Goal: Transaction & Acquisition: Purchase product/service

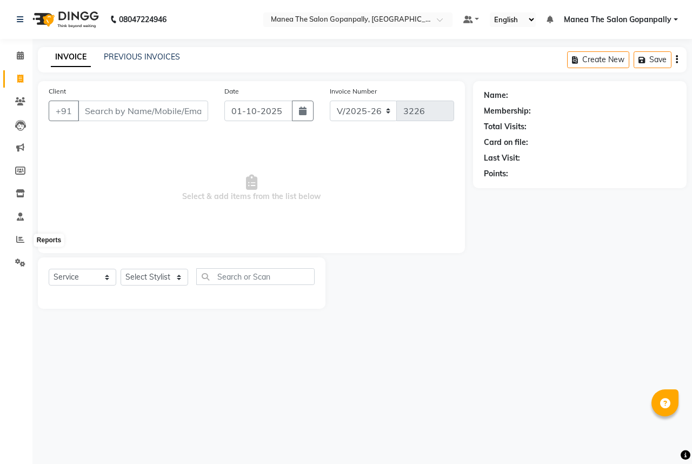
select select "7027"
select select "service"
click at [17, 243] on icon at bounding box center [20, 239] width 8 height 8
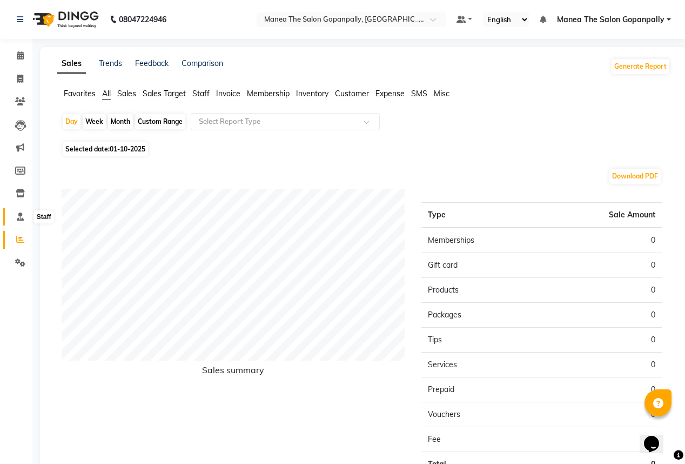
click at [21, 216] on icon at bounding box center [20, 216] width 7 height 8
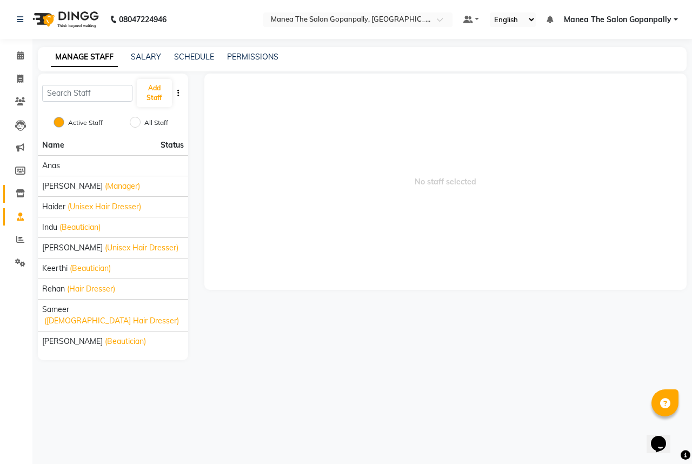
click at [19, 185] on link "Inventory" at bounding box center [16, 194] width 26 height 18
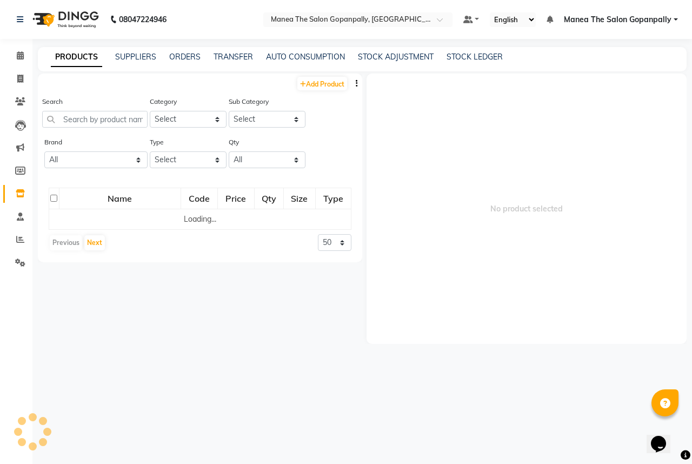
click at [20, 161] on li "Members" at bounding box center [16, 170] width 32 height 23
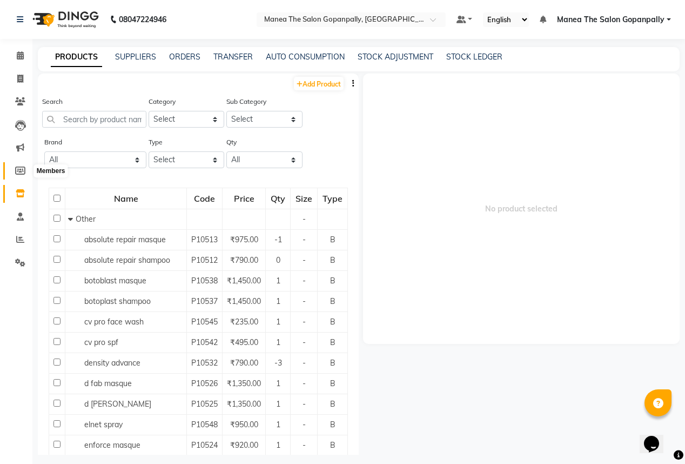
click at [22, 169] on icon at bounding box center [20, 170] width 10 height 8
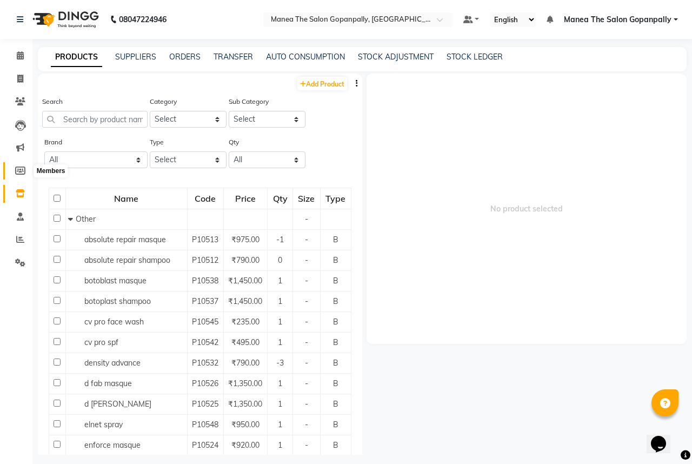
select select
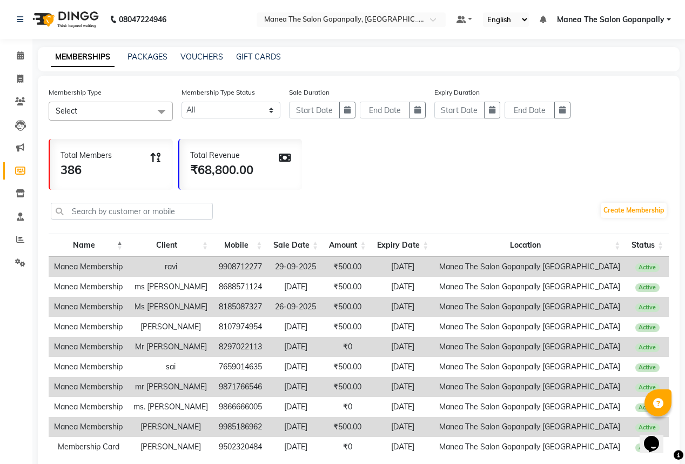
click at [17, 205] on ul "Calendar Invoice Clients Leads Marketing Members Inventory Staff Reports Settin…" at bounding box center [16, 161] width 32 height 235
click at [22, 194] on icon at bounding box center [20, 193] width 9 height 8
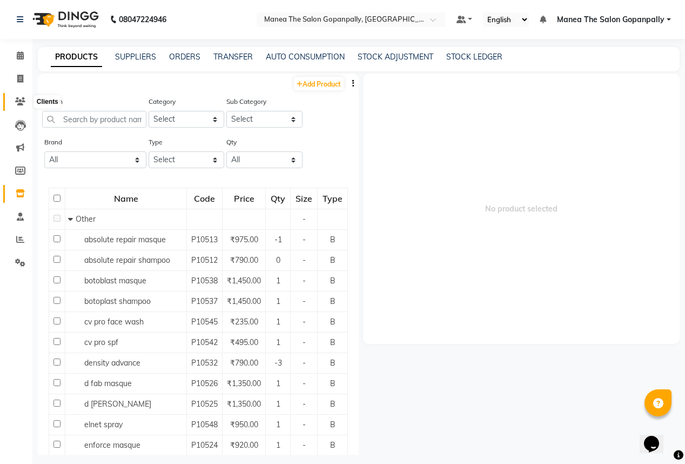
click at [19, 106] on span at bounding box center [20, 102] width 19 height 12
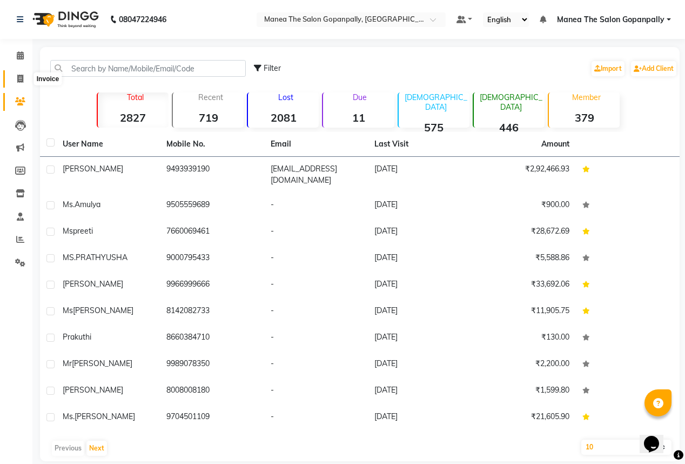
click at [23, 74] on span at bounding box center [20, 79] width 19 height 12
select select "7027"
select select "service"
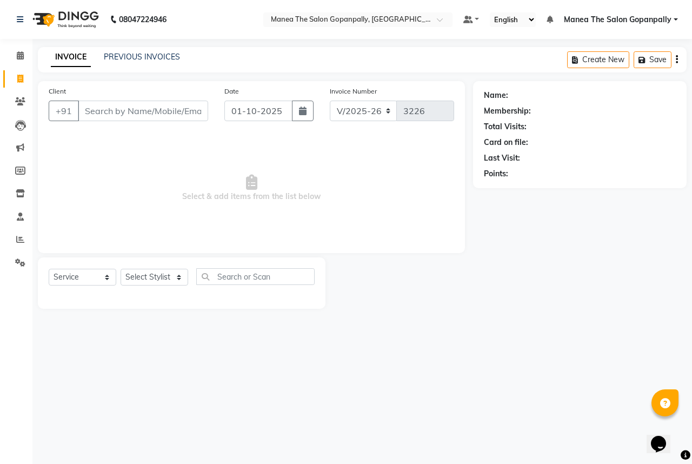
click at [14, 35] on nav "08047224946 Select Location × Manea The Salon Gopanpally, Hyderabad Default Pan…" at bounding box center [346, 19] width 692 height 39
click at [15, 59] on span at bounding box center [20, 56] width 19 height 12
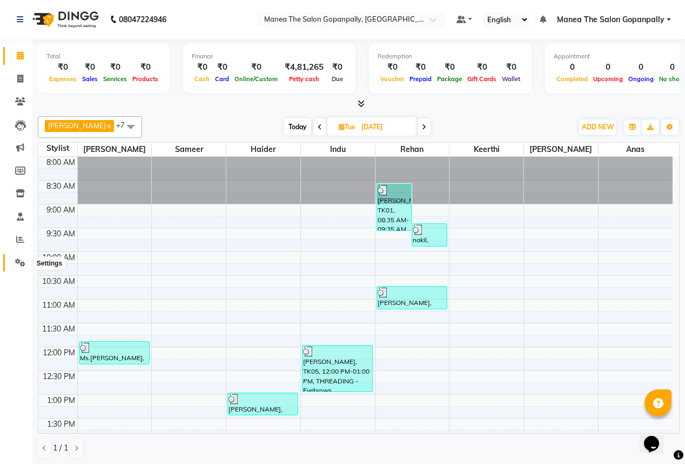
click at [17, 259] on icon at bounding box center [20, 262] width 10 height 8
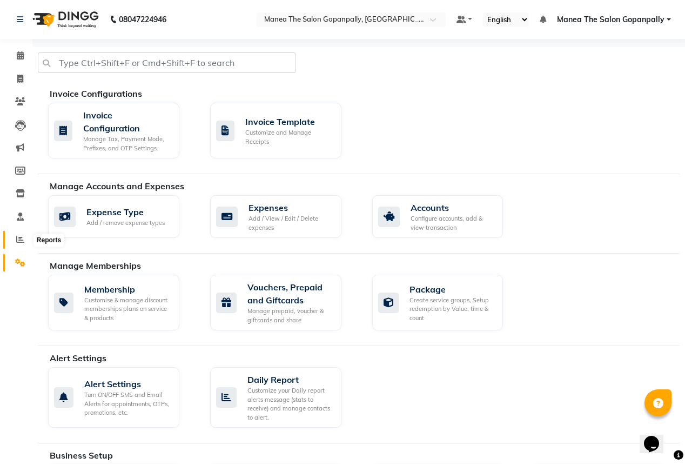
click at [19, 240] on icon at bounding box center [20, 239] width 8 height 8
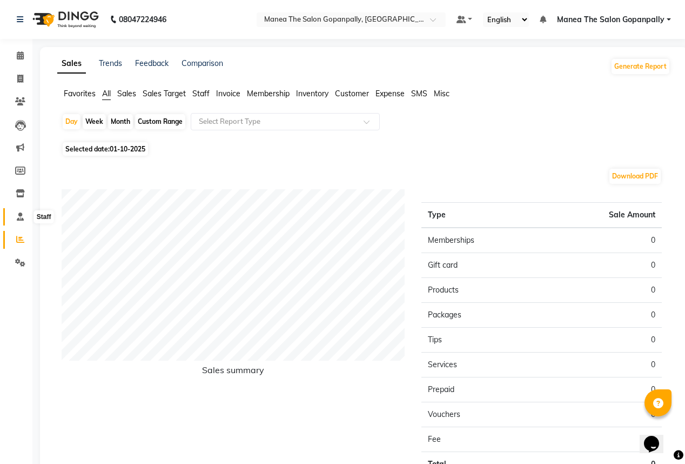
click at [22, 218] on icon at bounding box center [20, 216] width 7 height 8
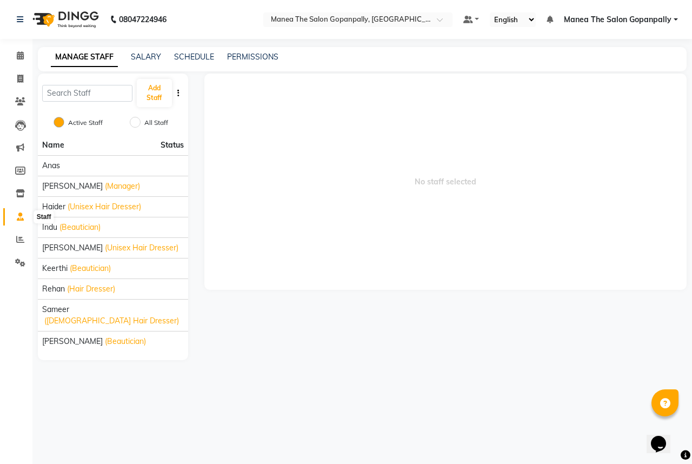
click at [19, 217] on icon at bounding box center [20, 216] width 7 height 8
click at [16, 195] on icon at bounding box center [20, 193] width 9 height 8
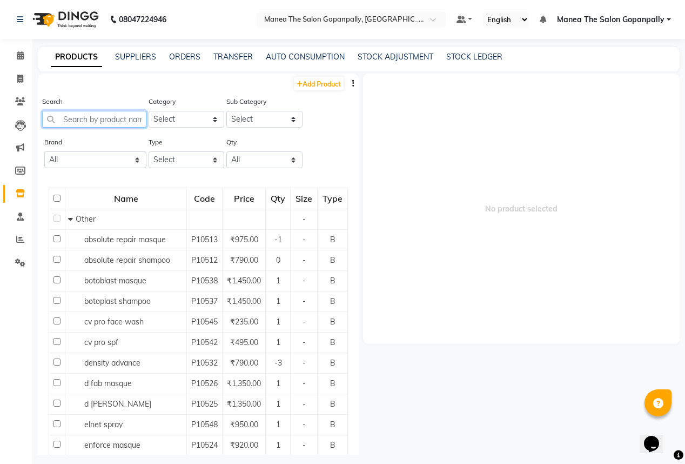
click at [104, 122] on input "text" at bounding box center [94, 119] width 104 height 17
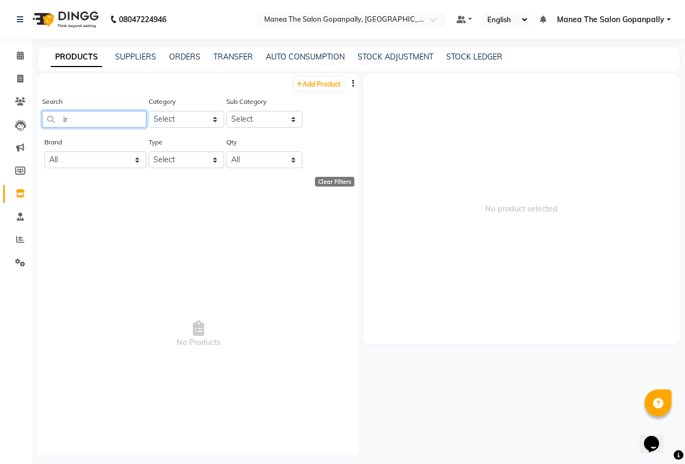
type input "i"
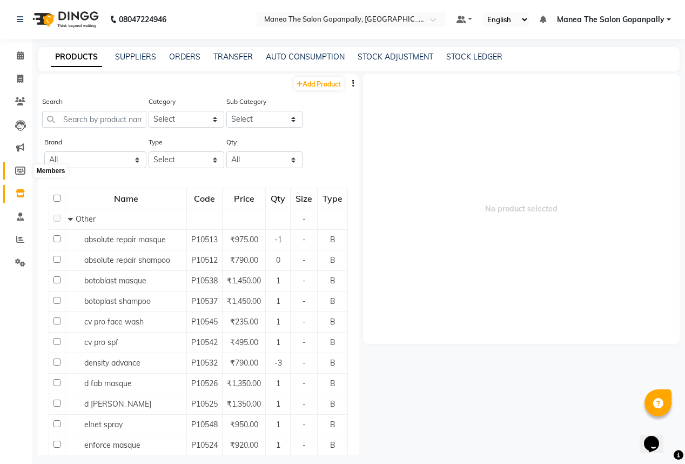
click at [17, 167] on icon at bounding box center [20, 170] width 10 height 8
select select
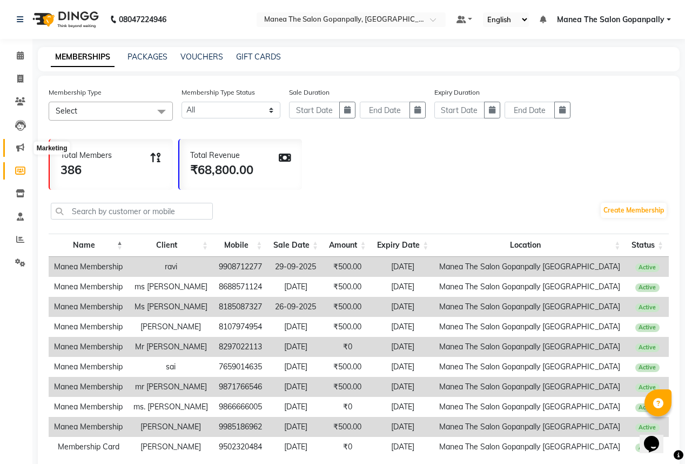
click at [21, 146] on icon at bounding box center [20, 147] width 8 height 8
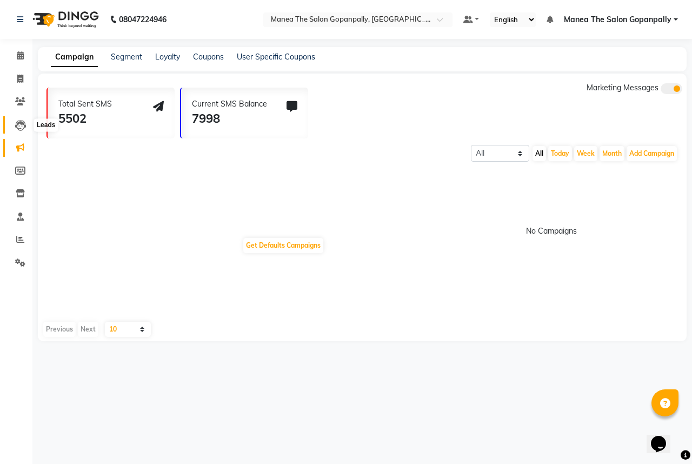
click at [16, 125] on icon at bounding box center [20, 125] width 11 height 11
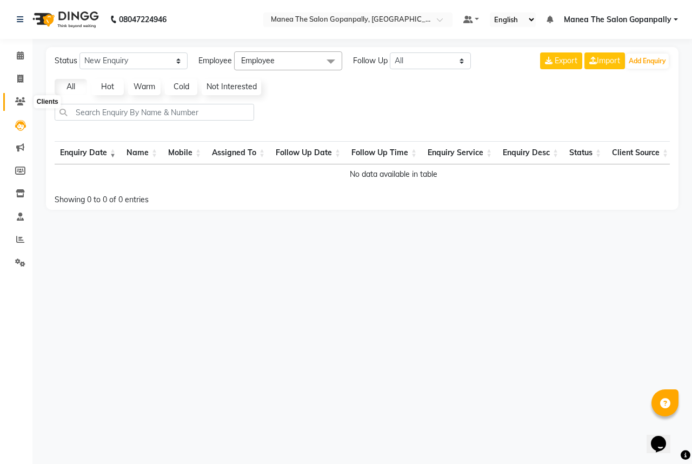
click at [16, 96] on span at bounding box center [20, 102] width 19 height 12
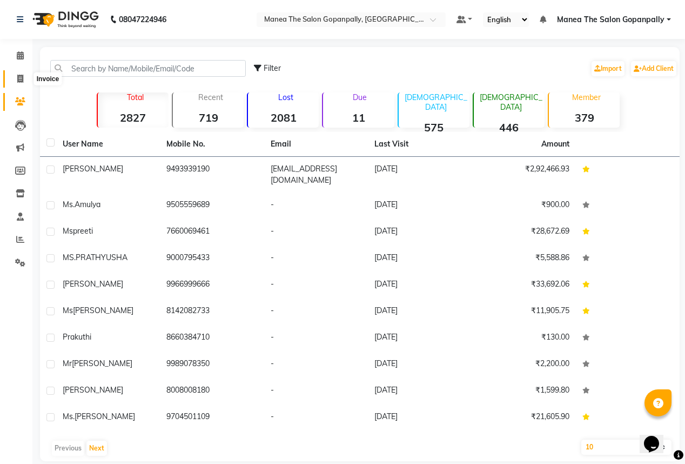
click at [19, 81] on icon at bounding box center [20, 79] width 6 height 8
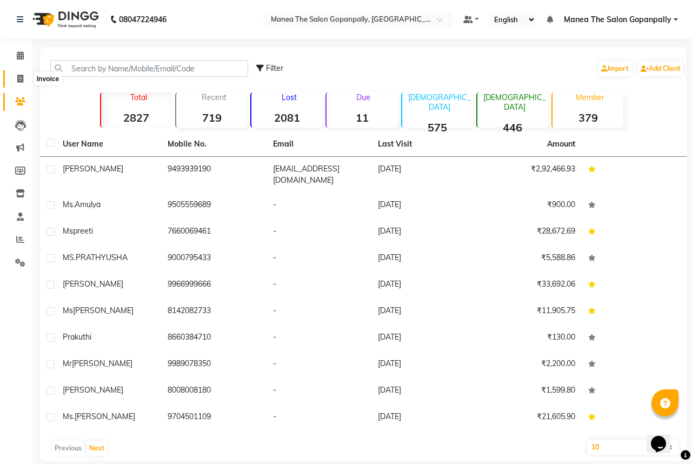
select select "7027"
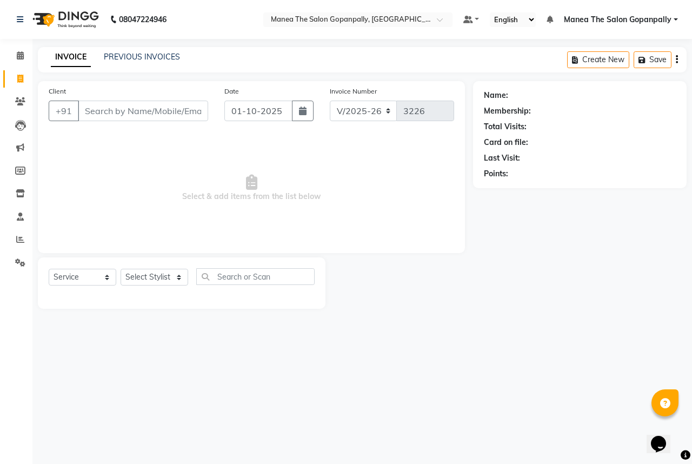
click at [123, 110] on input "Client" at bounding box center [143, 111] width 130 height 21
click at [90, 278] on select "Select Service Product Membership Package Voucher Prepaid Gift Card" at bounding box center [83, 277] width 68 height 17
select select "select"
click at [49, 269] on select "Select Service Product Membership Package Voucher Prepaid Gift Card" at bounding box center [83, 277] width 68 height 17
click at [167, 281] on select "Select Stylist anas [PERSON_NAME] [PERSON_NAME] [PERSON_NAME] sameer [PERSON_NA…" at bounding box center [155, 277] width 68 height 17
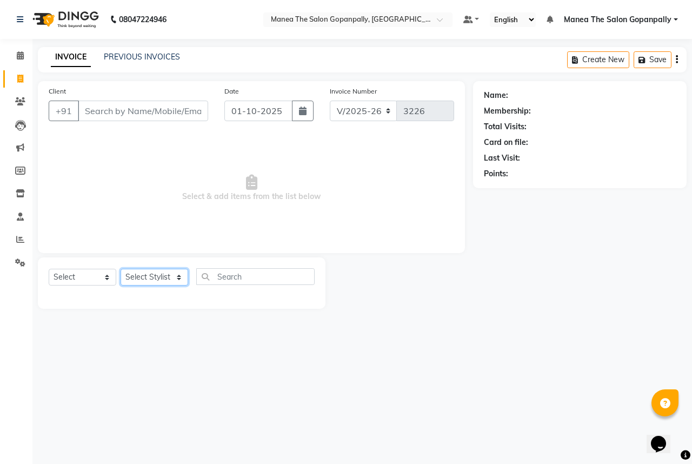
select select "57882"
click at [121, 269] on select "Select Stylist anas [PERSON_NAME] [PERSON_NAME] [PERSON_NAME] sameer [PERSON_NA…" at bounding box center [155, 277] width 68 height 17
click at [244, 279] on input "text" at bounding box center [255, 276] width 118 height 17
type input "b"
click at [72, 275] on select "Select Service Product Membership Package Voucher Prepaid Gift Card" at bounding box center [83, 277] width 68 height 17
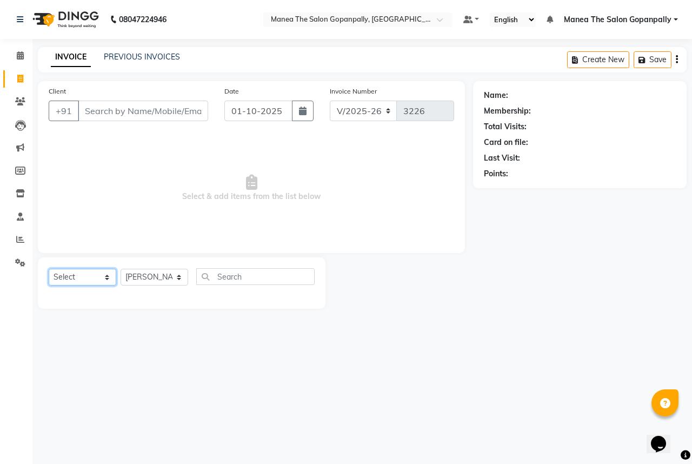
select select "service"
click at [49, 269] on select "Select Service Product Membership Package Voucher Prepaid Gift Card" at bounding box center [83, 277] width 68 height 17
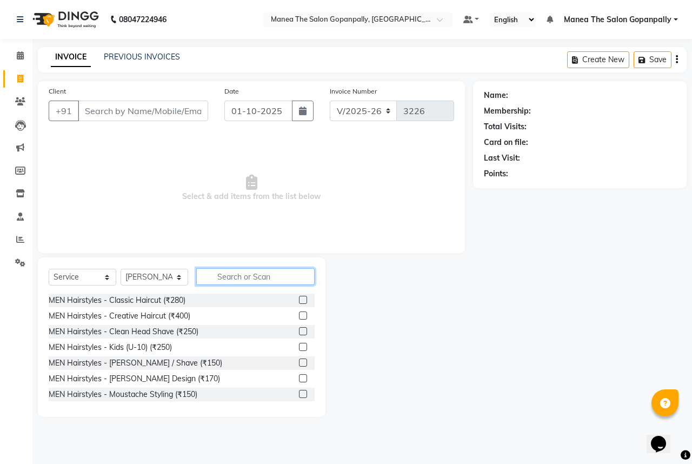
click at [269, 281] on input "text" at bounding box center [255, 276] width 118 height 17
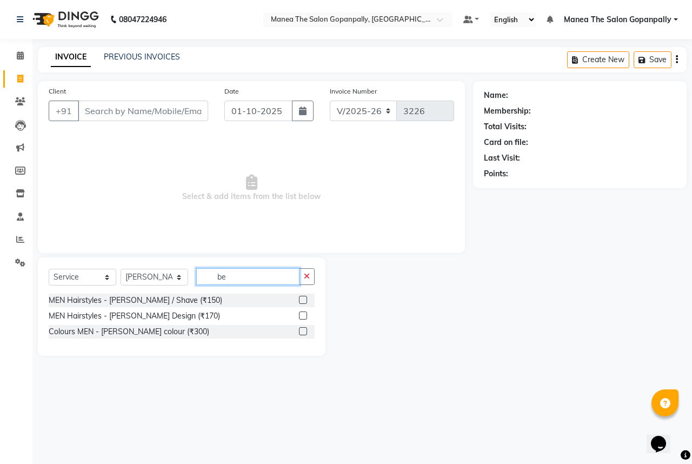
type input "be"
click at [269, 316] on div "MEN Hairstyles - [PERSON_NAME] Design (₹170)" at bounding box center [182, 316] width 266 height 14
click at [308, 316] on div at bounding box center [307, 316] width 16 height 14
click at [301, 316] on label at bounding box center [303, 315] width 8 height 8
click at [301, 316] on input "checkbox" at bounding box center [302, 315] width 7 height 7
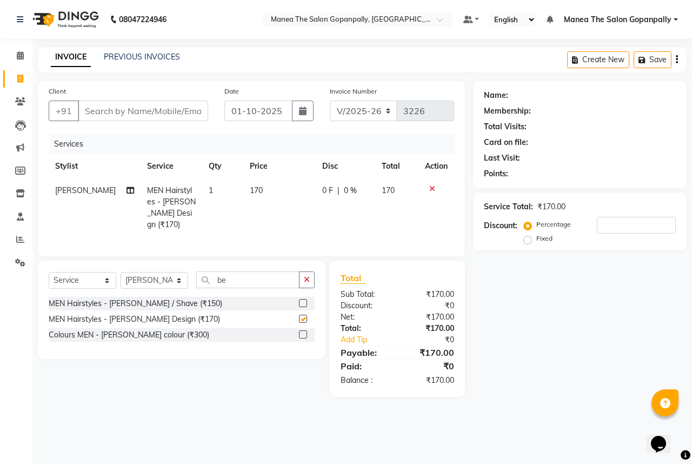
click at [301, 315] on label at bounding box center [303, 319] width 8 height 8
click at [301, 316] on input "checkbox" at bounding box center [302, 319] width 7 height 7
drag, startPoint x: 301, startPoint y: 313, endPoint x: 353, endPoint y: 316, distance: 52.5
click at [302, 315] on label at bounding box center [303, 319] width 8 height 8
click at [302, 316] on input "checkbox" at bounding box center [302, 319] width 7 height 7
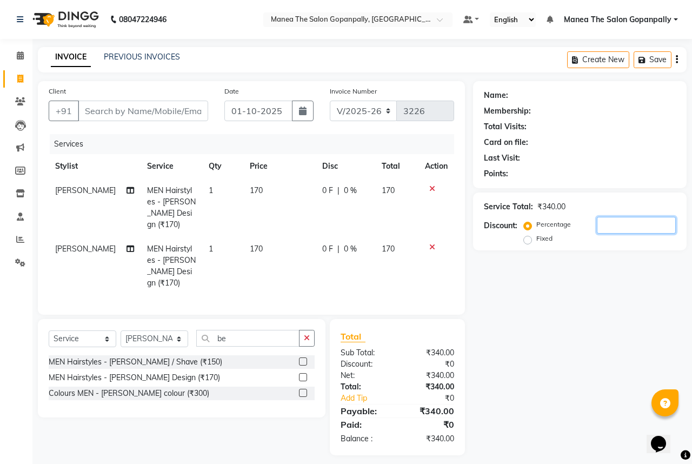
click at [618, 224] on input "number" at bounding box center [636, 225] width 79 height 17
click at [303, 373] on label at bounding box center [303, 377] width 8 height 8
click at [303, 374] on input "checkbox" at bounding box center [302, 377] width 7 height 7
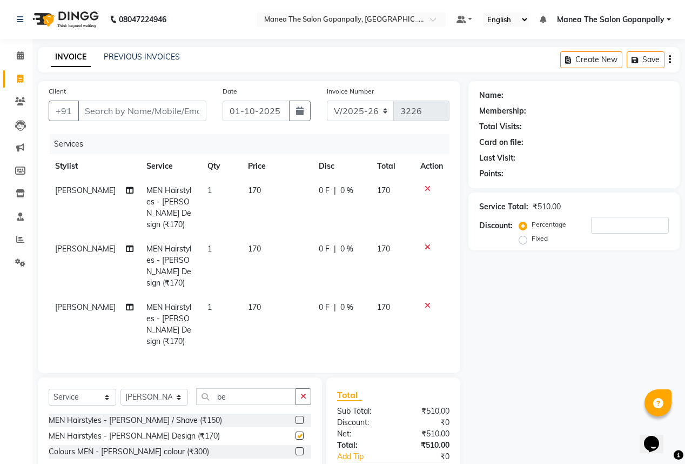
checkbox input "false"
click at [309, 388] on button "button" at bounding box center [304, 396] width 16 height 17
drag, startPoint x: 585, startPoint y: 197, endPoint x: 577, endPoint y: 210, distance: 14.8
click at [583, 202] on div "Service Total: ₹510.00 Discount: Percentage Fixed" at bounding box center [574, 221] width 190 height 49
click at [569, 216] on div "Service Total: ₹510.00 Discount: Percentage Fixed" at bounding box center [574, 221] width 190 height 49
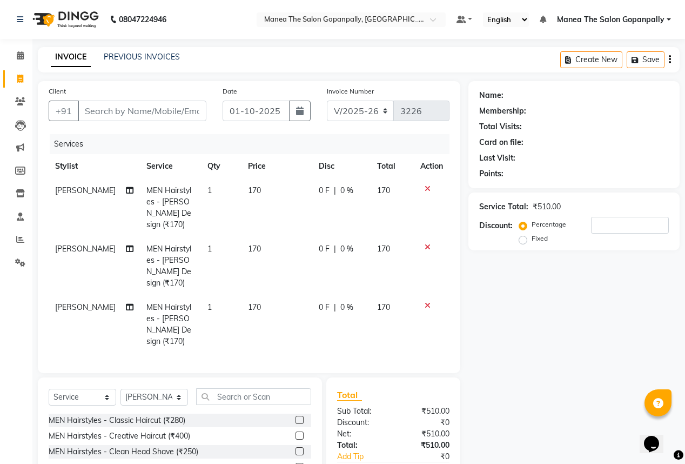
scroll to position [62, 0]
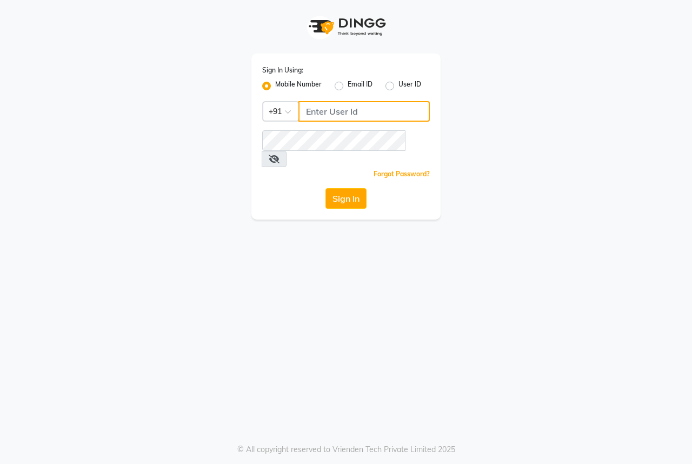
click at [361, 114] on input "Username" at bounding box center [363, 111] width 131 height 21
type input "9493939190"
click at [348, 188] on button "Sign In" at bounding box center [345, 198] width 41 height 21
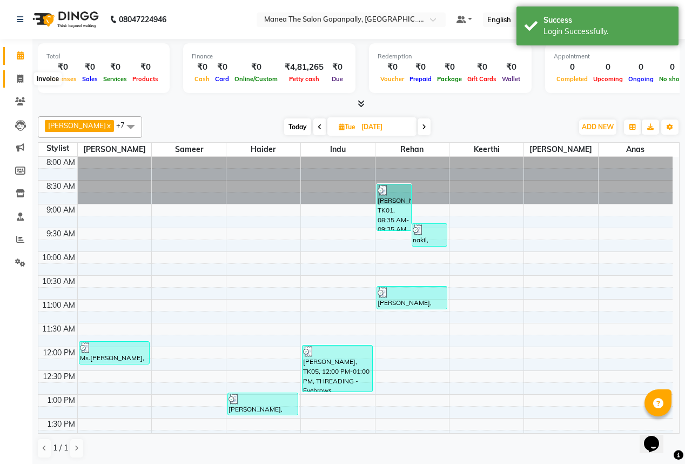
click at [18, 77] on icon at bounding box center [20, 79] width 6 height 8
select select "7027"
select select "service"
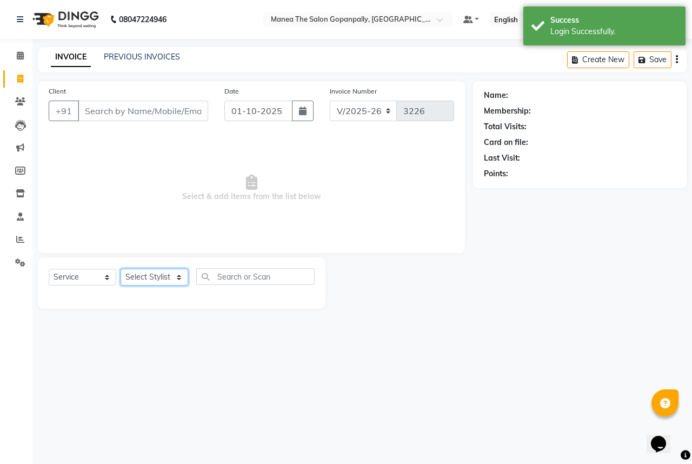
click at [160, 278] on select "Select Stylist anas [PERSON_NAME] [PERSON_NAME] [PERSON_NAME] sameer [PERSON_NA…" at bounding box center [155, 277] width 68 height 17
select select "83768"
click at [121, 269] on select "Select Stylist anas [PERSON_NAME] [PERSON_NAME] [PERSON_NAME] sameer [PERSON_NA…" at bounding box center [155, 277] width 68 height 17
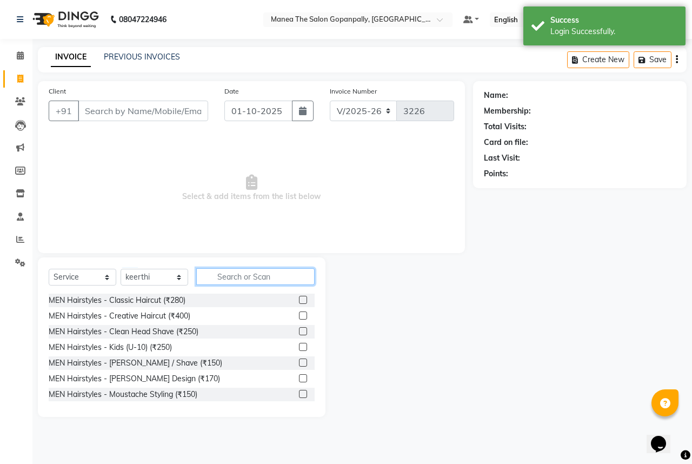
click at [224, 279] on input "text" at bounding box center [255, 276] width 118 height 17
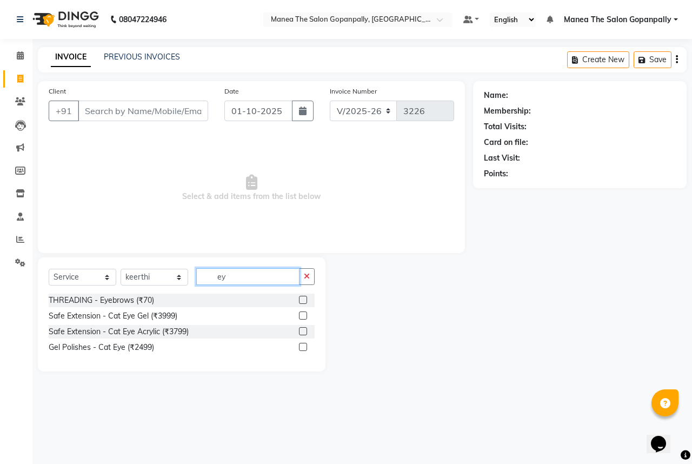
type input "ey"
click at [304, 299] on label at bounding box center [303, 300] width 8 height 8
click at [304, 299] on input "checkbox" at bounding box center [302, 300] width 7 height 7
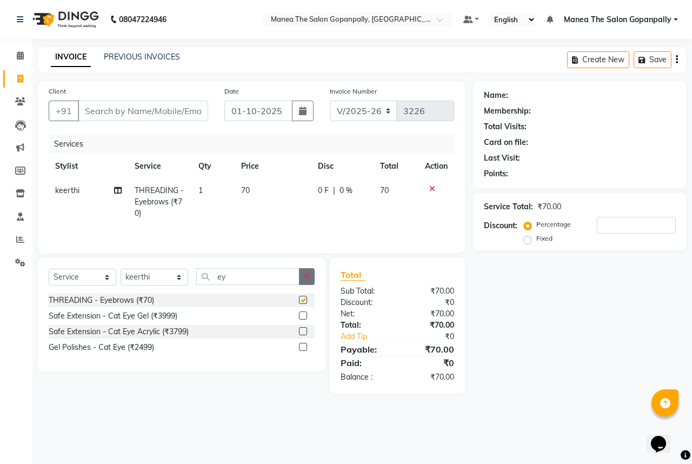
checkbox input "false"
click at [308, 277] on icon "button" at bounding box center [307, 276] width 6 height 8
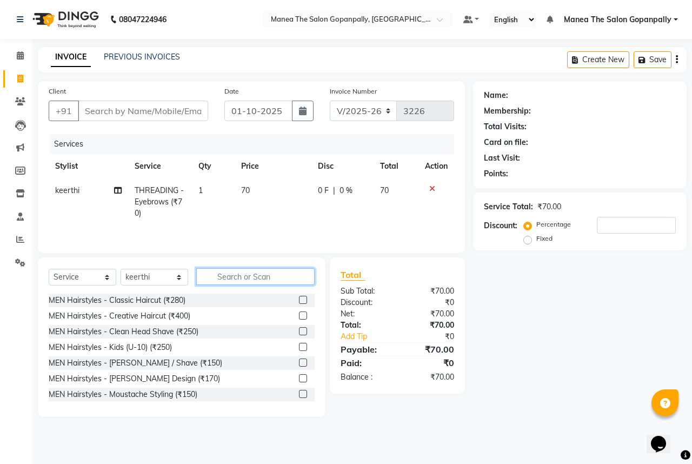
click at [292, 277] on input "text" at bounding box center [255, 276] width 118 height 17
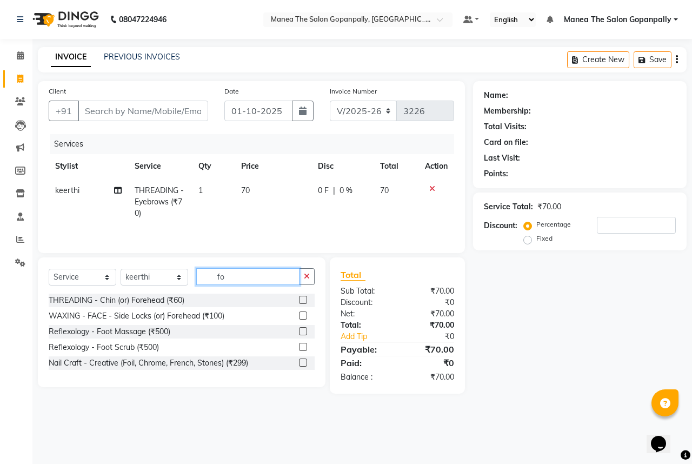
type input "fo"
click at [302, 299] on label at bounding box center [303, 300] width 8 height 8
click at [302, 299] on input "checkbox" at bounding box center [302, 300] width 7 height 7
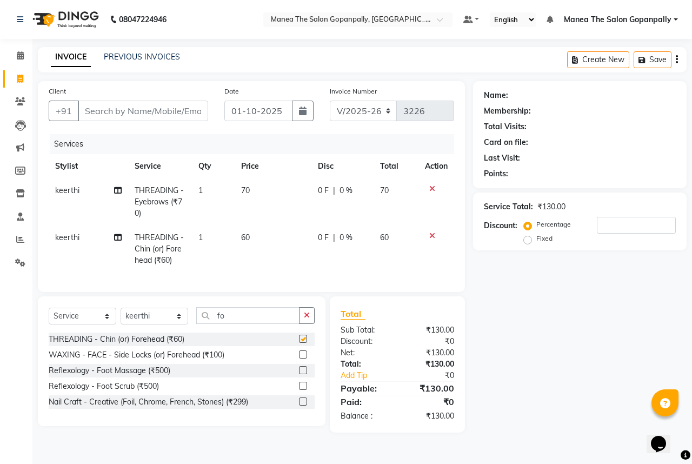
checkbox input "false"
click at [307, 319] on icon "button" at bounding box center [307, 315] width 6 height 8
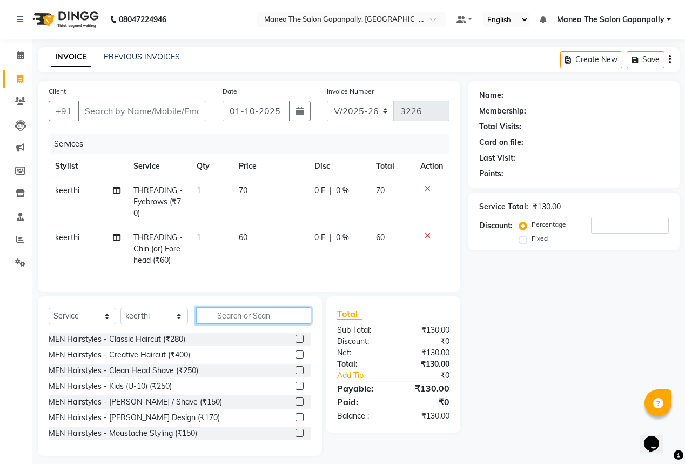
click at [293, 321] on input "text" at bounding box center [253, 315] width 115 height 17
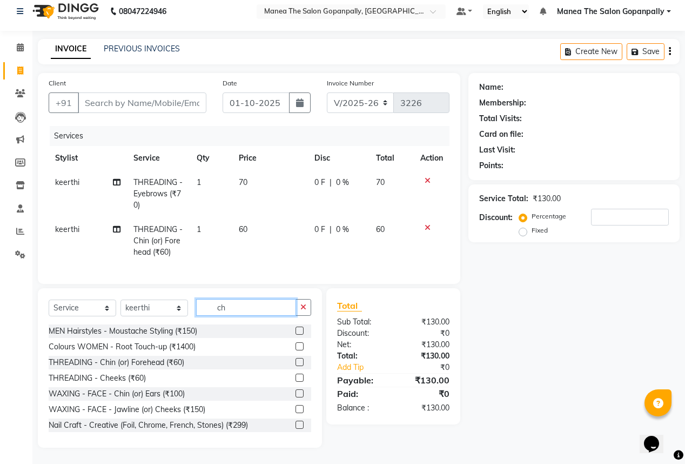
scroll to position [15, 0]
type input "ch"
click at [296, 361] on label at bounding box center [300, 362] width 8 height 8
click at [296, 361] on input "checkbox" at bounding box center [299, 362] width 7 height 7
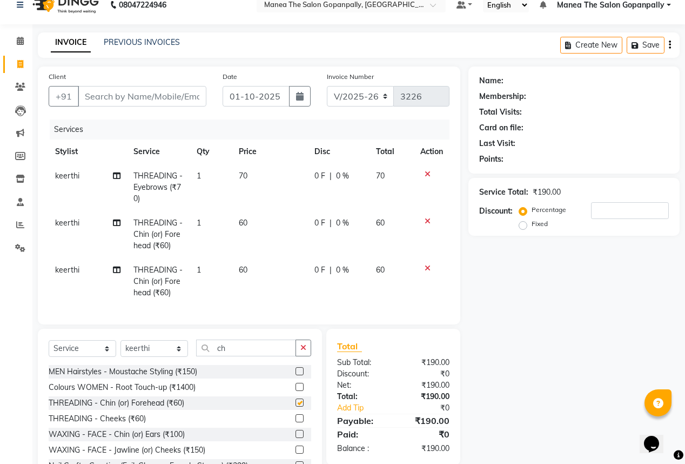
checkbox input "false"
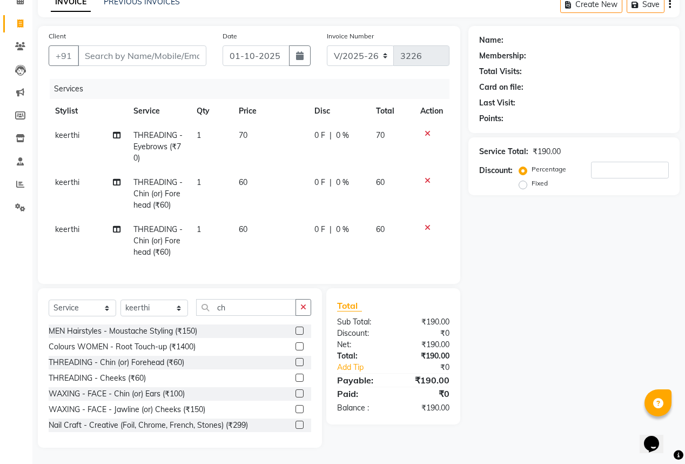
scroll to position [62, 0]
click at [305, 306] on icon "button" at bounding box center [304, 307] width 6 height 8
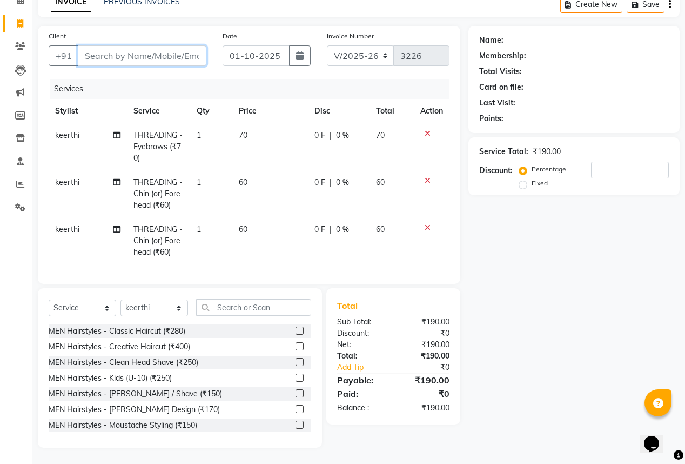
click at [173, 50] on input "Client" at bounding box center [142, 55] width 129 height 21
type input "9"
type input "0"
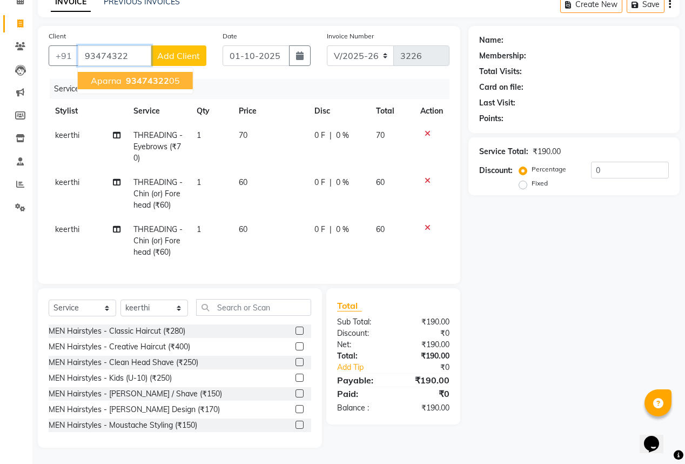
click at [168, 75] on ngb-highlight "93474322 05" at bounding box center [152, 80] width 56 height 11
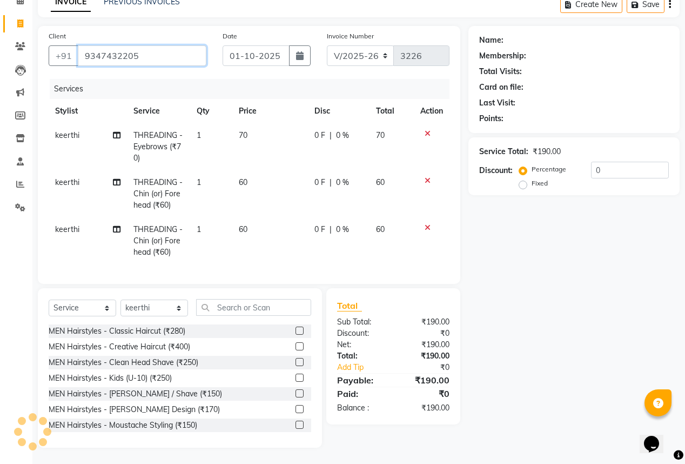
type input "9347432205"
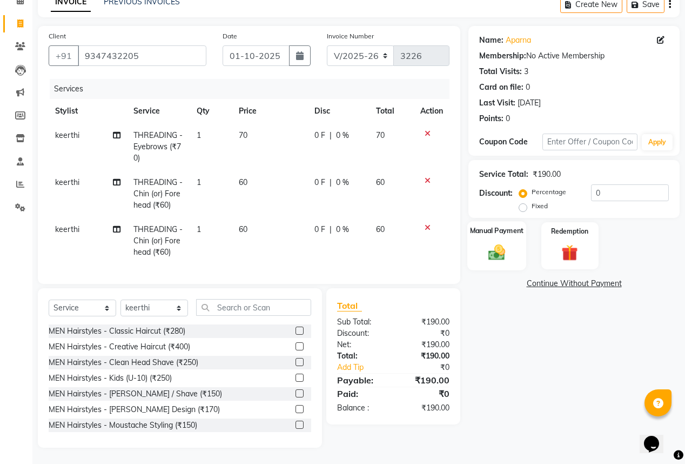
click at [493, 242] on img at bounding box center [497, 251] width 28 height 19
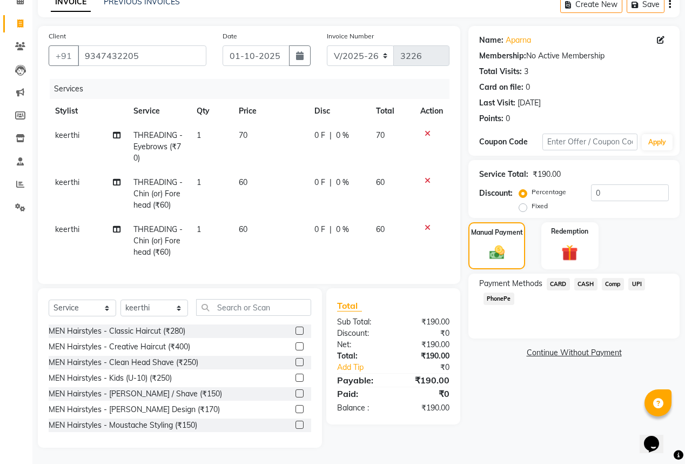
click at [631, 278] on span "UPI" at bounding box center [637, 284] width 17 height 12
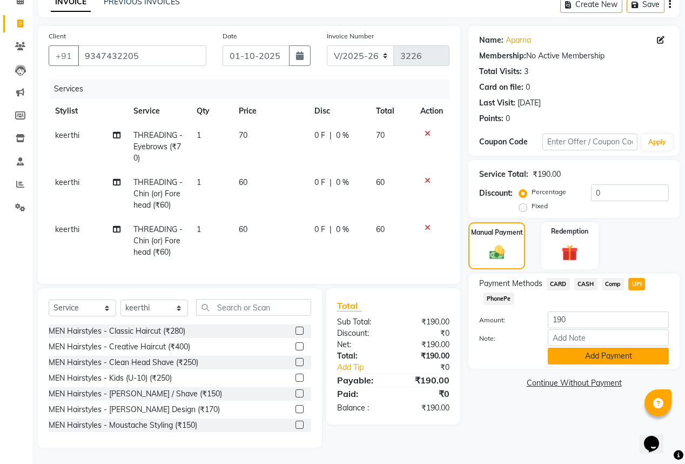
click at [598, 355] on button "Add Payment" at bounding box center [608, 356] width 121 height 17
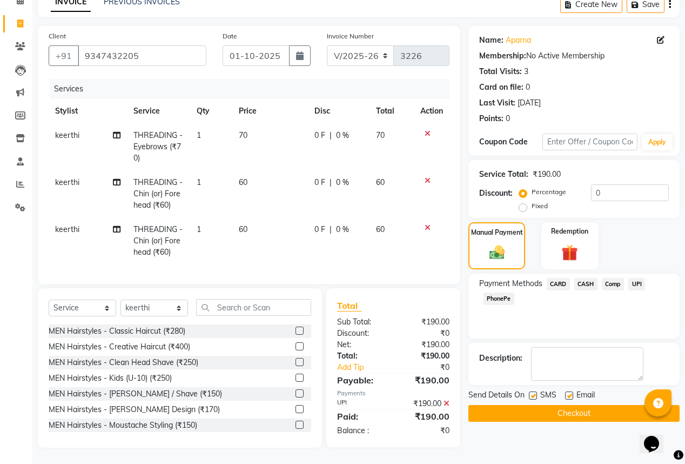
click at [572, 391] on div at bounding box center [568, 396] width 7 height 11
click at [568, 391] on label at bounding box center [569, 395] width 8 height 8
click at [568, 392] on input "checkbox" at bounding box center [568, 395] width 7 height 7
checkbox input "false"
click at [566, 405] on button "Checkout" at bounding box center [574, 413] width 211 height 17
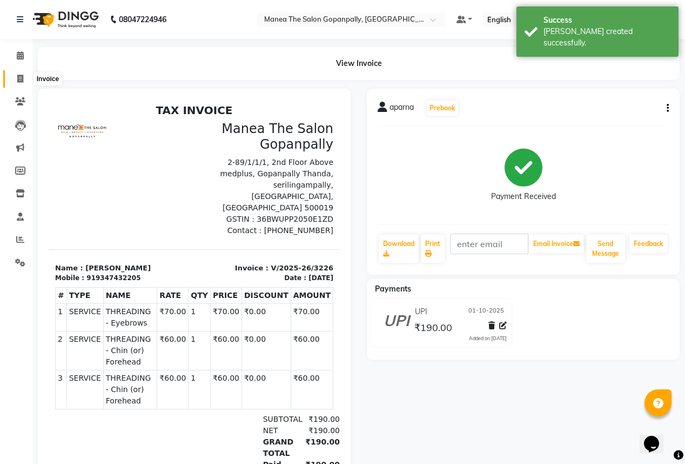
click at [17, 73] on span at bounding box center [20, 79] width 19 height 12
select select "service"
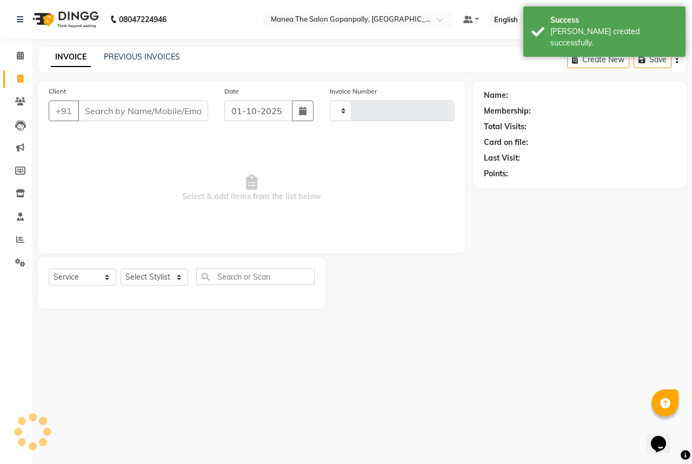
type input "3227"
select select "7027"
click at [163, 279] on select "Select Stylist anas [PERSON_NAME] [PERSON_NAME] [PERSON_NAME] sameer [PERSON_NA…" at bounding box center [155, 277] width 68 height 17
select select "57885"
click at [121, 269] on select "Select Stylist anas [PERSON_NAME] [PERSON_NAME] [PERSON_NAME] sameer [PERSON_NA…" at bounding box center [155, 277] width 68 height 17
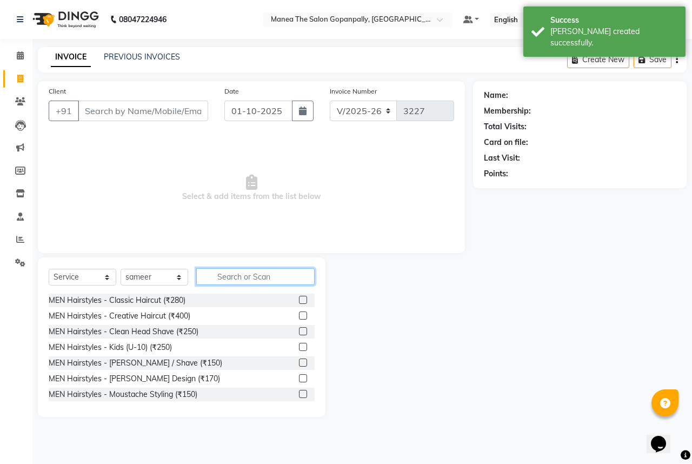
click at [215, 277] on input "text" at bounding box center [255, 276] width 118 height 17
type input "cu"
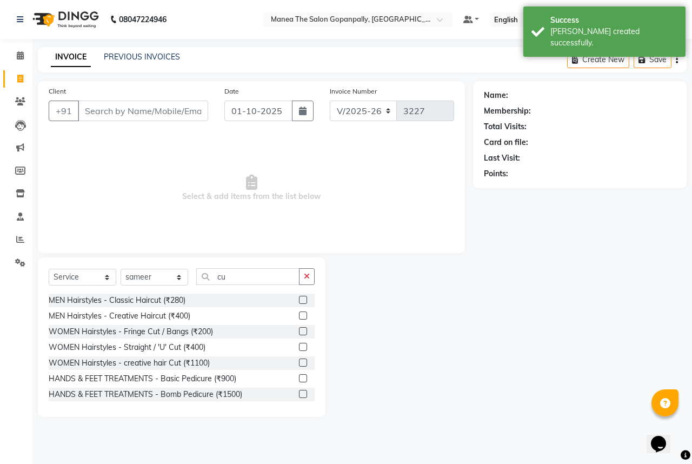
click at [299, 298] on label at bounding box center [303, 300] width 8 height 8
click at [299, 298] on input "checkbox" at bounding box center [302, 300] width 7 height 7
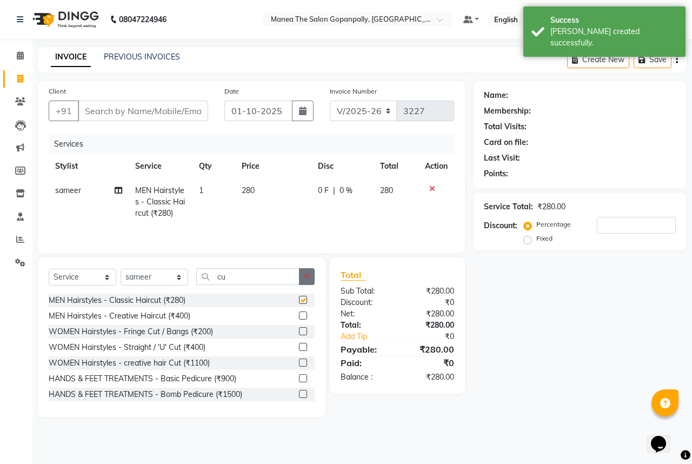
checkbox input "false"
click at [311, 276] on button "button" at bounding box center [307, 276] width 16 height 17
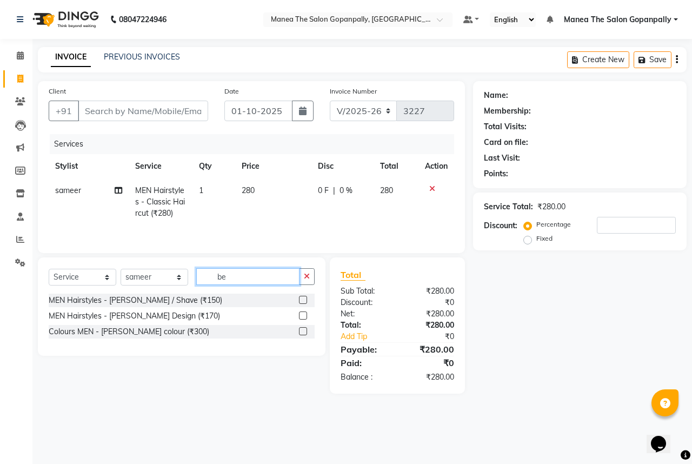
type input "be"
click at [303, 315] on label at bounding box center [303, 315] width 8 height 8
click at [303, 315] on input "checkbox" at bounding box center [302, 315] width 7 height 7
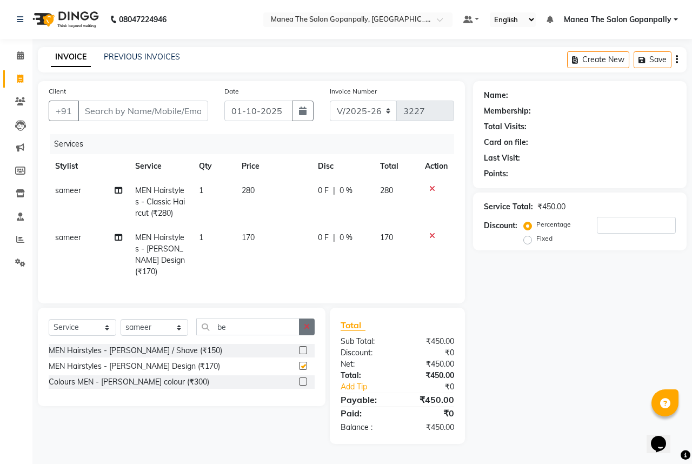
checkbox input "false"
click at [305, 323] on icon "button" at bounding box center [307, 327] width 6 height 8
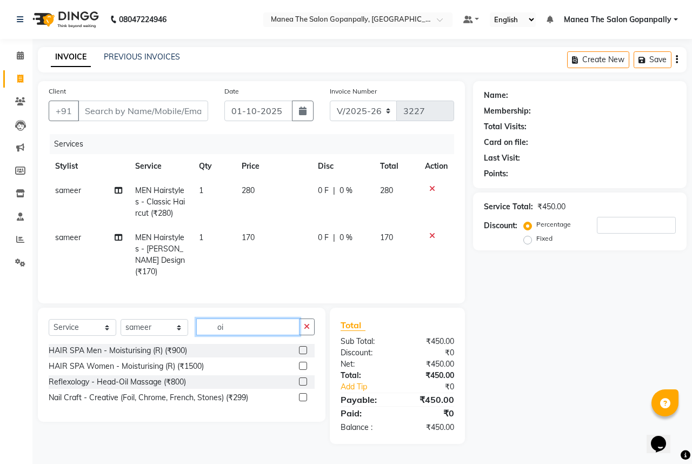
type input "oi"
click at [301, 377] on label at bounding box center [303, 381] width 8 height 8
click at [301, 378] on input "checkbox" at bounding box center [302, 381] width 7 height 7
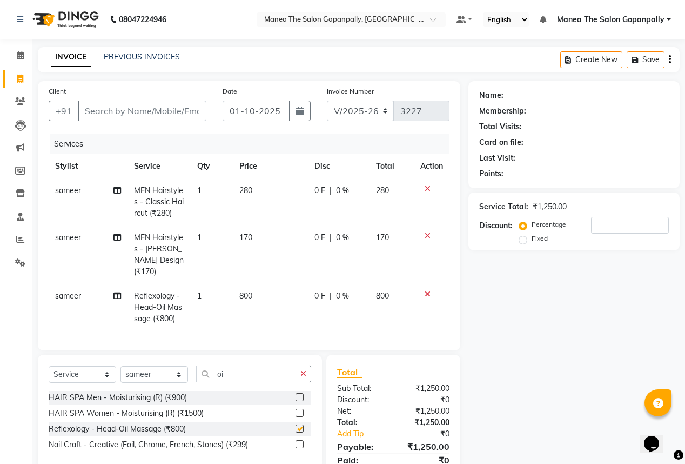
checkbox input "false"
click at [196, 117] on input "Client" at bounding box center [142, 111] width 129 height 21
type input "8"
type input "0"
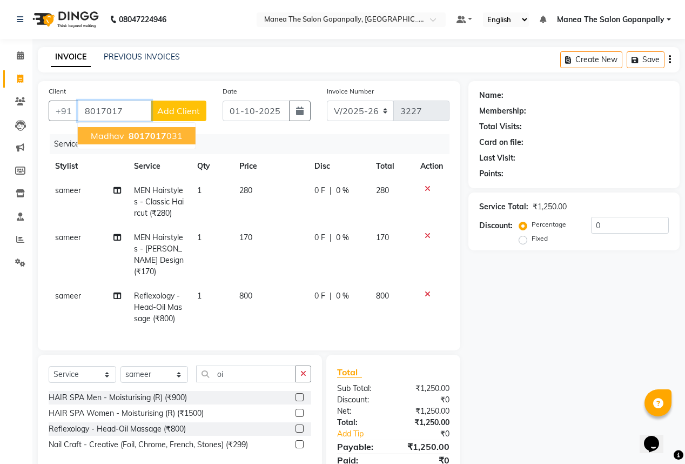
click at [185, 136] on button "madhav 8017017 031" at bounding box center [137, 135] width 118 height 17
type input "8017017031"
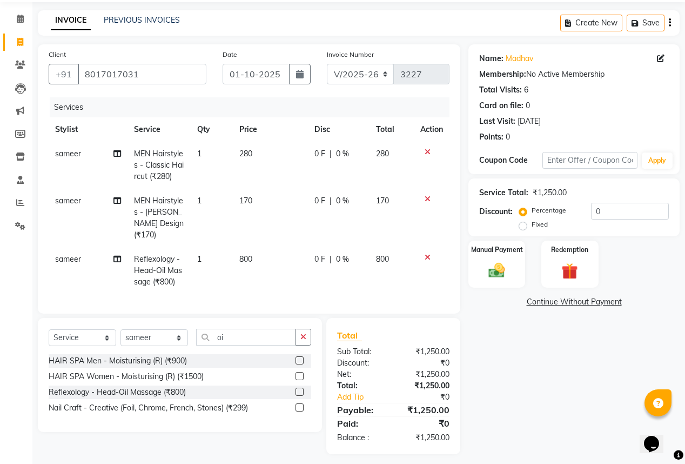
scroll to position [38, 0]
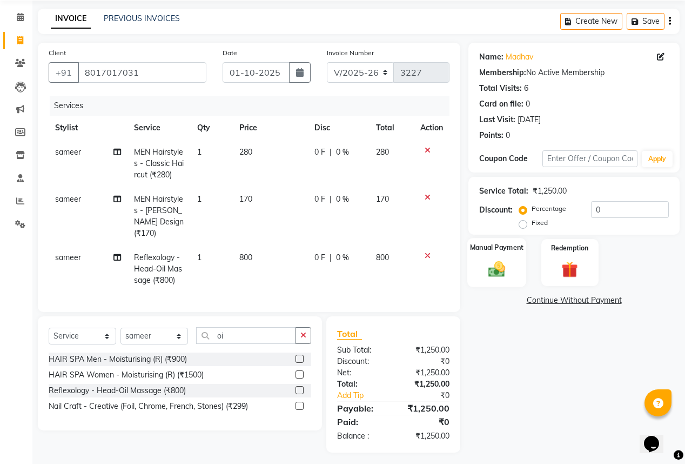
click at [499, 275] on img at bounding box center [497, 268] width 28 height 19
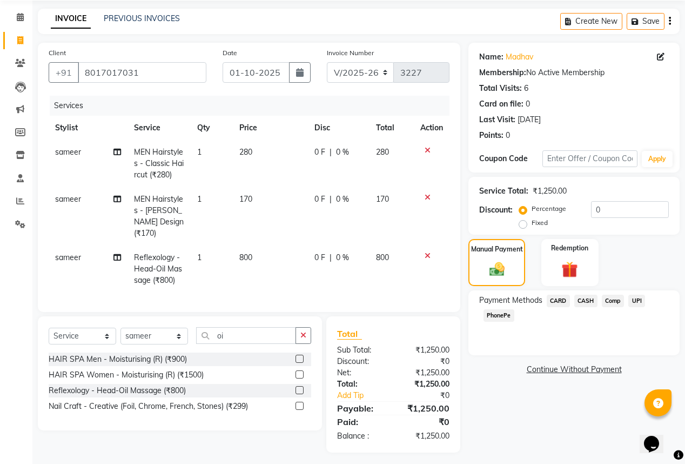
click at [641, 302] on span "UPI" at bounding box center [637, 301] width 17 height 12
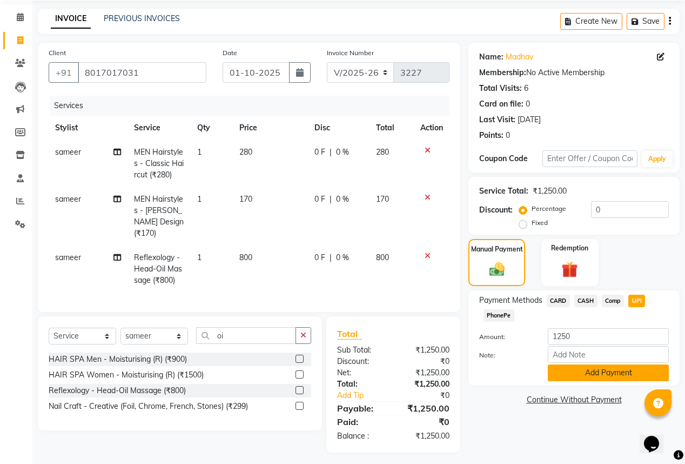
click at [606, 369] on button "Add Payment" at bounding box center [608, 372] width 121 height 17
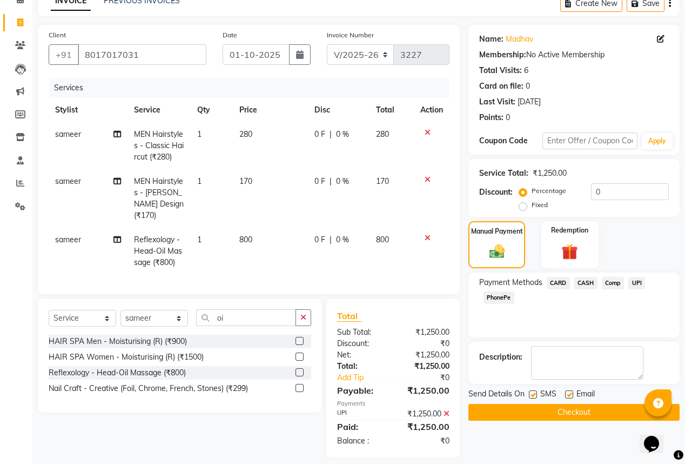
scroll to position [61, 0]
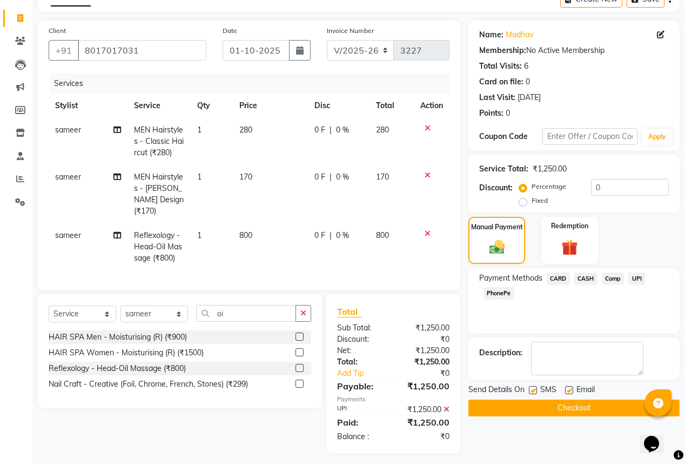
click at [566, 391] on label at bounding box center [569, 390] width 8 height 8
click at [566, 391] on input "checkbox" at bounding box center [568, 390] width 7 height 7
checkbox input "false"
click at [564, 406] on button "Checkout" at bounding box center [574, 407] width 211 height 17
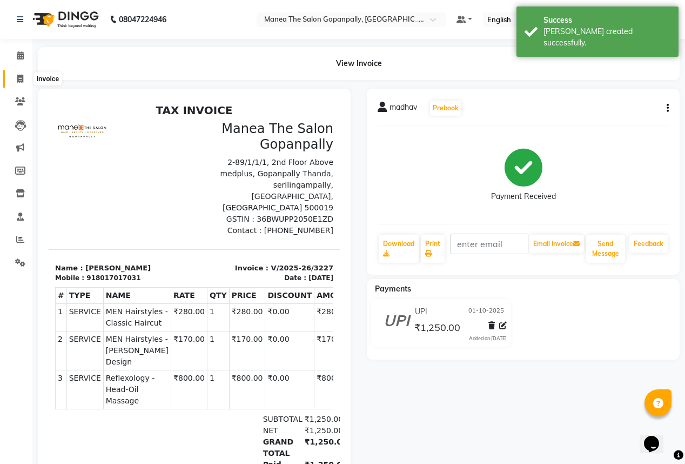
click at [24, 77] on span at bounding box center [20, 79] width 19 height 12
select select "7027"
select select "service"
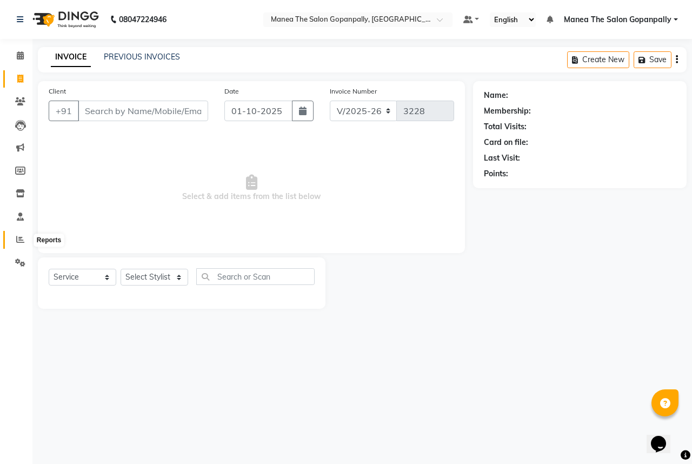
click at [15, 240] on span at bounding box center [20, 240] width 19 height 12
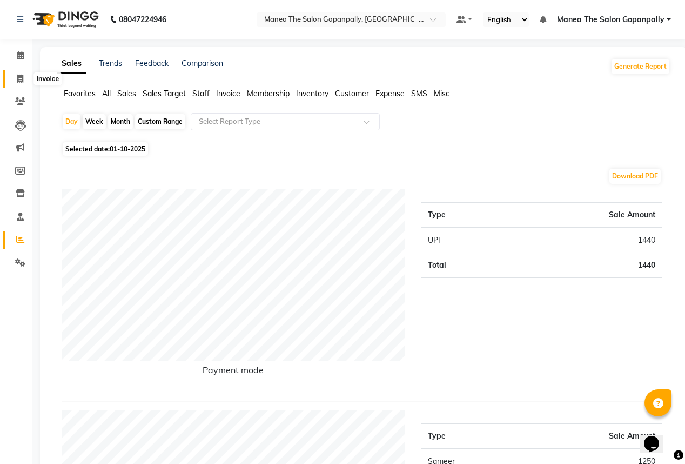
click at [21, 79] on icon at bounding box center [20, 79] width 6 height 8
select select "7027"
select select "service"
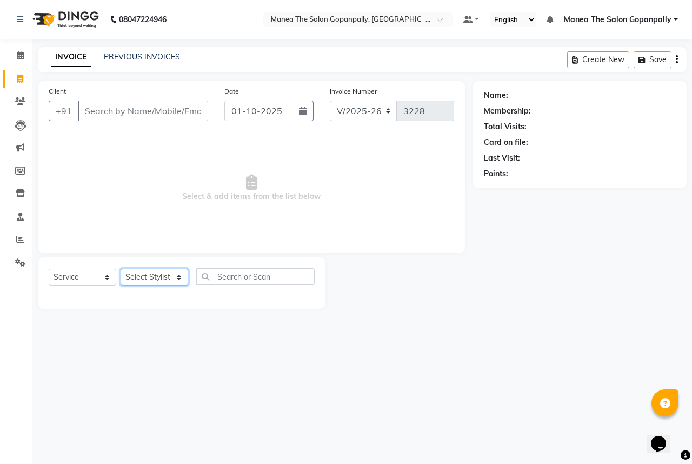
click at [154, 275] on select "Select Stylist anas [PERSON_NAME] [PERSON_NAME] [PERSON_NAME] sameer [PERSON_NA…" at bounding box center [155, 277] width 68 height 17
select select "57882"
click at [121, 269] on select "Select Stylist anas [PERSON_NAME] [PERSON_NAME] [PERSON_NAME] sameer [PERSON_NA…" at bounding box center [155, 277] width 68 height 17
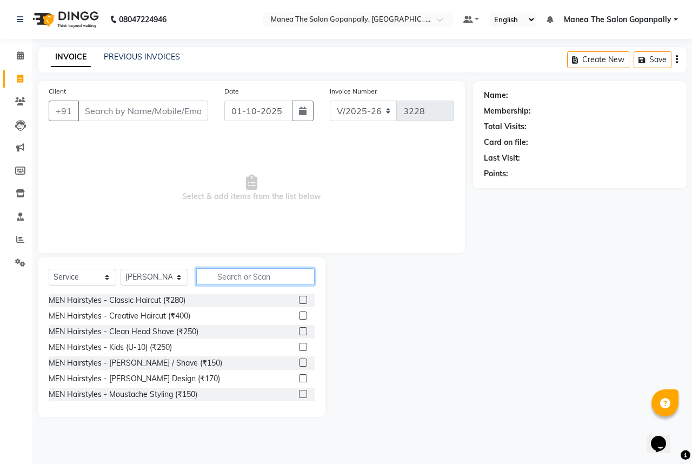
click at [253, 281] on input "text" at bounding box center [255, 276] width 118 height 17
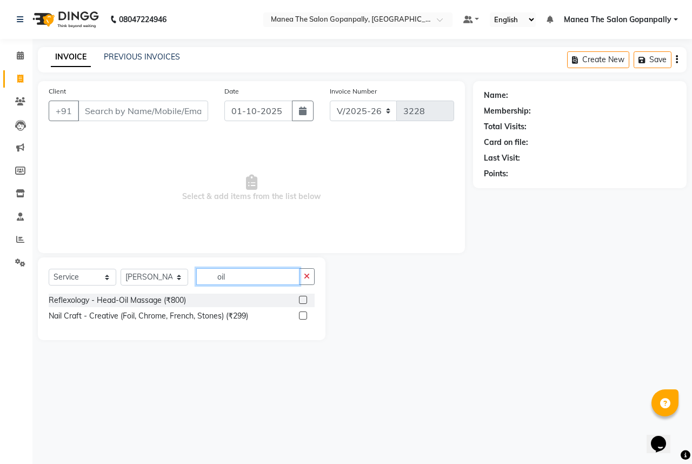
type input "oil"
click at [305, 302] on label at bounding box center [303, 300] width 8 height 8
click at [305, 302] on input "checkbox" at bounding box center [302, 300] width 7 height 7
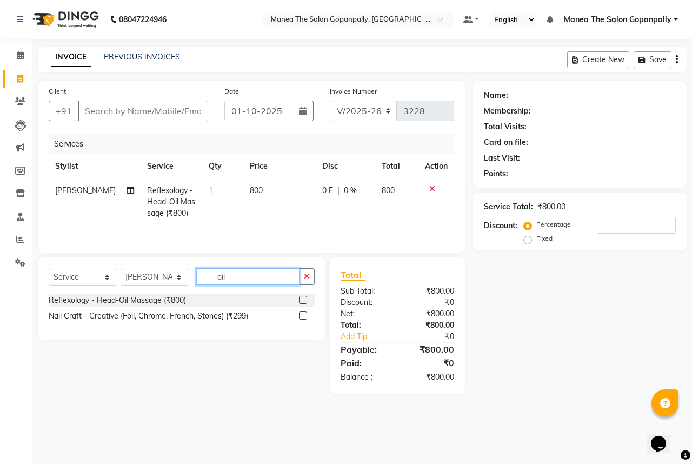
checkbox input "false"
click at [263, 272] on input "oil" at bounding box center [247, 276] width 103 height 17
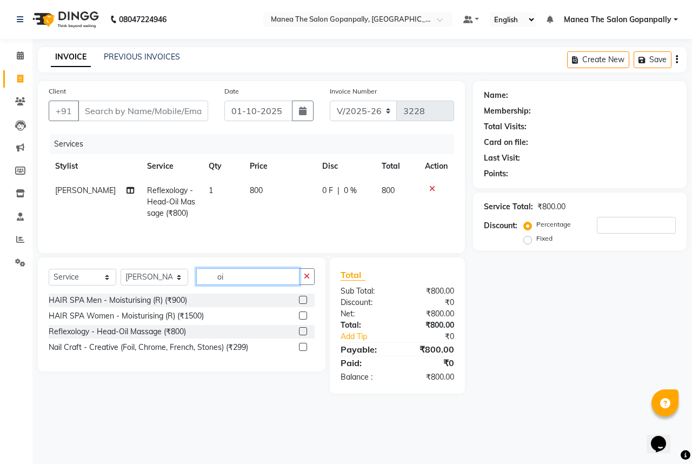
type input "o"
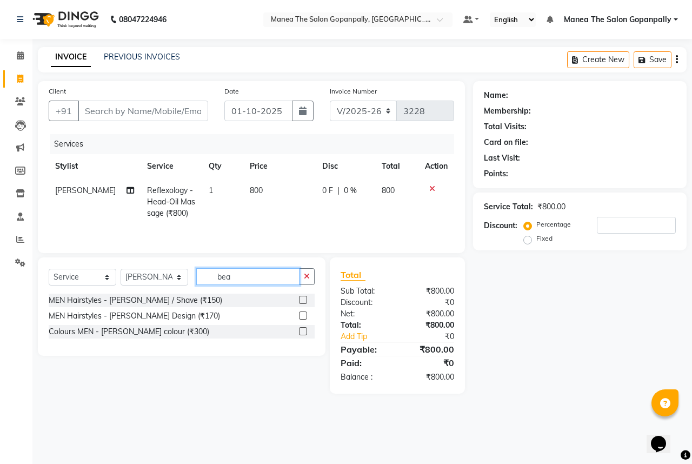
type input "bea"
click at [303, 313] on label at bounding box center [303, 315] width 8 height 8
click at [303, 313] on input "checkbox" at bounding box center [302, 315] width 7 height 7
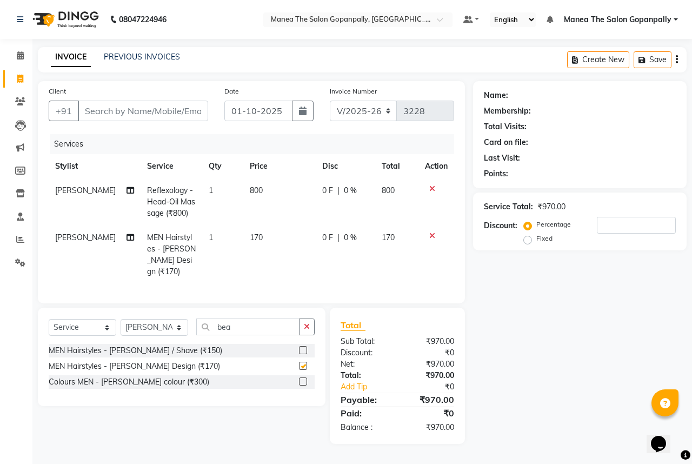
checkbox input "false"
click at [283, 322] on input "bea" at bounding box center [247, 326] width 103 height 17
type input "b"
type input "bea"
click at [301, 377] on label at bounding box center [303, 381] width 8 height 8
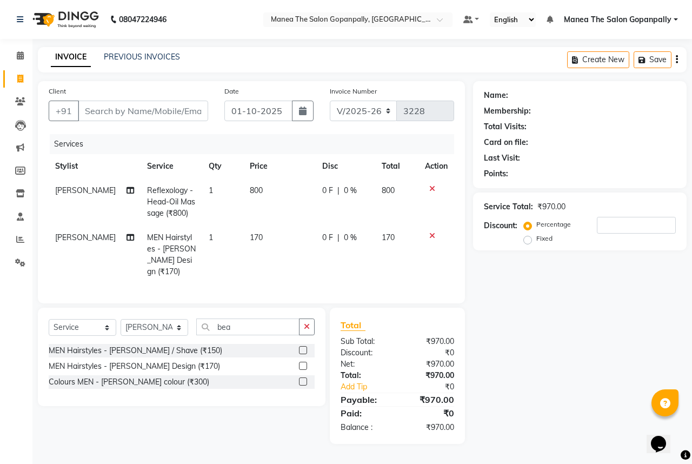
click at [301, 378] on input "checkbox" at bounding box center [302, 381] width 7 height 7
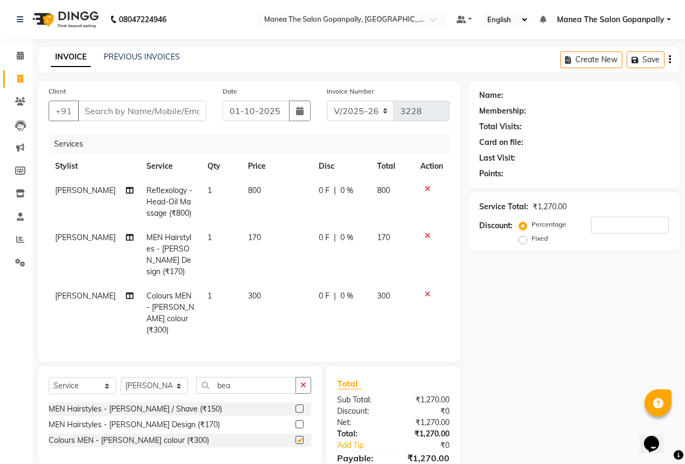
checkbox input "false"
click at [137, 106] on input "Client" at bounding box center [142, 111] width 129 height 21
type input "9"
type input "0"
type input "9849072616"
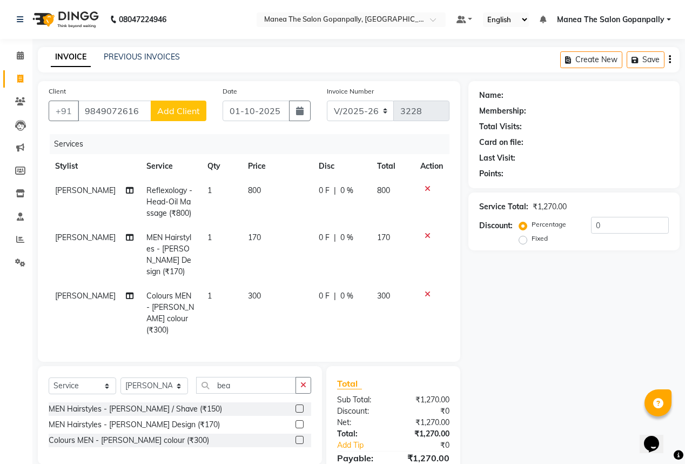
click at [168, 115] on span "Add Client" at bounding box center [178, 110] width 43 height 11
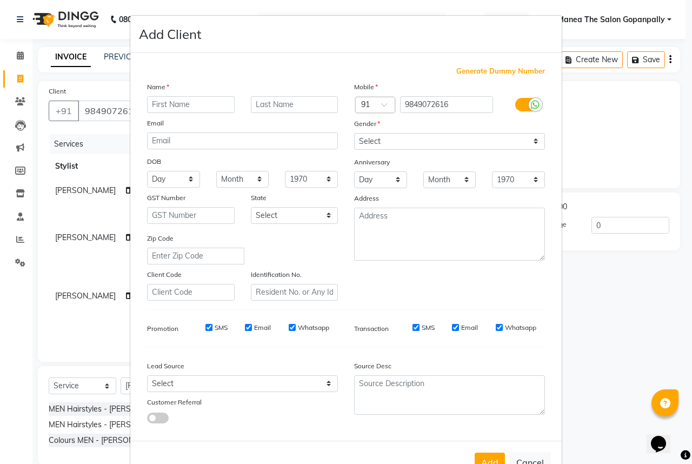
click at [218, 100] on input "text" at bounding box center [191, 104] width 88 height 17
type input "[PERSON_NAME]"
click at [368, 147] on select "Select [DEMOGRAPHIC_DATA] [DEMOGRAPHIC_DATA] Other Prefer Not To Say" at bounding box center [449, 141] width 191 height 17
select select "[DEMOGRAPHIC_DATA]"
click at [354, 134] on select "Select [DEMOGRAPHIC_DATA] [DEMOGRAPHIC_DATA] Other Prefer Not To Say" at bounding box center [449, 141] width 191 height 17
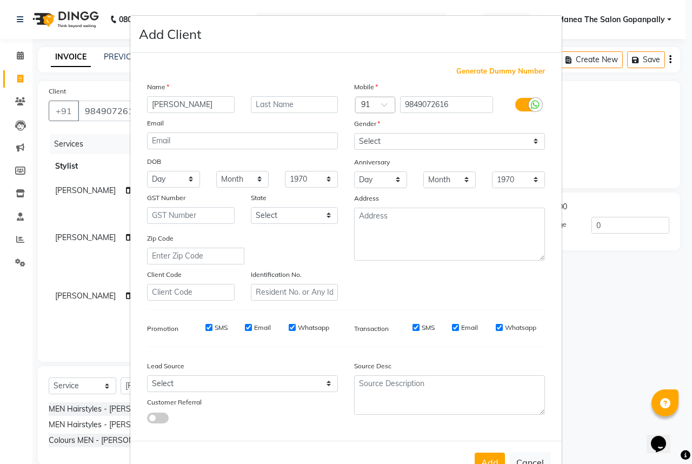
click at [497, 329] on input "Whatsapp" at bounding box center [499, 327] width 7 height 7
checkbox input "false"
click at [455, 329] on input "Email" at bounding box center [455, 327] width 7 height 7
checkbox input "false"
click at [289, 328] on input "Whatsapp" at bounding box center [292, 327] width 7 height 7
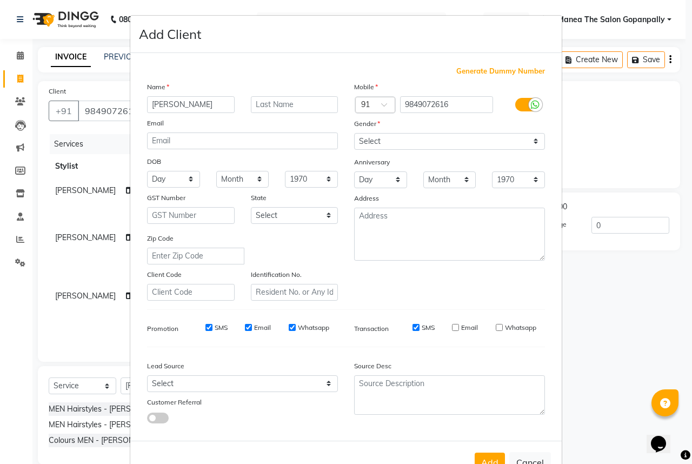
checkbox input "false"
click at [245, 328] on input "Email" at bounding box center [248, 327] width 7 height 7
checkbox input "false"
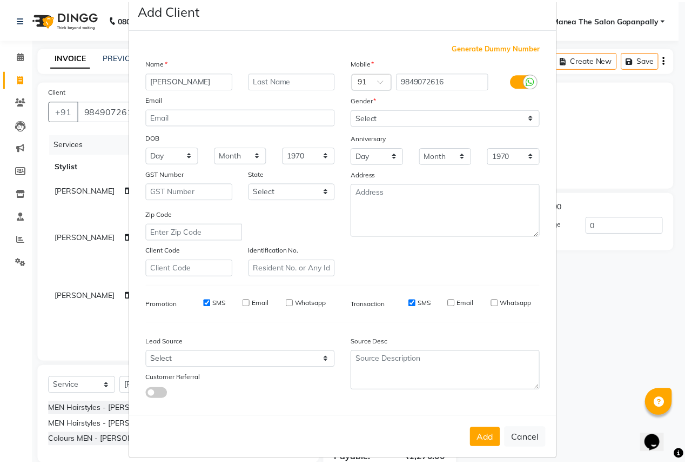
scroll to position [40, 0]
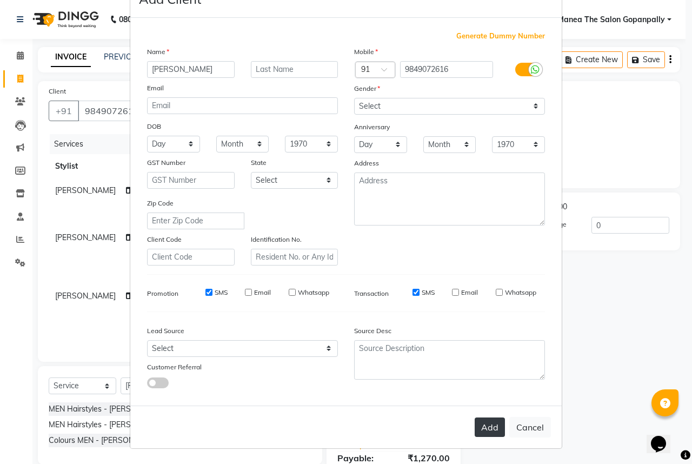
click at [490, 430] on button "Add" at bounding box center [490, 426] width 30 height 19
select select
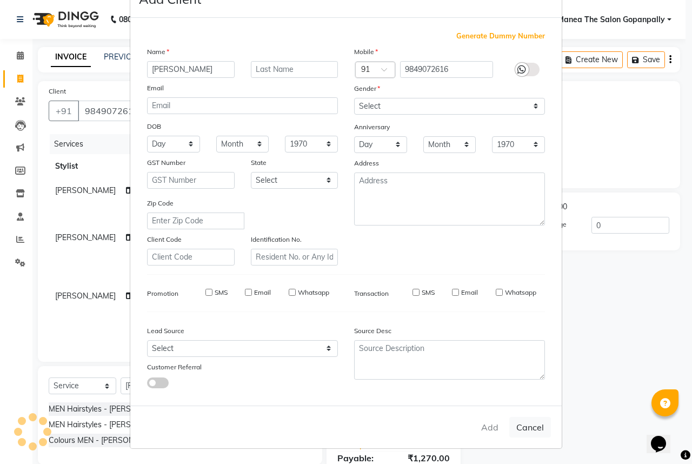
select select
checkbox input "false"
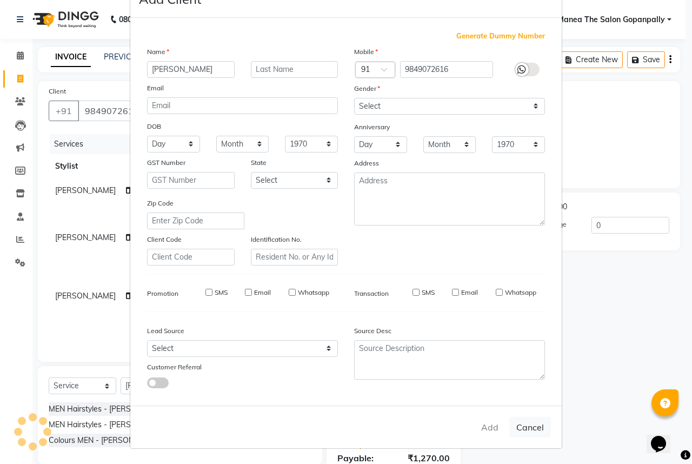
checkbox input "false"
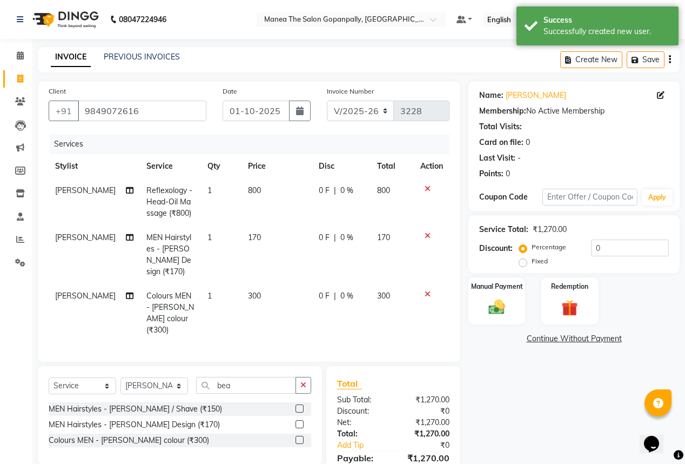
scroll to position [38, 0]
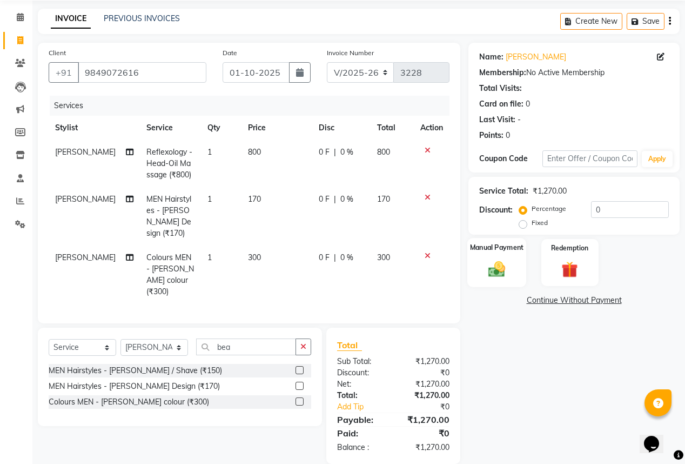
click at [501, 264] on img at bounding box center [497, 268] width 28 height 19
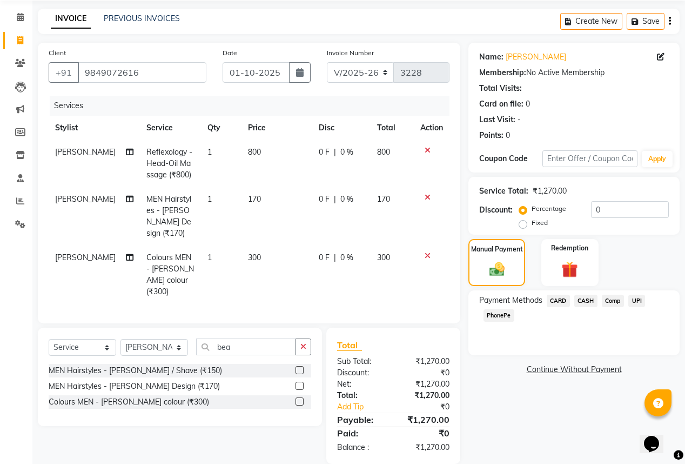
click at [638, 301] on span "UPI" at bounding box center [637, 301] width 17 height 12
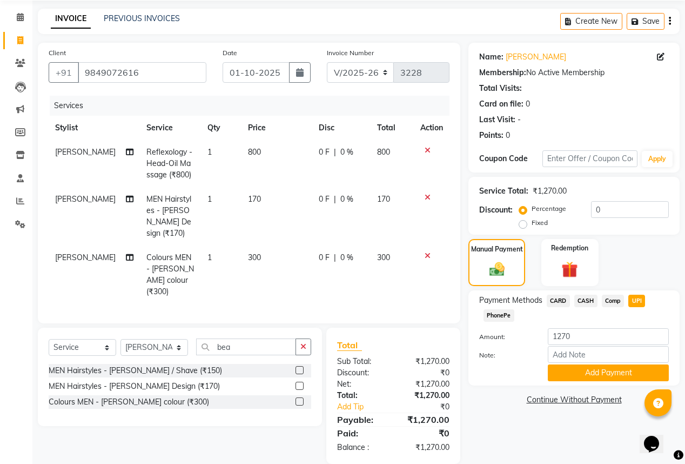
click at [490, 313] on span "PhonePe" at bounding box center [499, 315] width 31 height 12
click at [606, 373] on button "Add Payment" at bounding box center [608, 372] width 121 height 17
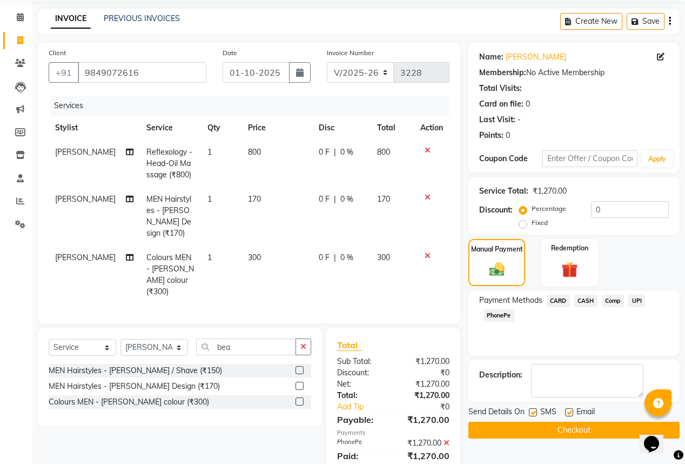
click at [571, 412] on label at bounding box center [569, 412] width 8 height 8
click at [571, 412] on input "checkbox" at bounding box center [568, 412] width 7 height 7
checkbox input "false"
click at [582, 429] on button "Checkout" at bounding box center [574, 430] width 211 height 17
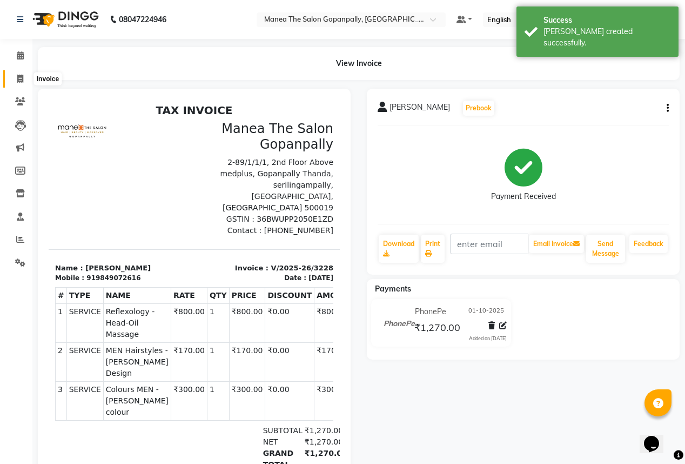
click at [19, 77] on icon at bounding box center [20, 79] width 6 height 8
select select "service"
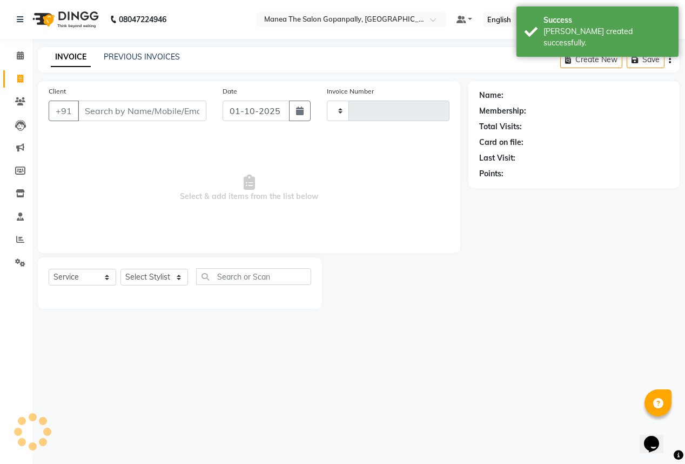
type input "3229"
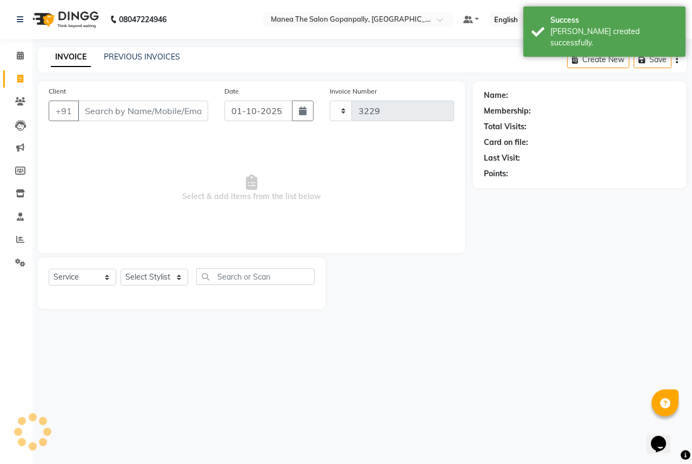
select select "7027"
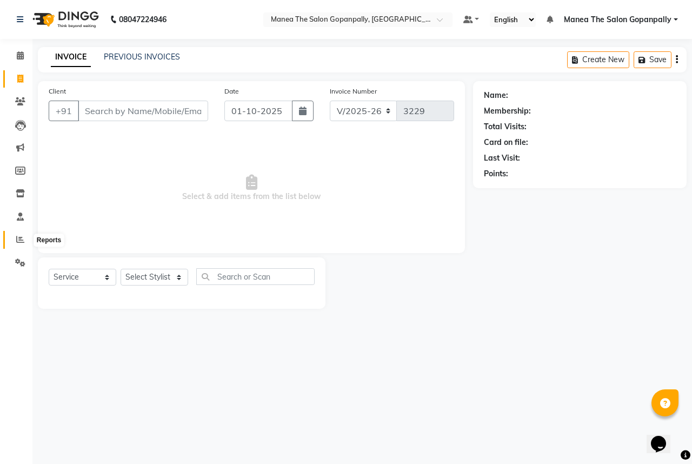
click at [20, 236] on icon at bounding box center [20, 239] width 8 height 8
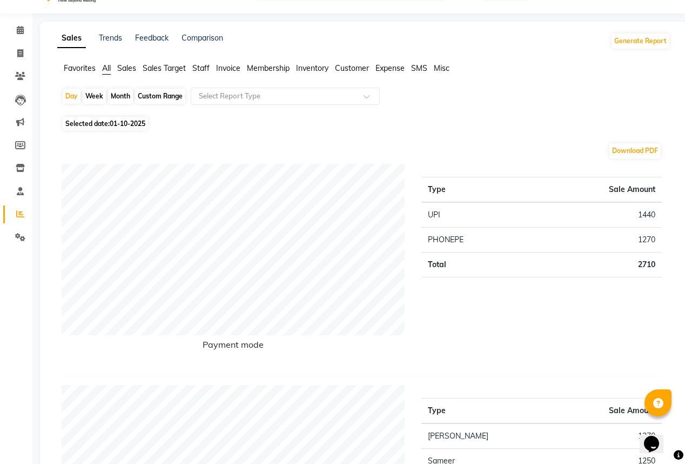
scroll to position [43, 0]
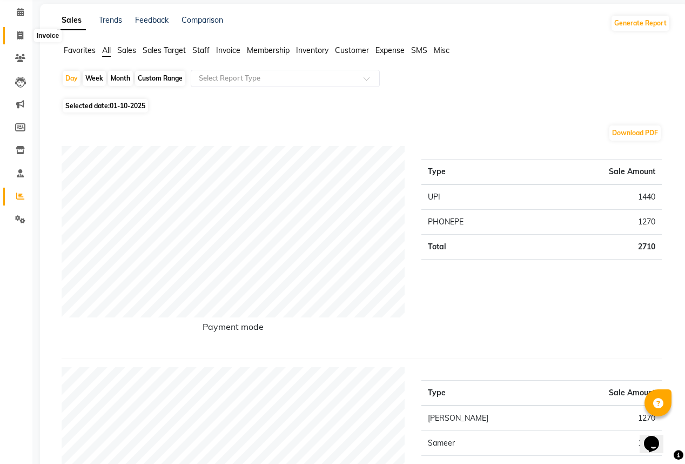
click at [17, 36] on icon at bounding box center [20, 35] width 6 height 8
select select "7027"
select select "service"
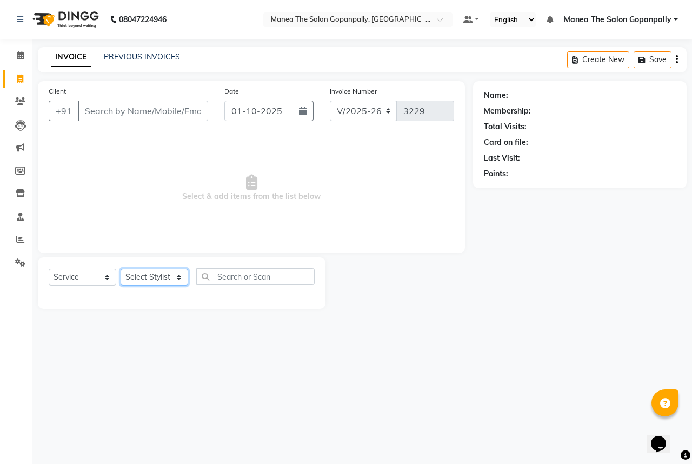
click at [162, 276] on select "Select Stylist anas [PERSON_NAME] [PERSON_NAME] [PERSON_NAME] sameer [PERSON_NA…" at bounding box center [155, 277] width 68 height 17
select select "57885"
click at [121, 269] on select "Select Stylist anas [PERSON_NAME] [PERSON_NAME] [PERSON_NAME] sameer [PERSON_NA…" at bounding box center [155, 277] width 68 height 17
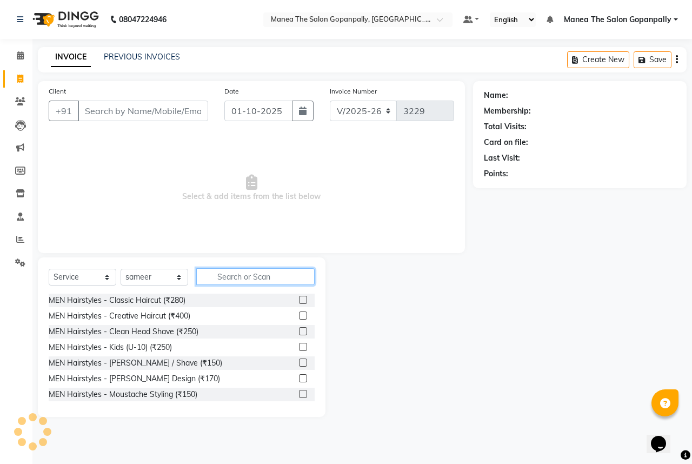
click at [239, 277] on input "text" at bounding box center [255, 276] width 118 height 17
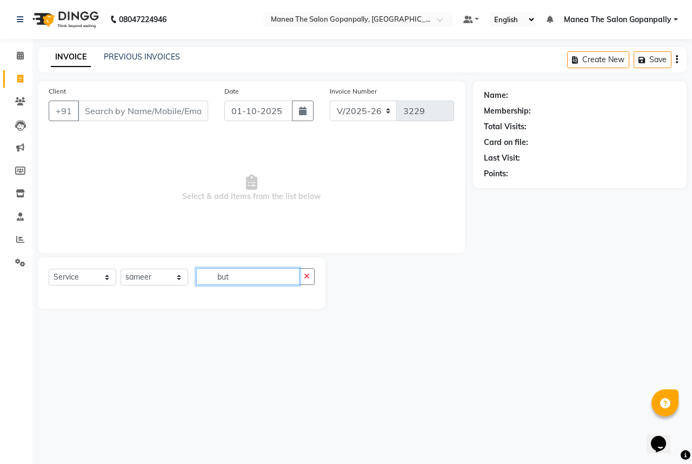
click at [249, 279] on input "but" at bounding box center [247, 276] width 103 height 17
type input "b"
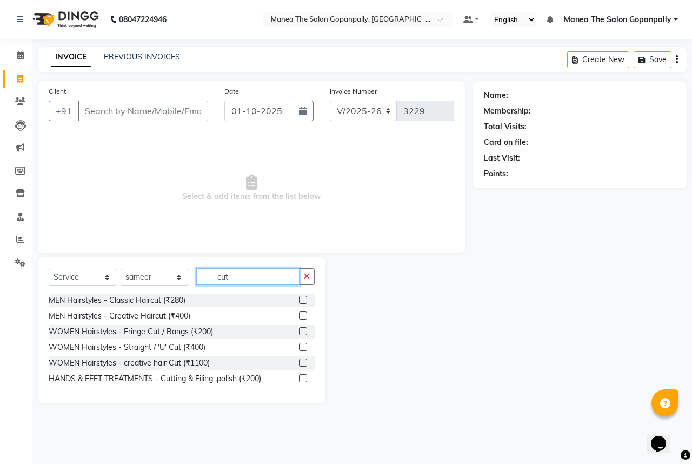
type input "cut"
drag, startPoint x: 303, startPoint y: 298, endPoint x: 276, endPoint y: 277, distance: 34.2
click at [303, 298] on label at bounding box center [303, 300] width 8 height 8
click at [303, 298] on input "checkbox" at bounding box center [302, 300] width 7 height 7
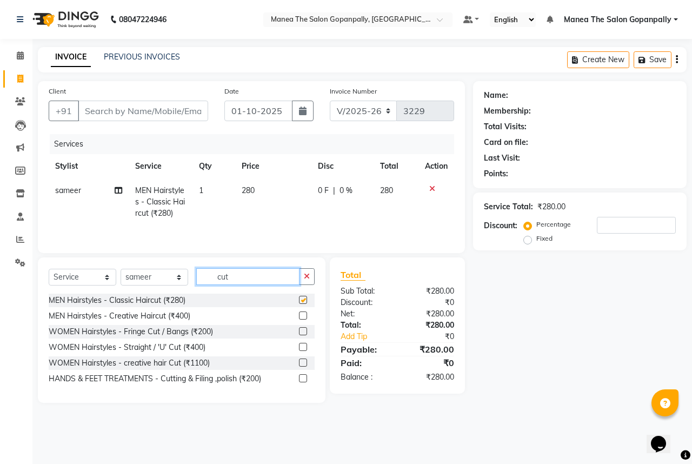
click at [276, 277] on input "cut" at bounding box center [247, 276] width 103 height 17
checkbox input "false"
type input "c"
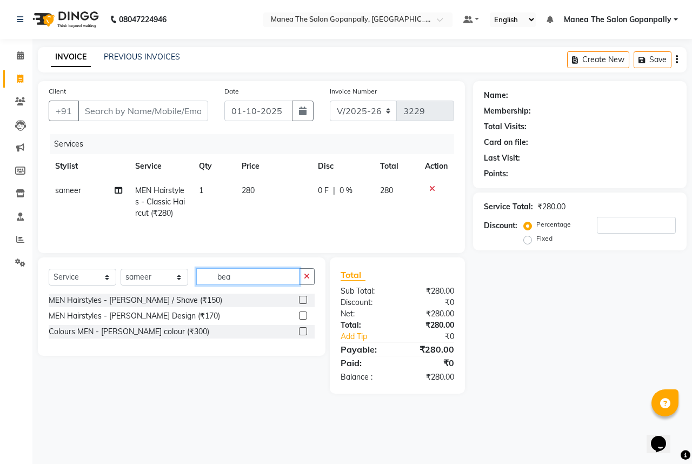
type input "bea"
click at [303, 315] on label at bounding box center [303, 315] width 8 height 8
click at [303, 315] on input "checkbox" at bounding box center [302, 315] width 7 height 7
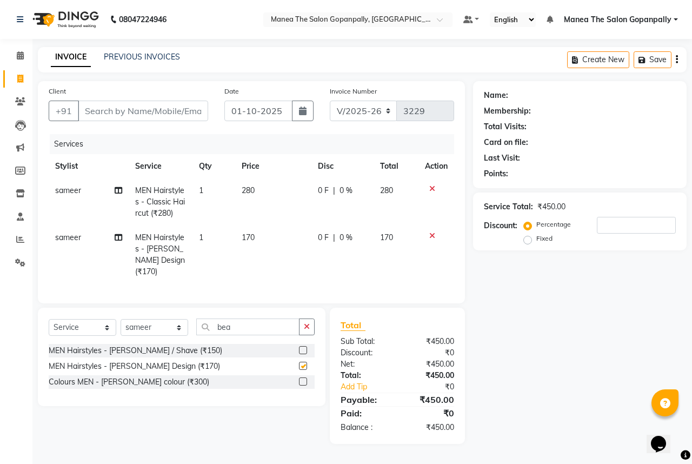
checkbox input "false"
click at [170, 111] on input "Client" at bounding box center [143, 111] width 130 height 21
type input "7"
type input "0"
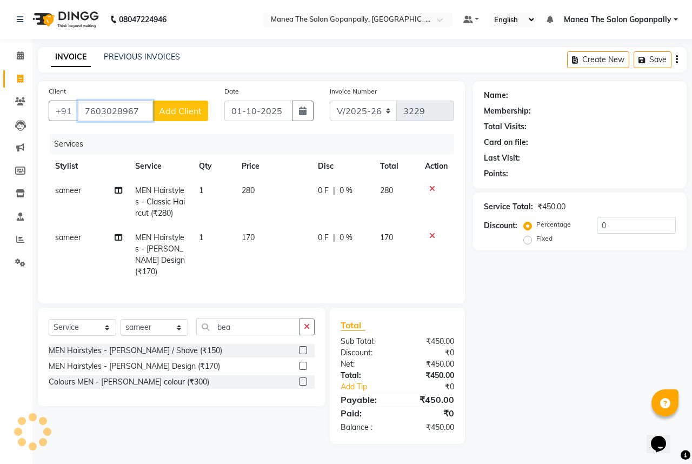
type input "7603028967"
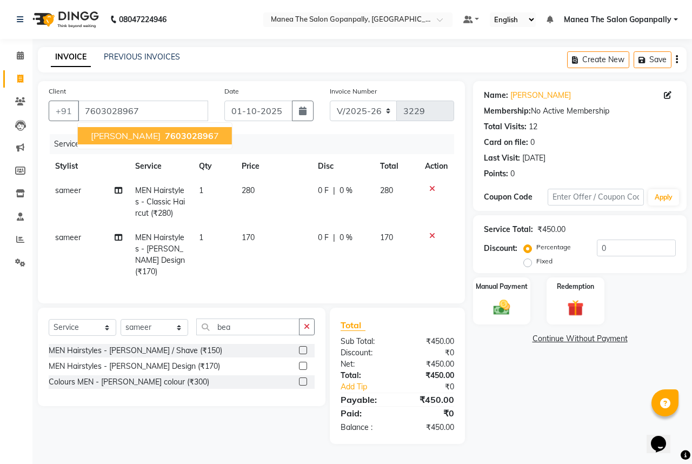
click at [166, 141] on span "760302896" at bounding box center [189, 135] width 49 height 11
click at [506, 304] on img at bounding box center [502, 307] width 28 height 20
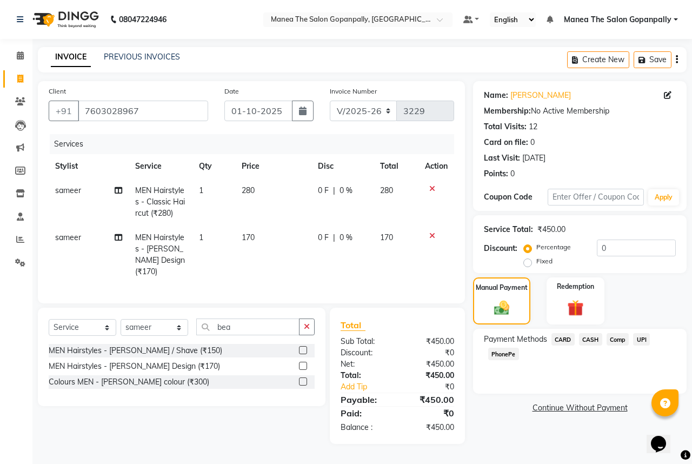
click at [499, 356] on span "PhonePe" at bounding box center [503, 354] width 31 height 12
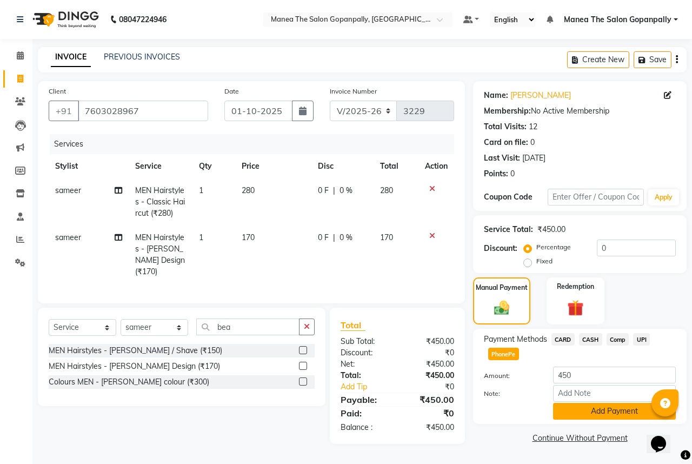
click at [605, 411] on button "Add Payment" at bounding box center [614, 411] width 123 height 17
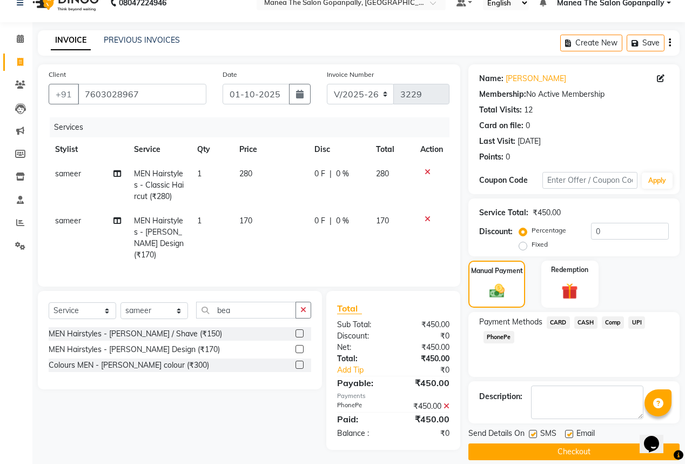
scroll to position [29, 0]
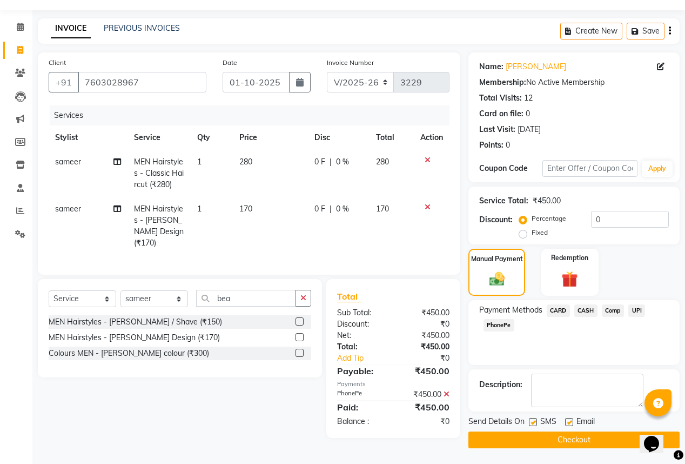
click at [569, 423] on label at bounding box center [569, 422] width 8 height 8
click at [569, 423] on input "checkbox" at bounding box center [568, 422] width 7 height 7
checkbox input "false"
click at [559, 438] on button "Checkout" at bounding box center [574, 439] width 211 height 17
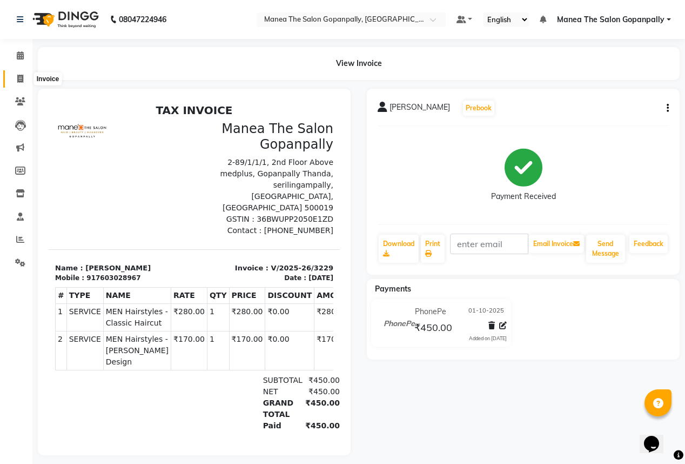
click at [16, 75] on span at bounding box center [20, 79] width 19 height 12
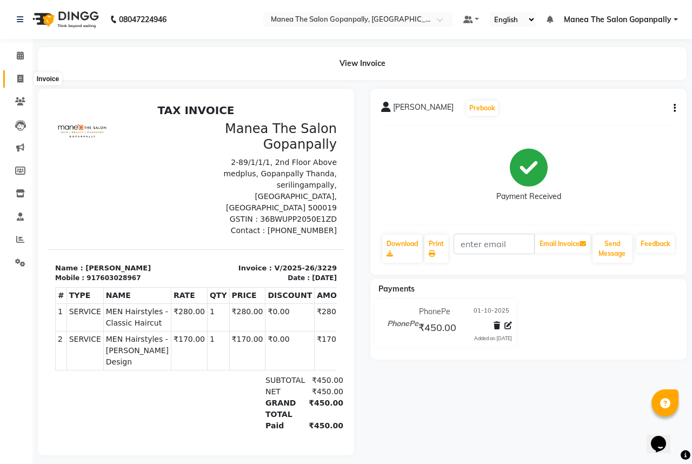
select select "7027"
select select "service"
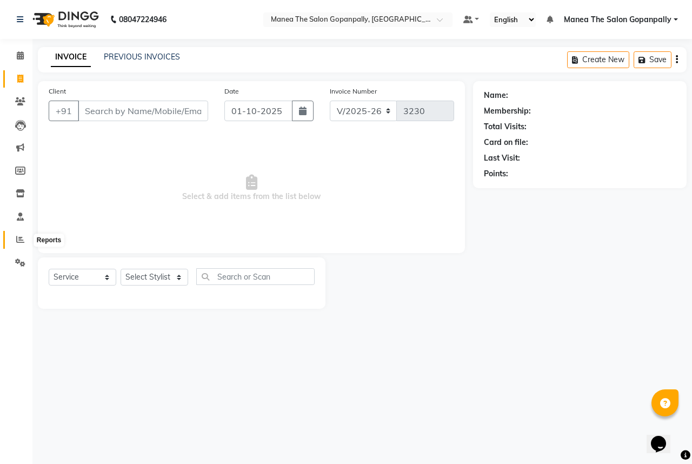
click at [19, 240] on icon at bounding box center [20, 239] width 8 height 8
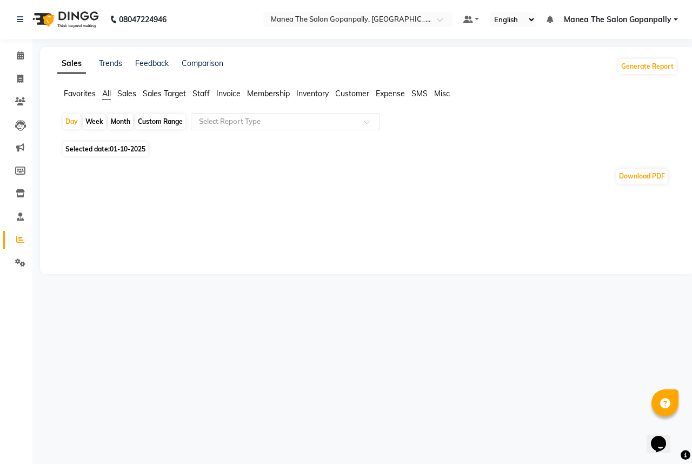
click at [114, 121] on div "Month" at bounding box center [120, 121] width 25 height 15
select select "10"
select select "2025"
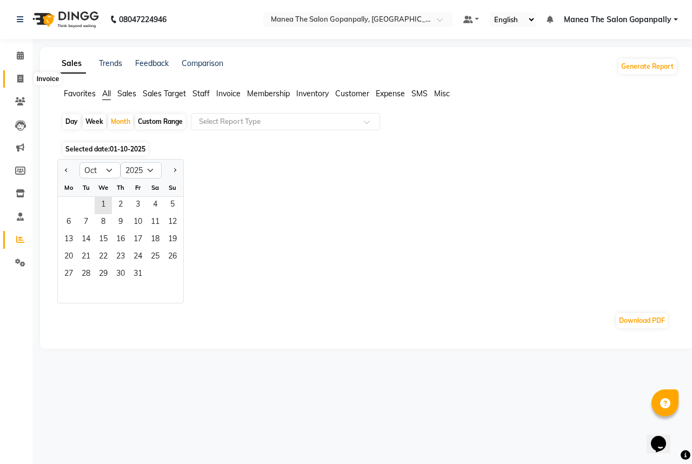
click at [18, 74] on span at bounding box center [20, 79] width 19 height 12
select select "7027"
select select "service"
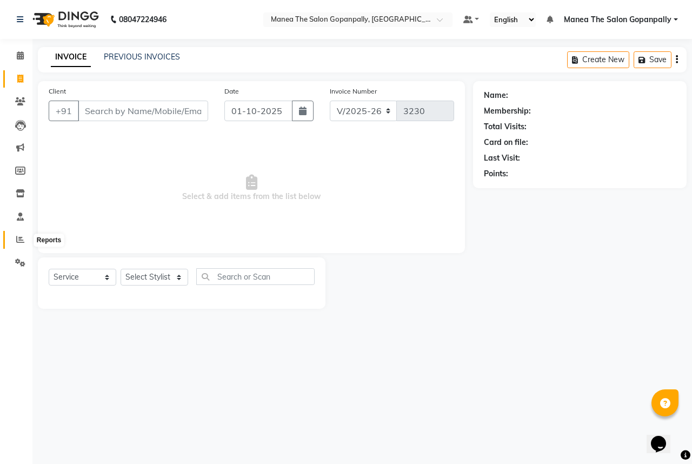
click at [24, 242] on span at bounding box center [20, 240] width 19 height 12
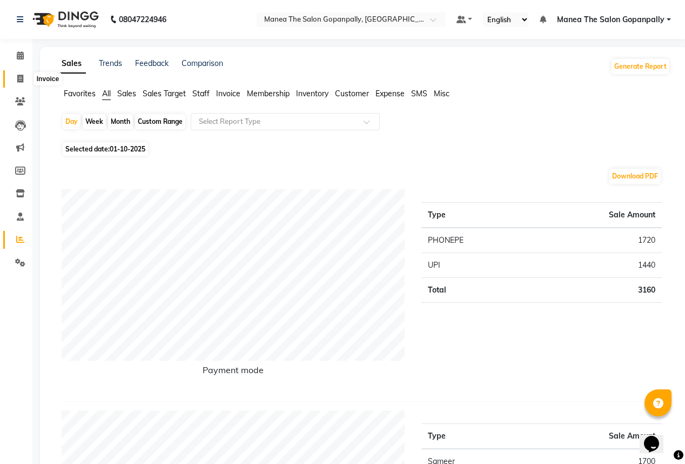
click at [20, 79] on icon at bounding box center [20, 79] width 6 height 8
select select "7027"
select select "service"
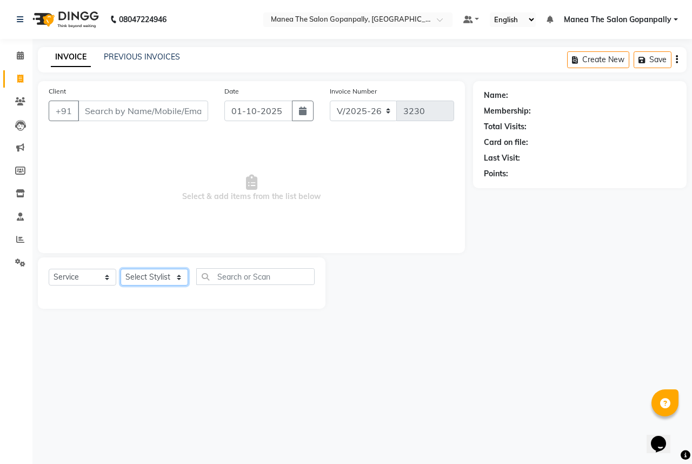
click at [163, 277] on select "Select Stylist anas [PERSON_NAME] [PERSON_NAME] [PERSON_NAME] sameer [PERSON_NA…" at bounding box center [155, 277] width 68 height 17
select select "57882"
click at [121, 269] on select "Select Stylist anas [PERSON_NAME] [PERSON_NAME] [PERSON_NAME] sameer [PERSON_NA…" at bounding box center [155, 277] width 68 height 17
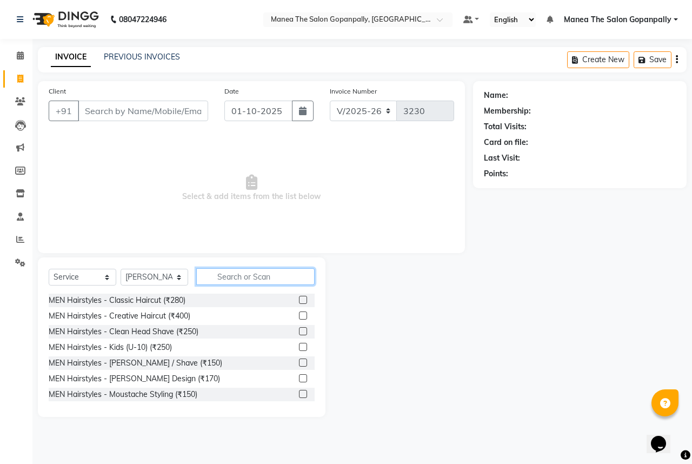
click at [216, 277] on input "text" at bounding box center [255, 276] width 118 height 17
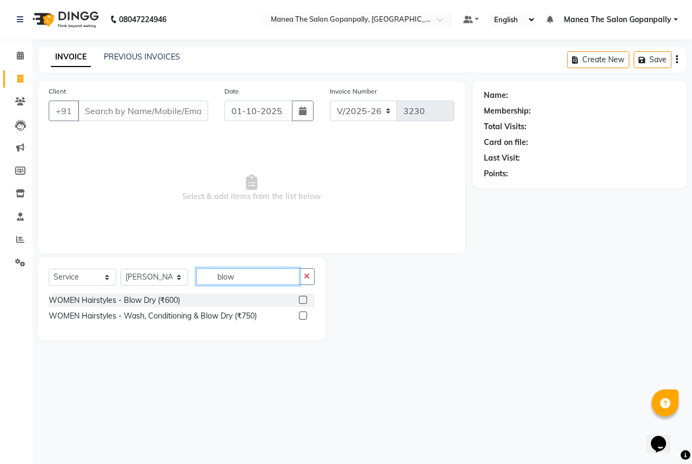
type input "blow"
click at [302, 302] on label at bounding box center [303, 300] width 8 height 8
click at [302, 302] on input "checkbox" at bounding box center [302, 300] width 7 height 7
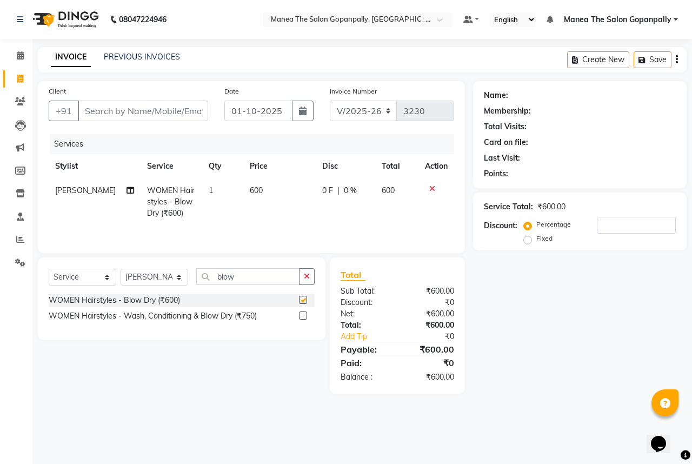
checkbox input "false"
click at [141, 114] on input "Client" at bounding box center [143, 111] width 130 height 21
click at [166, 272] on select "Select Stylist anas [PERSON_NAME] [PERSON_NAME] [PERSON_NAME] sameer [PERSON_NA…" at bounding box center [155, 277] width 68 height 17
select select "83768"
click at [121, 269] on select "Select Stylist anas [PERSON_NAME] [PERSON_NAME] [PERSON_NAME] sameer [PERSON_NA…" at bounding box center [155, 277] width 68 height 17
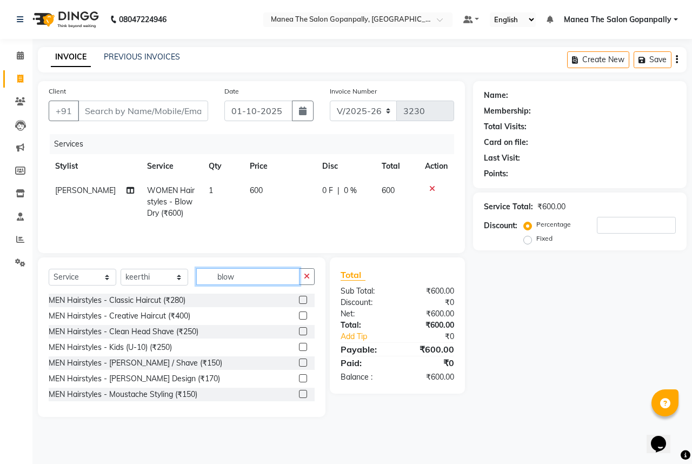
click at [261, 281] on input "blow" at bounding box center [247, 276] width 103 height 17
type input "b"
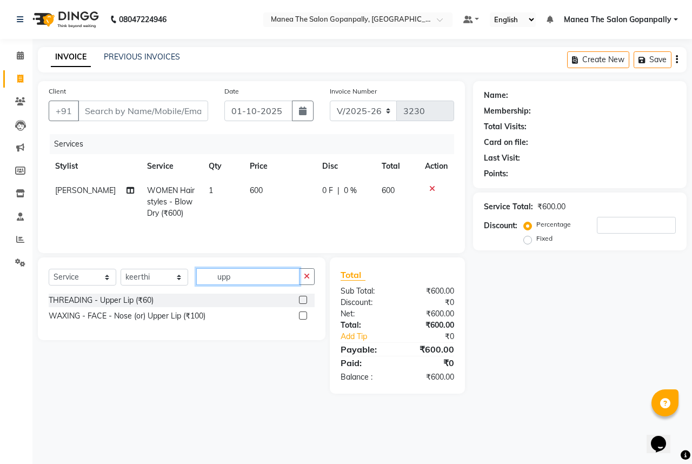
type input "upp"
click at [303, 299] on label at bounding box center [303, 300] width 8 height 8
click at [303, 299] on input "checkbox" at bounding box center [302, 300] width 7 height 7
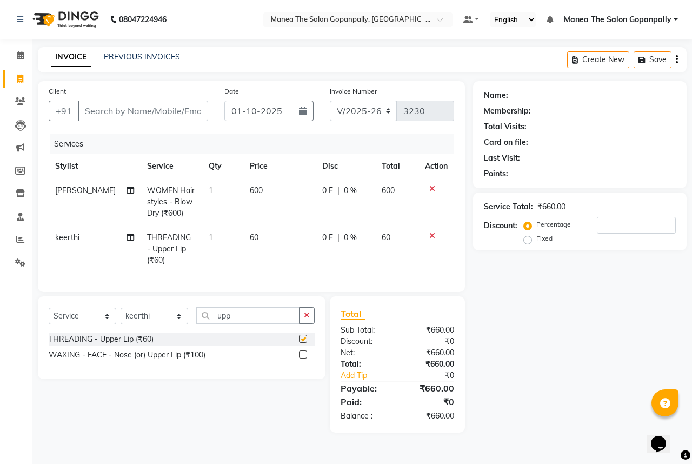
checkbox input "false"
click at [124, 112] on input "Client" at bounding box center [143, 111] width 130 height 21
type input "9"
type input "0"
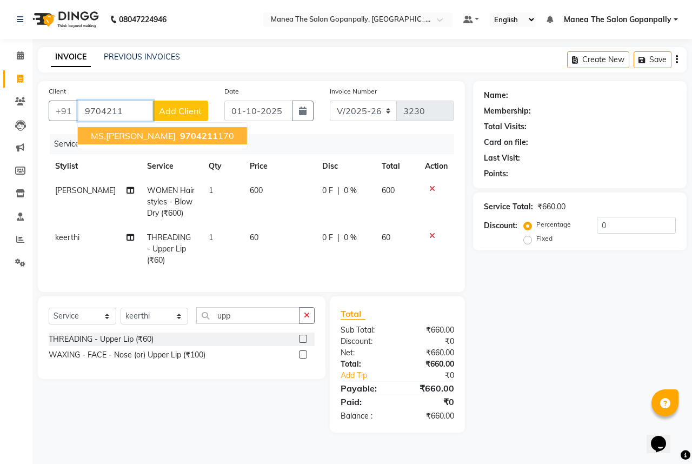
click at [199, 136] on button "MS.[PERSON_NAME] 9704211 170" at bounding box center [162, 135] width 169 height 17
type input "9704211170"
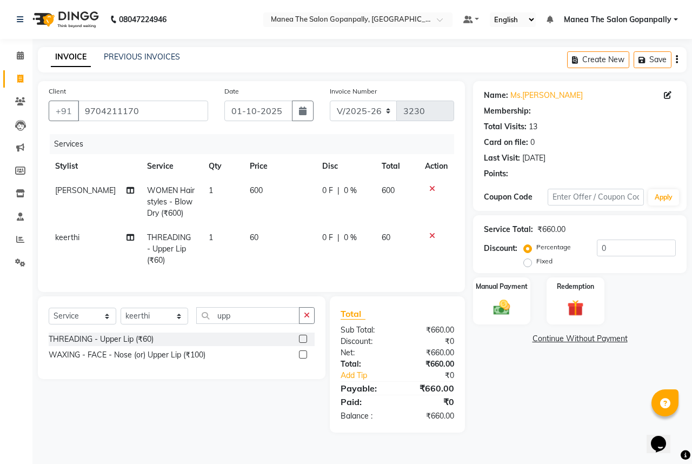
select select "1: Object"
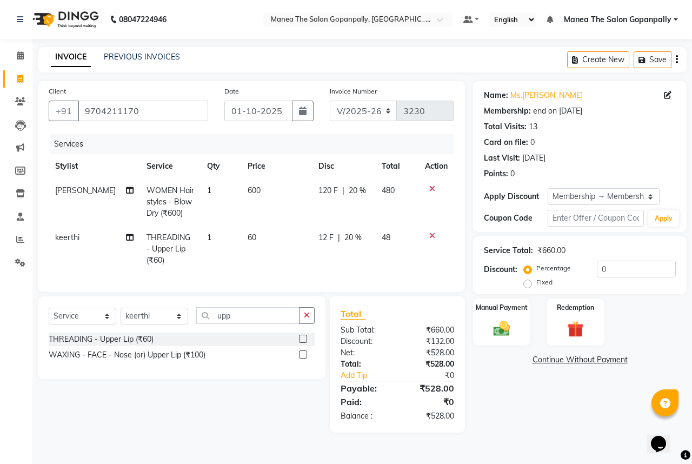
type input "20"
click at [501, 331] on img at bounding box center [502, 328] width 28 height 20
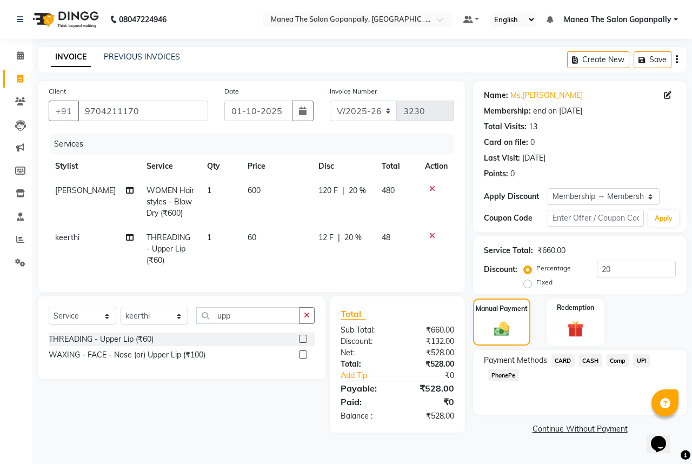
click at [566, 359] on span "CARD" at bounding box center [562, 360] width 23 height 12
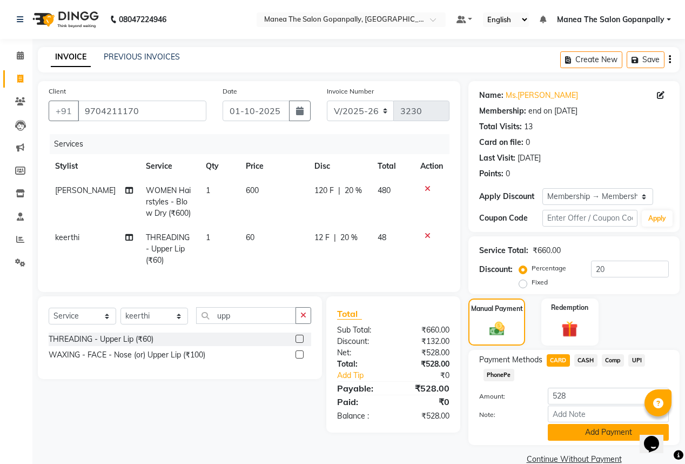
click at [599, 433] on button "Add Payment" at bounding box center [608, 432] width 121 height 17
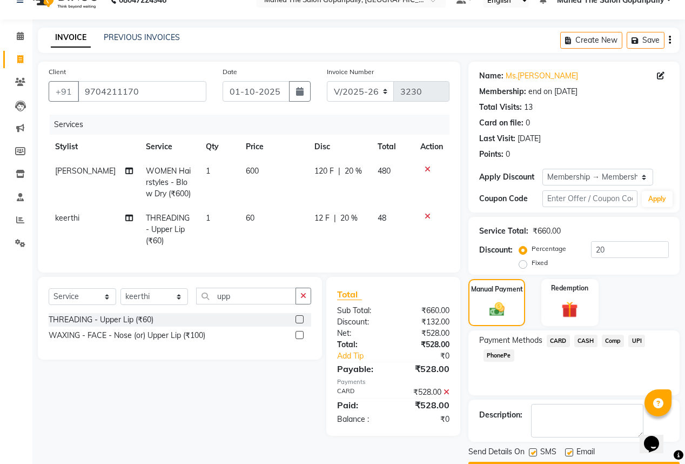
scroll to position [43, 0]
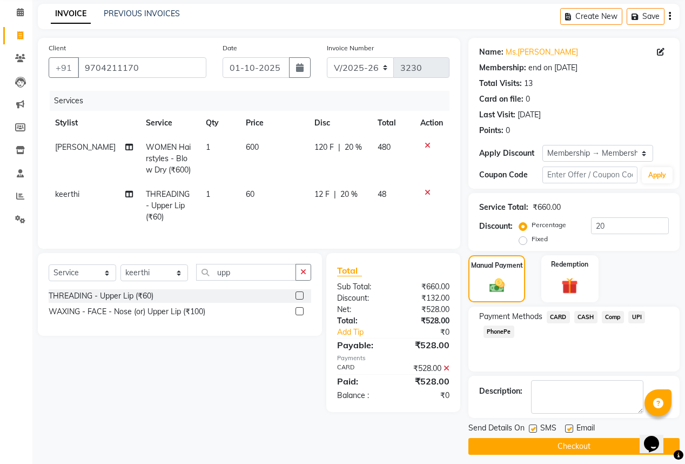
click at [571, 430] on label at bounding box center [569, 428] width 8 height 8
click at [571, 430] on input "checkbox" at bounding box center [568, 428] width 7 height 7
checkbox input "false"
click at [535, 429] on label at bounding box center [533, 428] width 8 height 8
click at [535, 429] on input "checkbox" at bounding box center [532, 428] width 7 height 7
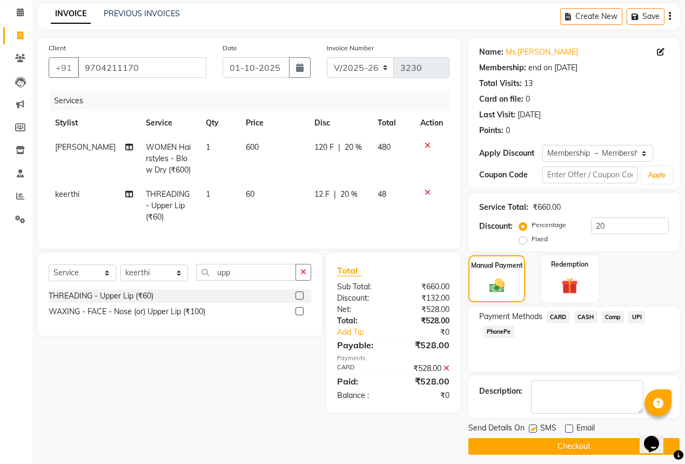
checkbox input "false"
click at [572, 450] on button "Checkout" at bounding box center [574, 446] width 211 height 17
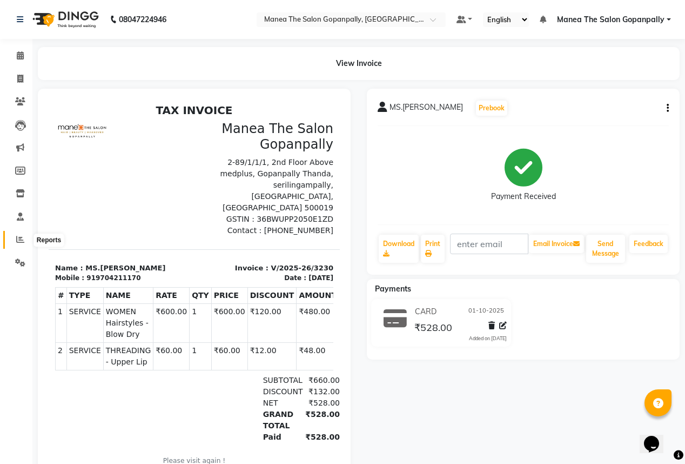
click at [16, 237] on icon at bounding box center [20, 239] width 8 height 8
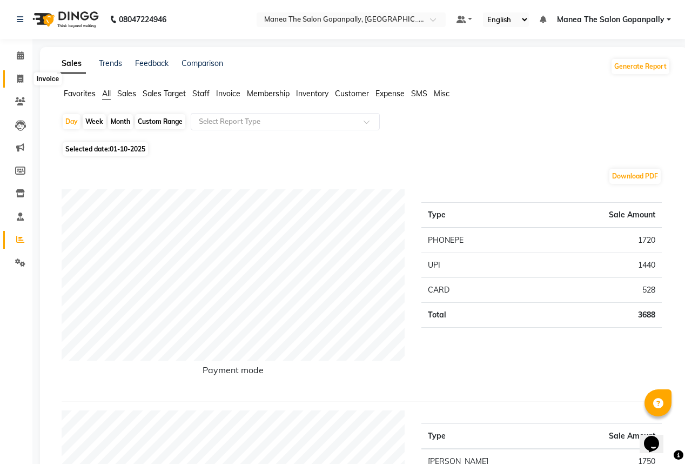
click at [19, 75] on icon at bounding box center [20, 79] width 6 height 8
select select "7027"
select select "service"
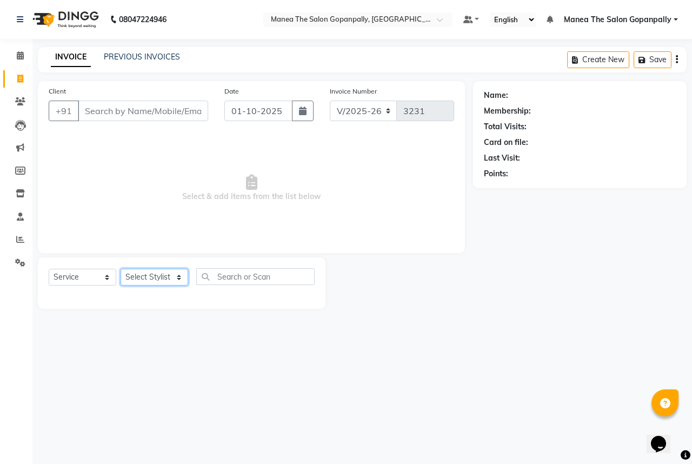
click at [156, 279] on select "Select Stylist anas [PERSON_NAME] [PERSON_NAME] [PERSON_NAME] sameer [PERSON_NA…" at bounding box center [155, 277] width 68 height 17
select select "86049"
click at [121, 269] on select "Select Stylist anas [PERSON_NAME] [PERSON_NAME] [PERSON_NAME] sameer [PERSON_NA…" at bounding box center [155, 277] width 68 height 17
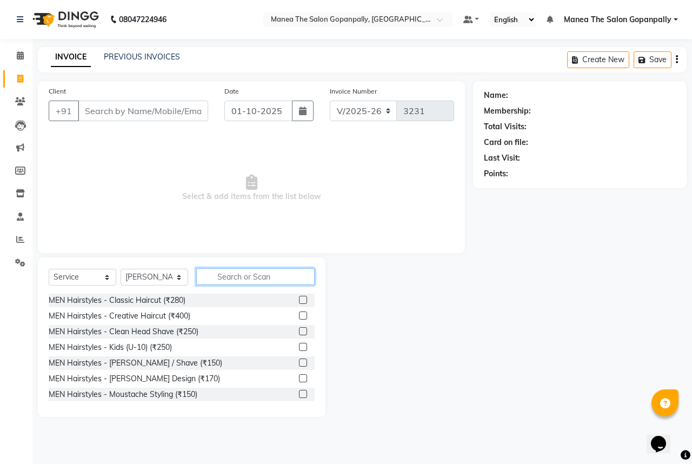
click at [277, 270] on input "text" at bounding box center [255, 276] width 118 height 17
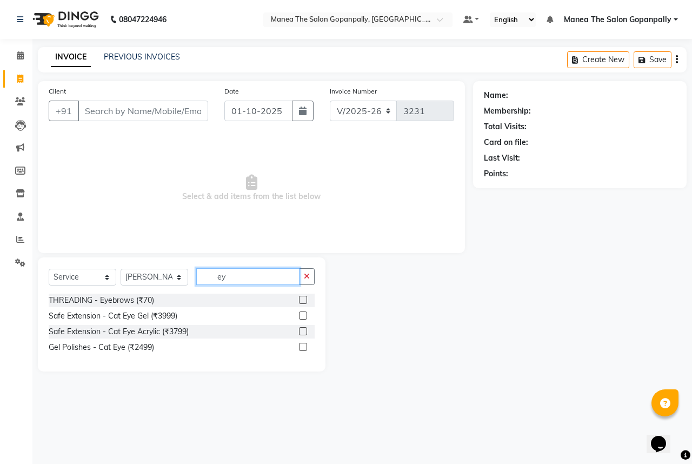
type input "ey"
drag, startPoint x: 306, startPoint y: 296, endPoint x: 296, endPoint y: 298, distance: 10.4
click at [305, 296] on label at bounding box center [303, 300] width 8 height 8
click at [305, 297] on input "checkbox" at bounding box center [302, 300] width 7 height 7
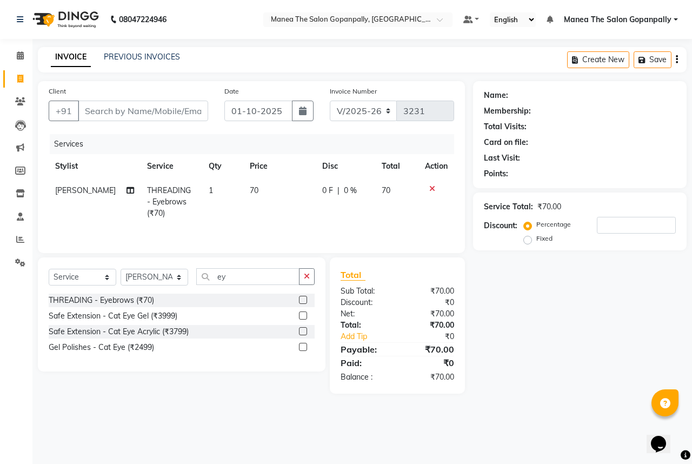
checkbox input "false"
click at [283, 285] on div "Select Service Product Membership Package Voucher Prepaid Gift Card Select Styl…" at bounding box center [182, 280] width 266 height 25
click at [282, 282] on input "ey" at bounding box center [247, 276] width 103 height 17
type input "e"
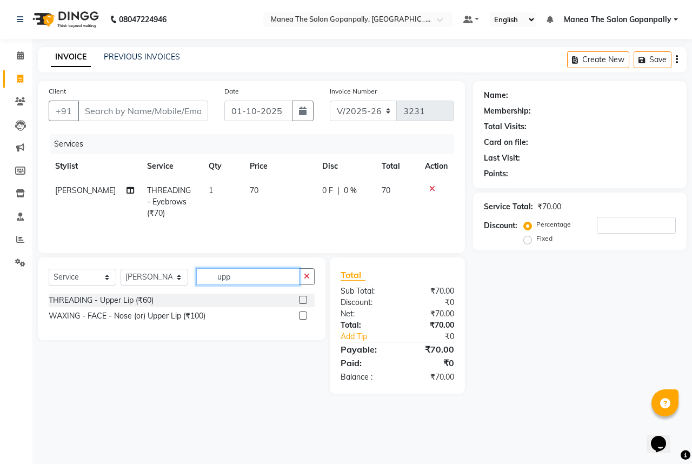
type input "upp"
click at [301, 299] on label at bounding box center [303, 300] width 8 height 8
click at [301, 299] on input "checkbox" at bounding box center [302, 300] width 7 height 7
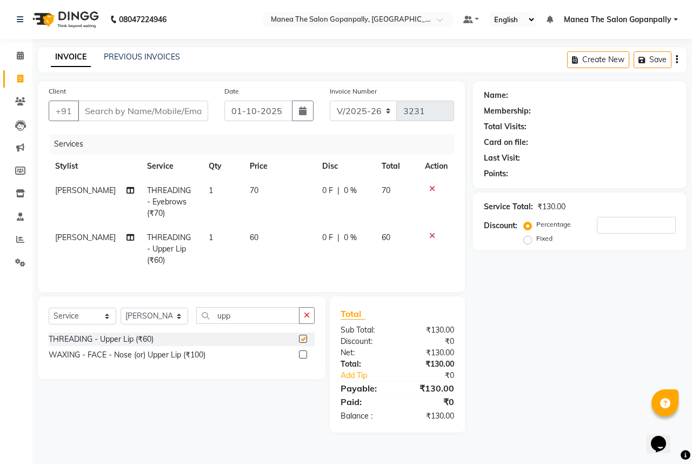
checkbox input "false"
click at [188, 118] on input "Client" at bounding box center [143, 111] width 130 height 21
type input "9"
type input "0"
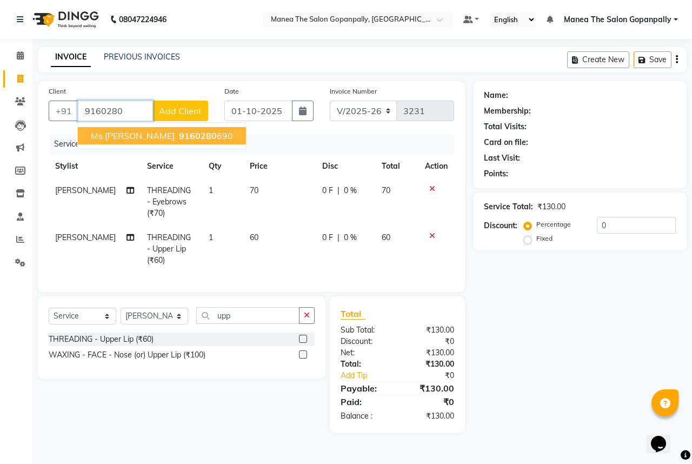
click at [182, 135] on ngb-highlight "9160280 690" at bounding box center [205, 135] width 56 height 11
type input "9160280690"
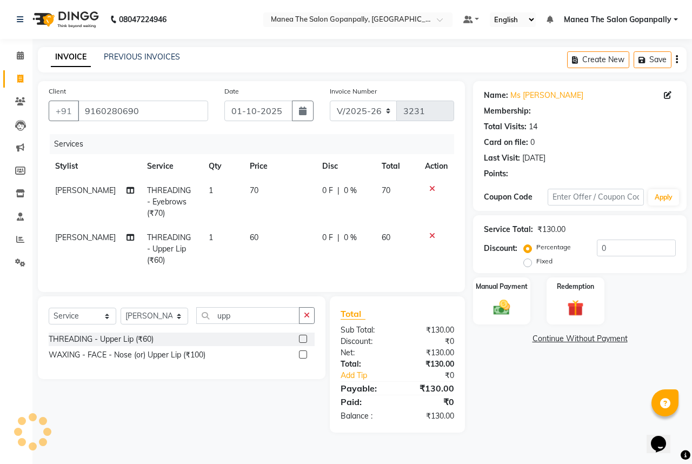
select select "1: Object"
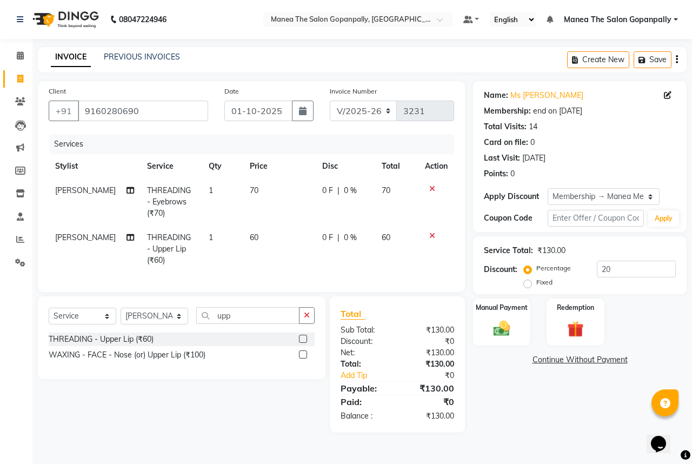
click at [653, 258] on div "Service Total: ₹130.00 Discount: Percentage Fixed 20" at bounding box center [580, 265] width 192 height 49
drag, startPoint x: 653, startPoint y: 258, endPoint x: 653, endPoint y: 269, distance: 10.8
click at [653, 269] on div "Service Total: ₹130.00 Discount: Percentage Fixed 20" at bounding box center [580, 265] width 192 height 49
type input "2"
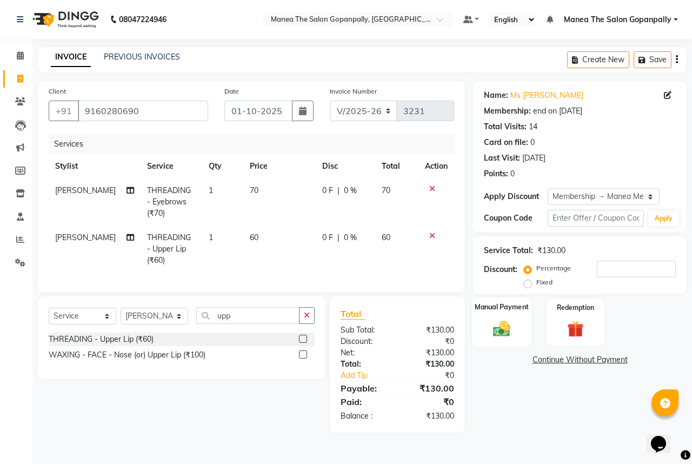
click at [502, 323] on img at bounding box center [502, 328] width 28 height 20
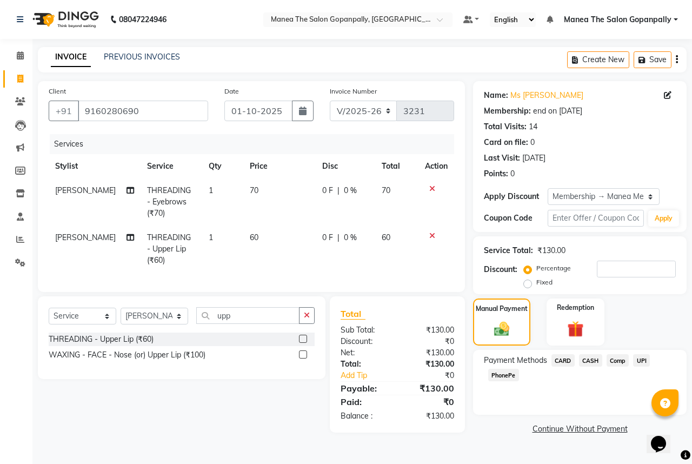
click at [505, 377] on span "PhonePe" at bounding box center [503, 375] width 31 height 12
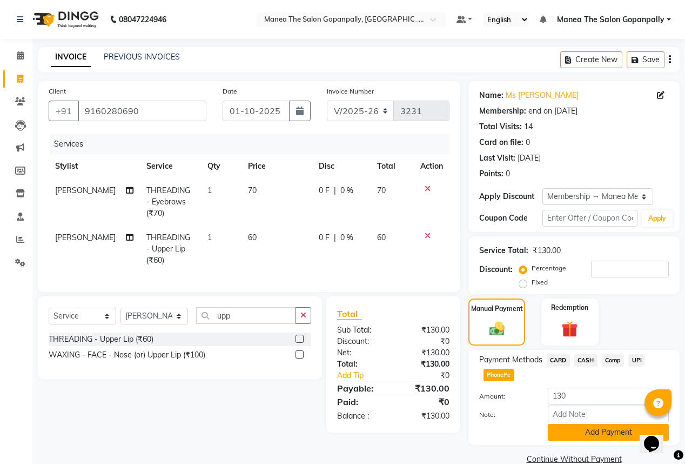
click at [585, 432] on button "Add Payment" at bounding box center [608, 432] width 121 height 17
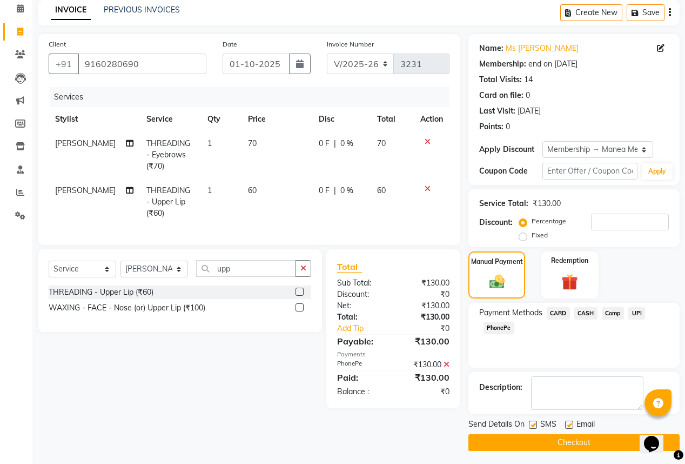
scroll to position [50, 0]
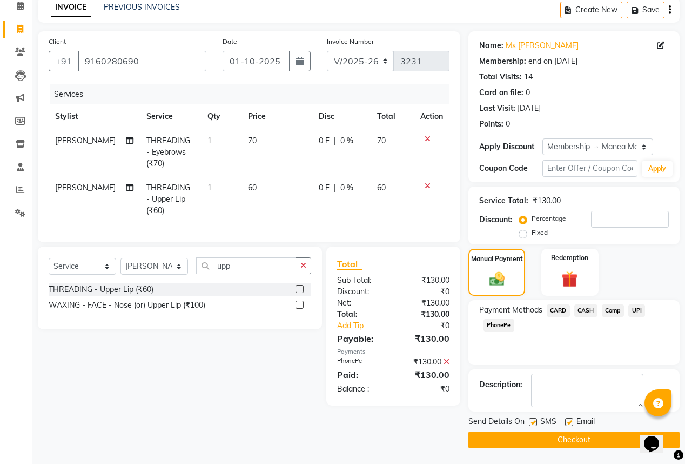
click at [570, 423] on label at bounding box center [569, 422] width 8 height 8
click at [570, 423] on input "checkbox" at bounding box center [568, 422] width 7 height 7
checkbox input "false"
click at [533, 419] on label at bounding box center [533, 422] width 8 height 8
click at [533, 419] on input "checkbox" at bounding box center [532, 422] width 7 height 7
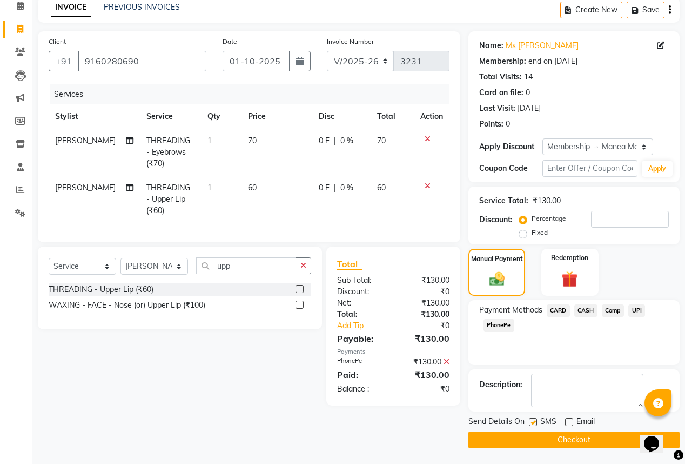
checkbox input "false"
click at [573, 441] on button "Checkout" at bounding box center [574, 439] width 211 height 17
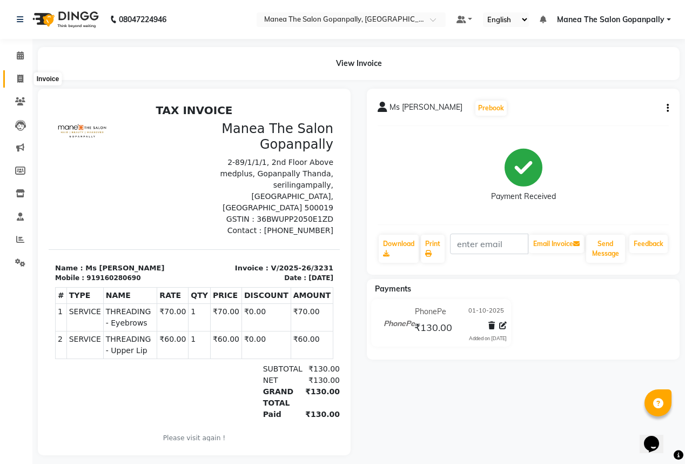
click at [15, 75] on span at bounding box center [20, 79] width 19 height 12
select select "service"
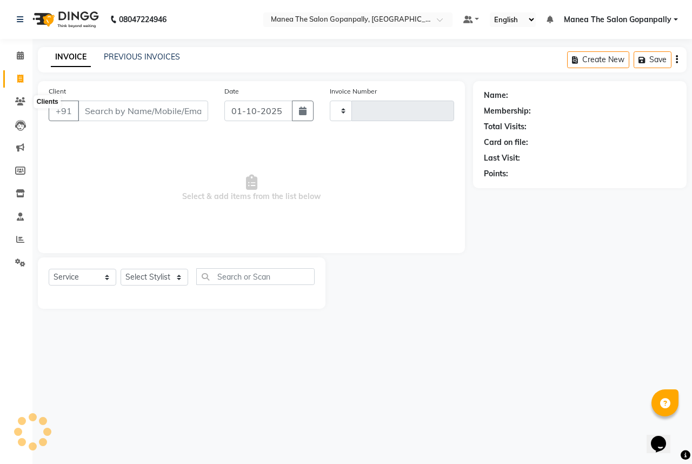
type input "3232"
select select "7027"
click at [162, 273] on select "Select Stylist anas [PERSON_NAME] [PERSON_NAME] [PERSON_NAME] sameer [PERSON_NA…" at bounding box center [155, 277] width 68 height 17
select select "83653"
click at [121, 269] on select "Select Stylist anas [PERSON_NAME] [PERSON_NAME] [PERSON_NAME] sameer [PERSON_NA…" at bounding box center [155, 277] width 68 height 17
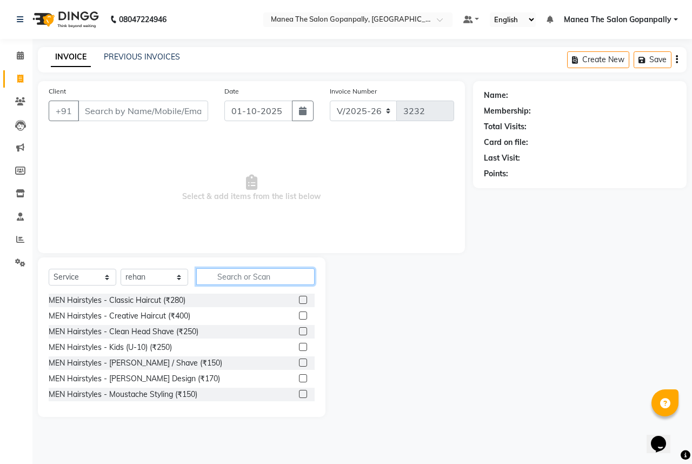
drag, startPoint x: 245, startPoint y: 269, endPoint x: 241, endPoint y: 289, distance: 19.8
click at [241, 286] on div "Select Service Product Membership Package Voucher Prepaid Gift Card Select Styl…" at bounding box center [182, 280] width 266 height 25
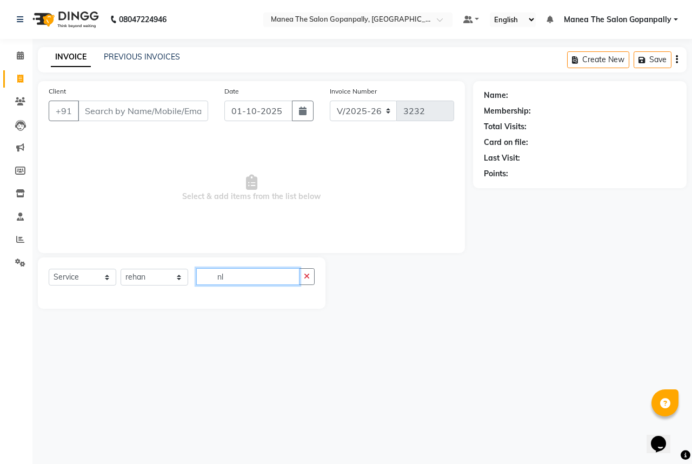
type input "n"
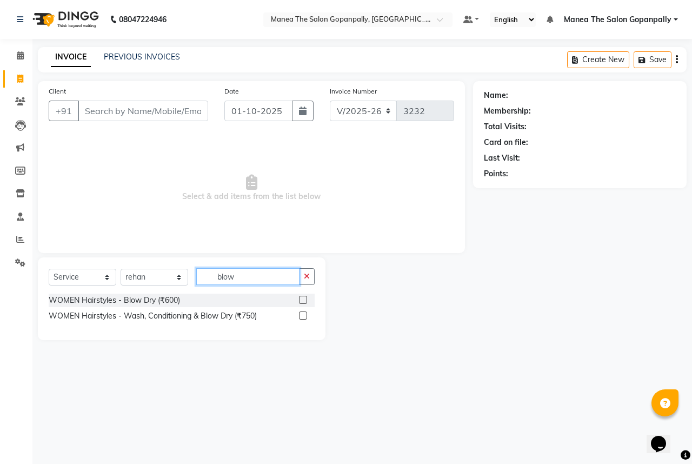
type input "blow"
drag, startPoint x: 301, startPoint y: 316, endPoint x: 255, endPoint y: 253, distance: 77.4
click at [301, 316] on label at bounding box center [303, 315] width 8 height 8
click at [301, 316] on input "checkbox" at bounding box center [302, 315] width 7 height 7
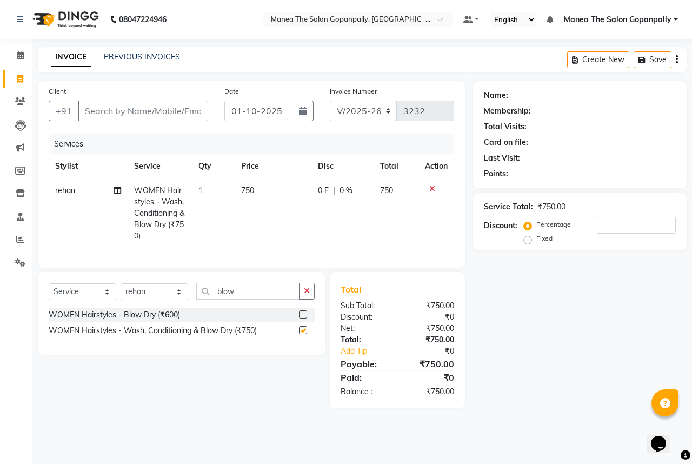
checkbox input "false"
click at [175, 115] on input "Client" at bounding box center [143, 111] width 130 height 21
type input "9"
type input "0"
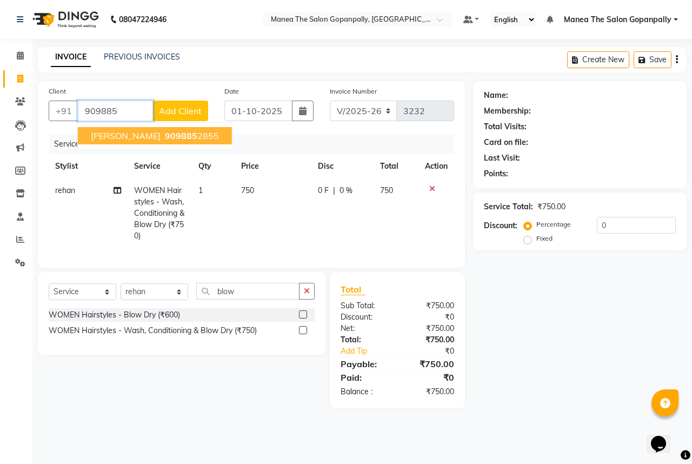
click at [163, 136] on ngb-highlight "909885 2855" at bounding box center [191, 135] width 56 height 11
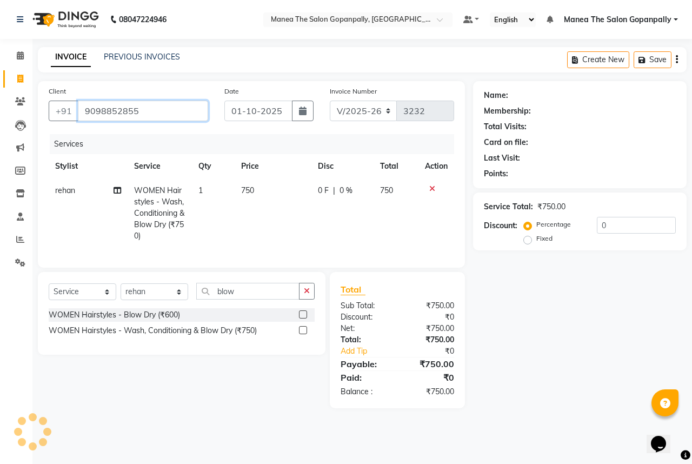
type input "9098852855"
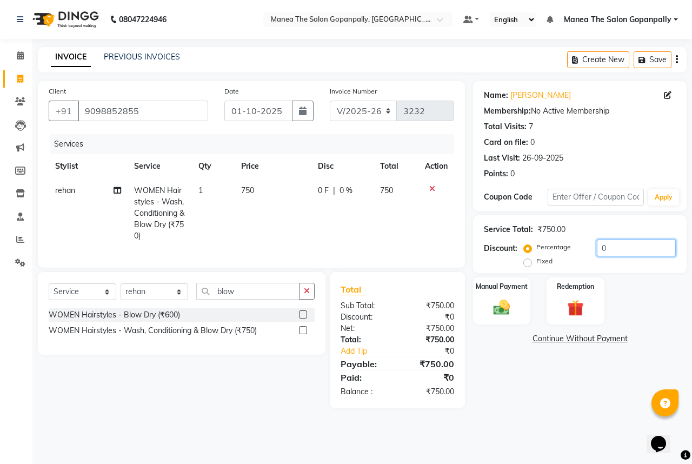
click at [624, 247] on input "0" at bounding box center [636, 247] width 79 height 17
click at [155, 117] on input "9098852855" at bounding box center [143, 111] width 130 height 21
type input "909885285"
type input "0"
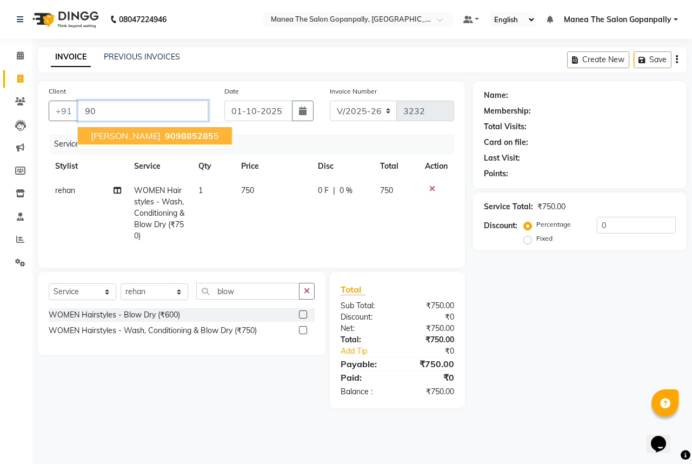
type input "9"
click at [156, 132] on span "9201777" at bounding box center [143, 135] width 38 height 11
type input "9201777319"
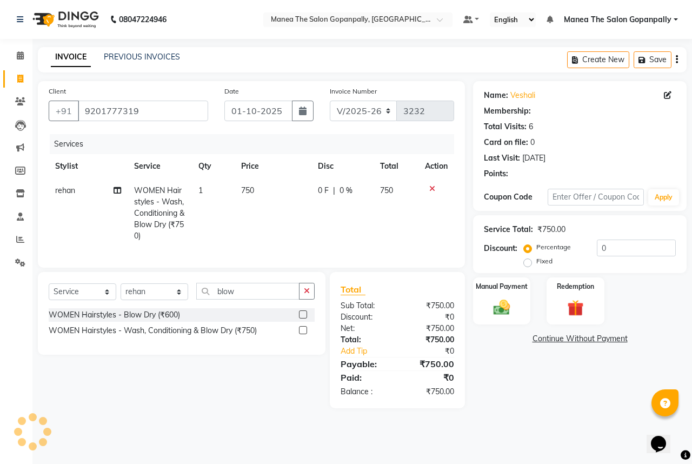
select select "1: Object"
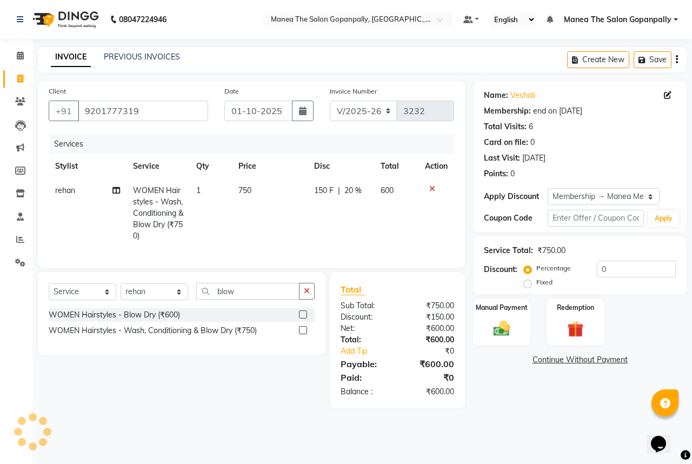
type input "20"
click at [501, 335] on img at bounding box center [502, 328] width 28 height 20
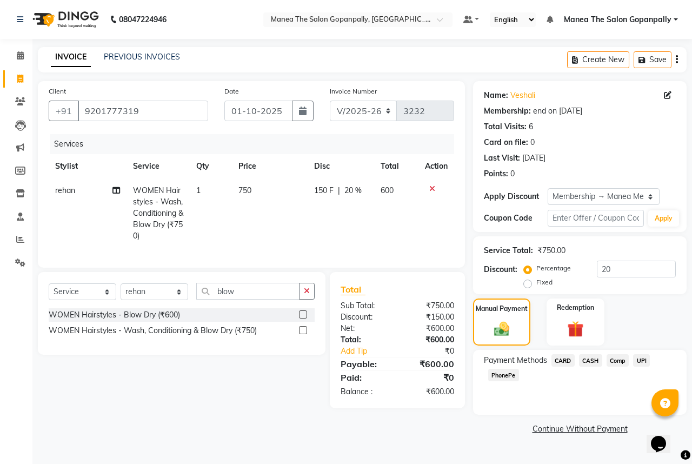
drag, startPoint x: 500, startPoint y: 375, endPoint x: 548, endPoint y: 387, distance: 49.2
click at [505, 377] on span "PhonePe" at bounding box center [503, 375] width 31 height 12
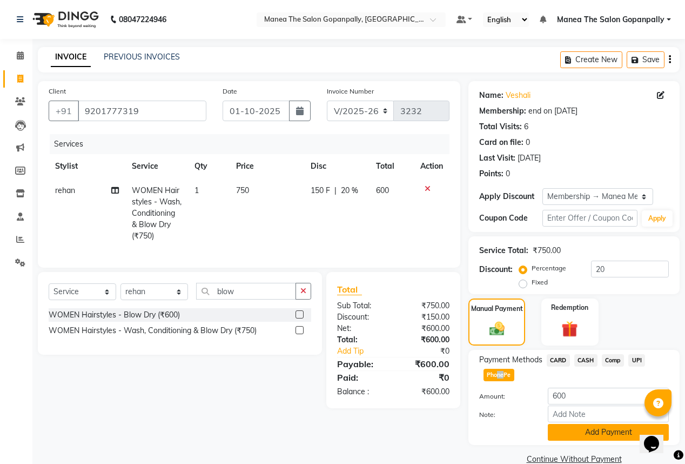
click at [610, 434] on button "Add Payment" at bounding box center [608, 432] width 121 height 17
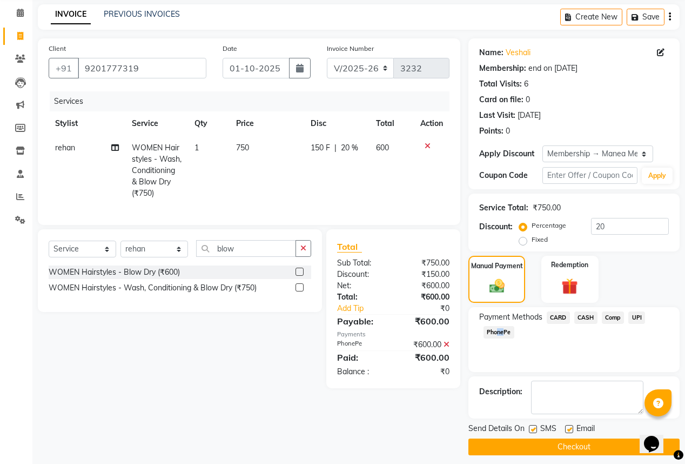
scroll to position [43, 0]
click at [570, 428] on label at bounding box center [569, 428] width 8 height 8
click at [570, 428] on input "checkbox" at bounding box center [568, 428] width 7 height 7
checkbox input "false"
click at [534, 429] on label at bounding box center [533, 428] width 8 height 8
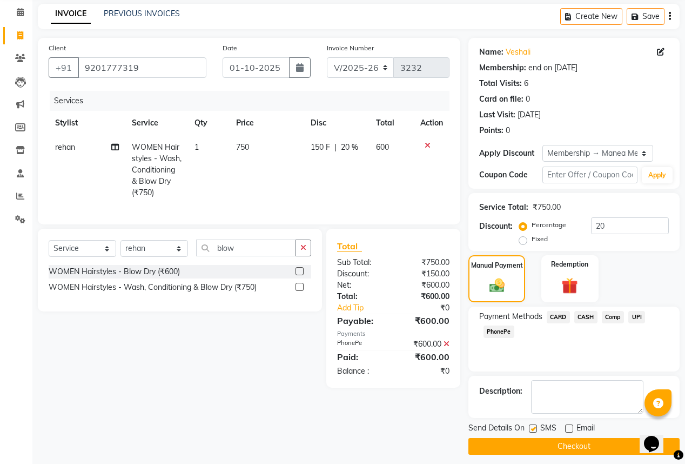
click at [534, 429] on input "checkbox" at bounding box center [532, 428] width 7 height 7
checkbox input "false"
click at [566, 443] on button "Checkout" at bounding box center [574, 446] width 211 height 17
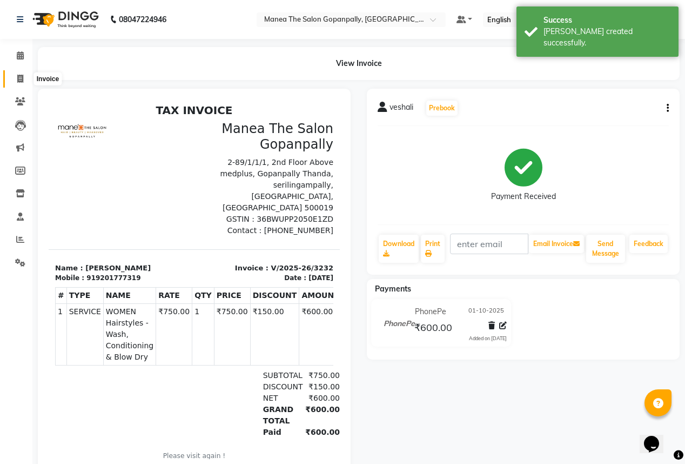
click at [17, 78] on icon at bounding box center [20, 79] width 6 height 8
select select "service"
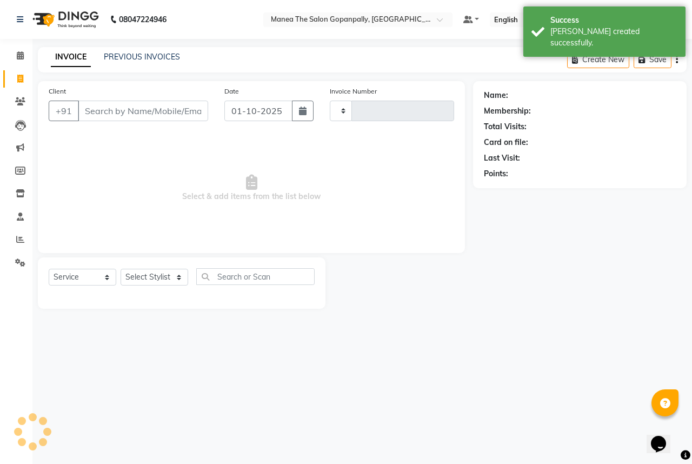
type input "3233"
select select "7027"
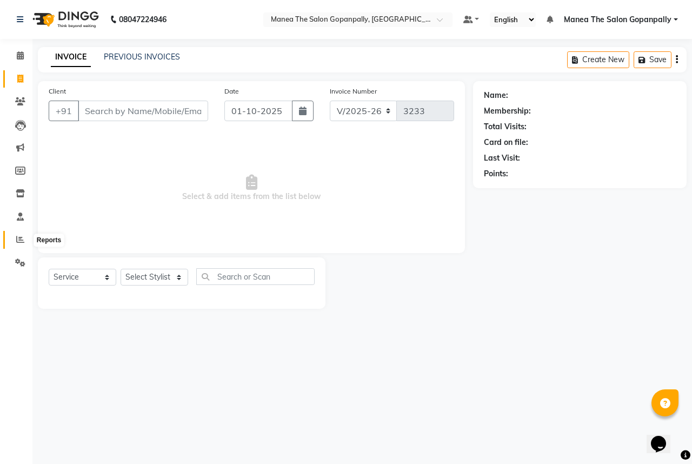
click at [17, 240] on icon at bounding box center [20, 239] width 8 height 8
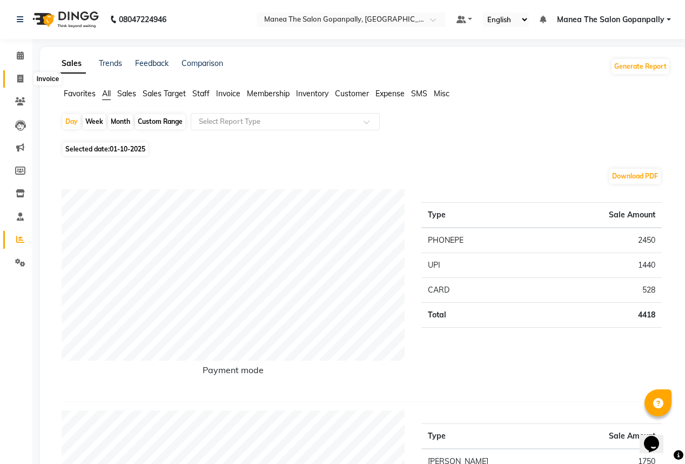
click at [11, 76] on span at bounding box center [20, 79] width 19 height 12
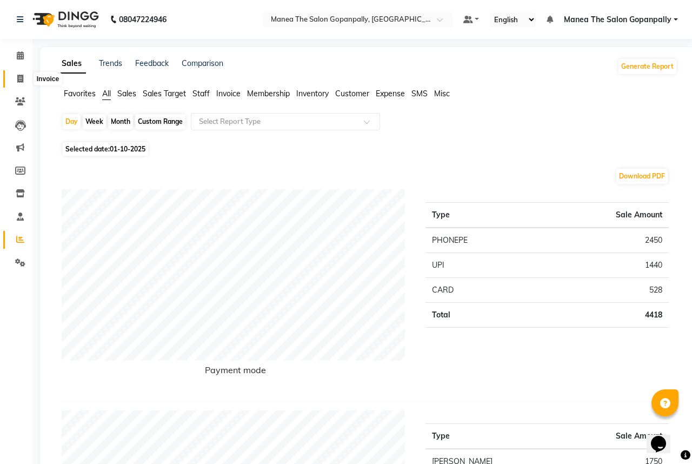
select select "7027"
select select "service"
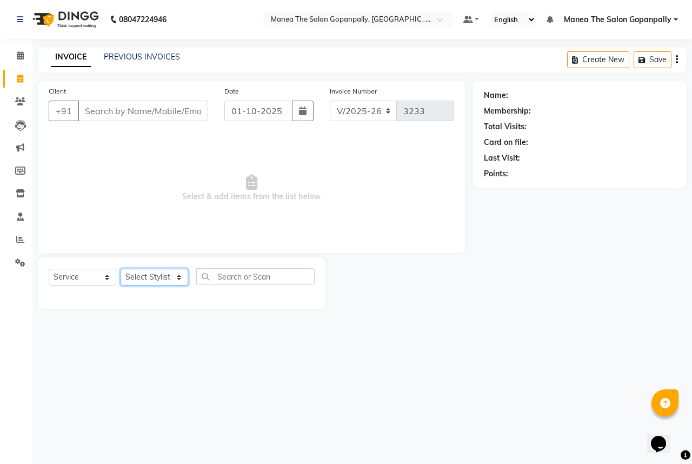
click at [162, 277] on select "Select Stylist anas [PERSON_NAME] [PERSON_NAME] [PERSON_NAME] sameer [PERSON_NA…" at bounding box center [155, 277] width 68 height 17
select select "57882"
click at [121, 269] on select "Select Stylist anas [PERSON_NAME] [PERSON_NAME] [PERSON_NAME] sameer [PERSON_NA…" at bounding box center [155, 277] width 68 height 17
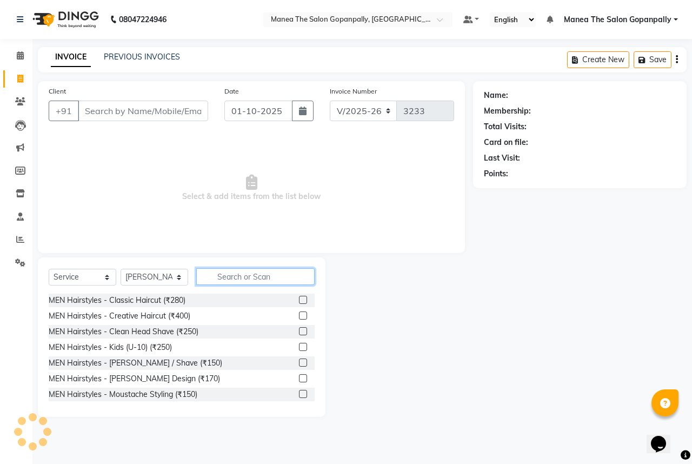
click at [246, 282] on input "text" at bounding box center [255, 276] width 118 height 17
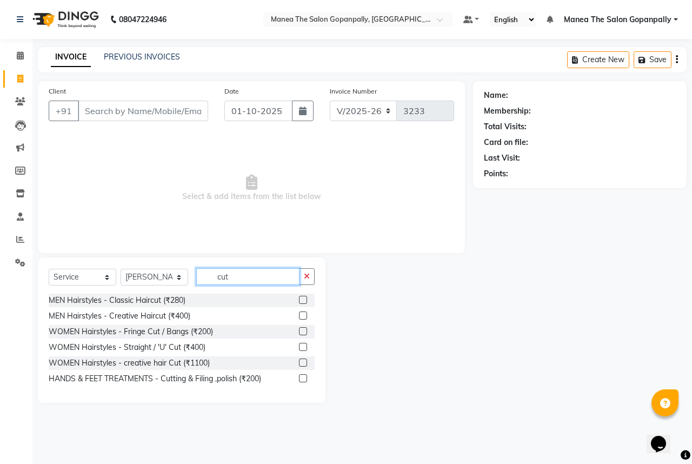
type input "cut"
click at [303, 344] on label at bounding box center [303, 347] width 8 height 8
click at [303, 344] on input "checkbox" at bounding box center [302, 347] width 7 height 7
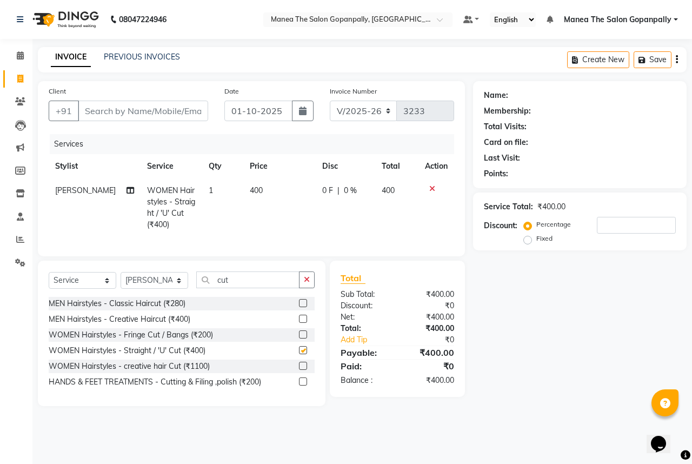
checkbox input "false"
click at [148, 282] on select "Select Stylist anas [PERSON_NAME] [PERSON_NAME] [PERSON_NAME] sameer [PERSON_NA…" at bounding box center [155, 280] width 68 height 17
select select "57885"
click at [121, 279] on select "Select Stylist anas [PERSON_NAME] [PERSON_NAME] [PERSON_NAME] sameer [PERSON_NA…" at bounding box center [155, 280] width 68 height 17
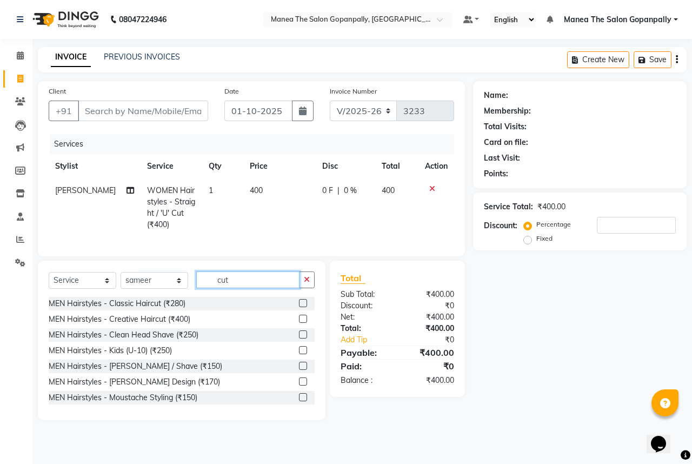
click at [272, 288] on input "cut" at bounding box center [247, 279] width 103 height 17
type input "c"
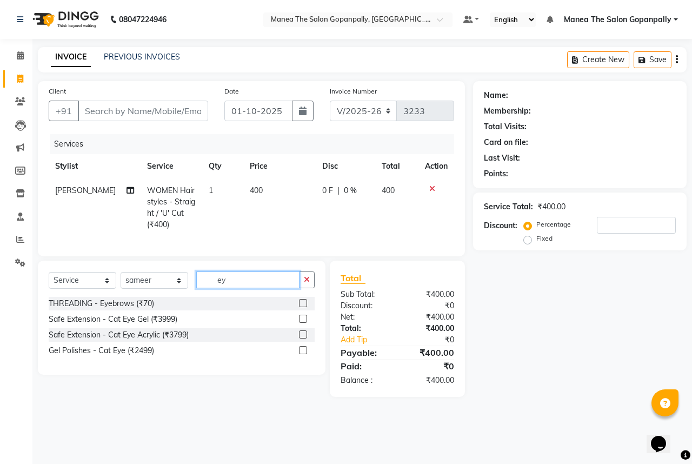
type input "ey"
click at [302, 307] on label at bounding box center [303, 303] width 8 height 8
click at [302, 307] on input "checkbox" at bounding box center [302, 303] width 7 height 7
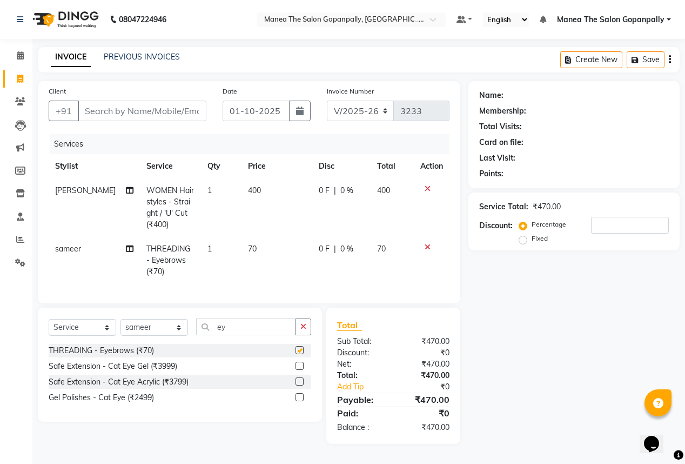
checkbox input "false"
click at [262, 330] on input "ey" at bounding box center [246, 326] width 100 height 17
type input "e"
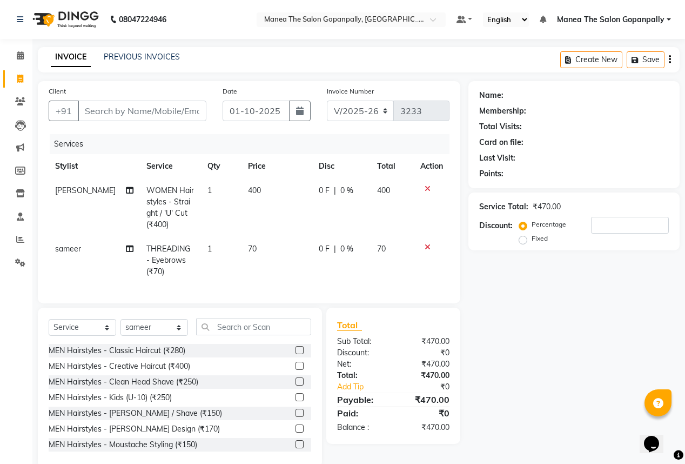
click at [61, 246] on span "sameer" at bounding box center [68, 249] width 26 height 10
select select "57885"
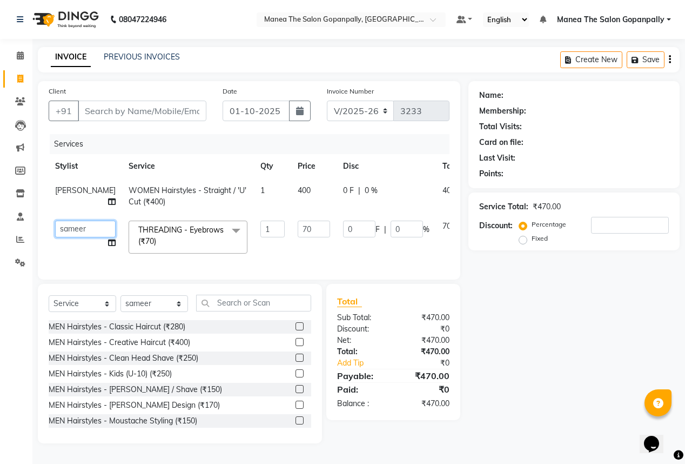
click at [65, 227] on select "anas [PERSON_NAME] [PERSON_NAME] [PERSON_NAME] sameer [PERSON_NAME]" at bounding box center [85, 229] width 61 height 17
select select "86049"
click at [468, 254] on td at bounding box center [486, 237] width 36 height 46
click at [391, 251] on td "0 F | 0 %" at bounding box center [386, 237] width 99 height 46
click at [480, 271] on div "Name: Membership: Total Visits: Card on file: Last Visit: Points: Service Total…" at bounding box center [578, 262] width 219 height 362
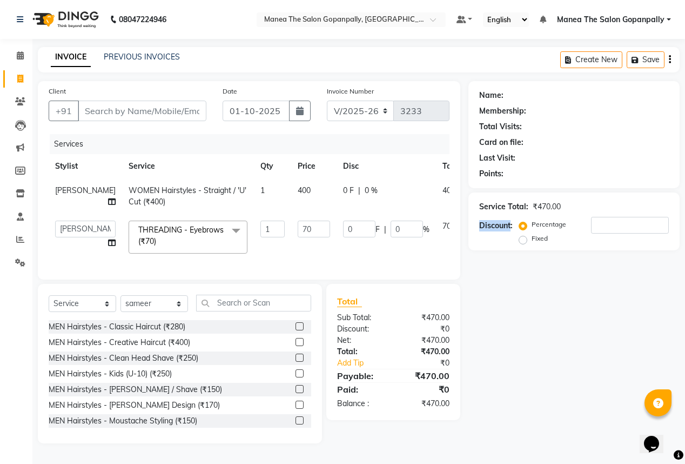
click at [480, 271] on div "Name: Membership: Total Visits: Card on file: Last Visit: Points: Service Total…" at bounding box center [578, 262] width 219 height 362
click at [356, 243] on td "0 F | 0 %" at bounding box center [386, 237] width 99 height 46
click at [160, 308] on select "Select Stylist anas [PERSON_NAME] [PERSON_NAME] [PERSON_NAME] sameer [PERSON_NA…" at bounding box center [155, 303] width 68 height 17
select select "86049"
click at [121, 302] on select "Select Stylist anas [PERSON_NAME] [PERSON_NAME] [PERSON_NAME] sameer [PERSON_NA…" at bounding box center [155, 303] width 68 height 17
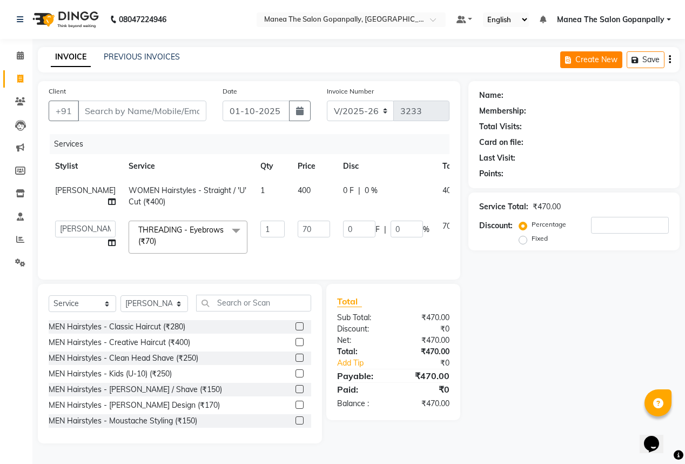
click at [583, 58] on button "Create New" at bounding box center [592, 59] width 62 height 17
select select "service"
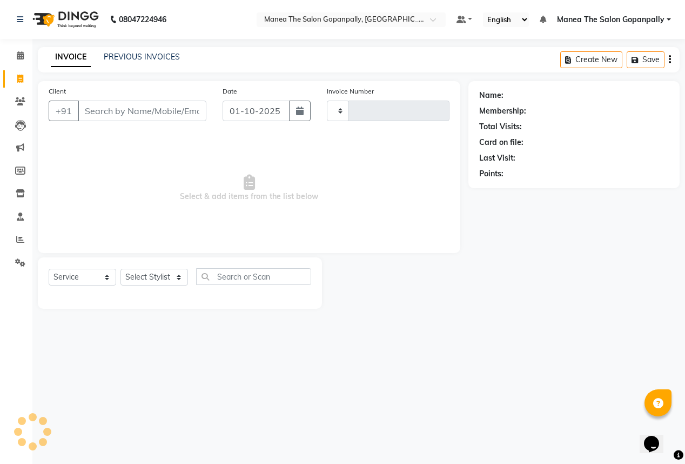
type input "3233"
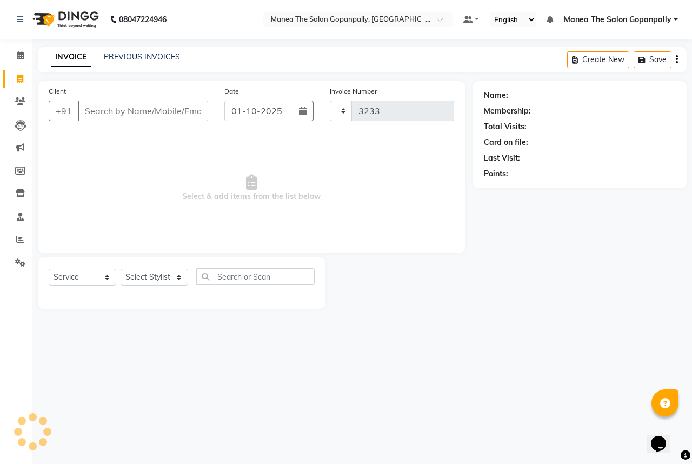
select select "7027"
click at [167, 279] on select "Select Stylist" at bounding box center [155, 277] width 68 height 17
select select "77517"
click at [121, 269] on select "Select Stylist anas [PERSON_NAME] [PERSON_NAME] [PERSON_NAME] sameer [PERSON_NA…" at bounding box center [155, 277] width 68 height 17
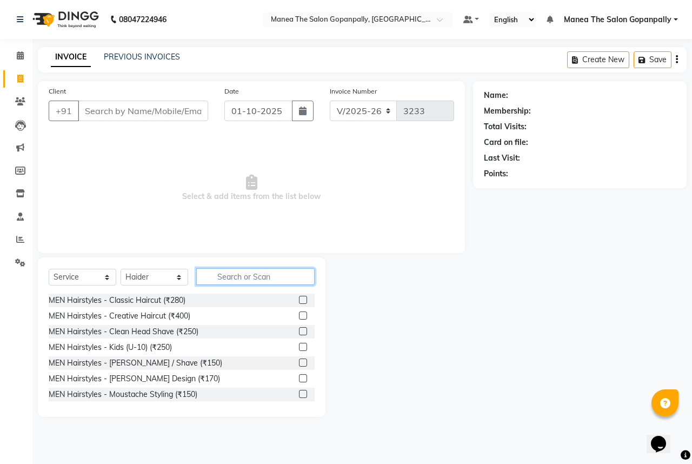
click at [240, 272] on input "text" at bounding box center [255, 276] width 118 height 17
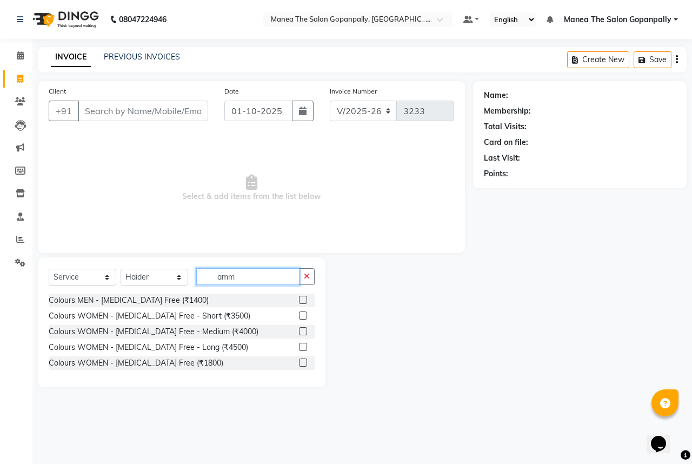
type input "amm"
click at [301, 363] on label at bounding box center [303, 362] width 8 height 8
click at [301, 363] on input "checkbox" at bounding box center [302, 362] width 7 height 7
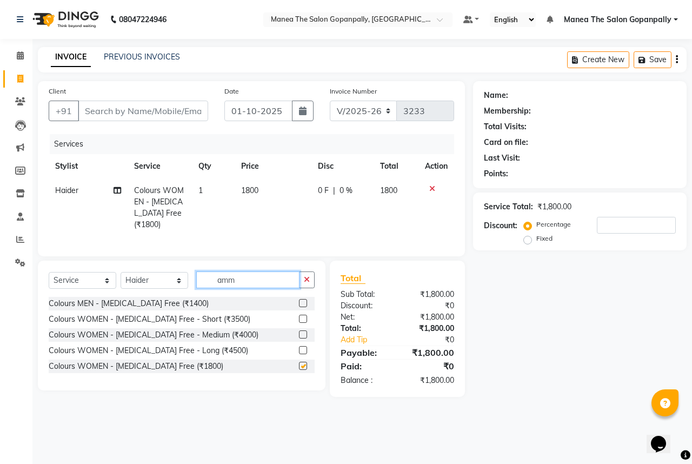
checkbox input "false"
click at [277, 288] on input "amm" at bounding box center [247, 279] width 103 height 17
type input "a"
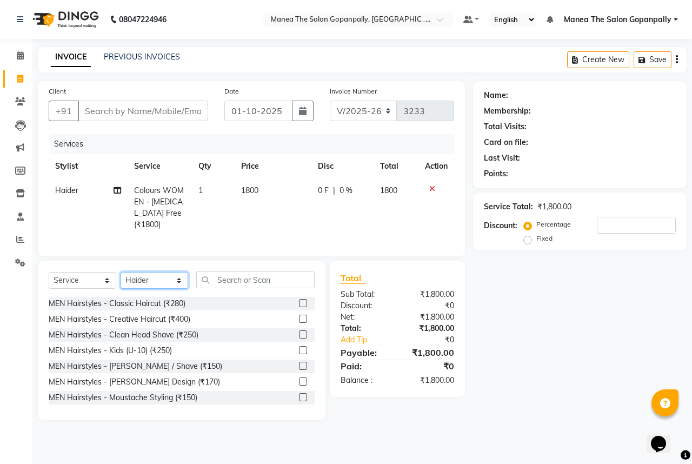
click at [148, 288] on select "Select Stylist anas [PERSON_NAME] [PERSON_NAME] [PERSON_NAME] sameer [PERSON_NA…" at bounding box center [155, 280] width 68 height 17
select select "57885"
click at [121, 279] on select "Select Stylist anas [PERSON_NAME] [PERSON_NAME] [PERSON_NAME] sameer [PERSON_NA…" at bounding box center [155, 280] width 68 height 17
click at [241, 288] on input "text" at bounding box center [255, 279] width 118 height 17
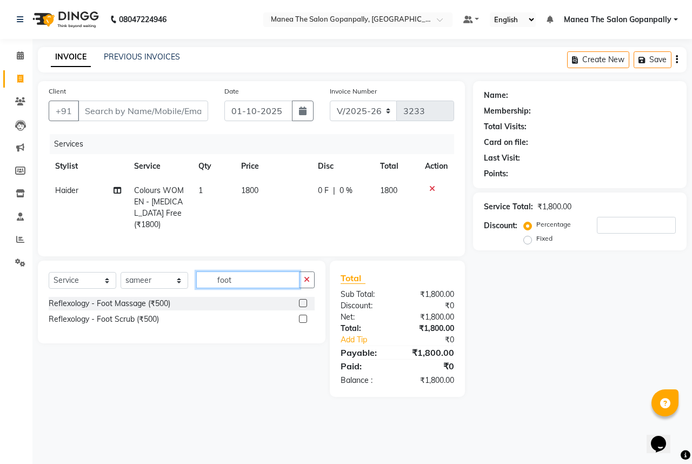
type input "foot"
click at [305, 307] on label at bounding box center [303, 303] width 8 height 8
click at [305, 307] on input "checkbox" at bounding box center [302, 303] width 7 height 7
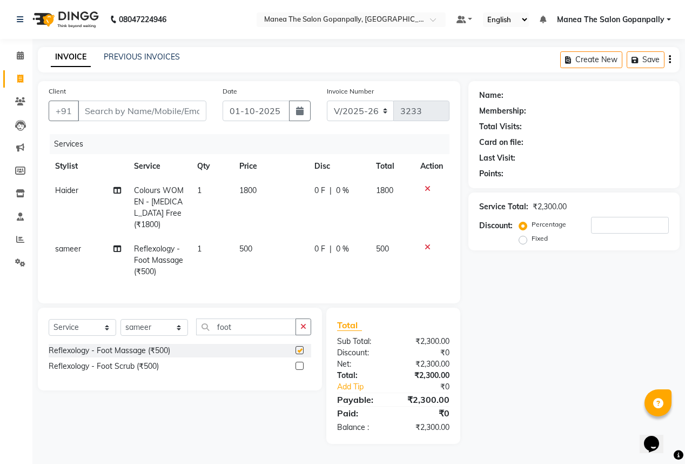
checkbox input "false"
click at [190, 111] on input "Client" at bounding box center [142, 111] width 129 height 21
type input "9"
type input "0"
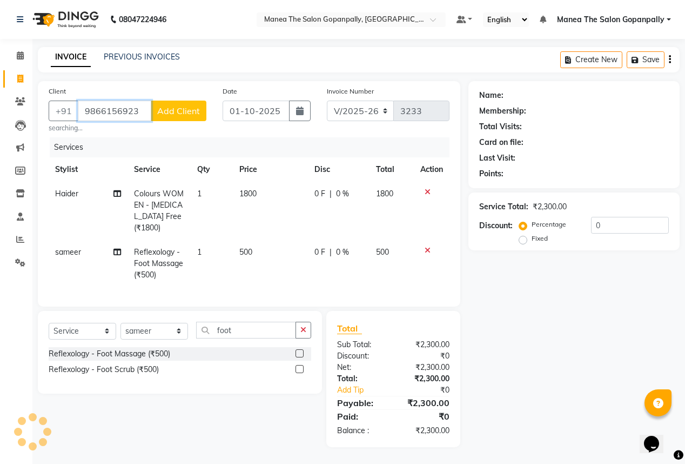
click at [145, 115] on input "9866156923" at bounding box center [115, 111] width 74 height 21
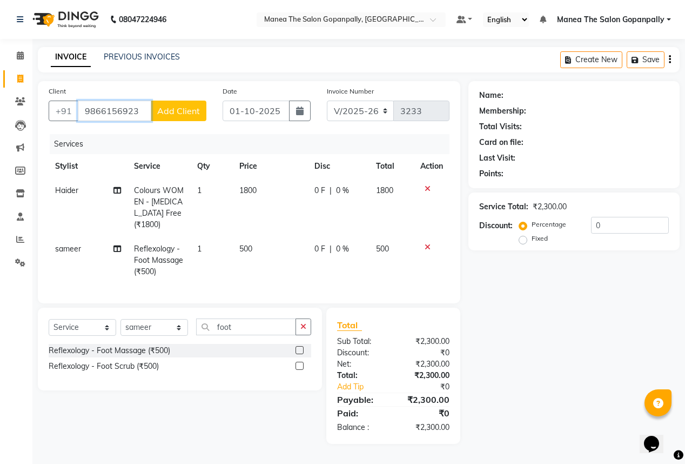
type input "9866156923"
click at [165, 110] on span "Add Client" at bounding box center [178, 110] width 43 height 11
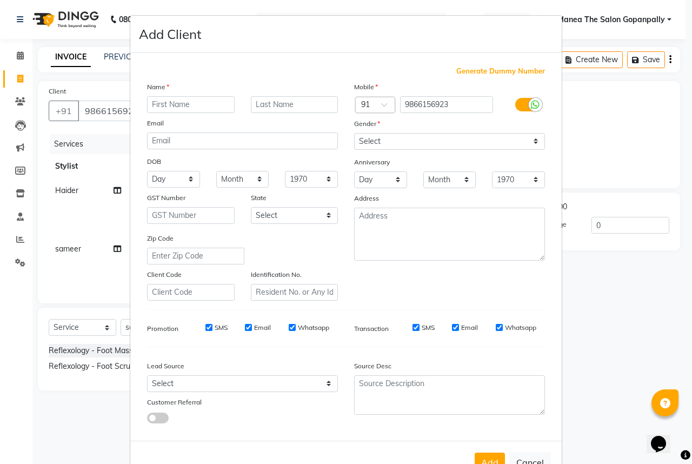
click at [212, 110] on input "text" at bounding box center [191, 104] width 88 height 17
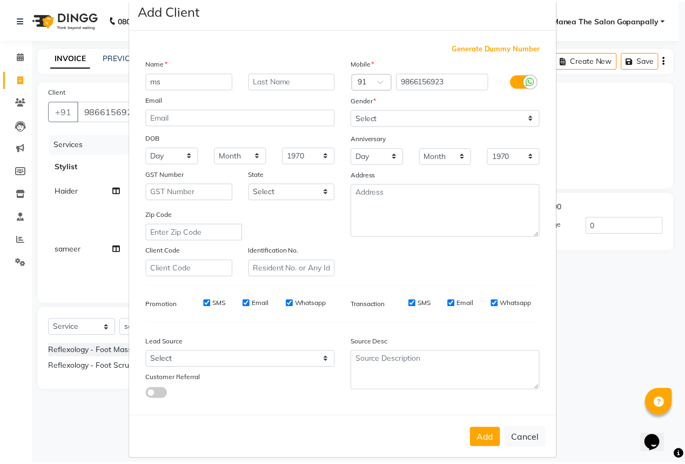
scroll to position [40, 0]
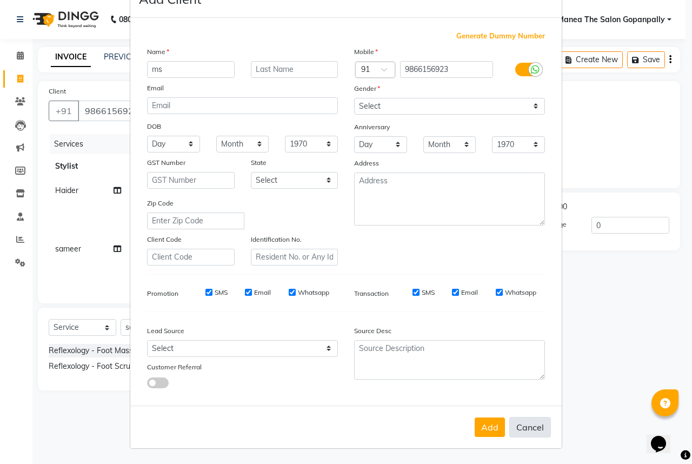
type input "ms"
click at [528, 428] on button "Cancel" at bounding box center [530, 427] width 42 height 21
select select
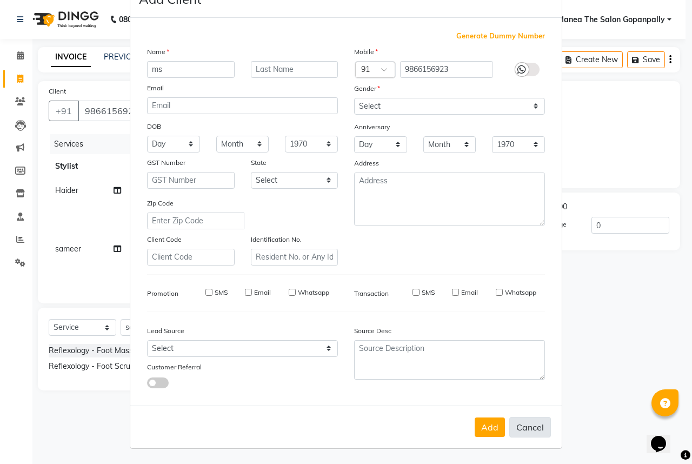
select select
checkbox input "false"
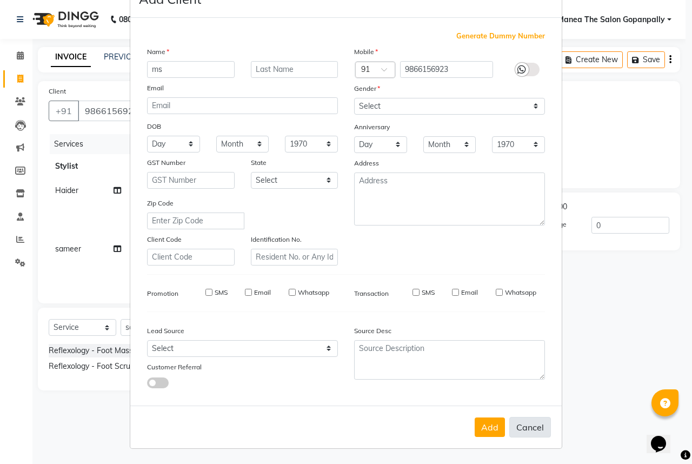
checkbox input "false"
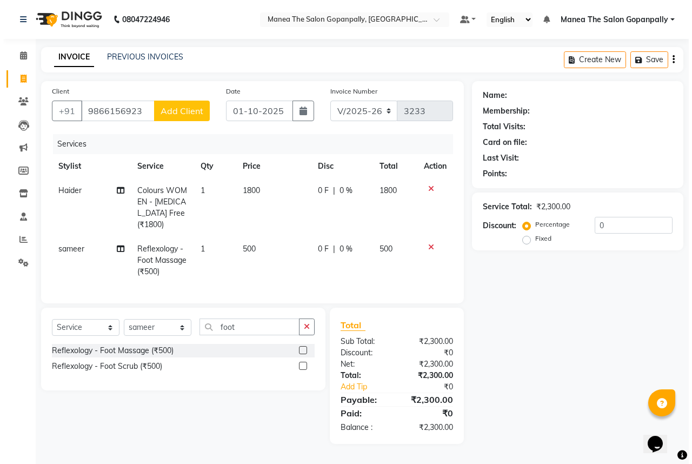
scroll to position [2, 0]
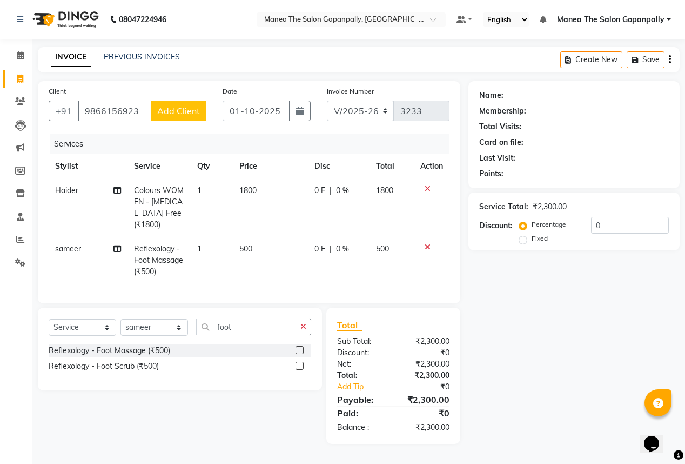
click at [151, 112] on button "Add Client" at bounding box center [179, 111] width 56 height 21
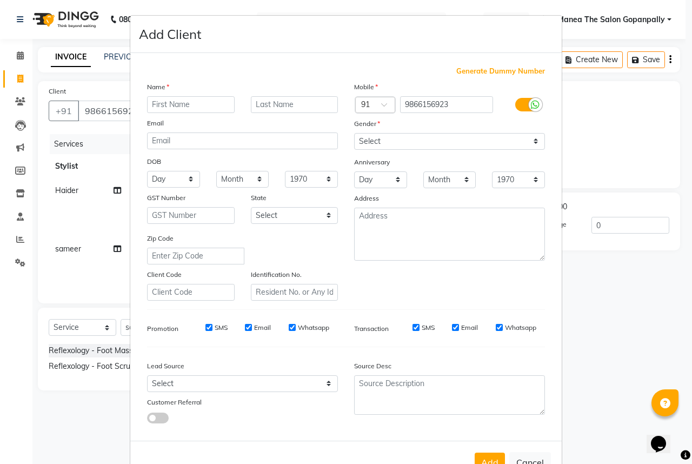
click at [148, 110] on input "text" at bounding box center [191, 104] width 88 height 17
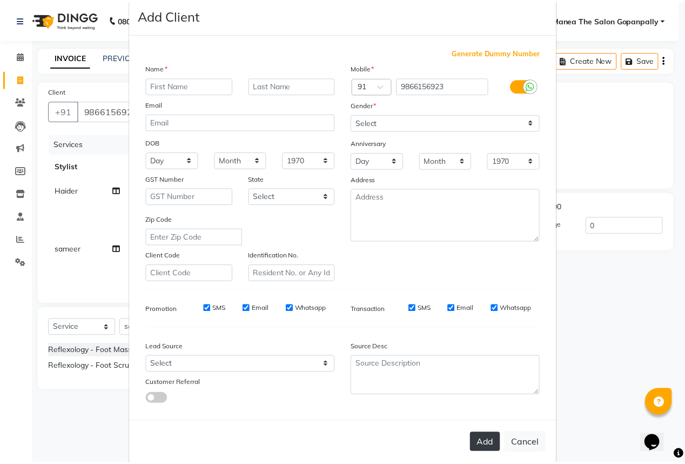
scroll to position [40, 0]
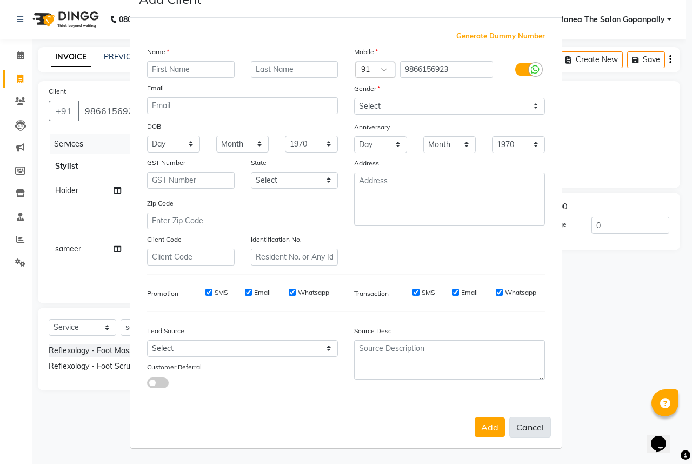
click at [523, 426] on button "Cancel" at bounding box center [530, 427] width 42 height 21
select select
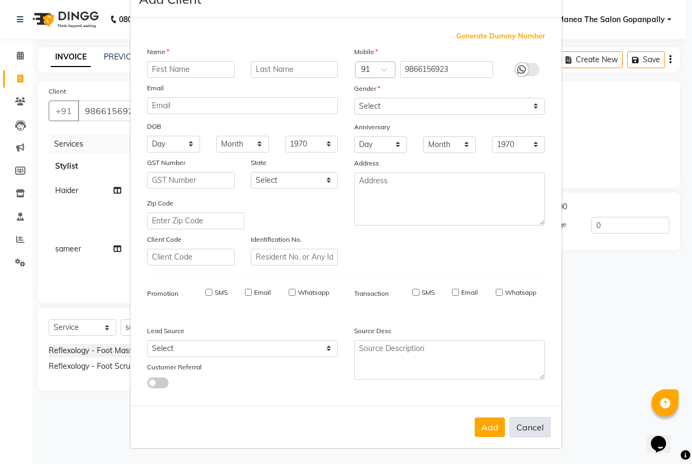
select select
checkbox input "false"
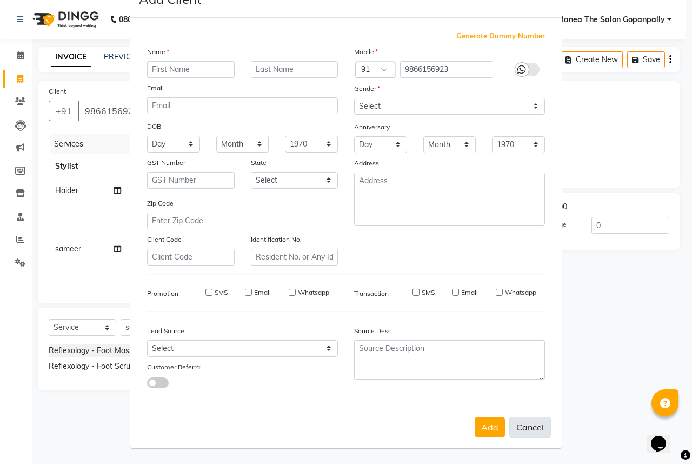
checkbox input "false"
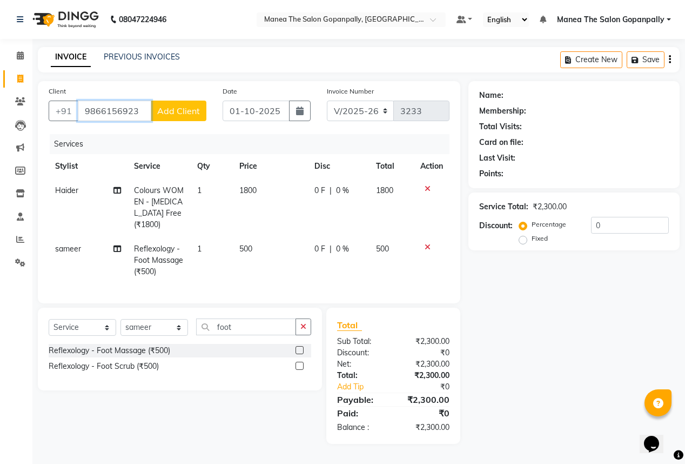
click at [143, 111] on input "9866156923" at bounding box center [115, 111] width 74 height 21
type input "9"
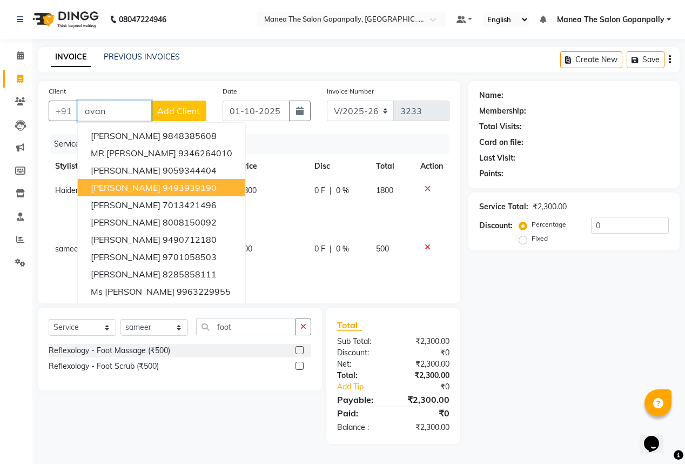
click at [163, 188] on ngb-highlight "9493939190" at bounding box center [190, 187] width 54 height 11
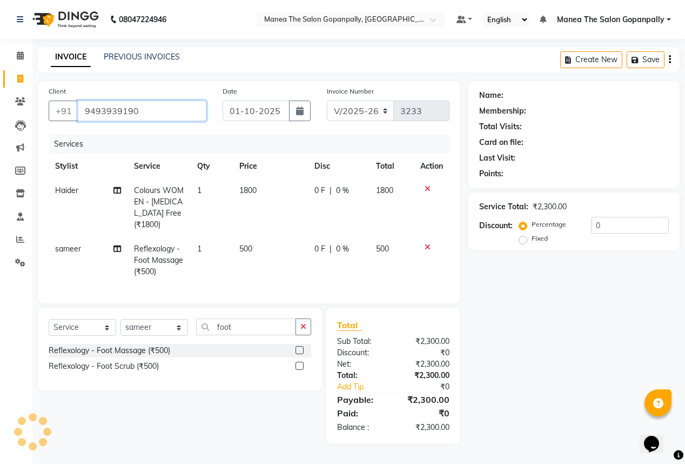
type input "9493939190"
select select "1: Object"
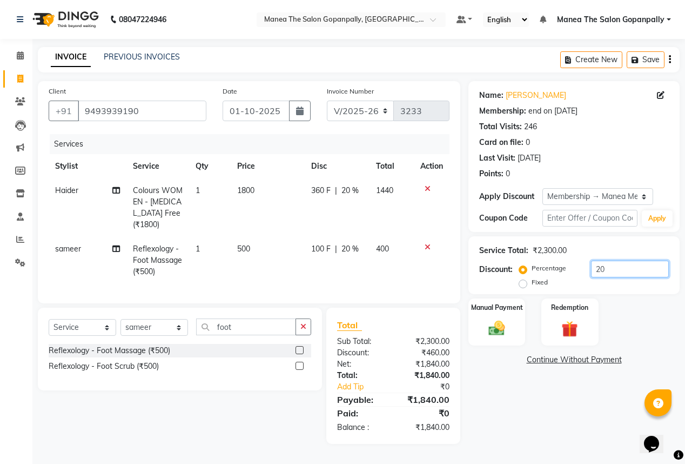
click at [621, 268] on input "20" at bounding box center [630, 269] width 78 height 17
type input "2"
click at [504, 318] on img at bounding box center [497, 327] width 28 height 19
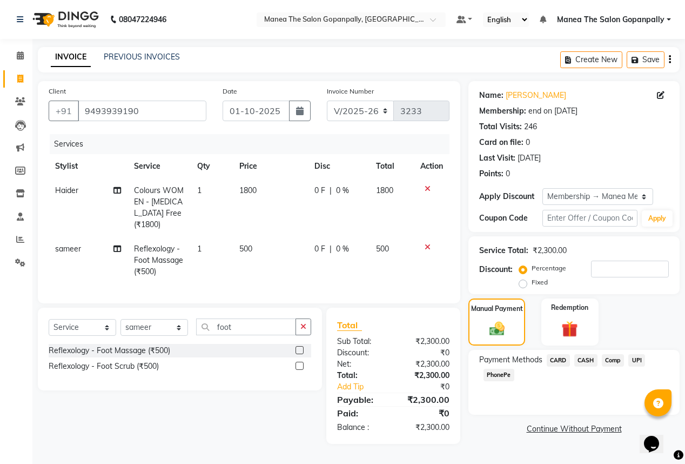
click at [503, 372] on span "PhonePe" at bounding box center [499, 375] width 31 height 12
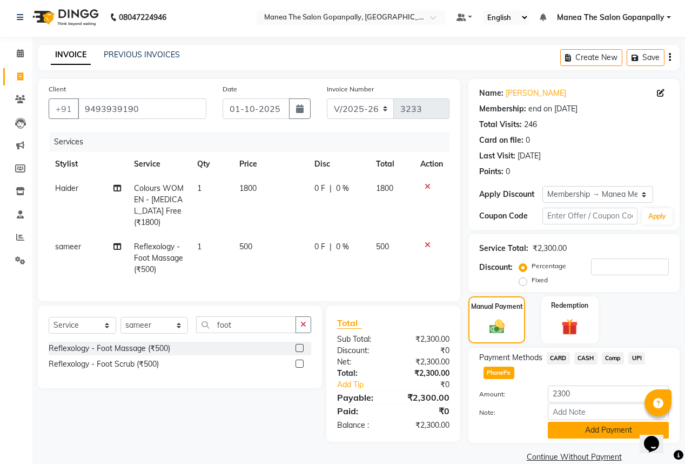
click at [579, 426] on button "Add Payment" at bounding box center [608, 430] width 121 height 17
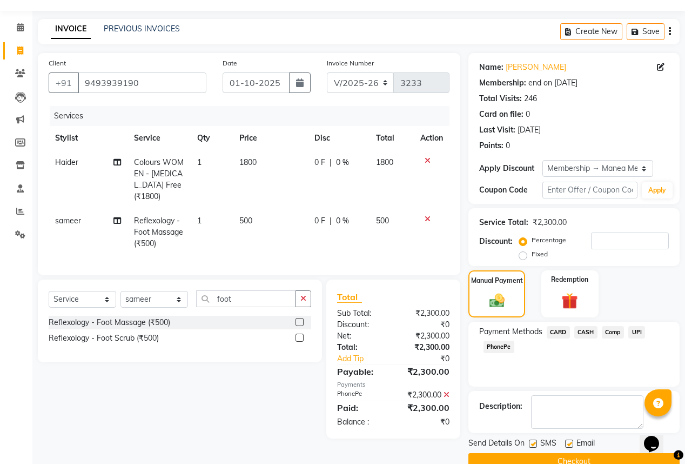
scroll to position [45, 0]
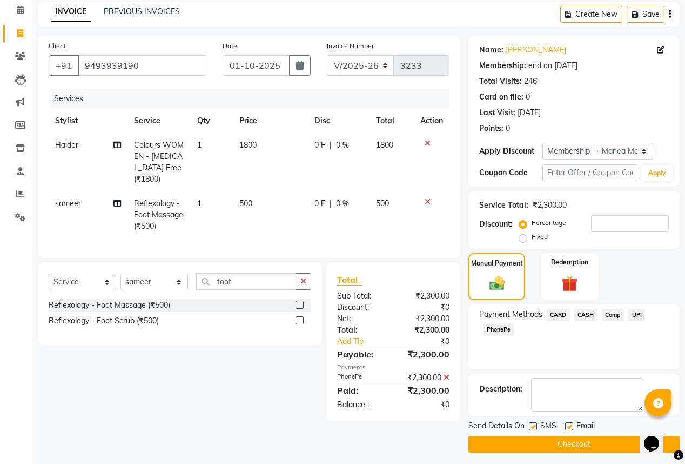
click at [566, 424] on label at bounding box center [569, 426] width 8 height 8
click at [566, 424] on input "checkbox" at bounding box center [568, 426] width 7 height 7
click at [530, 427] on label at bounding box center [533, 426] width 8 height 8
click at [530, 427] on input "checkbox" at bounding box center [532, 426] width 7 height 7
click at [543, 439] on button "Checkout" at bounding box center [574, 444] width 211 height 17
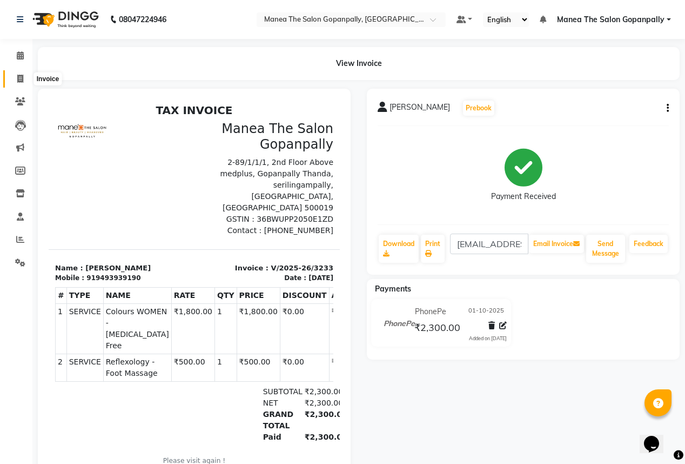
click at [15, 83] on span at bounding box center [20, 79] width 19 height 12
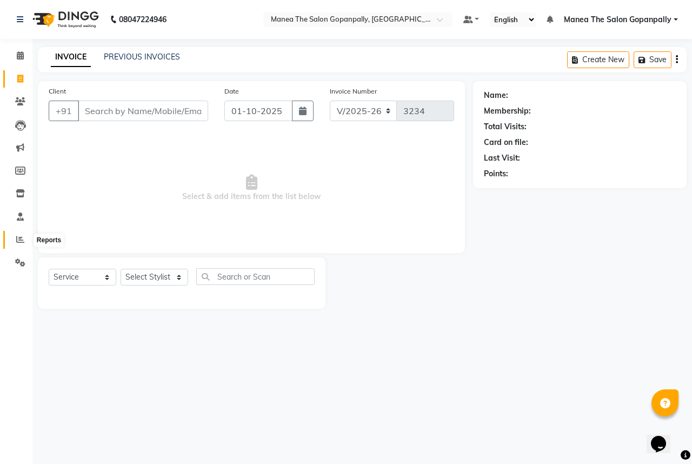
drag, startPoint x: 19, startPoint y: 238, endPoint x: 21, endPoint y: 231, distance: 7.2
click at [19, 237] on icon at bounding box center [20, 239] width 8 height 8
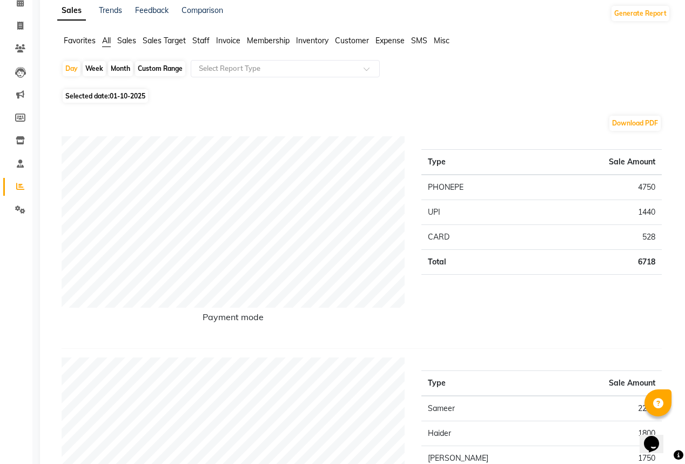
scroll to position [43, 0]
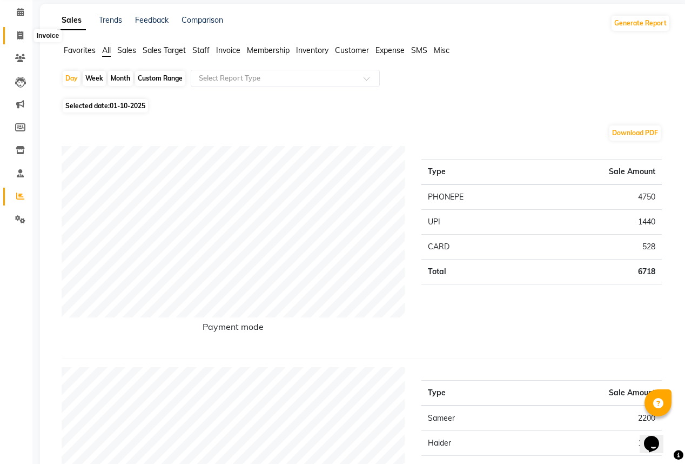
click at [15, 31] on span at bounding box center [20, 36] width 19 height 12
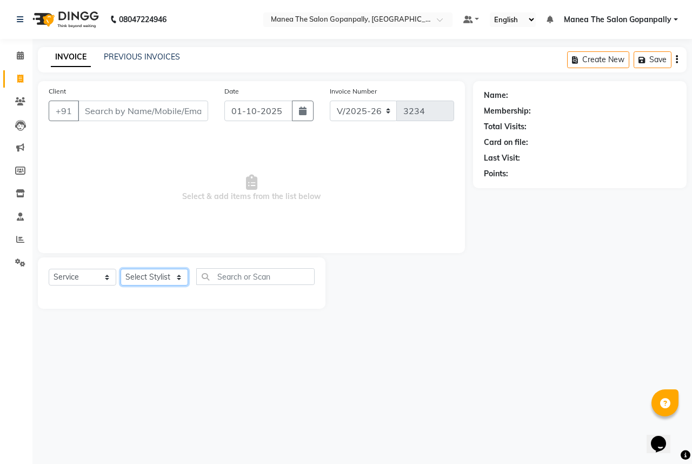
drag, startPoint x: 142, startPoint y: 275, endPoint x: 148, endPoint y: 272, distance: 6.3
click at [142, 276] on select "Select Stylist anas [PERSON_NAME] [PERSON_NAME] [PERSON_NAME] sameer [PERSON_NA…" at bounding box center [155, 277] width 68 height 17
click at [121, 269] on select "Select Stylist anas [PERSON_NAME] [PERSON_NAME] [PERSON_NAME] sameer [PERSON_NA…" at bounding box center [155, 277] width 68 height 17
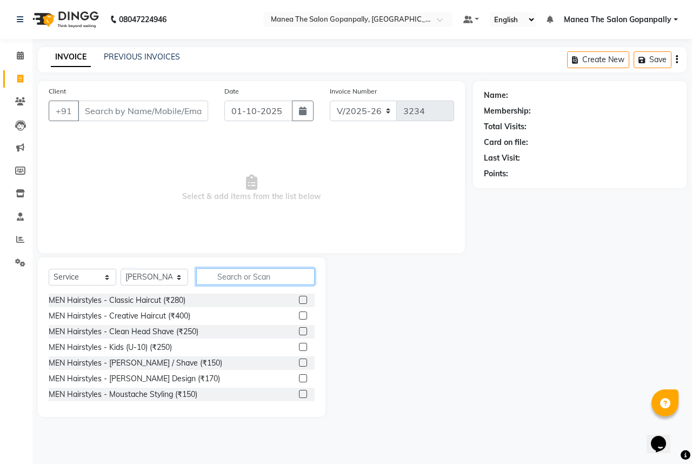
click at [253, 275] on input "text" at bounding box center [255, 276] width 118 height 17
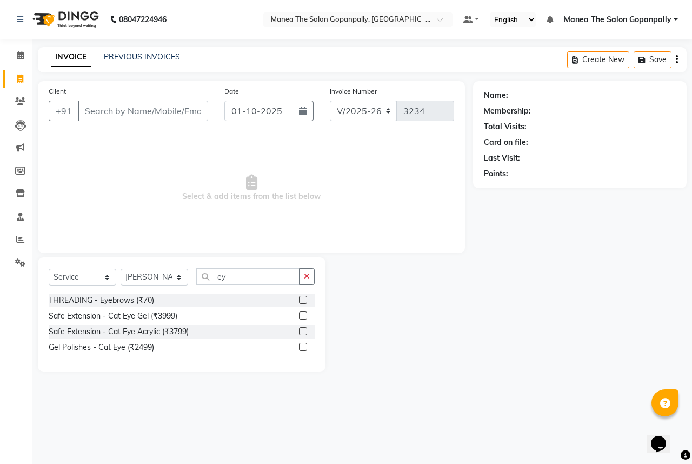
click at [299, 299] on label at bounding box center [303, 300] width 8 height 8
click at [299, 299] on input "checkbox" at bounding box center [302, 300] width 7 height 7
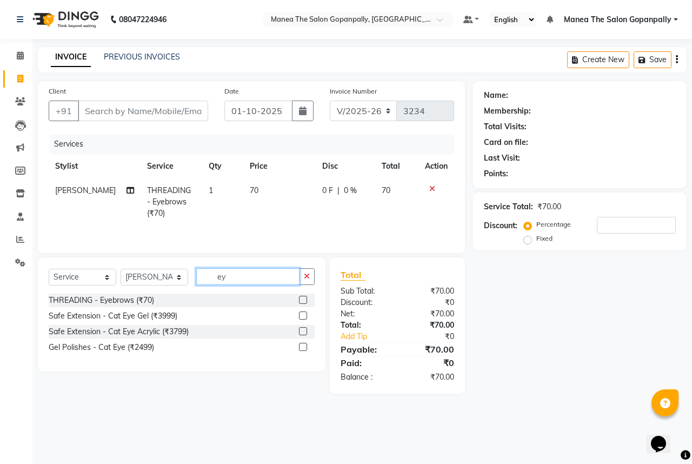
click at [266, 280] on input "ey" at bounding box center [247, 276] width 103 height 17
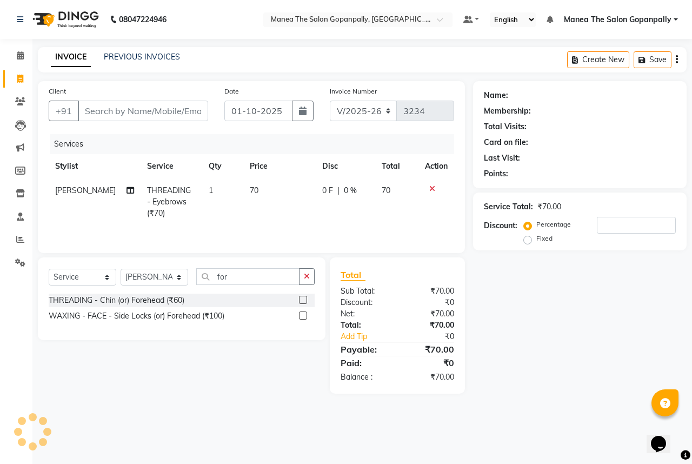
click at [305, 301] on label at bounding box center [303, 300] width 8 height 8
click at [305, 301] on input "checkbox" at bounding box center [302, 300] width 7 height 7
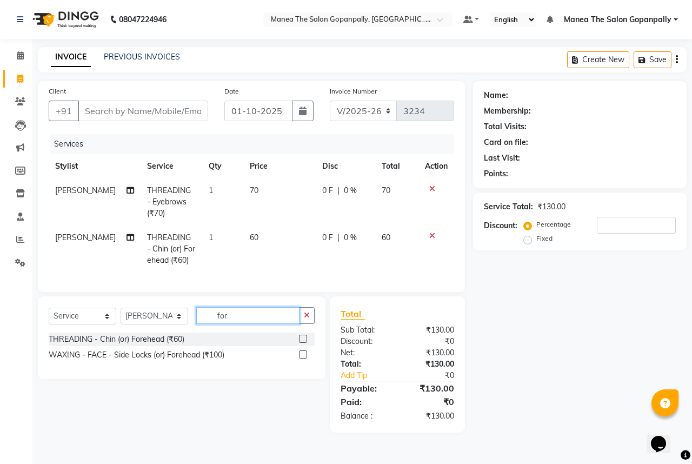
click at [264, 318] on input "for" at bounding box center [247, 315] width 103 height 17
click at [304, 358] on label at bounding box center [303, 354] width 8 height 8
click at [304, 358] on input "checkbox" at bounding box center [302, 354] width 7 height 7
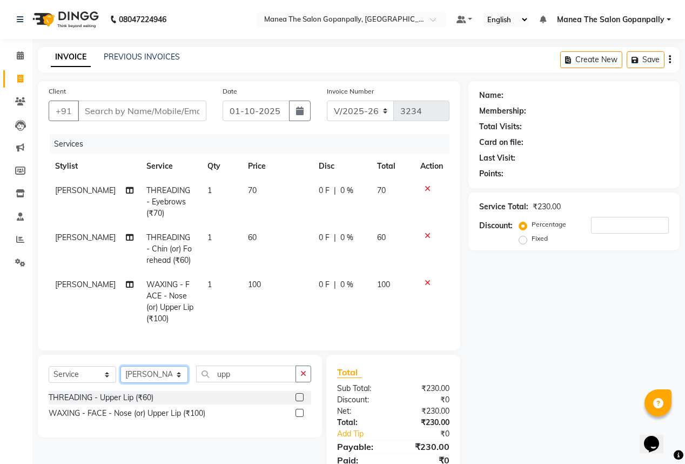
click at [166, 383] on select "Select Stylist anas [PERSON_NAME] [PERSON_NAME] [PERSON_NAME] sameer [PERSON_NA…" at bounding box center [155, 374] width 68 height 17
click at [121, 373] on select "Select Stylist anas [PERSON_NAME] [PERSON_NAME] [PERSON_NAME] sameer [PERSON_NA…" at bounding box center [155, 374] width 68 height 17
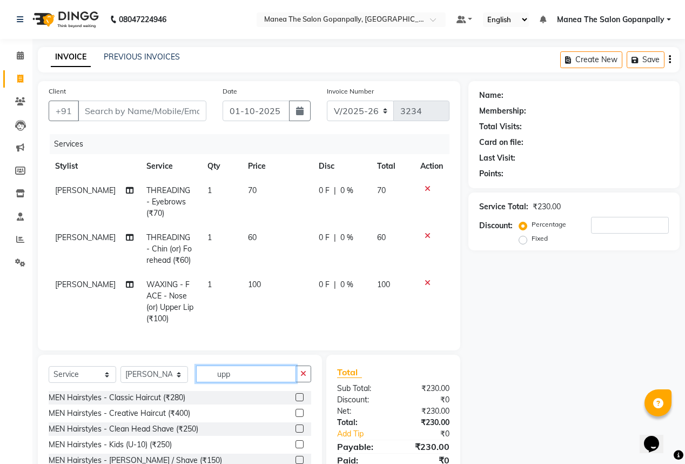
click at [258, 381] on input "upp" at bounding box center [246, 373] width 100 height 17
click at [301, 448] on label at bounding box center [300, 444] width 8 height 8
click at [301, 448] on input "checkbox" at bounding box center [299, 444] width 7 height 7
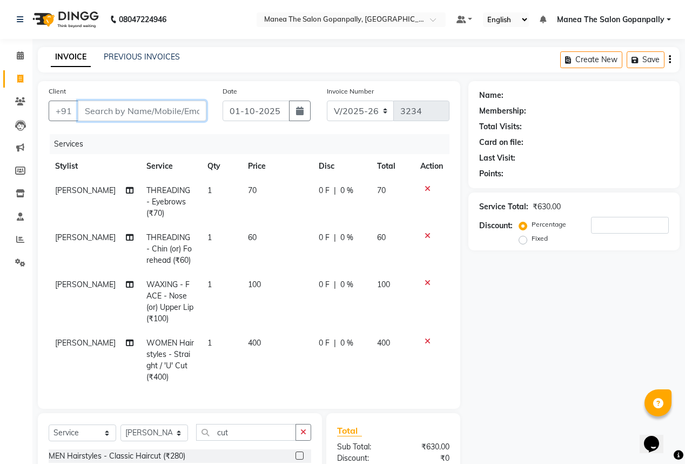
click at [167, 109] on input "Client" at bounding box center [142, 111] width 129 height 21
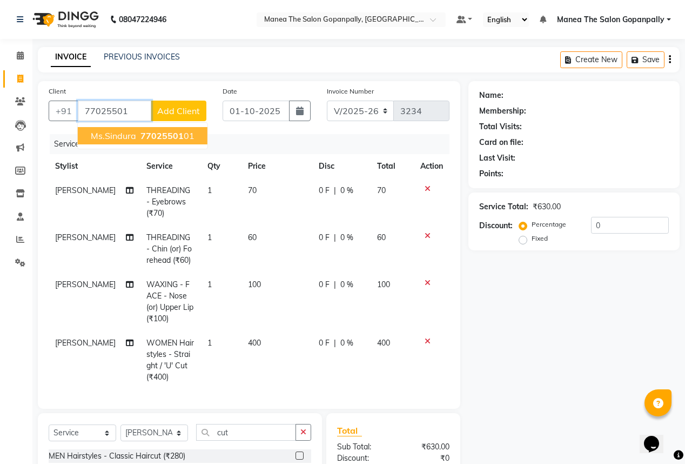
click at [167, 132] on span "77025501" at bounding box center [162, 135] width 43 height 11
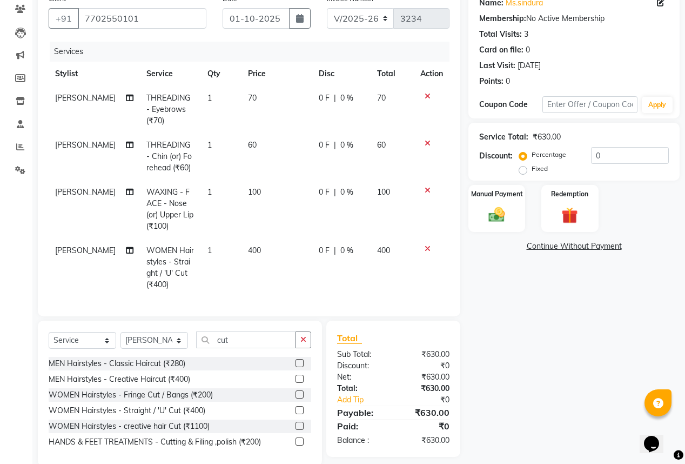
scroll to position [74, 0]
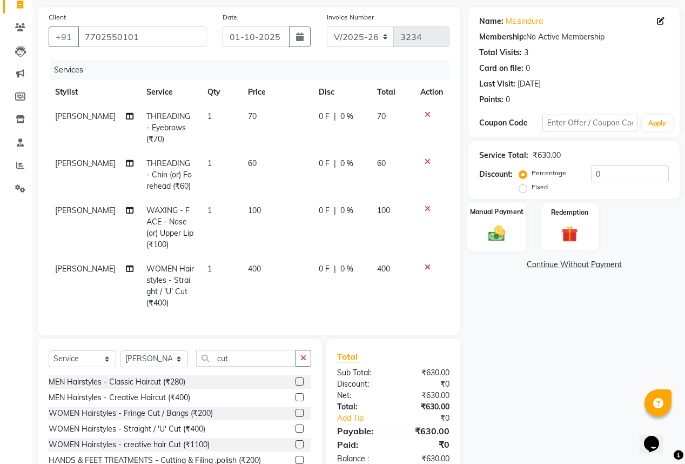
click at [503, 236] on img at bounding box center [497, 232] width 28 height 19
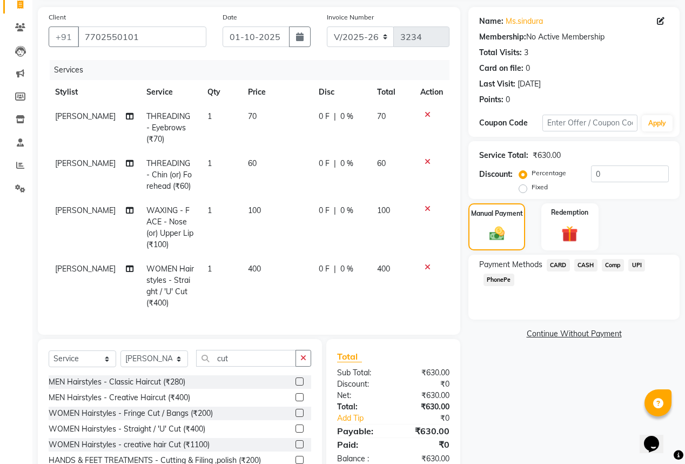
click at [503, 280] on span "PhonePe" at bounding box center [499, 279] width 31 height 12
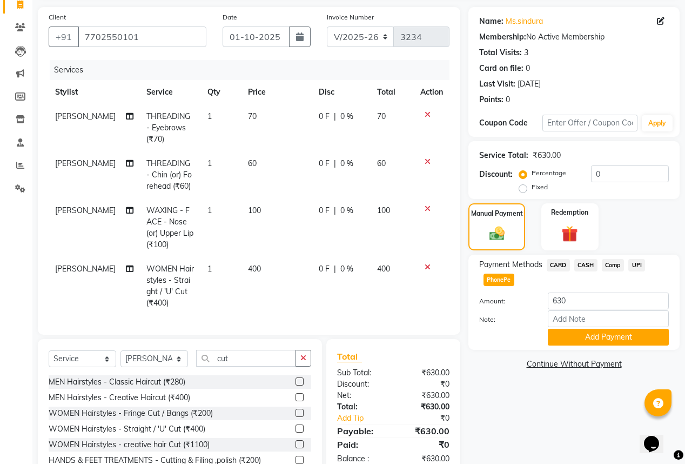
click at [586, 262] on span "CASH" at bounding box center [586, 265] width 23 height 12
click at [597, 340] on button "Add Payment" at bounding box center [608, 337] width 121 height 17
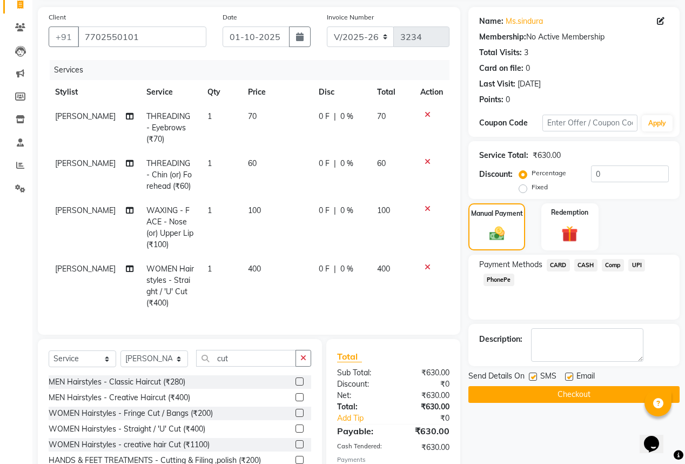
click at [569, 376] on label at bounding box center [569, 376] width 8 height 8
click at [569, 376] on input "checkbox" at bounding box center [568, 376] width 7 height 7
click at [556, 393] on button "Checkout" at bounding box center [574, 394] width 211 height 17
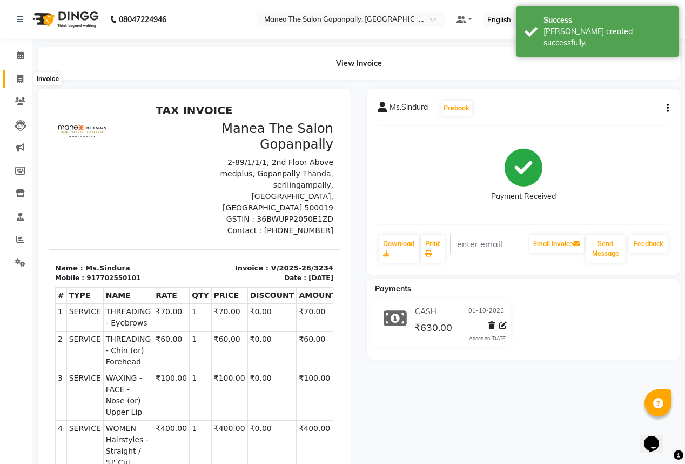
click at [14, 78] on span at bounding box center [20, 79] width 19 height 12
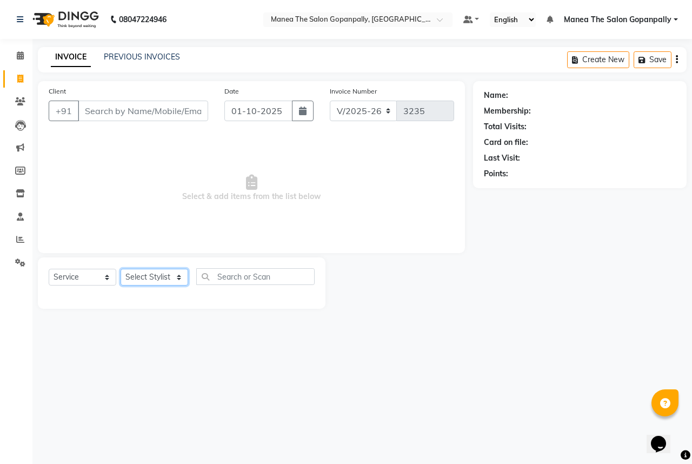
click at [166, 272] on select "Select Stylist anas [PERSON_NAME] [PERSON_NAME] [PERSON_NAME] sameer [PERSON_NA…" at bounding box center [155, 277] width 68 height 17
click at [121, 269] on select "Select Stylist anas [PERSON_NAME] [PERSON_NAME] [PERSON_NAME] sameer [PERSON_NA…" at bounding box center [155, 277] width 68 height 17
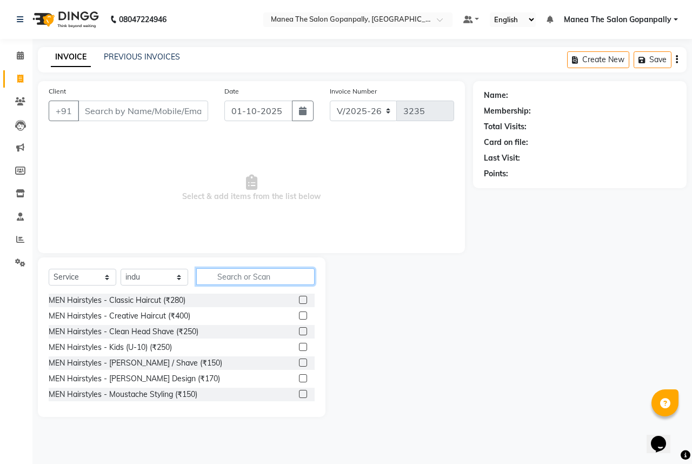
click at [272, 274] on input "text" at bounding box center [255, 276] width 118 height 17
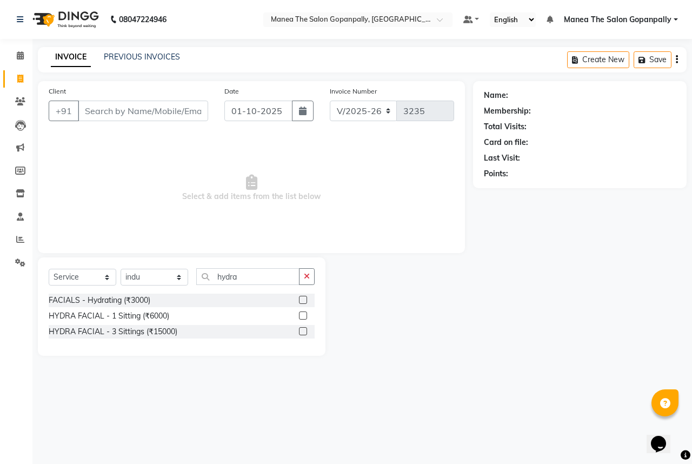
click at [304, 300] on label at bounding box center [303, 300] width 8 height 8
click at [304, 300] on input "checkbox" at bounding box center [302, 300] width 7 height 7
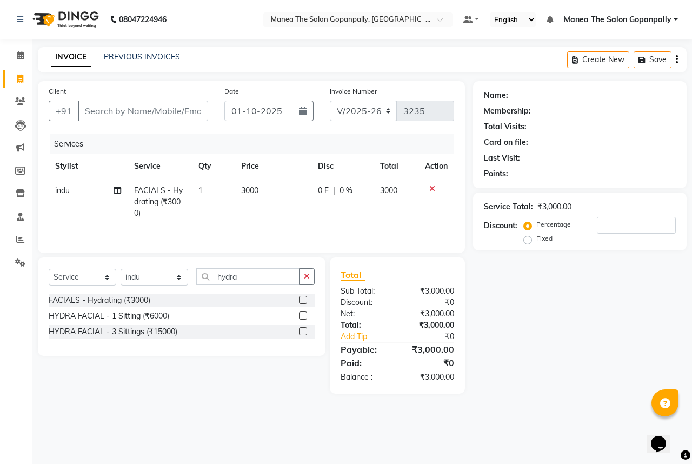
click at [257, 191] on span "3000" at bounding box center [249, 190] width 17 height 10
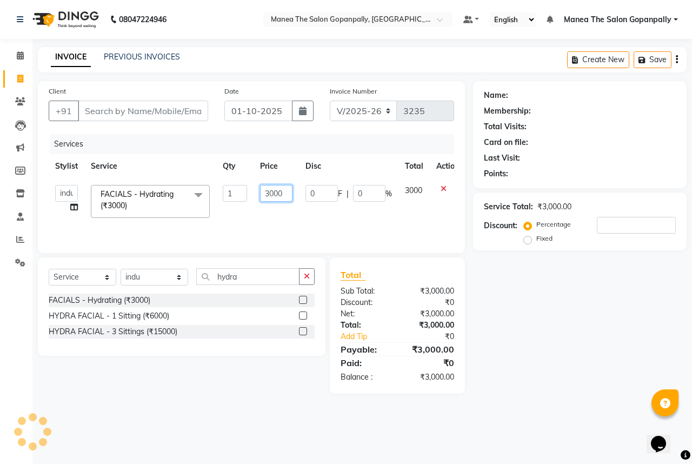
click at [284, 192] on input "3000" at bounding box center [276, 193] width 32 height 17
click at [277, 221] on td "5959" at bounding box center [276, 201] width 45 height 46
click at [232, 192] on input "1" at bounding box center [235, 193] width 24 height 17
click at [270, 210] on td "5959" at bounding box center [276, 201] width 45 height 46
click at [307, 276] on icon "button" at bounding box center [307, 276] width 6 height 8
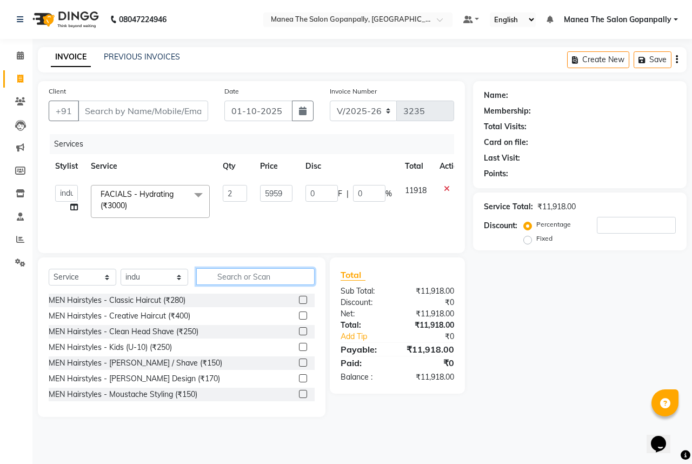
click at [273, 280] on input "text" at bounding box center [255, 276] width 118 height 17
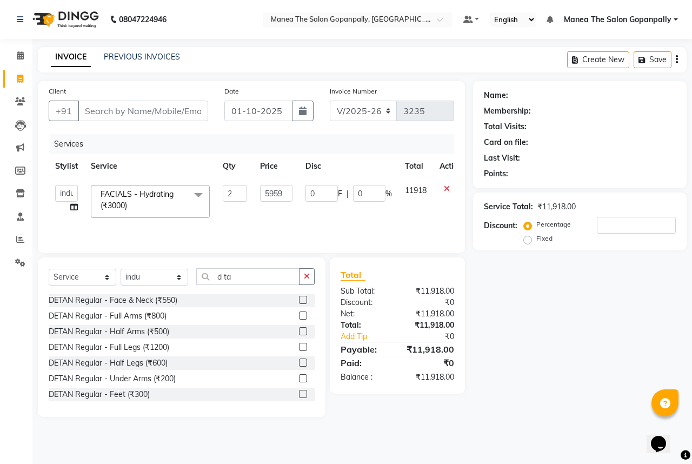
click at [299, 312] on label at bounding box center [303, 315] width 8 height 8
click at [299, 312] on input "checkbox" at bounding box center [302, 315] width 7 height 7
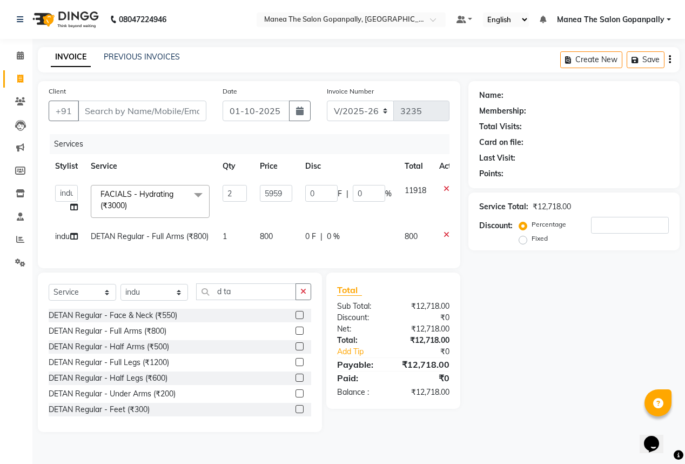
click at [277, 240] on td "800" at bounding box center [276, 236] width 45 height 24
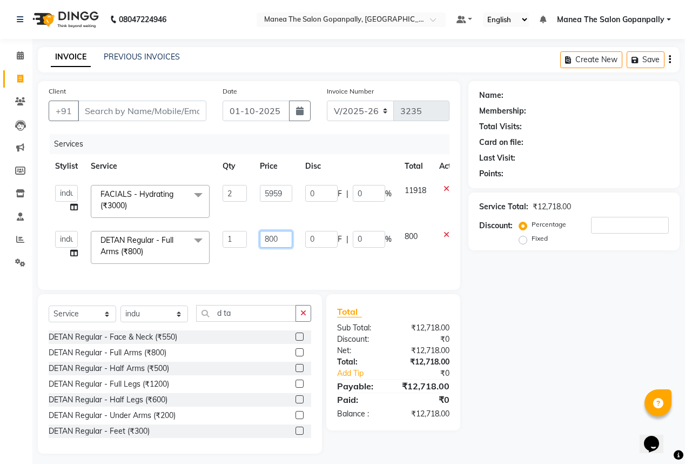
click at [277, 240] on input "800" at bounding box center [276, 239] width 32 height 17
click at [284, 259] on td "900" at bounding box center [276, 247] width 45 height 46
click at [301, 317] on icon "button" at bounding box center [304, 313] width 6 height 8
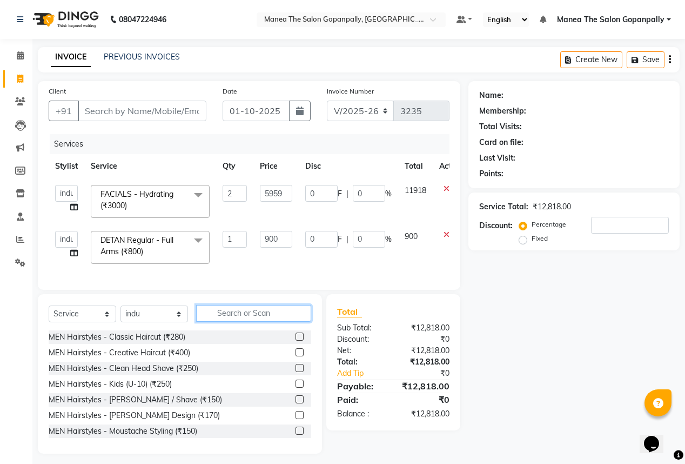
click at [281, 321] on input "text" at bounding box center [253, 313] width 115 height 17
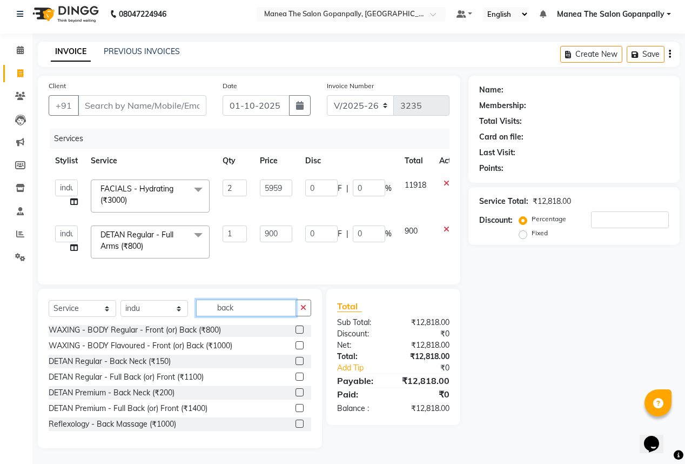
scroll to position [12, 0]
click at [296, 390] on label at bounding box center [300, 392] width 8 height 8
click at [296, 390] on input "checkbox" at bounding box center [299, 392] width 7 height 7
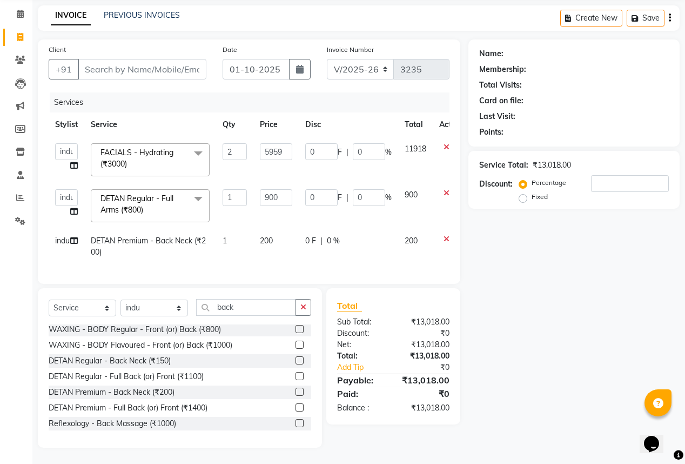
scroll to position [48, 0]
click at [307, 309] on button "button" at bounding box center [304, 307] width 16 height 17
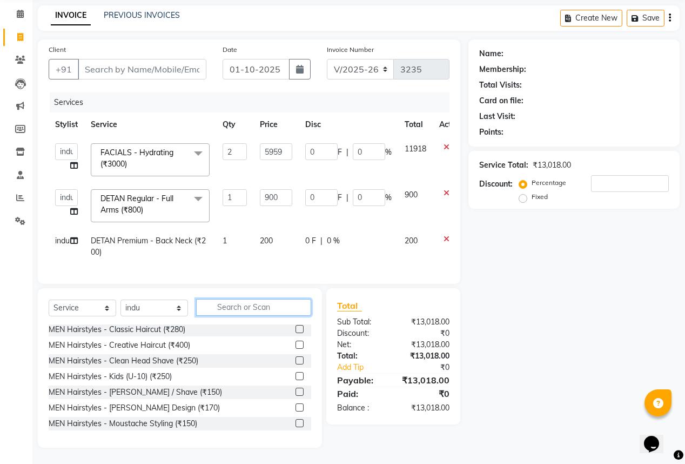
click at [278, 311] on input "text" at bounding box center [253, 307] width 115 height 17
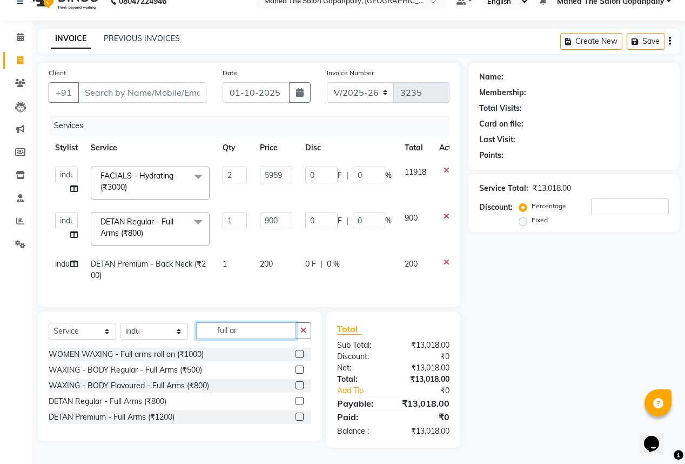
scroll to position [24, 0]
click at [299, 417] on label at bounding box center [300, 416] width 8 height 8
click at [299, 417] on input "checkbox" at bounding box center [299, 416] width 7 height 7
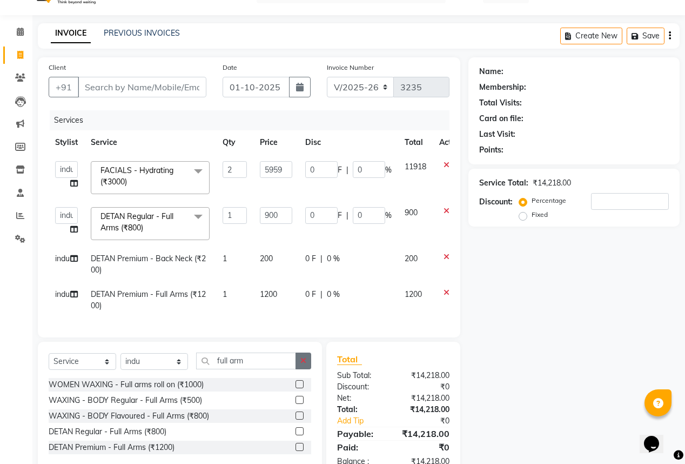
click at [304, 364] on icon "button" at bounding box center [304, 361] width 6 height 8
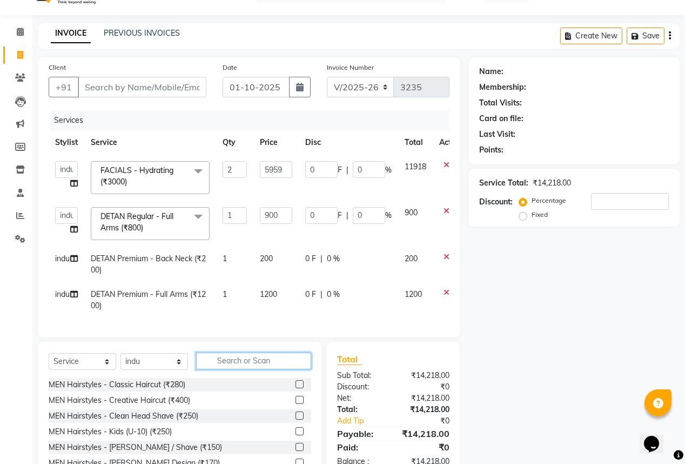
drag, startPoint x: 241, startPoint y: 364, endPoint x: 232, endPoint y: 362, distance: 9.1
click at [241, 364] on input "text" at bounding box center [253, 360] width 115 height 17
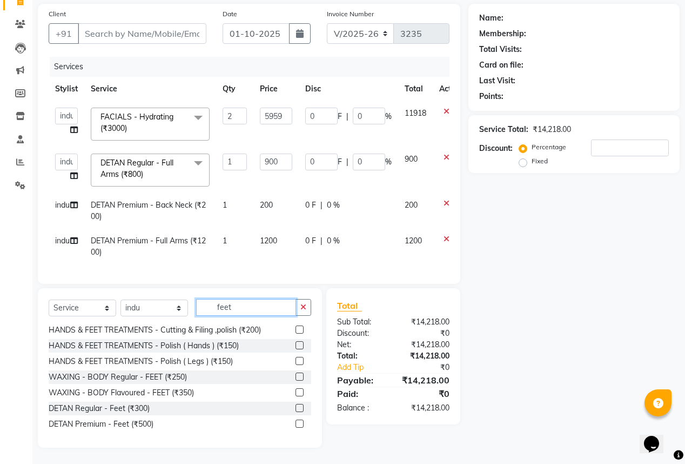
scroll to position [49, 0]
click at [296, 406] on label at bounding box center [300, 407] width 8 height 8
click at [296, 406] on input "checkbox" at bounding box center [299, 407] width 7 height 7
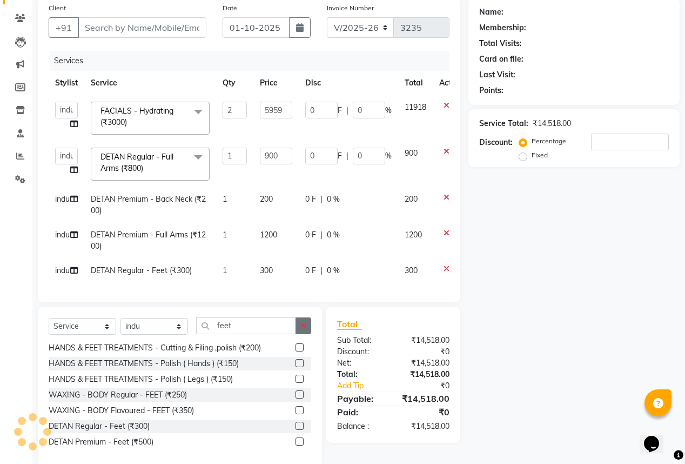
click at [303, 329] on icon "button" at bounding box center [304, 326] width 6 height 8
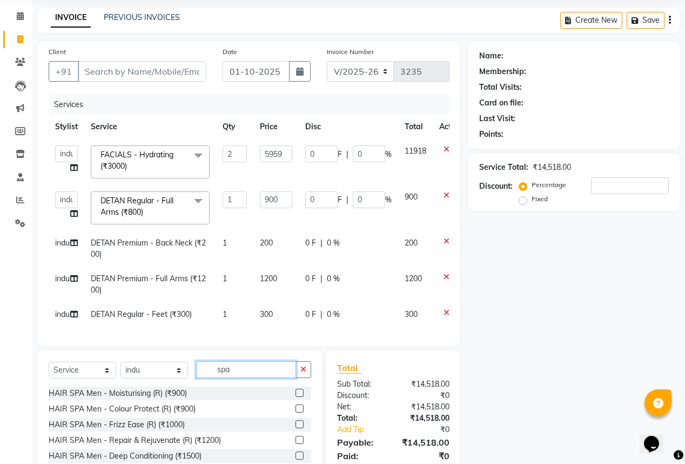
scroll to position [43, 0]
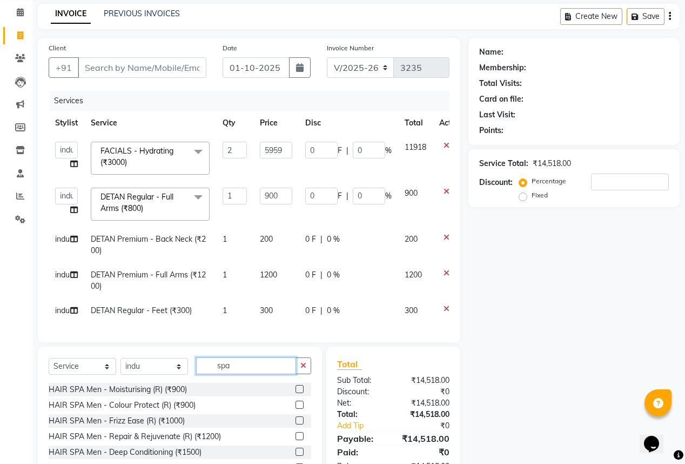
click at [238, 374] on input "spa" at bounding box center [246, 365] width 100 height 17
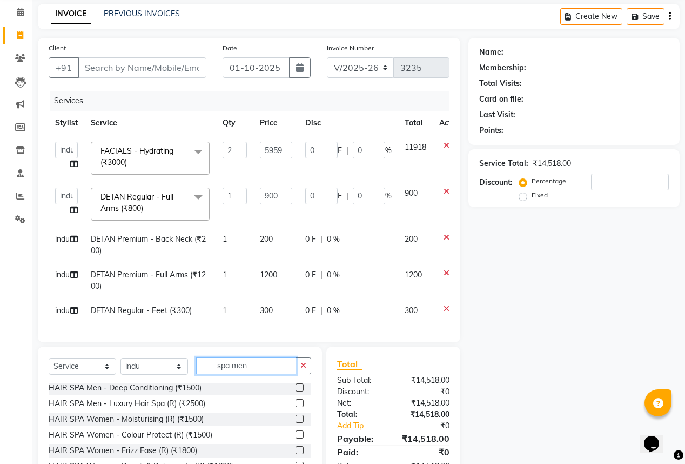
scroll to position [80, 0]
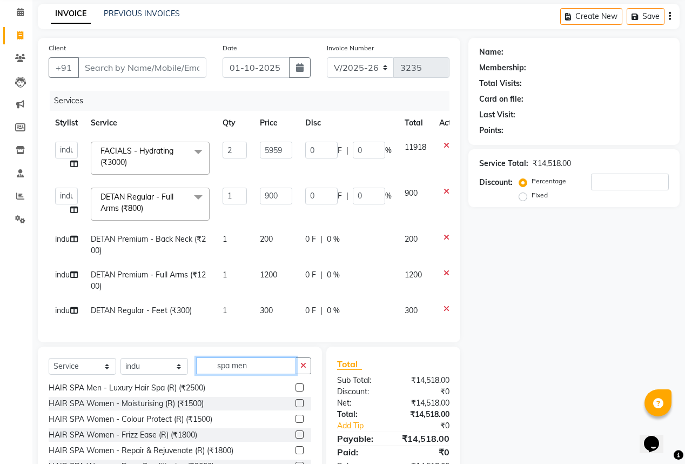
click at [264, 374] on input "spa men" at bounding box center [246, 365] width 100 height 17
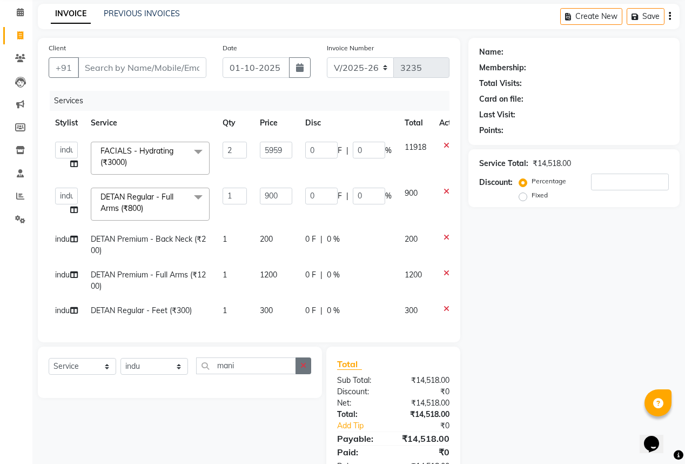
drag, startPoint x: 299, startPoint y: 389, endPoint x: 242, endPoint y: 385, distance: 56.9
click at [299, 374] on button "button" at bounding box center [304, 365] width 16 height 17
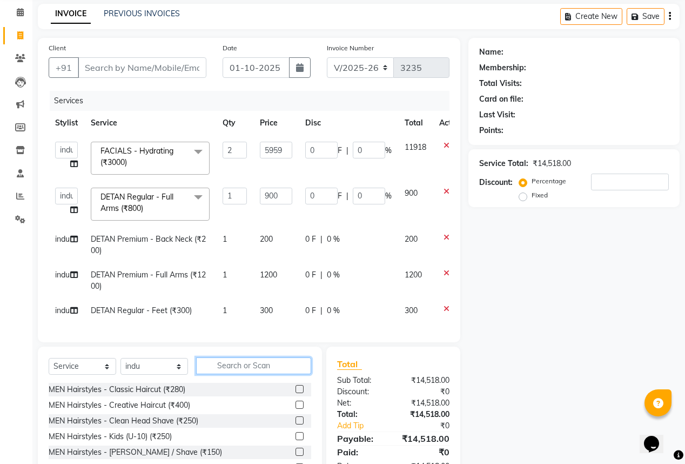
click at [235, 374] on input "text" at bounding box center [253, 365] width 115 height 17
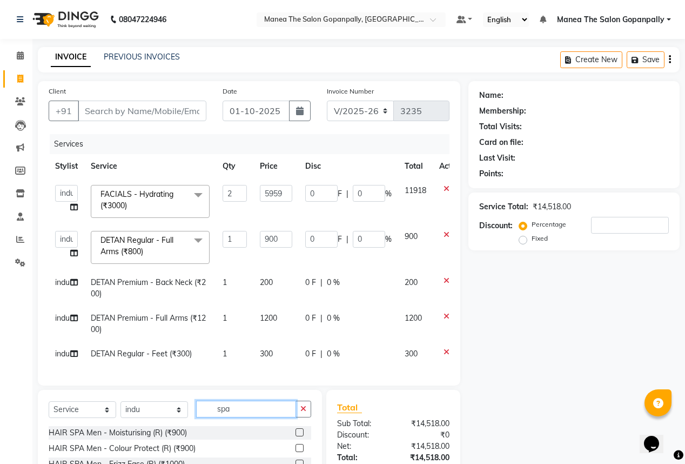
click at [248, 417] on input "spa" at bounding box center [246, 409] width 100 height 17
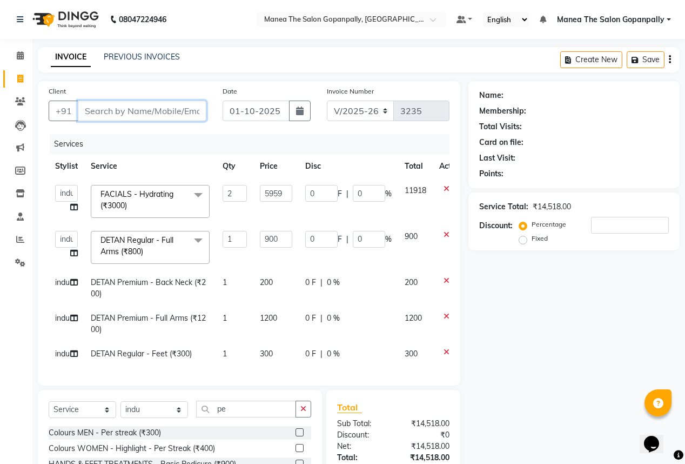
click at [141, 115] on input "Client" at bounding box center [142, 111] width 129 height 21
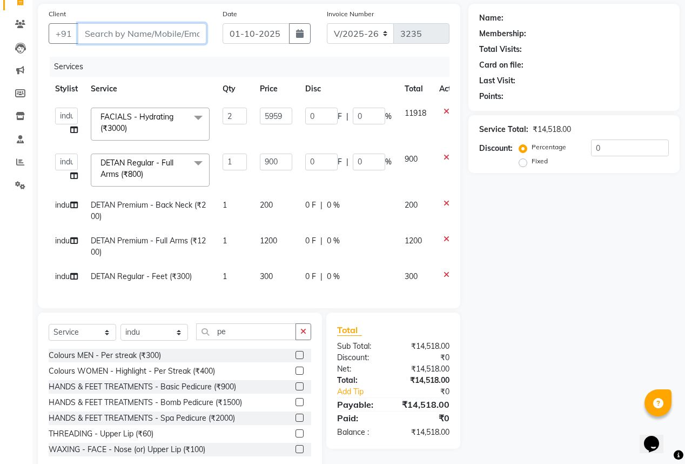
scroll to position [86, 0]
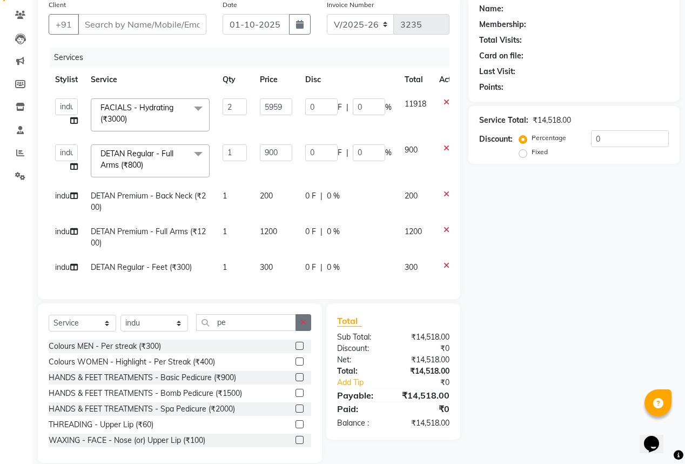
click at [309, 331] on button "button" at bounding box center [304, 322] width 16 height 17
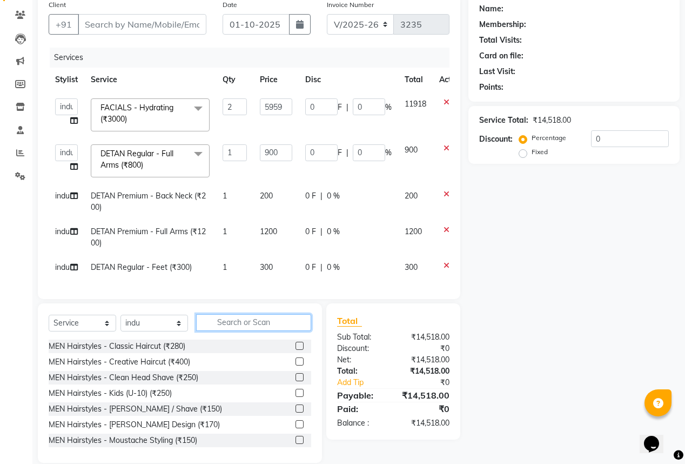
click at [265, 331] on input "text" at bounding box center [253, 322] width 115 height 17
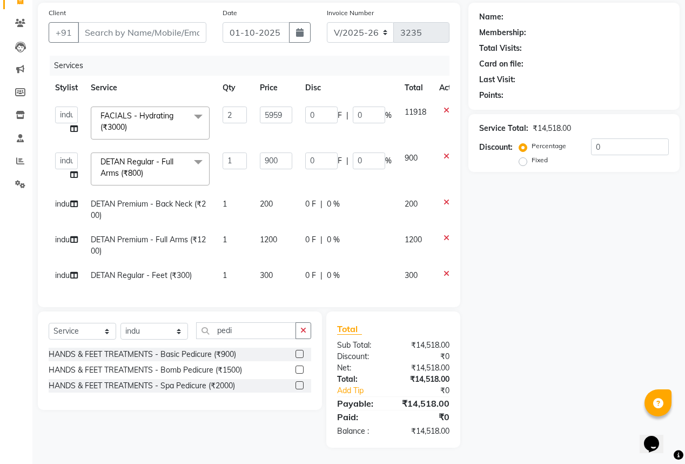
click at [301, 358] on label at bounding box center [300, 354] width 8 height 8
click at [301, 358] on input "checkbox" at bounding box center [299, 354] width 7 height 7
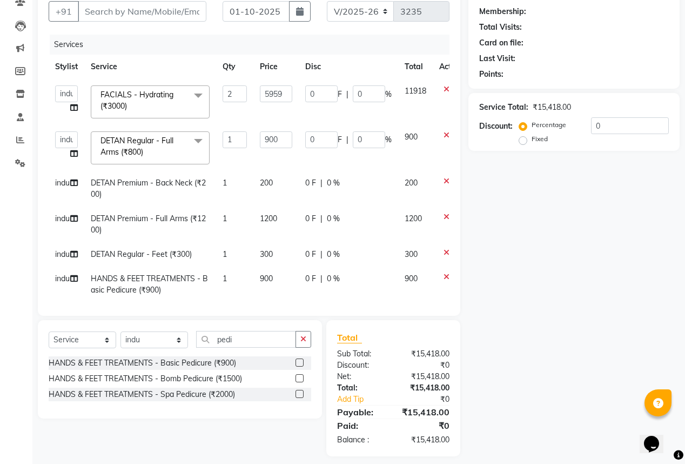
scroll to position [108, 0]
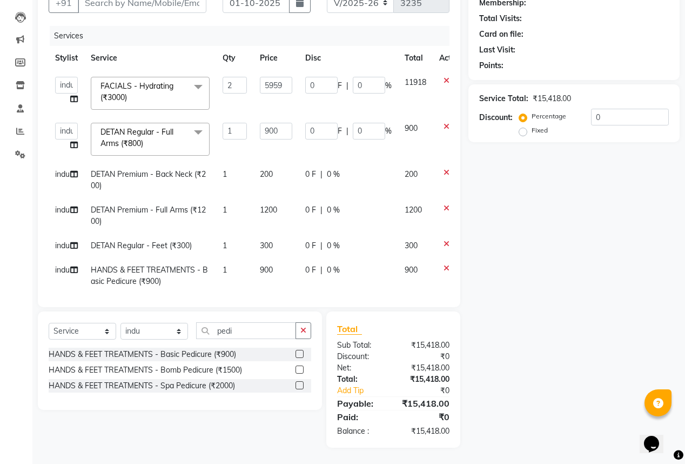
drag, startPoint x: 303, startPoint y: 335, endPoint x: 281, endPoint y: 312, distance: 31.3
click at [303, 332] on icon "button" at bounding box center [304, 330] width 6 height 8
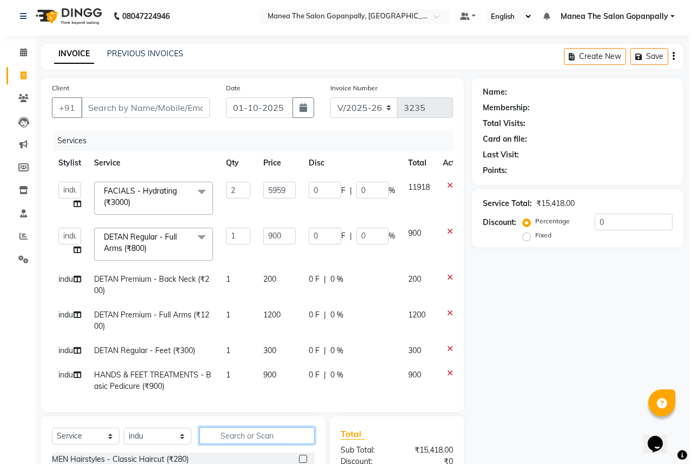
scroll to position [0, 0]
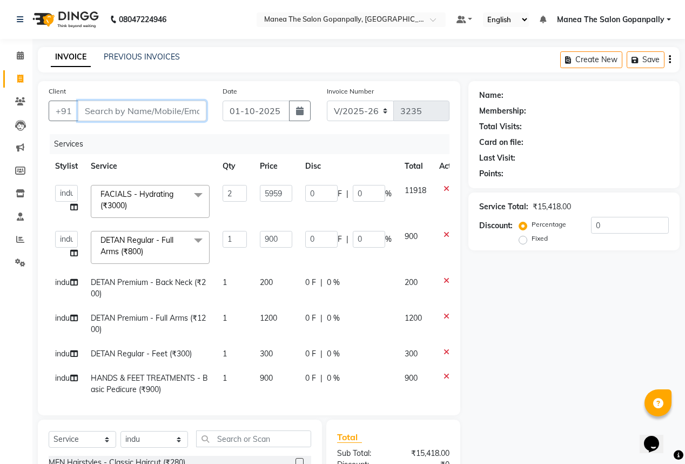
click at [155, 111] on input "Client" at bounding box center [142, 111] width 129 height 21
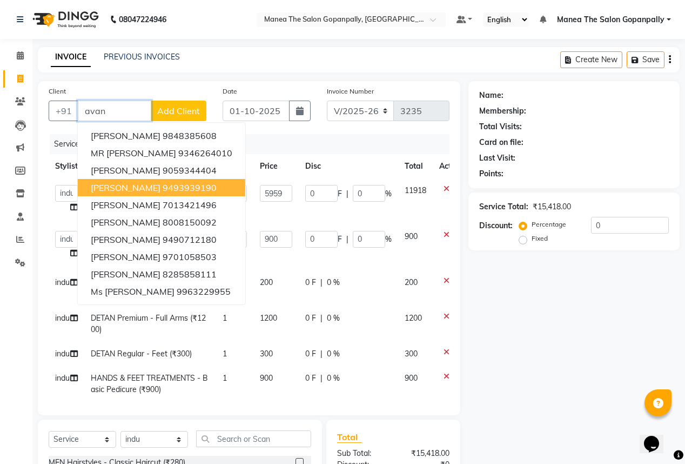
click at [175, 190] on ngb-highlight "9493939190" at bounding box center [190, 187] width 54 height 11
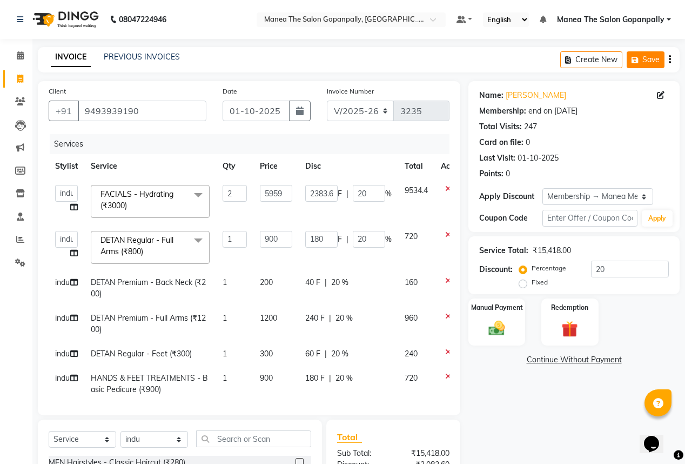
click at [646, 58] on button "Save" at bounding box center [646, 59] width 38 height 17
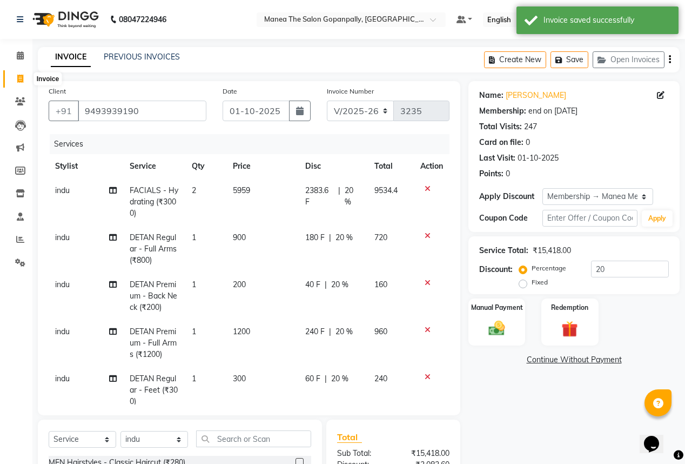
click at [18, 80] on icon at bounding box center [20, 79] width 6 height 8
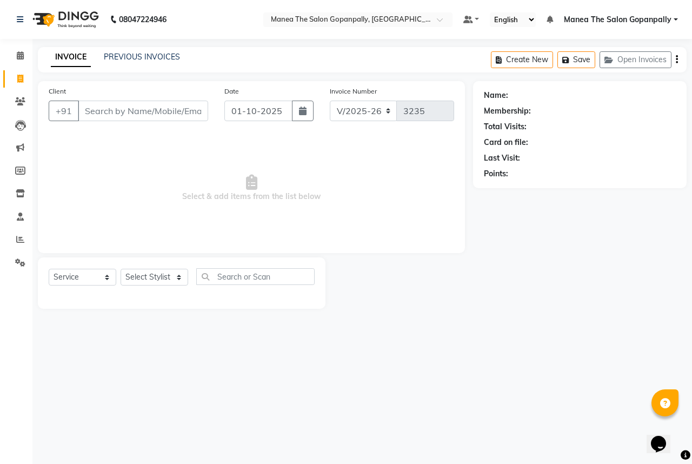
click at [123, 108] on input "Client" at bounding box center [143, 111] width 130 height 21
click at [186, 110] on span "Add Client" at bounding box center [180, 110] width 43 height 11
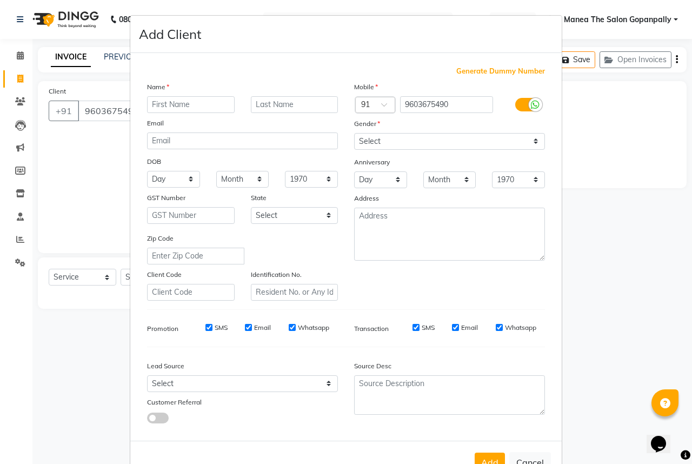
click at [190, 102] on input "text" at bounding box center [191, 104] width 88 height 17
click at [528, 141] on select "Select [DEMOGRAPHIC_DATA] [DEMOGRAPHIC_DATA] Other Prefer Not To Say" at bounding box center [449, 141] width 191 height 17
click at [354, 134] on select "Select [DEMOGRAPHIC_DATA] [DEMOGRAPHIC_DATA] Other Prefer Not To Say" at bounding box center [449, 141] width 191 height 17
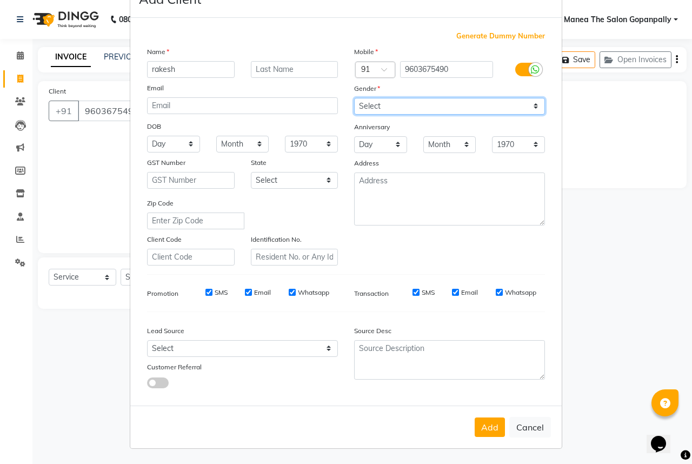
scroll to position [40, 0]
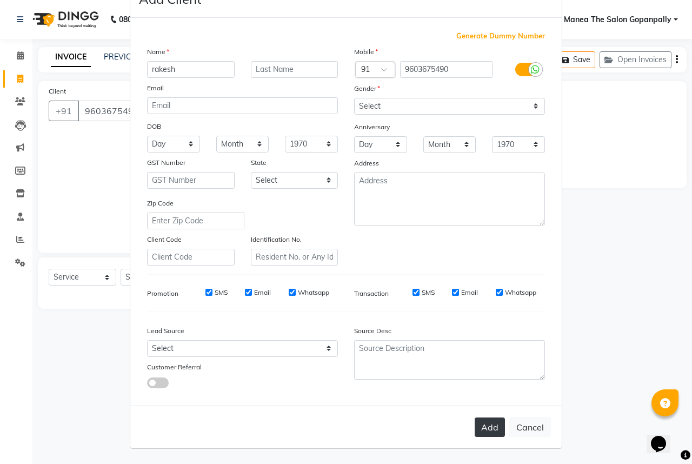
click at [491, 424] on button "Add" at bounding box center [490, 426] width 30 height 19
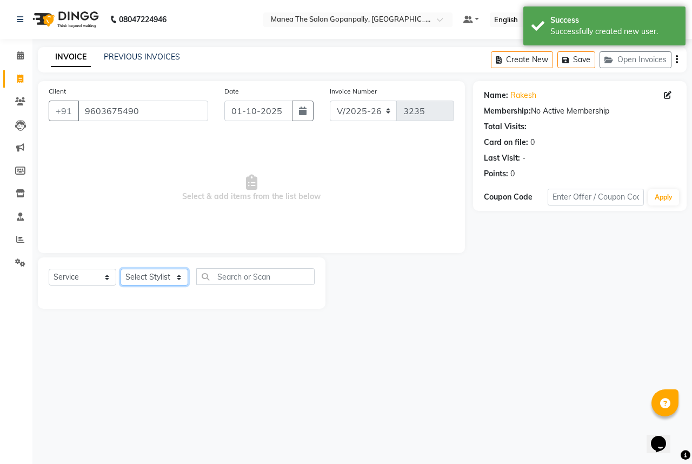
click at [177, 275] on select "Select Stylist anas [PERSON_NAME] [PERSON_NAME] [PERSON_NAME] sameer [PERSON_NA…" at bounding box center [155, 277] width 68 height 17
click at [273, 362] on div "08047224946 Select Location × Manea The Salon Gopanpally, [GEOGRAPHIC_DATA] Def…" at bounding box center [346, 232] width 692 height 464
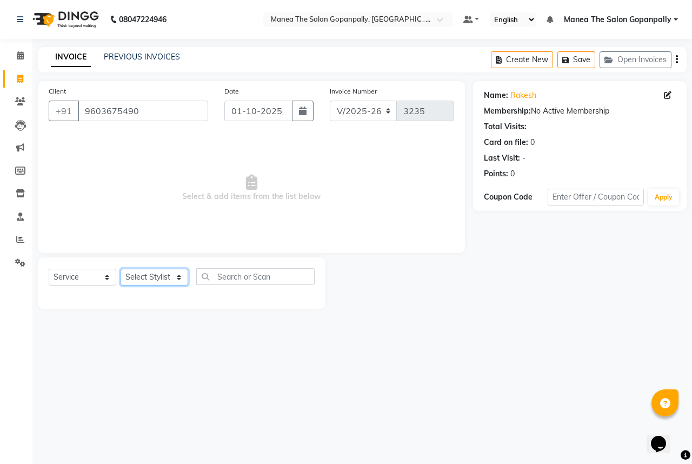
drag, startPoint x: 175, startPoint y: 279, endPoint x: 172, endPoint y: 285, distance: 7.0
click at [175, 279] on select "Select Stylist anas [PERSON_NAME] [PERSON_NAME] [PERSON_NAME] sameer [PERSON_NA…" at bounding box center [155, 277] width 68 height 17
click at [121, 269] on select "Select Stylist anas [PERSON_NAME] [PERSON_NAME] [PERSON_NAME] sameer [PERSON_NA…" at bounding box center [155, 277] width 68 height 17
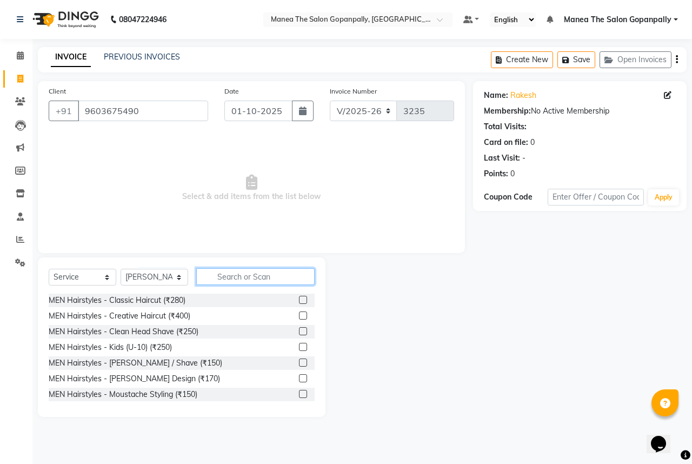
drag, startPoint x: 230, startPoint y: 272, endPoint x: 231, endPoint y: 284, distance: 11.4
click at [231, 273] on input "text" at bounding box center [255, 276] width 118 height 17
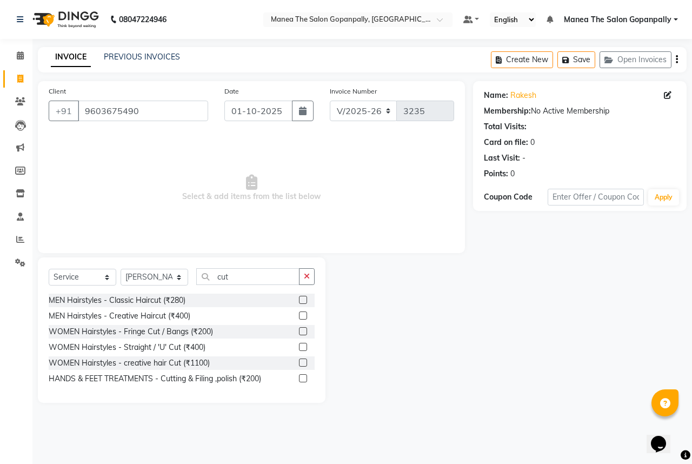
click at [302, 299] on label at bounding box center [303, 300] width 8 height 8
click at [302, 299] on input "checkbox" at bounding box center [302, 300] width 7 height 7
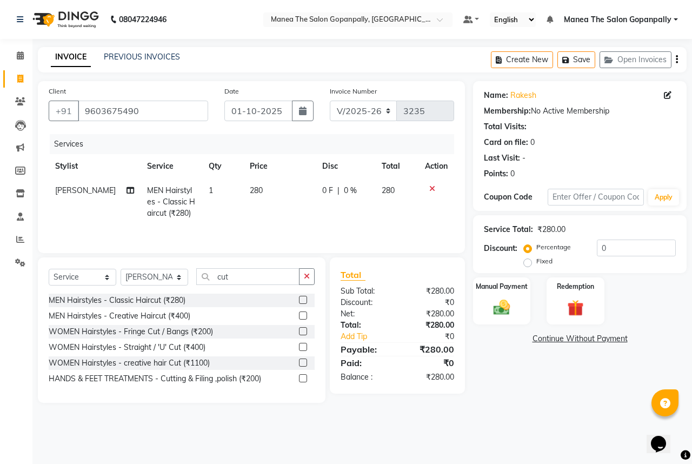
click at [253, 191] on span "280" at bounding box center [256, 190] width 13 height 10
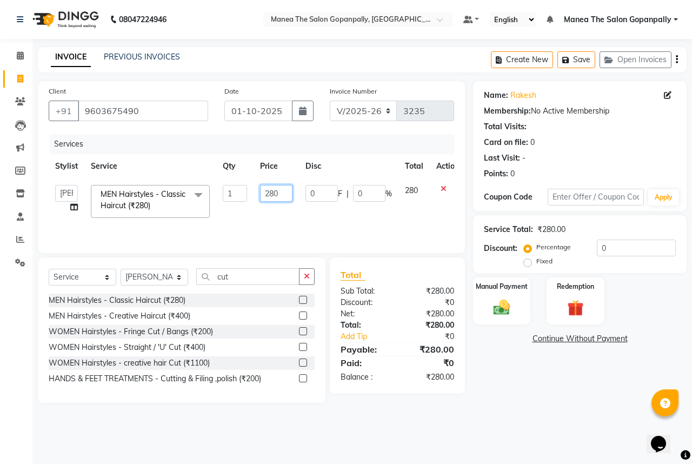
click at [279, 190] on input "280" at bounding box center [276, 193] width 32 height 17
click at [293, 212] on td "202" at bounding box center [276, 201] width 45 height 46
click at [505, 293] on div "Manual Payment" at bounding box center [502, 301] width 60 height 50
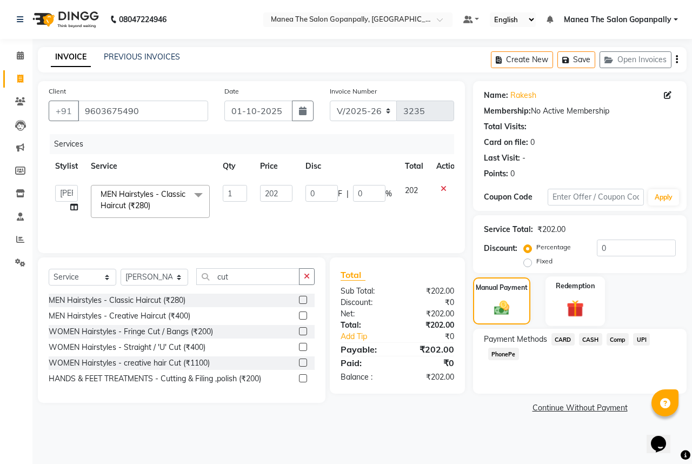
click at [564, 318] on div "Redemption" at bounding box center [575, 301] width 60 height 50
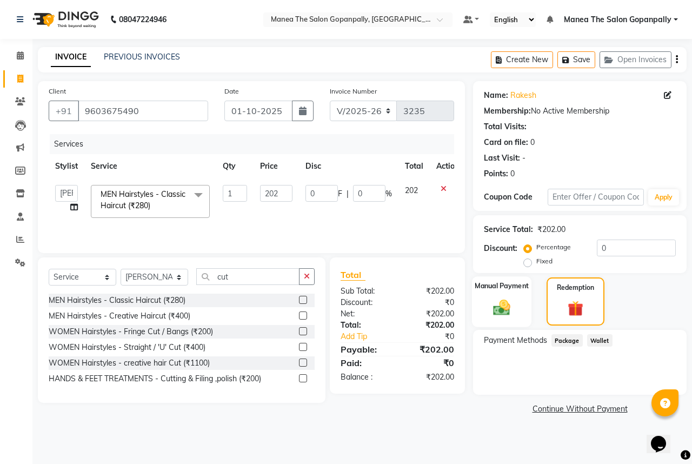
click at [512, 306] on img at bounding box center [502, 307] width 28 height 20
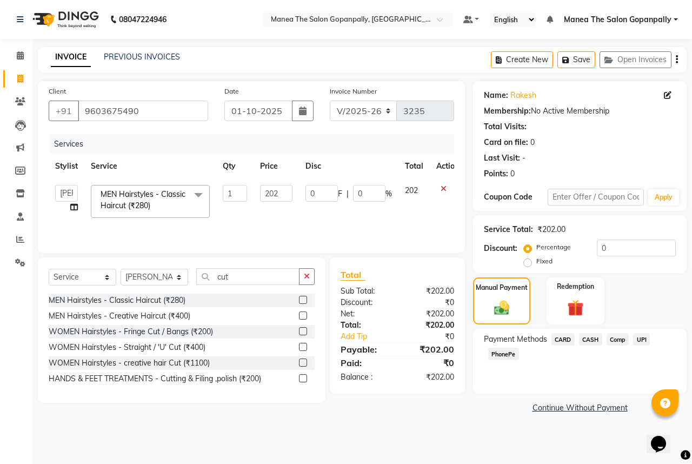
click at [643, 338] on span "UPI" at bounding box center [641, 339] width 17 height 12
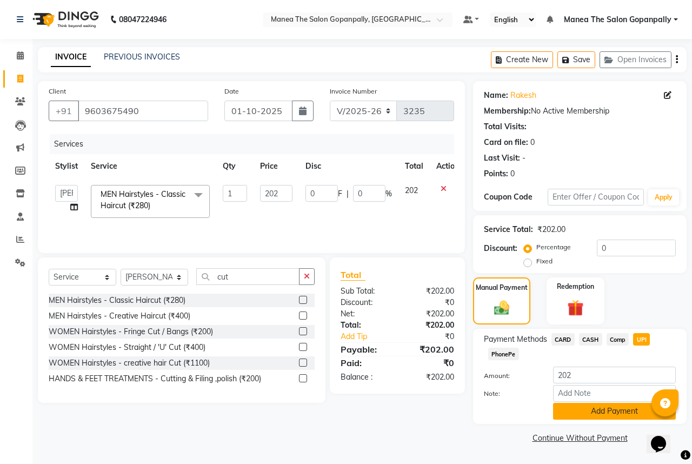
click at [603, 415] on button "Add Payment" at bounding box center [614, 411] width 123 height 17
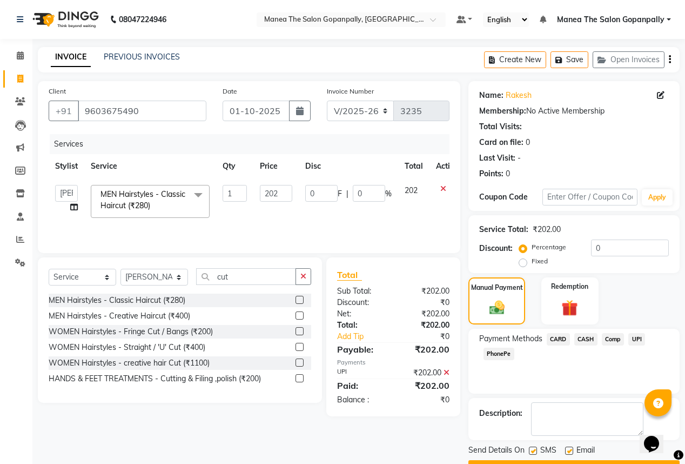
click at [573, 449] on div "Email" at bounding box center [584, 451] width 38 height 14
click at [571, 449] on label at bounding box center [569, 450] width 8 height 8
click at [571, 449] on input "checkbox" at bounding box center [568, 451] width 7 height 7
click at [565, 460] on button "Checkout" at bounding box center [574, 468] width 211 height 17
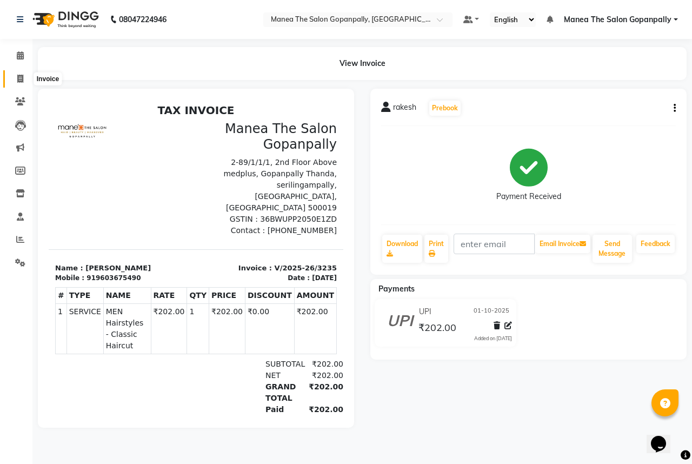
click at [21, 76] on icon at bounding box center [20, 79] width 6 height 8
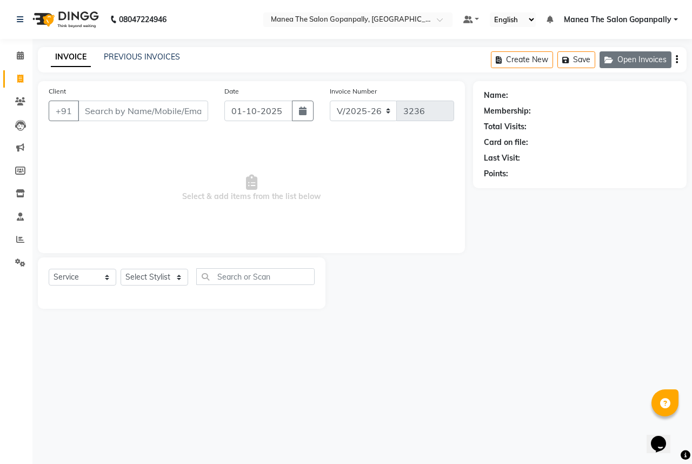
click at [655, 56] on button "Open Invoices" at bounding box center [635, 59] width 72 height 17
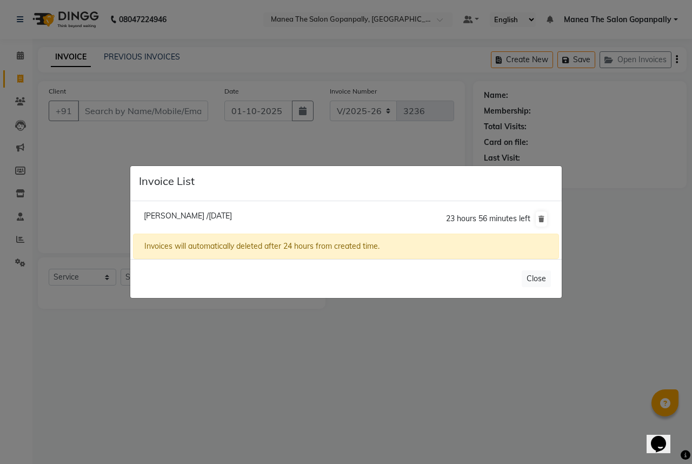
click at [194, 216] on span "[PERSON_NAME] /[DATE]" at bounding box center [188, 216] width 88 height 10
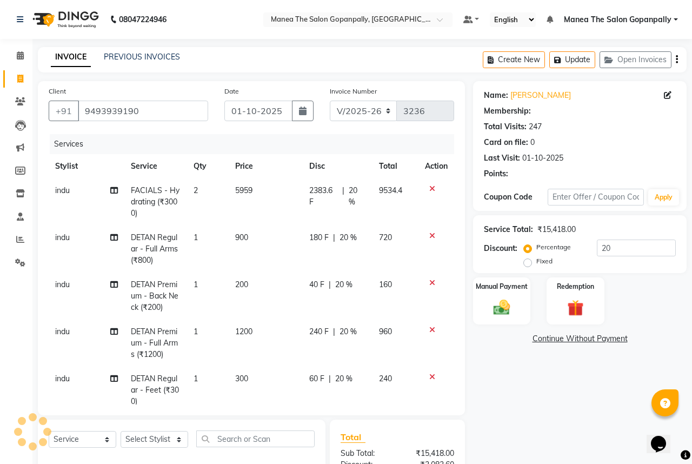
click at [194, 207] on li "[PERSON_NAME] /[DATE] 23 hours 56 minutes left" at bounding box center [346, 192] width 426 height 30
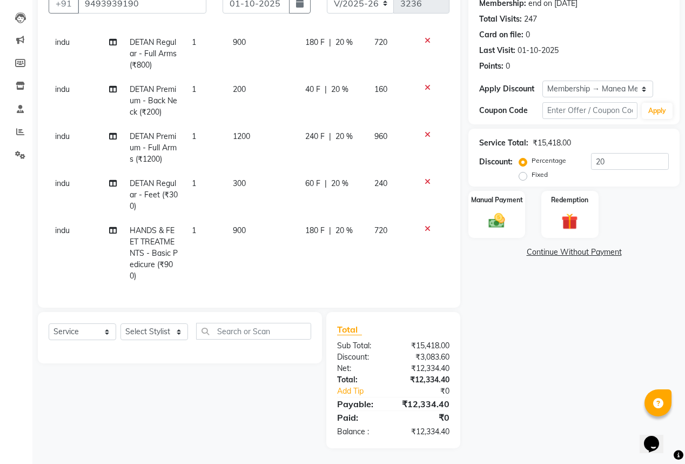
scroll to position [108, 0]
click at [246, 223] on td "900" at bounding box center [262, 253] width 72 height 70
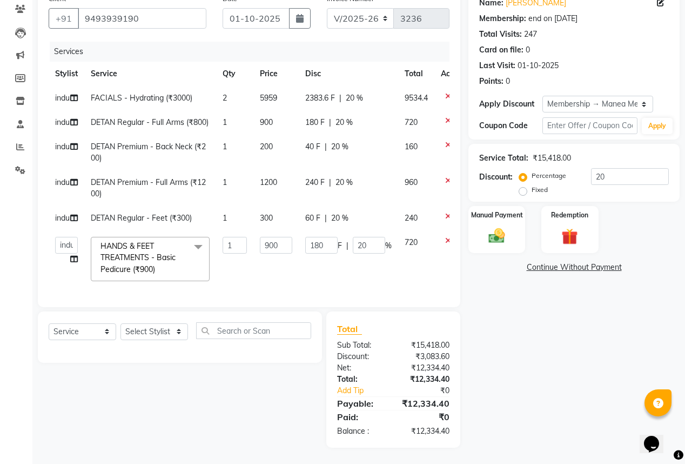
scroll to position [0, 28]
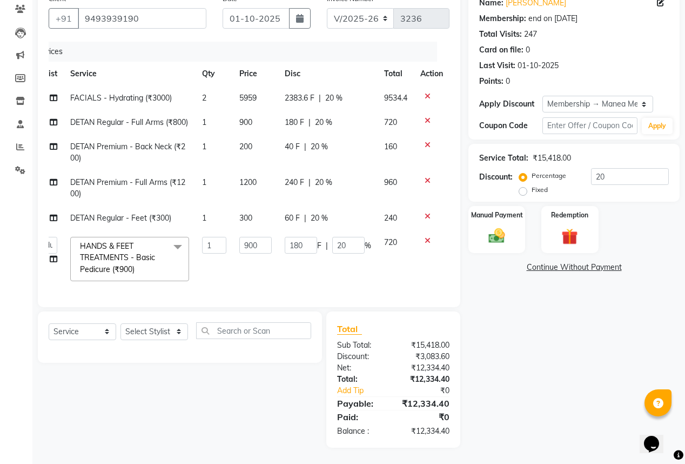
click at [425, 244] on icon at bounding box center [428, 241] width 6 height 8
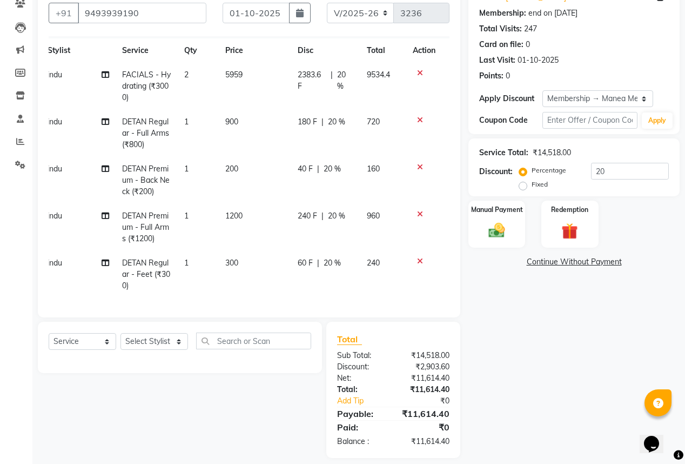
scroll to position [108, 0]
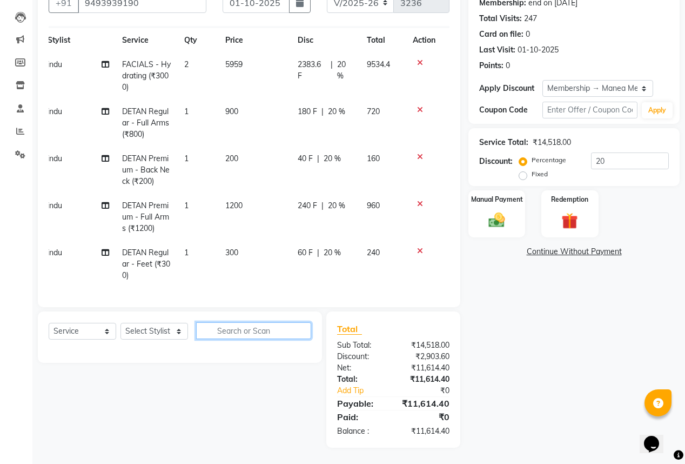
click at [260, 333] on input "text" at bounding box center [253, 330] width 115 height 17
click at [174, 334] on select "Select Stylist anas [PERSON_NAME] [PERSON_NAME] [PERSON_NAME] sameer [PERSON_NA…" at bounding box center [155, 331] width 68 height 17
click at [121, 323] on select "Select Stylist anas [PERSON_NAME] [PERSON_NAME] [PERSON_NAME] sameer [PERSON_NA…" at bounding box center [155, 331] width 68 height 17
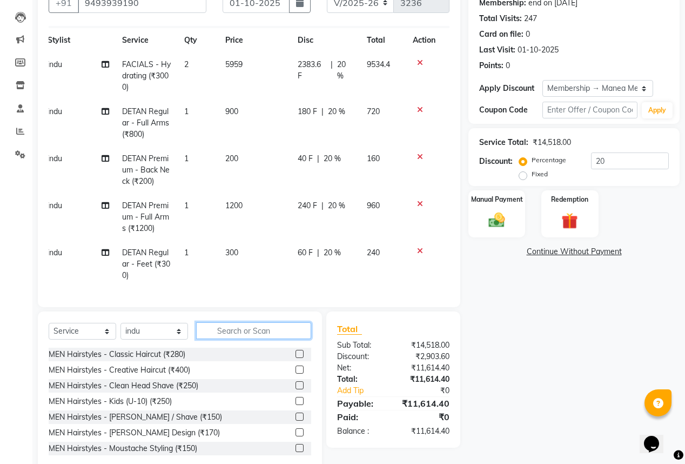
click at [249, 331] on input "text" at bounding box center [253, 330] width 115 height 17
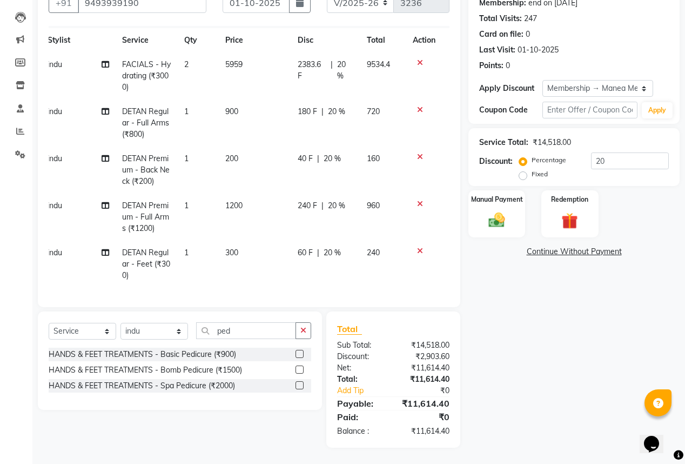
click at [301, 385] on label at bounding box center [300, 385] width 8 height 8
click at [301, 385] on input "checkbox" at bounding box center [299, 385] width 7 height 7
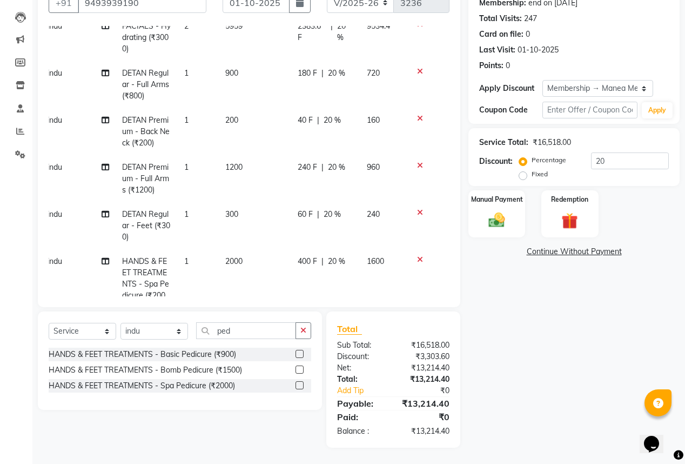
scroll to position [94, 8]
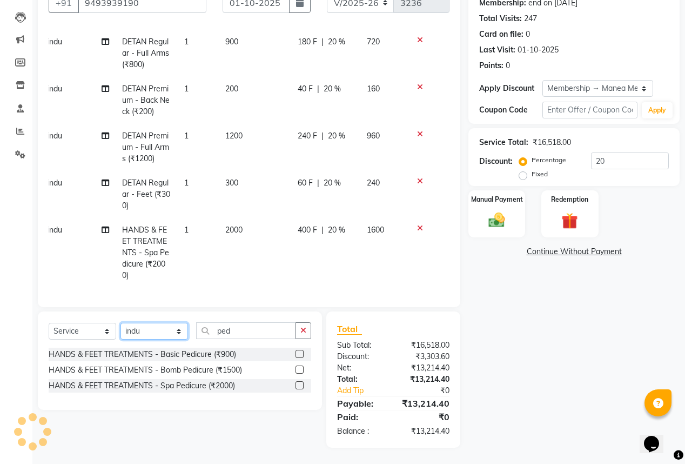
click at [178, 330] on select "Select Stylist anas [PERSON_NAME] [PERSON_NAME] [PERSON_NAME] sameer [PERSON_NA…" at bounding box center [155, 331] width 68 height 17
click at [121, 323] on select "Select Stylist anas [PERSON_NAME] [PERSON_NAME] [PERSON_NAME] sameer [PERSON_NA…" at bounding box center [155, 331] width 68 height 17
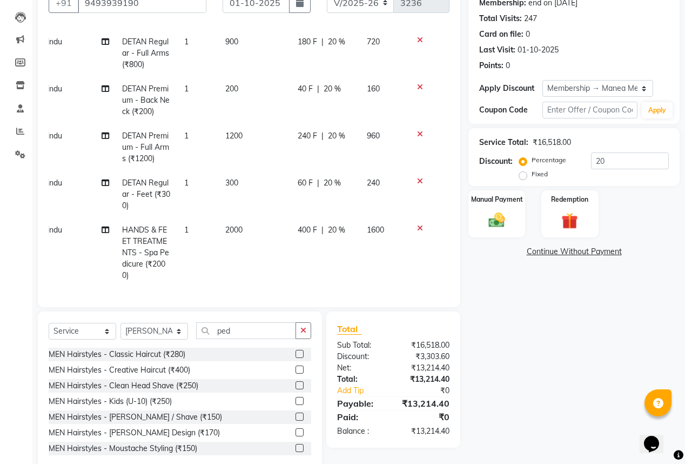
drag, startPoint x: 304, startPoint y: 325, endPoint x: 295, endPoint y: 329, distance: 9.9
click at [303, 326] on button "button" at bounding box center [304, 330] width 16 height 17
click at [279, 331] on input "text" at bounding box center [253, 330] width 115 height 17
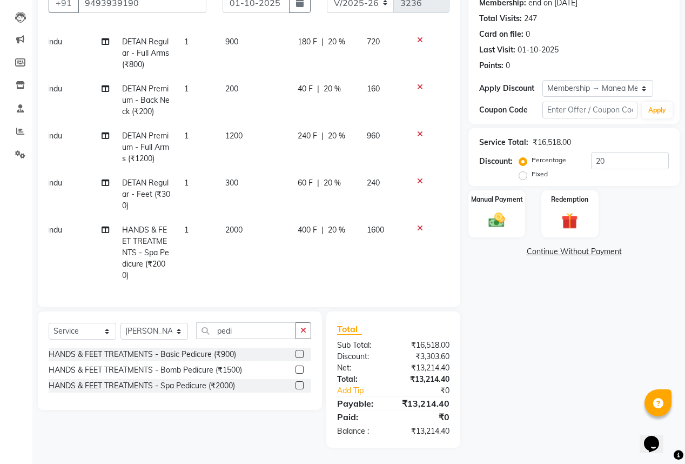
drag, startPoint x: 299, startPoint y: 388, endPoint x: 294, endPoint y: 383, distance: 6.9
click at [299, 387] on label at bounding box center [300, 385] width 8 height 8
click at [299, 387] on input "checkbox" at bounding box center [299, 385] width 7 height 7
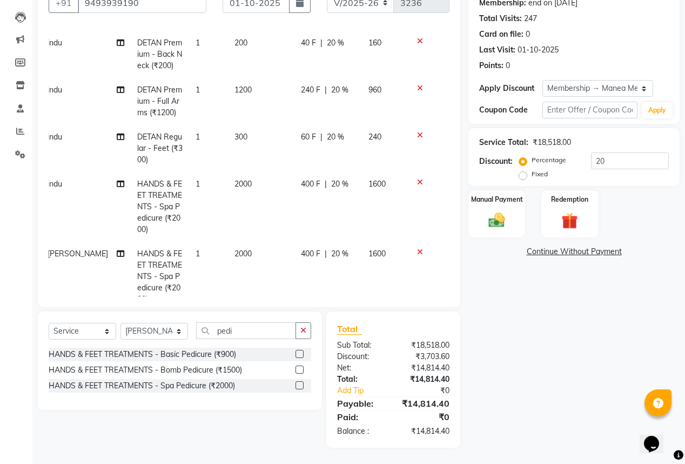
scroll to position [164, 8]
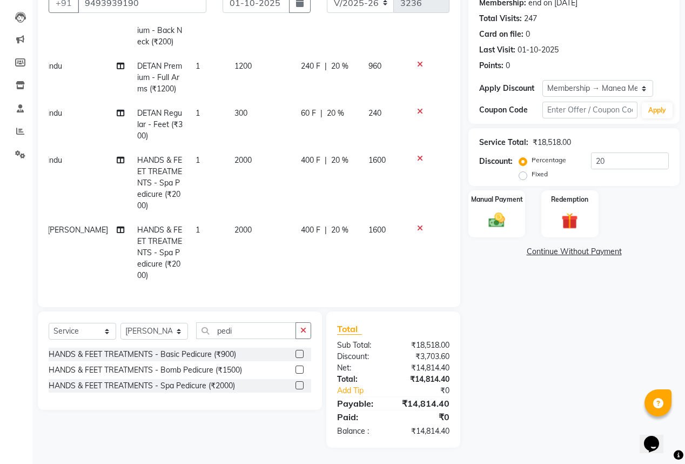
click at [239, 152] on td "2000" at bounding box center [261, 183] width 66 height 70
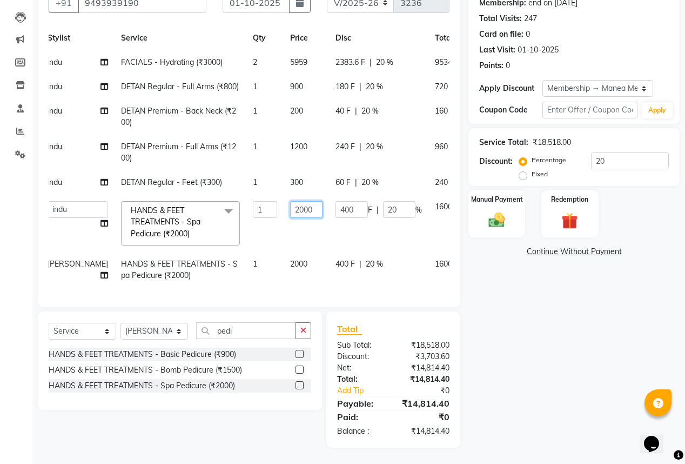
click at [290, 203] on input "2000" at bounding box center [306, 209] width 32 height 17
click at [277, 223] on tbody "indu FACIALS - Hydrating (₹3000) 2 5959 2383.6 F | 20 % 9534.4 indu DETAN Regul…" at bounding box center [270, 168] width 459 height 237
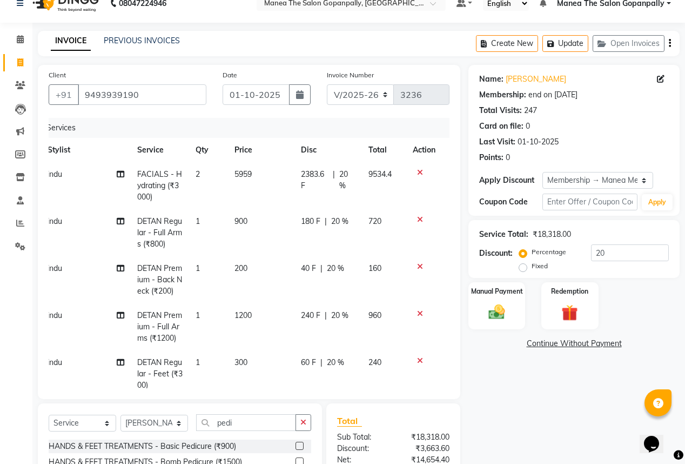
scroll to position [0, 0]
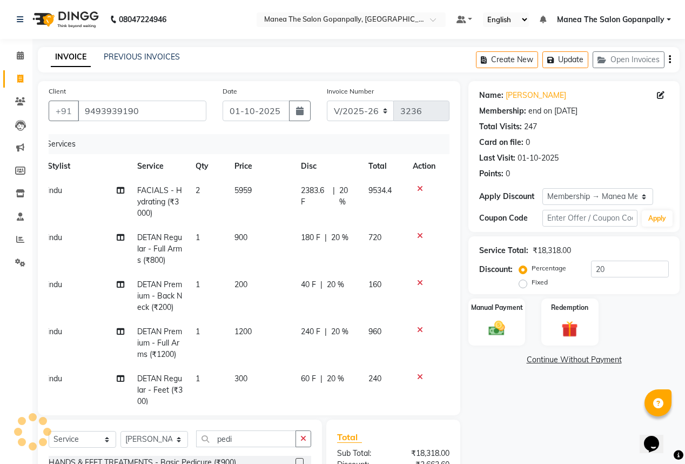
click at [341, 190] on span "20 %" at bounding box center [347, 196] width 16 height 23
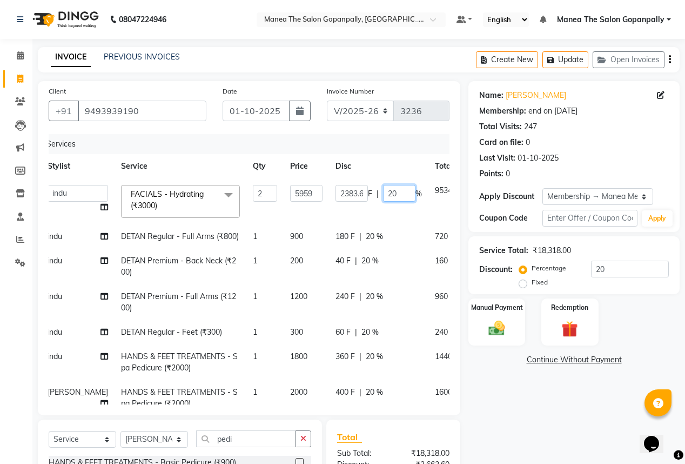
click at [383, 196] on input "20" at bounding box center [399, 193] width 32 height 17
click at [631, 61] on button "Open Invoices" at bounding box center [629, 59] width 72 height 17
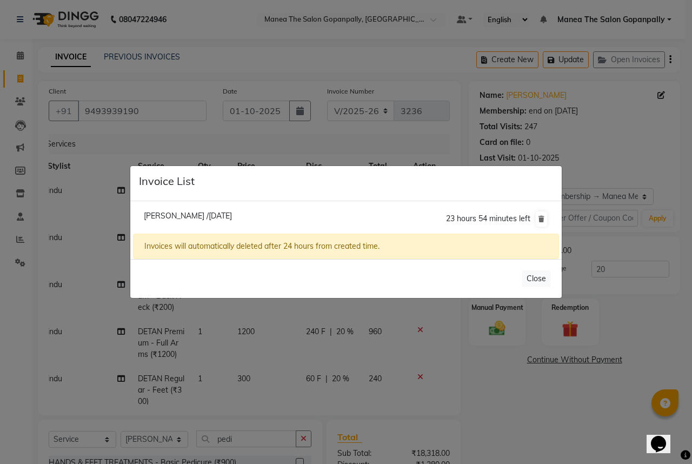
click at [219, 208] on li "[PERSON_NAME] /[DATE] 23 hours 54 minutes left" at bounding box center [346, 219] width 426 height 30
click at [423, 254] on div "Invoices will automatically deleted after 24 hours from created time." at bounding box center [346, 246] width 426 height 25
click at [387, 231] on li "[PERSON_NAME] /[DATE] 23 hours 54 minutes left" at bounding box center [346, 219] width 426 height 30
drag, startPoint x: 383, startPoint y: 223, endPoint x: 301, endPoint y: 183, distance: 90.9
click at [378, 216] on li "[PERSON_NAME] /[DATE] 23 hours 54 minutes left" at bounding box center [346, 219] width 426 height 30
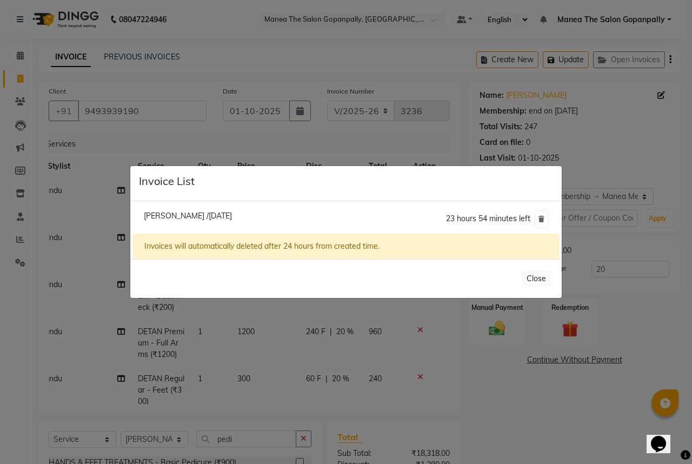
click at [122, 104] on ngb-modal-window "Invoice List [PERSON_NAME] /[DATE] 23 hours 54 minutes left Invoices will autom…" at bounding box center [346, 232] width 692 height 464
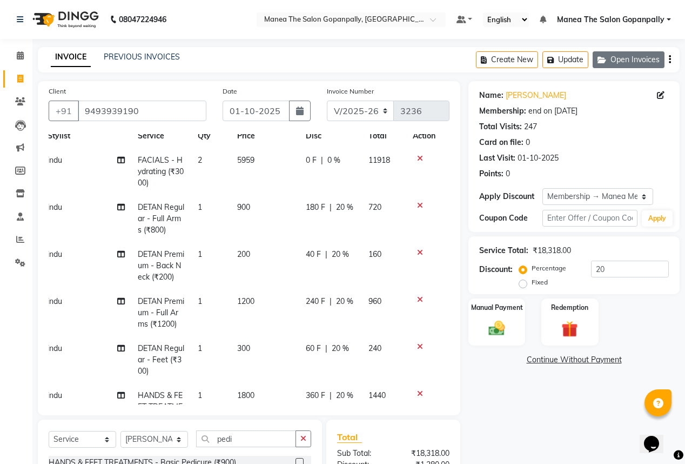
scroll to position [43, 8]
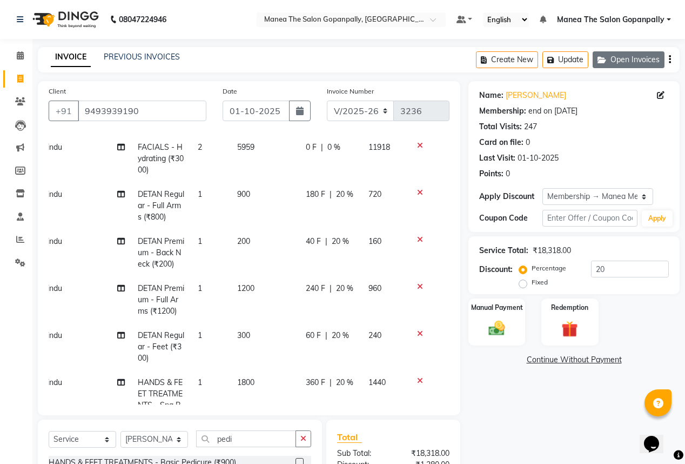
click at [638, 61] on button "Open Invoices" at bounding box center [629, 59] width 72 height 17
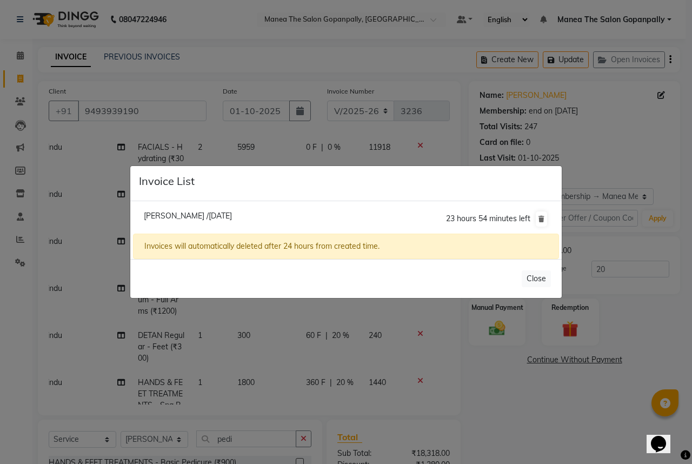
drag, startPoint x: 331, startPoint y: 214, endPoint x: 289, endPoint y: 188, distance: 49.5
click at [330, 214] on li "[PERSON_NAME] /[DATE] 23 hours 54 minutes left" at bounding box center [346, 219] width 426 height 30
click at [279, 149] on ngb-modal-window "Invoice List [PERSON_NAME] /[DATE] 23 hours 54 minutes left Invoices will autom…" at bounding box center [346, 232] width 692 height 464
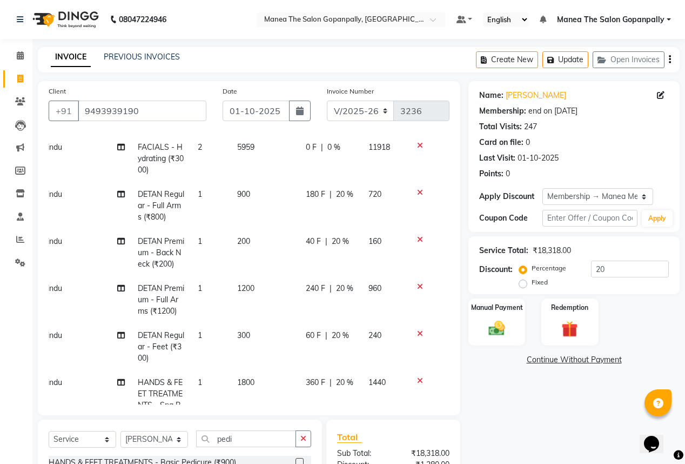
click at [11, 70] on link "Invoice" at bounding box center [16, 79] width 26 height 18
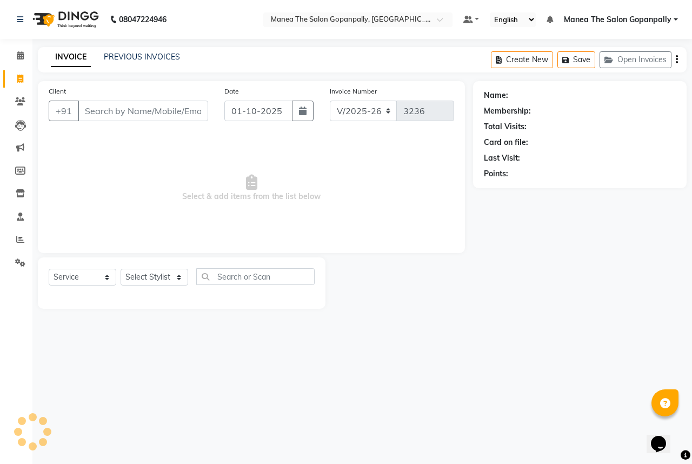
click at [136, 106] on input "Client" at bounding box center [143, 111] width 130 height 21
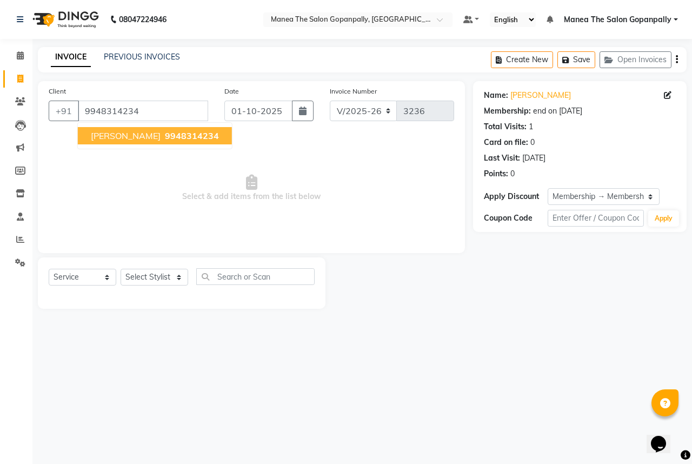
click at [165, 134] on span "9948314234" at bounding box center [192, 135] width 54 height 11
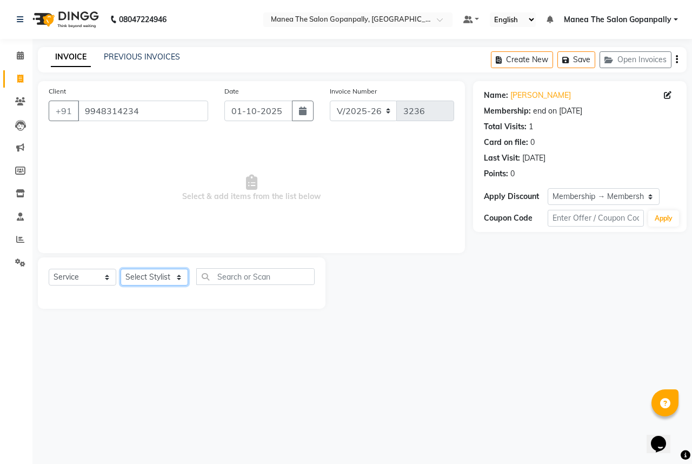
drag, startPoint x: 166, startPoint y: 278, endPoint x: 169, endPoint y: 284, distance: 5.8
click at [167, 278] on select "Select Stylist anas [PERSON_NAME] [PERSON_NAME] [PERSON_NAME] sameer [PERSON_NA…" at bounding box center [155, 277] width 68 height 17
click at [121, 269] on select "Select Stylist anas [PERSON_NAME] [PERSON_NAME] [PERSON_NAME] sameer [PERSON_NA…" at bounding box center [155, 277] width 68 height 17
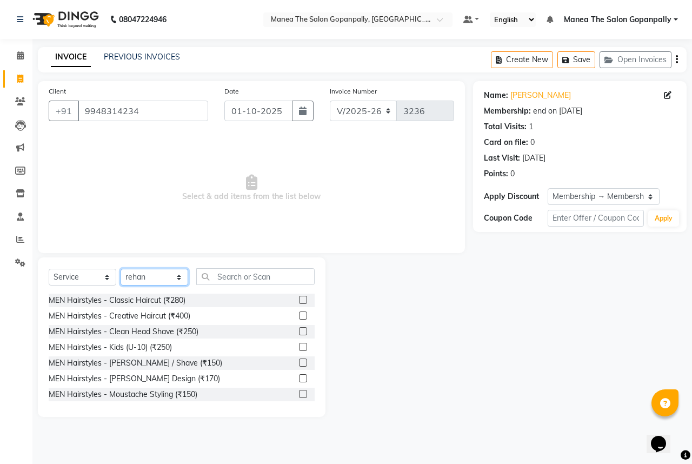
click at [149, 275] on select "Select Stylist anas [PERSON_NAME] [PERSON_NAME] [PERSON_NAME] sameer [PERSON_NA…" at bounding box center [155, 277] width 68 height 17
click at [121, 269] on select "Select Stylist anas [PERSON_NAME] [PERSON_NAME] [PERSON_NAME] sameer [PERSON_NA…" at bounding box center [155, 277] width 68 height 17
click at [234, 274] on input "text" at bounding box center [255, 276] width 118 height 17
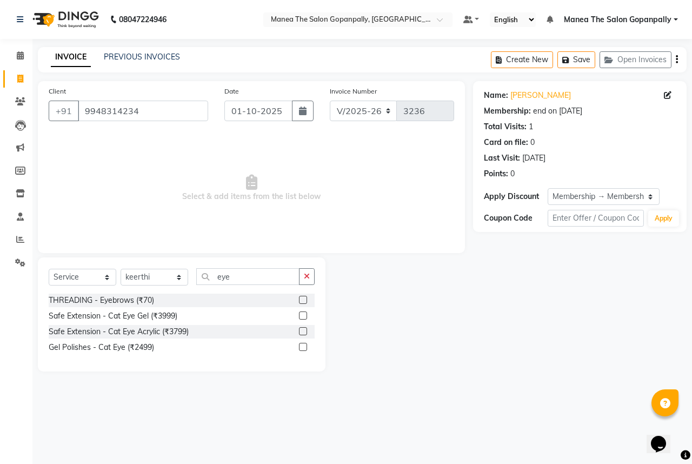
click at [303, 300] on label at bounding box center [303, 300] width 8 height 8
click at [303, 300] on input "checkbox" at bounding box center [302, 300] width 7 height 7
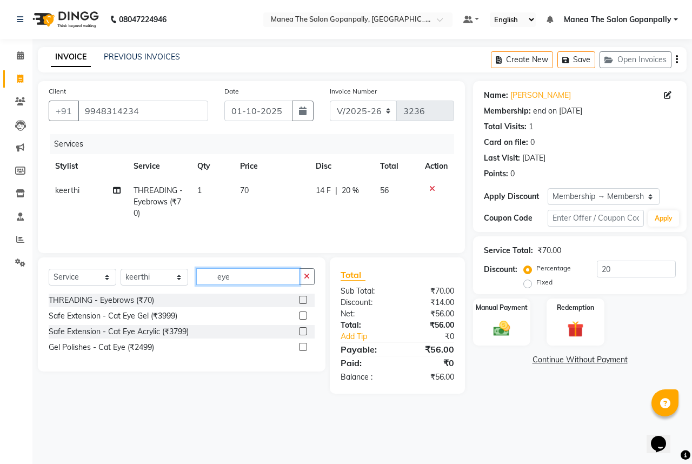
click at [261, 279] on input "eye" at bounding box center [247, 276] width 103 height 17
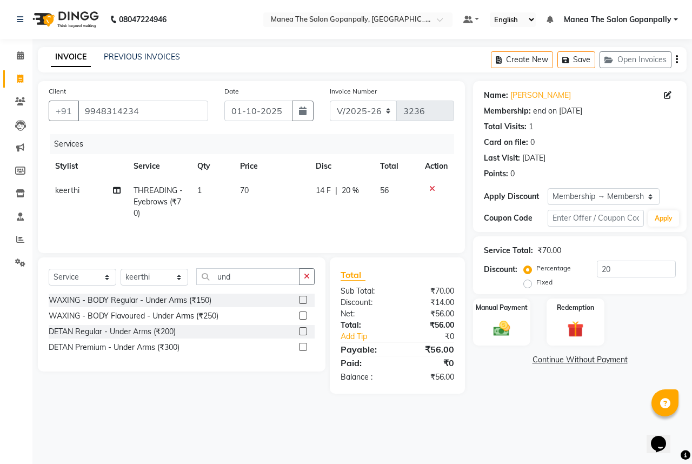
drag, startPoint x: 304, startPoint y: 316, endPoint x: 298, endPoint y: 306, distance: 11.4
click at [303, 314] on label at bounding box center [303, 315] width 8 height 8
click at [303, 314] on input "checkbox" at bounding box center [302, 315] width 7 height 7
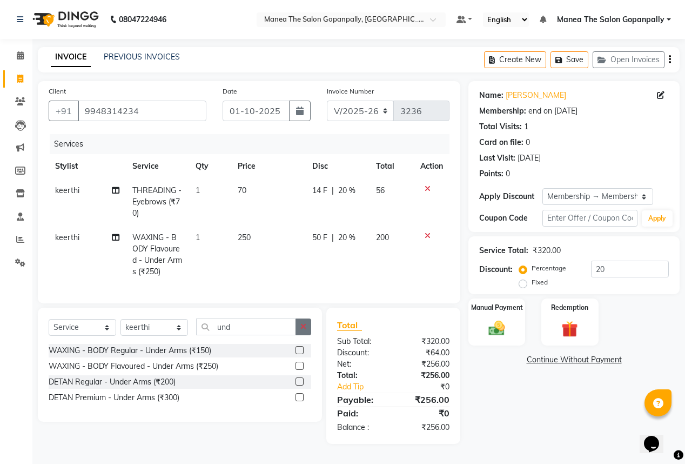
click at [298, 329] on button "button" at bounding box center [304, 326] width 16 height 17
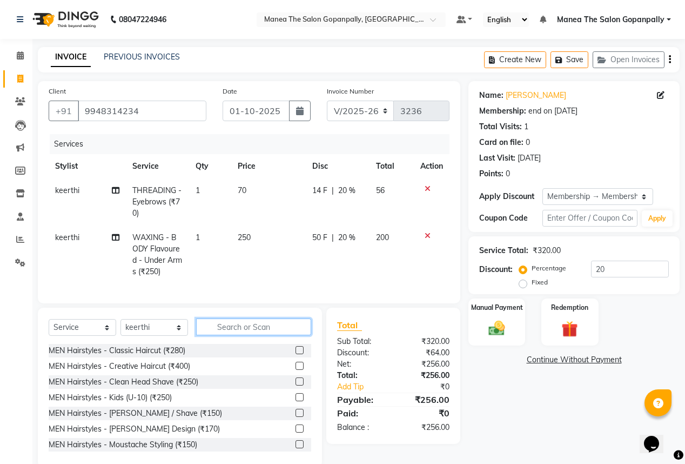
click at [285, 330] on input "text" at bounding box center [253, 326] width 115 height 17
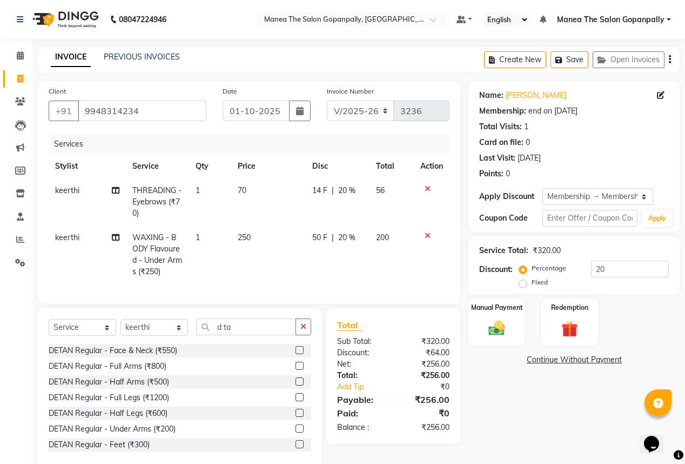
click at [296, 354] on label at bounding box center [300, 350] width 8 height 8
click at [296, 354] on input "checkbox" at bounding box center [299, 350] width 7 height 7
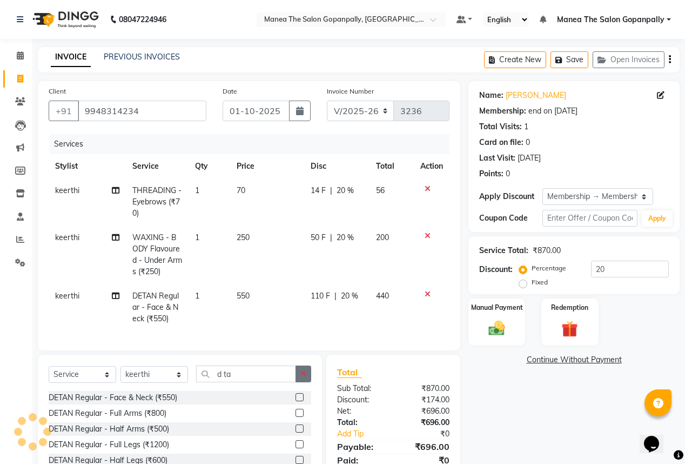
drag, startPoint x: 301, startPoint y: 376, endPoint x: 281, endPoint y: 361, distance: 25.4
click at [301, 376] on button "button" at bounding box center [304, 373] width 16 height 17
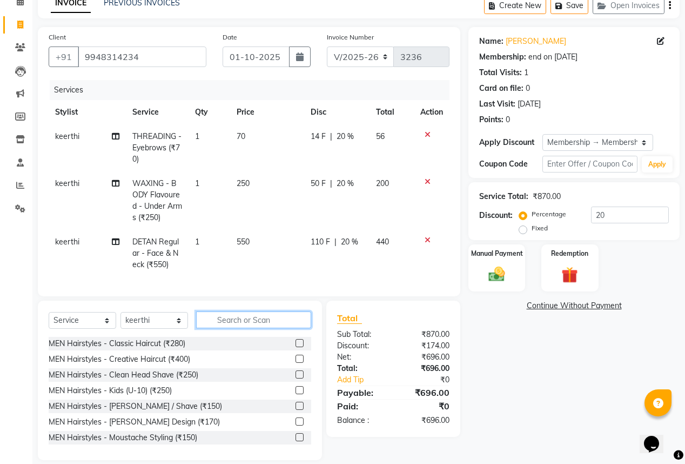
scroll to position [73, 0]
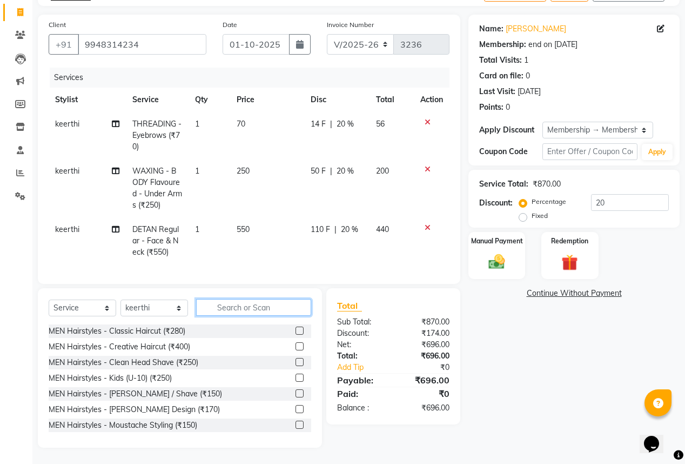
drag, startPoint x: 258, startPoint y: 301, endPoint x: 257, endPoint y: 306, distance: 5.4
click at [258, 304] on input "text" at bounding box center [253, 307] width 115 height 17
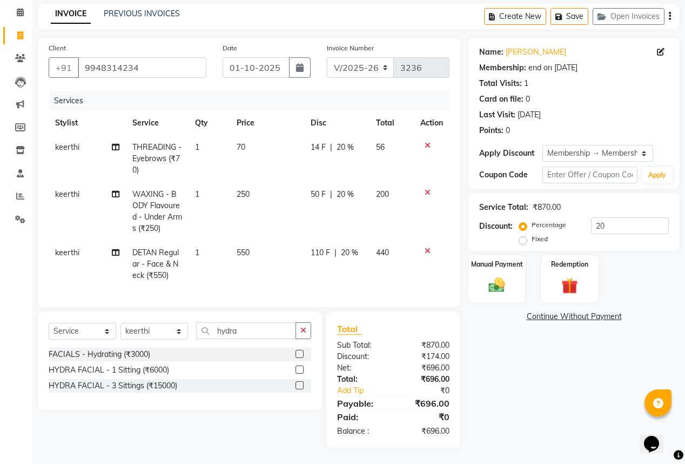
drag, startPoint x: 297, startPoint y: 355, endPoint x: 311, endPoint y: 347, distance: 15.5
click at [298, 354] on label at bounding box center [300, 354] width 8 height 8
click at [298, 354] on input "checkbox" at bounding box center [299, 354] width 7 height 7
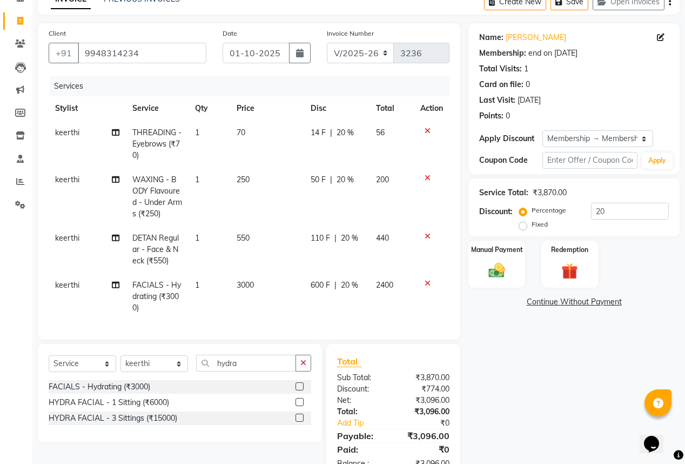
scroll to position [54, 0]
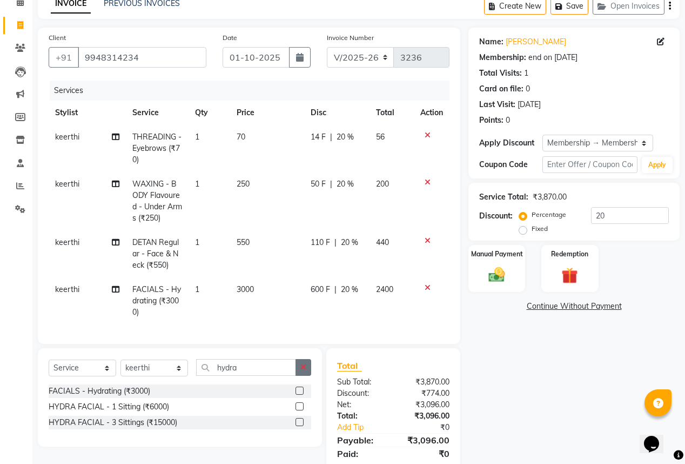
click at [298, 373] on button "button" at bounding box center [304, 367] width 16 height 17
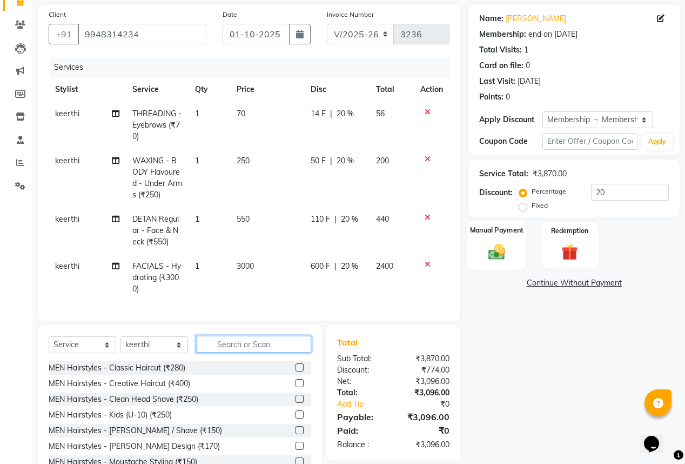
scroll to position [120, 0]
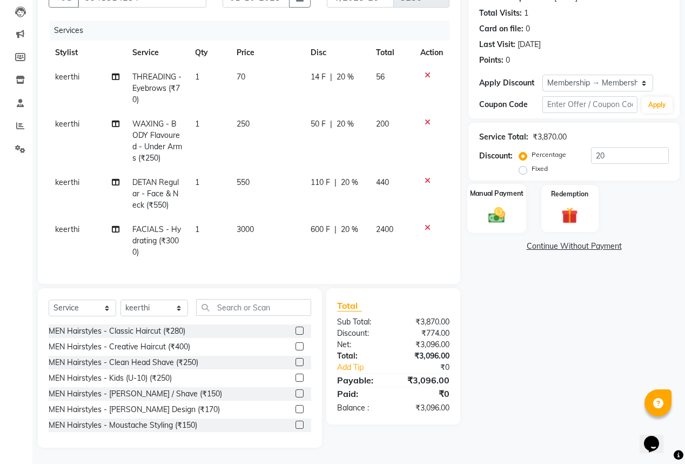
click at [503, 193] on div "Manual Payment" at bounding box center [497, 208] width 59 height 49
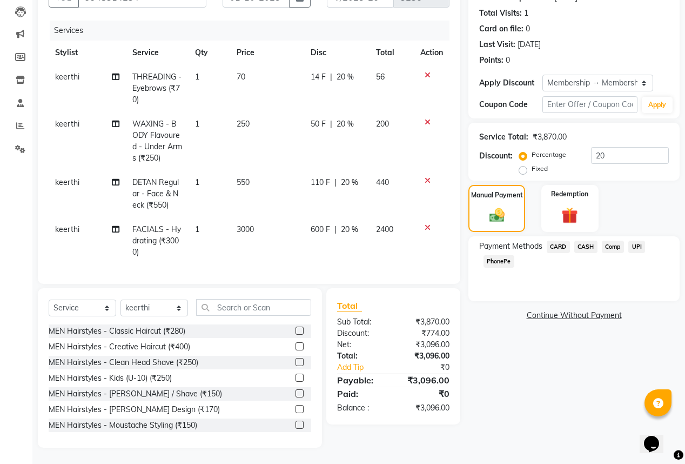
click at [642, 241] on span "UPI" at bounding box center [637, 247] width 17 height 12
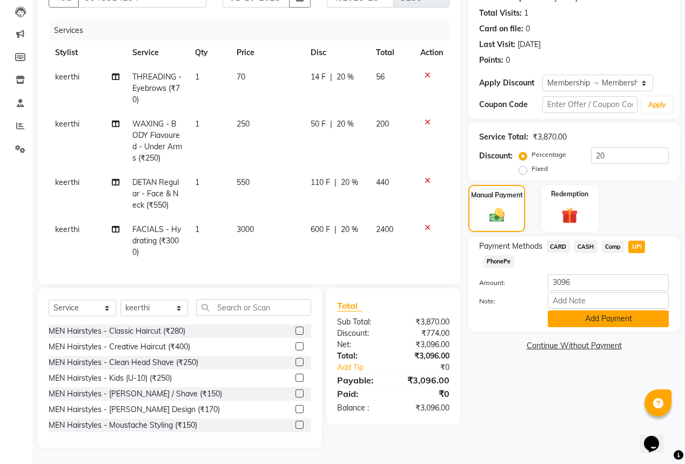
click at [624, 311] on button "Add Payment" at bounding box center [608, 318] width 121 height 17
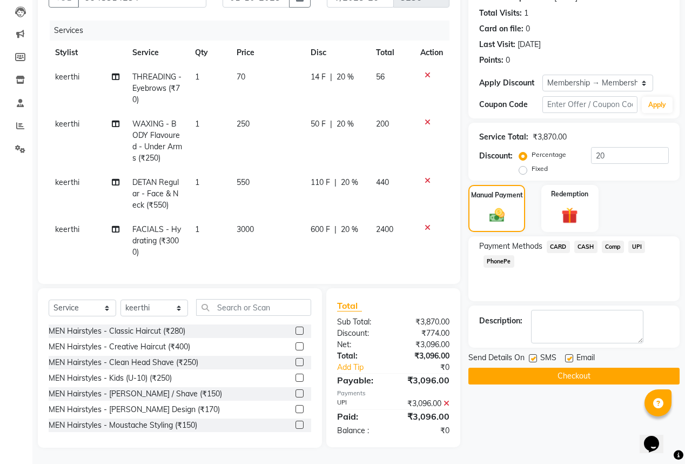
click at [569, 354] on label at bounding box center [569, 358] width 8 height 8
click at [569, 355] on input "checkbox" at bounding box center [568, 358] width 7 height 7
click at [596, 368] on button "Checkout" at bounding box center [574, 376] width 211 height 17
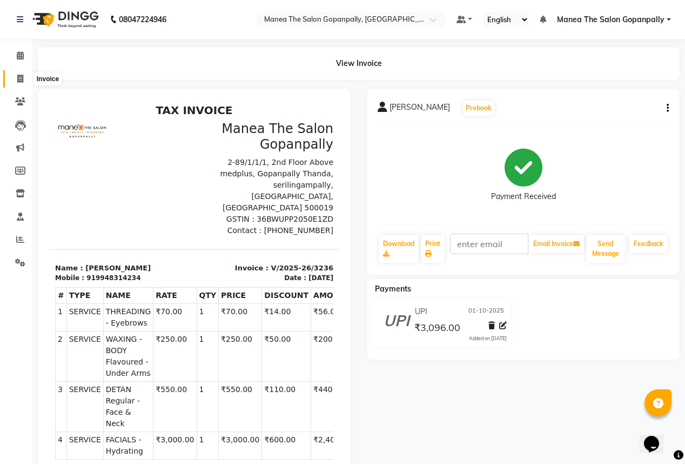
drag, startPoint x: 16, startPoint y: 78, endPoint x: 379, endPoint y: 45, distance: 365.2
click at [17, 78] on span at bounding box center [20, 79] width 19 height 12
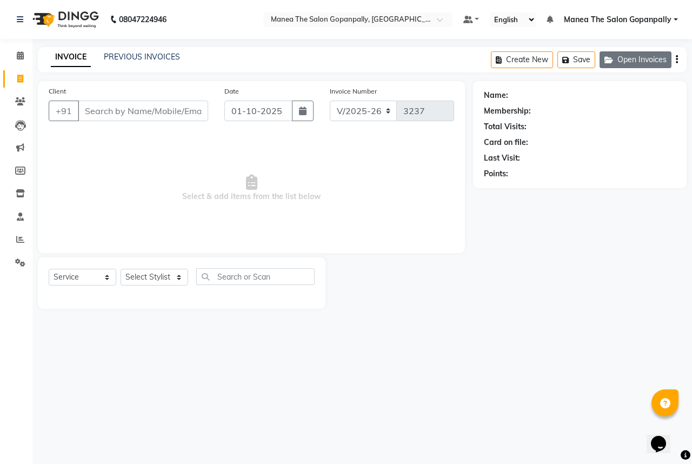
click at [644, 58] on button "Open Invoices" at bounding box center [635, 59] width 72 height 17
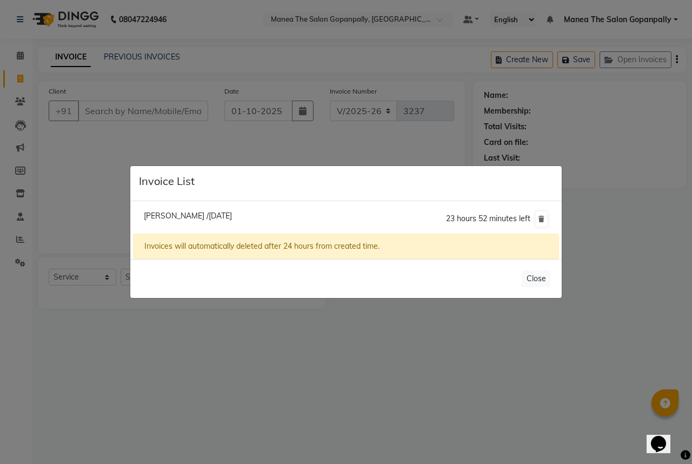
click at [292, 217] on li "[PERSON_NAME] /[DATE] 23 hours 52 minutes left" at bounding box center [346, 219] width 426 height 30
click at [302, 216] on li "[PERSON_NAME] /[DATE] 23 hours 52 minutes left" at bounding box center [346, 219] width 426 height 30
click at [251, 221] on li "[PERSON_NAME] /[DATE] 23 hours 52 minutes left" at bounding box center [346, 219] width 426 height 30
click at [256, 221] on li "[PERSON_NAME] /[DATE] 23 hours 52 minutes left" at bounding box center [346, 219] width 426 height 30
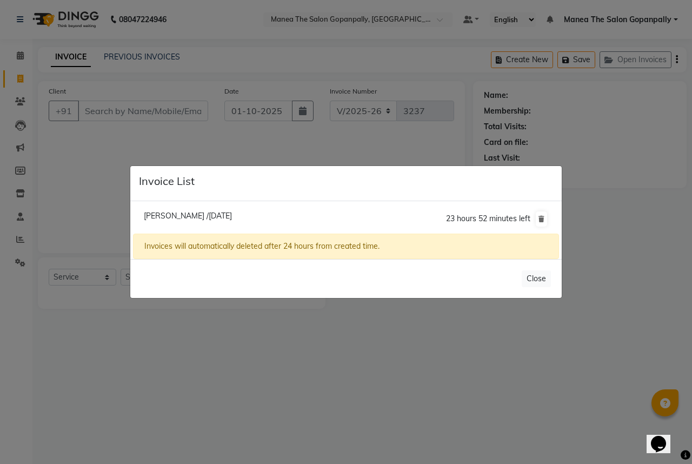
click at [257, 220] on li "[PERSON_NAME] /[DATE] 23 hours 52 minutes left" at bounding box center [346, 219] width 426 height 30
click at [201, 219] on span "[PERSON_NAME] /[DATE]" at bounding box center [188, 216] width 88 height 10
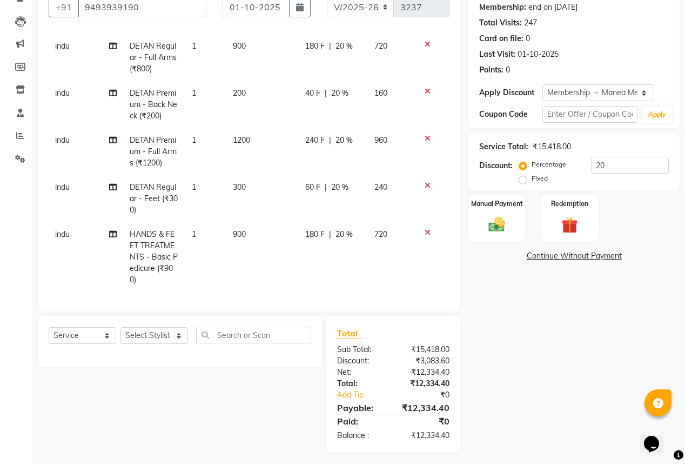
scroll to position [108, 0]
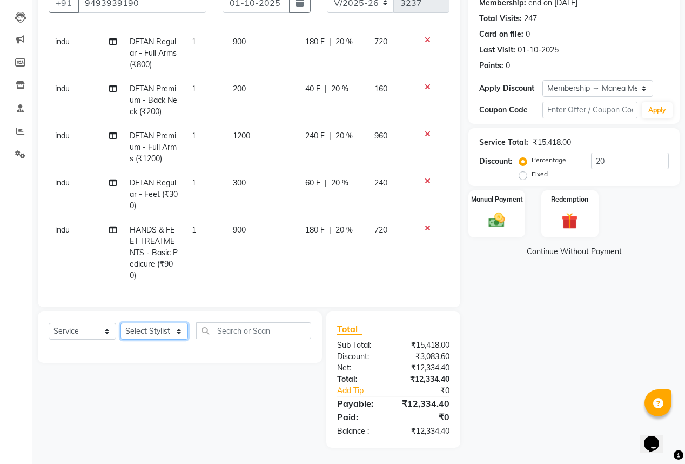
click at [172, 327] on select "Select Stylist anas [PERSON_NAME] [PERSON_NAME] [PERSON_NAME] sameer [PERSON_NA…" at bounding box center [155, 331] width 68 height 17
click at [121, 323] on select "Select Stylist anas [PERSON_NAME] [PERSON_NAME] [PERSON_NAME] sameer [PERSON_NA…" at bounding box center [155, 331] width 68 height 17
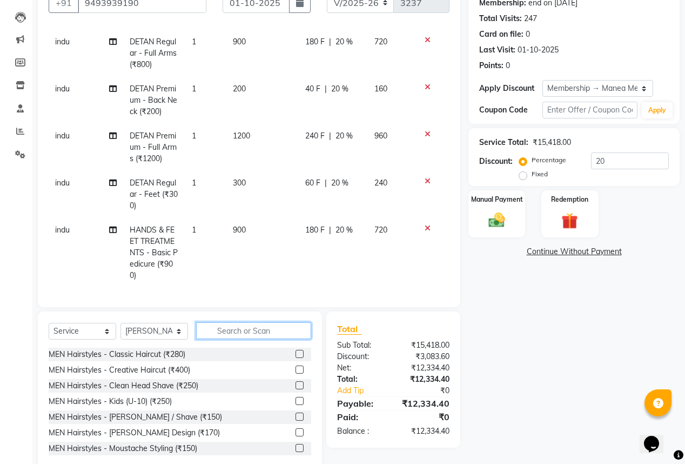
drag, startPoint x: 275, startPoint y: 326, endPoint x: 270, endPoint y: 332, distance: 7.7
click at [275, 326] on input "text" at bounding box center [253, 330] width 115 height 17
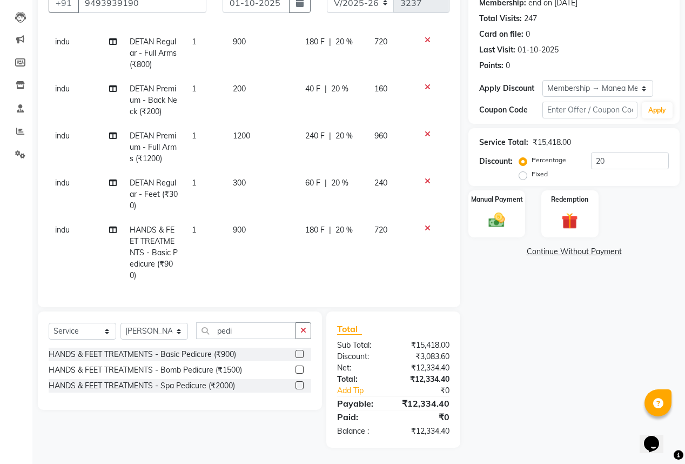
click at [302, 386] on label at bounding box center [300, 385] width 8 height 8
click at [302, 386] on input "checkbox" at bounding box center [299, 385] width 7 height 7
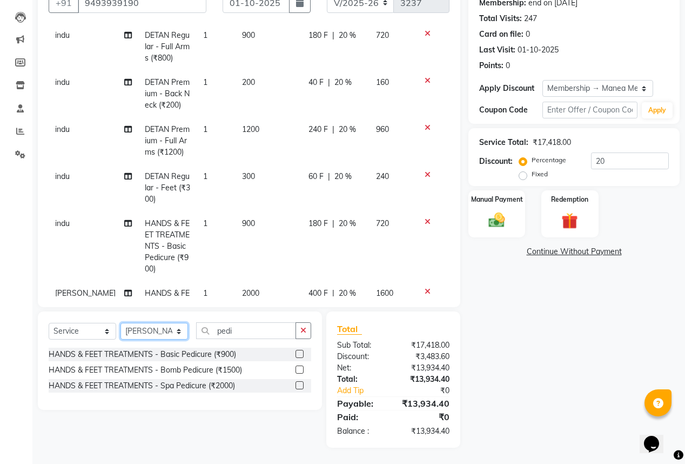
click at [156, 328] on select "Select Stylist anas [PERSON_NAME] [PERSON_NAME] [PERSON_NAME] sameer [PERSON_NA…" at bounding box center [155, 331] width 68 height 17
click at [121, 323] on select "Select Stylist anas [PERSON_NAME] [PERSON_NAME] [PERSON_NAME] sameer [PERSON_NA…" at bounding box center [155, 331] width 68 height 17
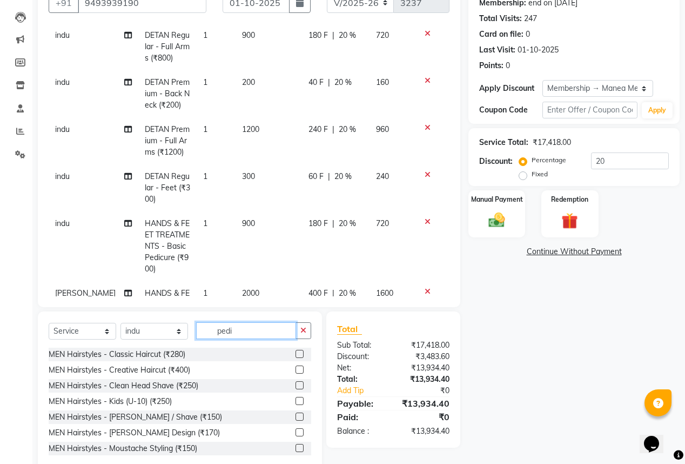
click at [281, 335] on input "pedi" at bounding box center [246, 330] width 100 height 17
click at [303, 329] on icon "button" at bounding box center [304, 330] width 6 height 8
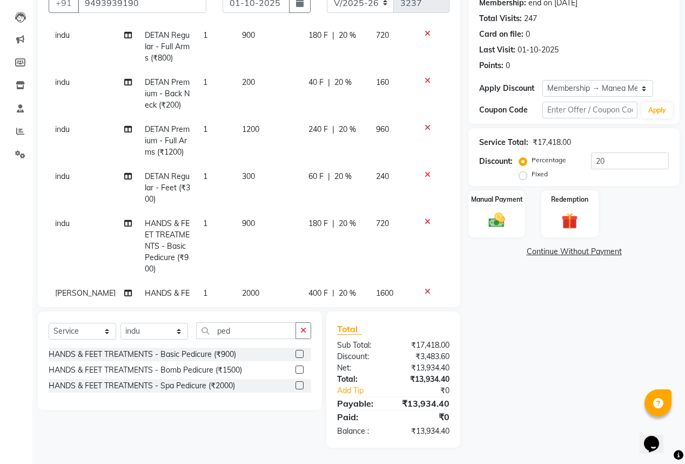
click at [303, 385] on label at bounding box center [300, 385] width 8 height 8
click at [303, 385] on input "checkbox" at bounding box center [299, 385] width 7 height 7
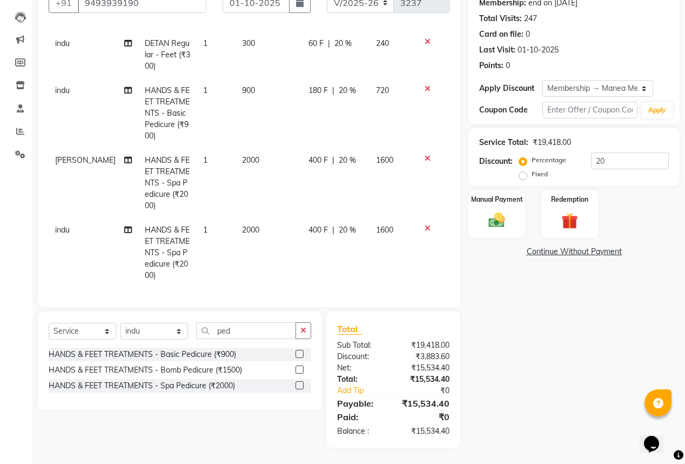
scroll to position [234, 0]
click at [249, 224] on td "2000" at bounding box center [269, 253] width 66 height 70
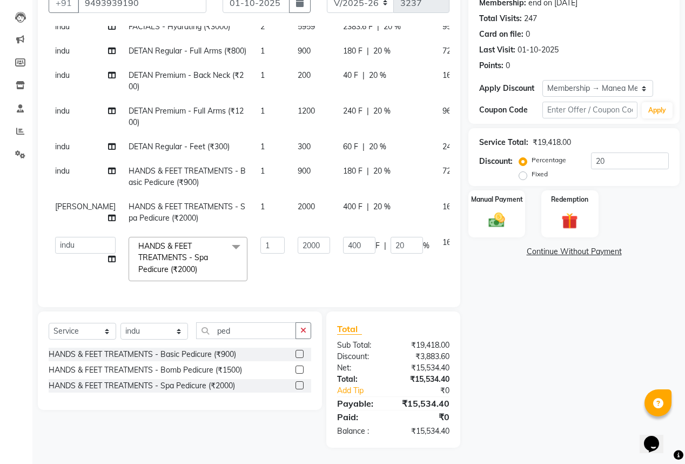
scroll to position [74, 0]
click at [298, 237] on input "2000" at bounding box center [314, 245] width 32 height 17
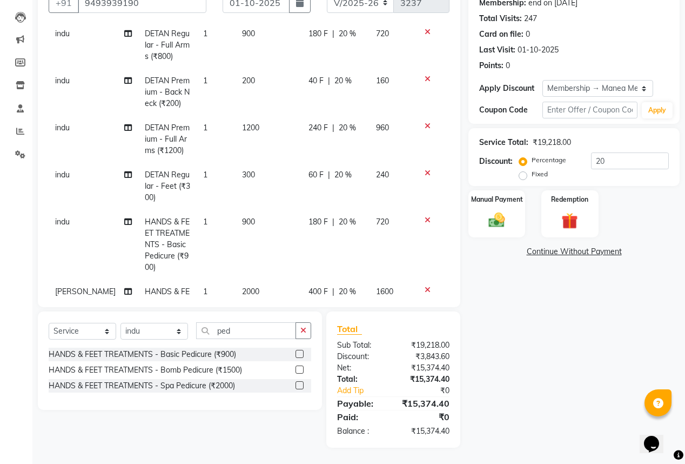
click at [280, 252] on tbody "indu FACIALS - Hydrating (₹3000) 2 5959 2383.6 F | 20 % 9534.4 indu DETAN Regul…" at bounding box center [249, 197] width 401 height 444
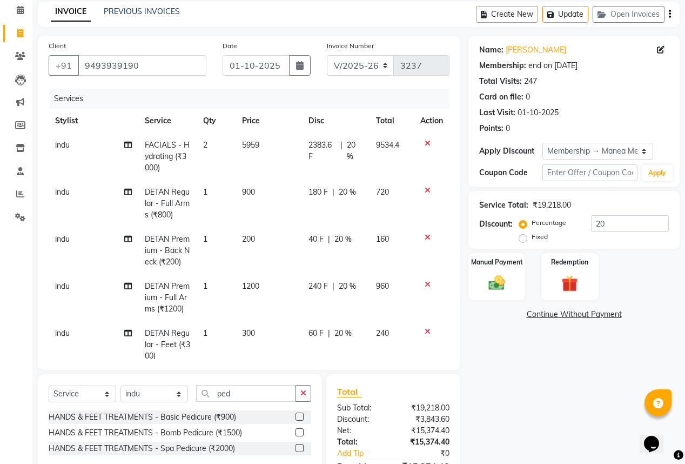
scroll to position [43, 0]
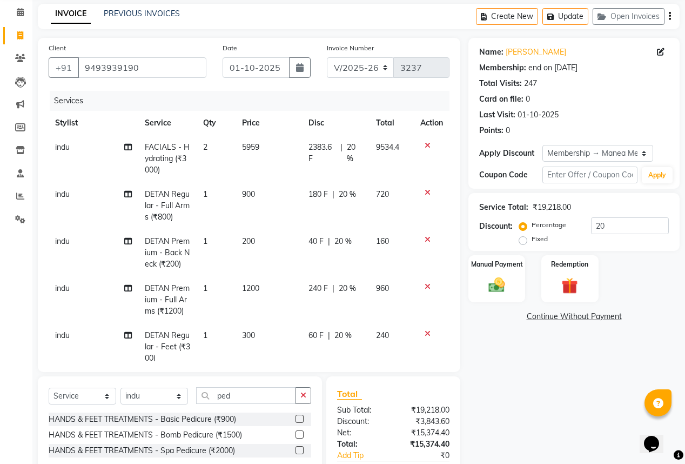
click at [349, 145] on span "20 %" at bounding box center [355, 153] width 16 height 23
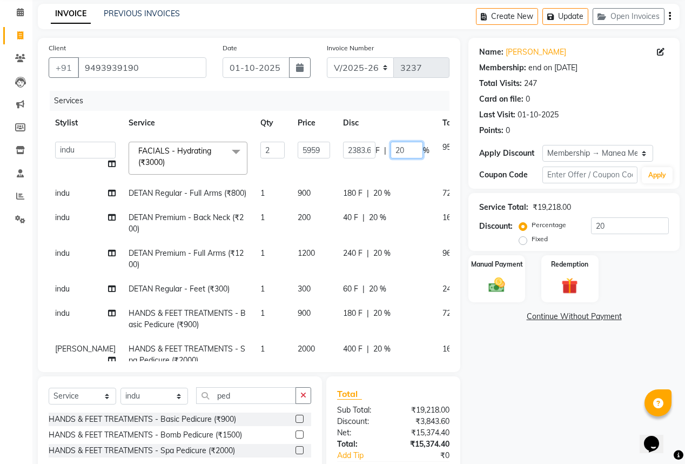
click at [391, 148] on input "20" at bounding box center [407, 150] width 32 height 17
click at [357, 174] on td "2383.6 F | %" at bounding box center [386, 158] width 99 height 46
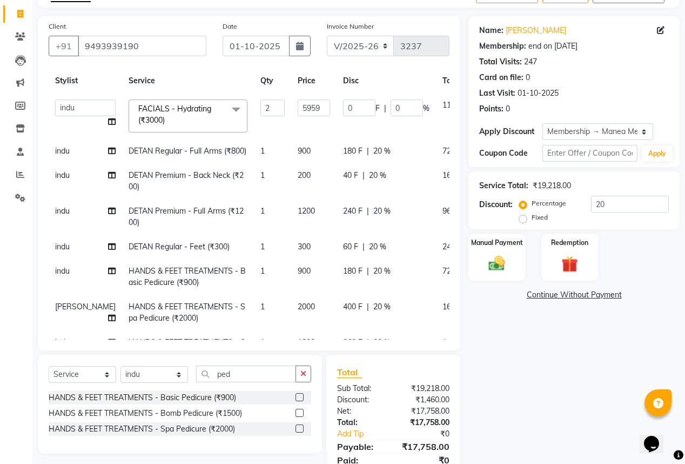
scroll to position [0, 0]
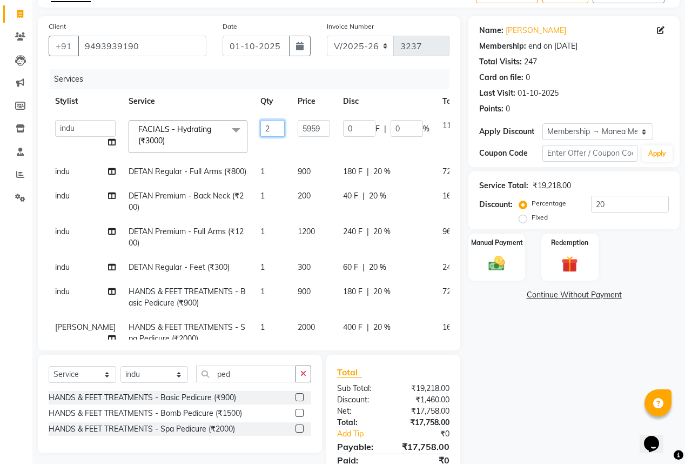
click at [261, 129] on input "2" at bounding box center [273, 128] width 24 height 17
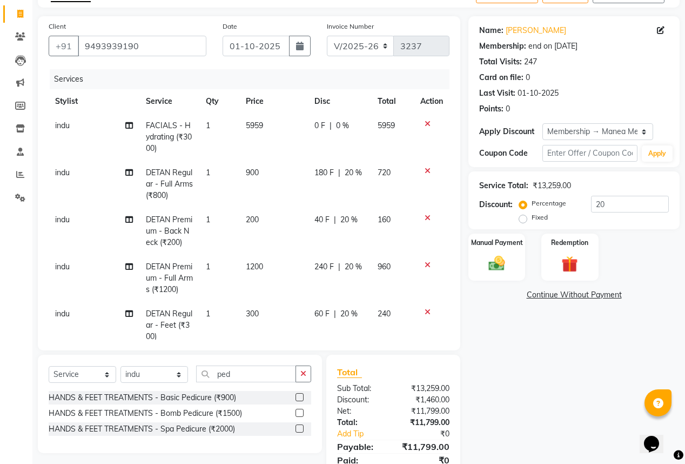
click at [255, 150] on tr "indu FACIALS - Hydrating (₹3000) 1 5959 0 F | 0 % 5959" at bounding box center [249, 137] width 401 height 47
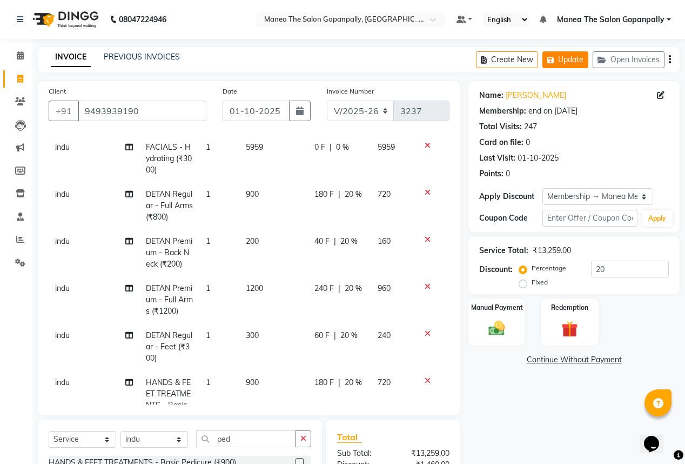
click at [571, 57] on button "Update" at bounding box center [566, 59] width 46 height 17
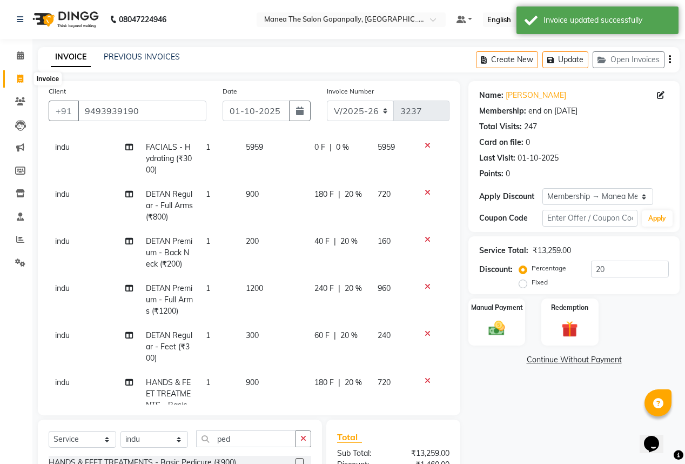
click at [22, 80] on icon at bounding box center [20, 79] width 6 height 8
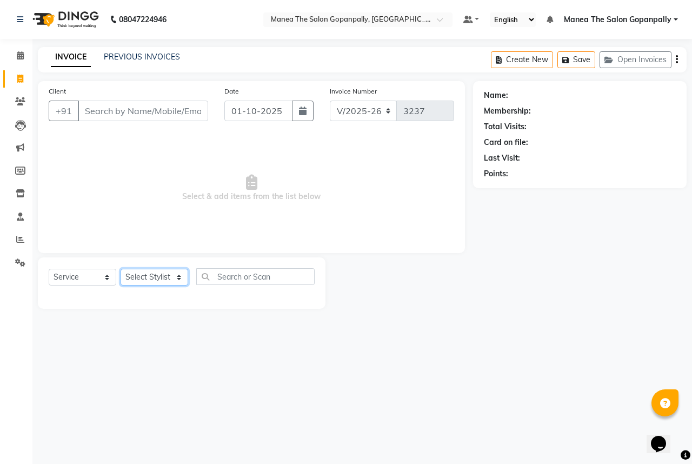
click at [147, 279] on select "Select Stylist anas [PERSON_NAME] [PERSON_NAME] [PERSON_NAME] sameer [PERSON_NA…" at bounding box center [155, 277] width 68 height 17
click at [121, 269] on select "Select Stylist anas [PERSON_NAME] [PERSON_NAME] [PERSON_NAME] sameer [PERSON_NA…" at bounding box center [155, 277] width 68 height 17
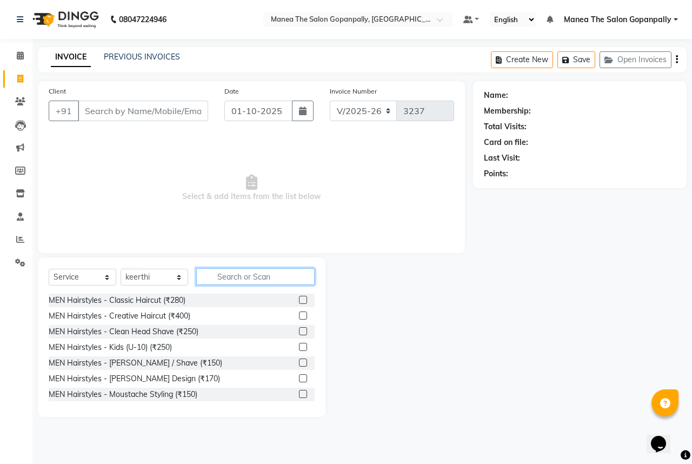
click at [240, 280] on input "text" at bounding box center [255, 276] width 118 height 17
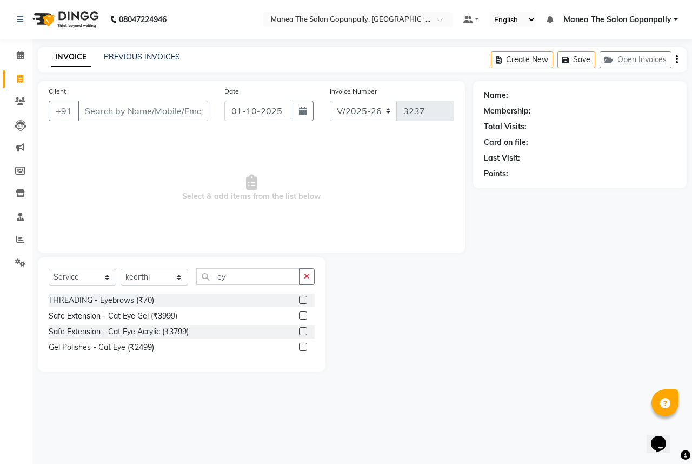
click at [301, 301] on label at bounding box center [303, 300] width 8 height 8
click at [301, 301] on input "checkbox" at bounding box center [302, 300] width 7 height 7
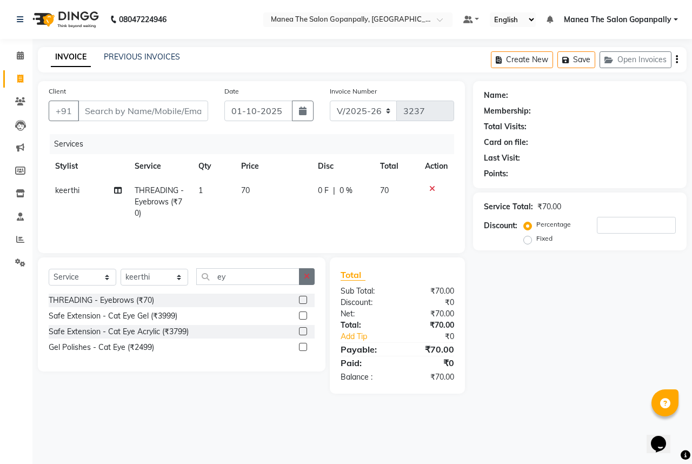
click at [305, 279] on icon "button" at bounding box center [307, 276] width 6 height 8
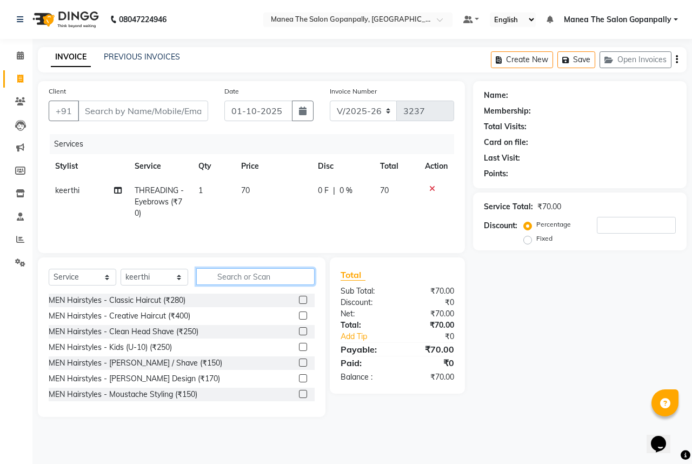
click at [278, 279] on input "text" at bounding box center [255, 276] width 118 height 17
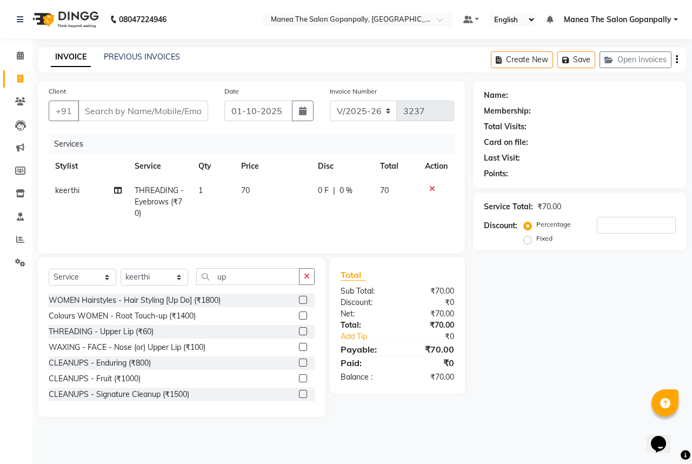
click at [299, 330] on label at bounding box center [303, 331] width 8 height 8
click at [299, 330] on input "checkbox" at bounding box center [302, 331] width 7 height 7
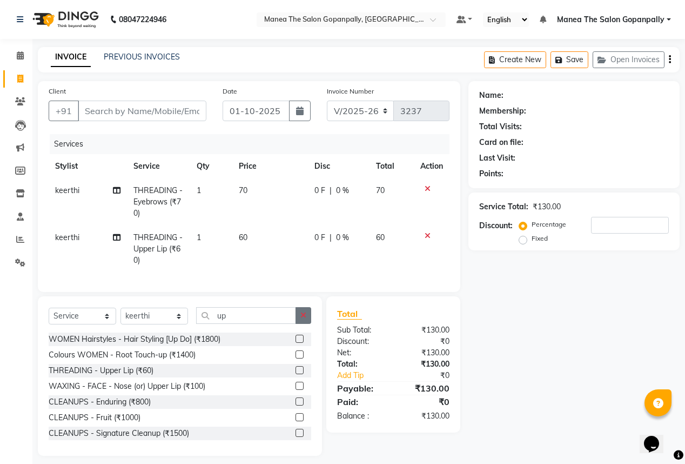
click at [301, 319] on icon "button" at bounding box center [304, 315] width 6 height 8
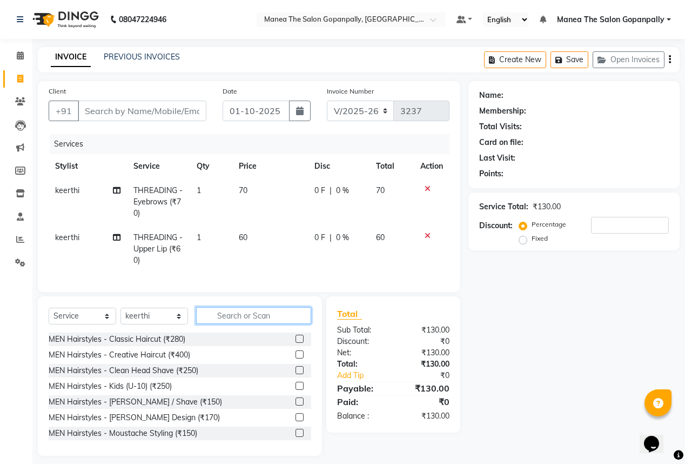
click at [294, 322] on input "text" at bounding box center [253, 315] width 115 height 17
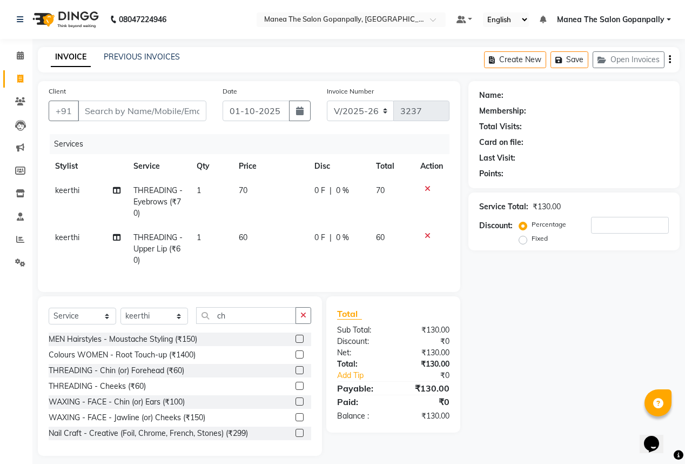
click at [296, 374] on label at bounding box center [300, 370] width 8 height 8
click at [296, 374] on input "checkbox" at bounding box center [299, 370] width 7 height 7
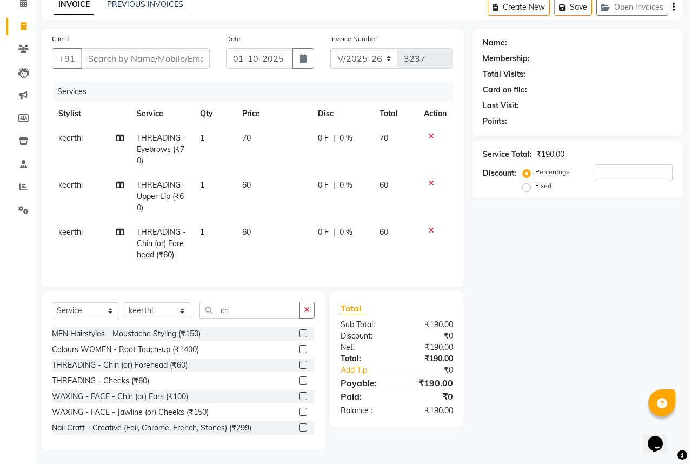
scroll to position [62, 0]
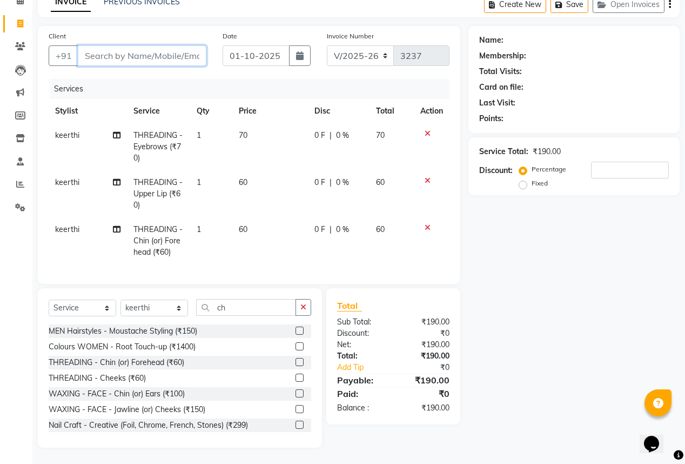
click at [185, 52] on input "Client" at bounding box center [142, 55] width 129 height 21
click at [180, 50] on span "Add Client" at bounding box center [178, 55] width 43 height 11
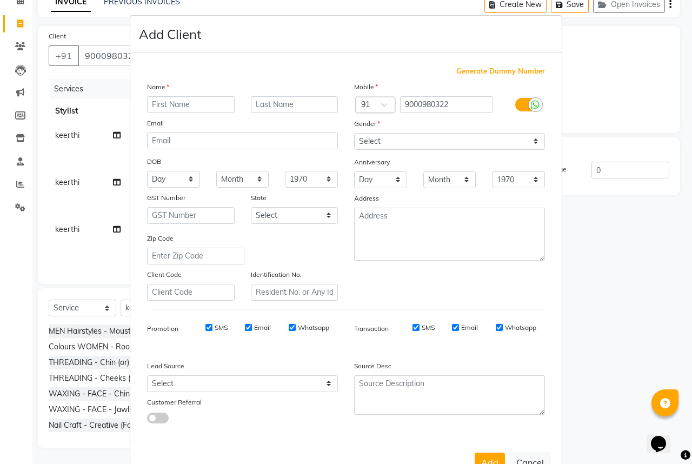
click at [195, 106] on input "text" at bounding box center [191, 104] width 88 height 17
click at [264, 104] on input "text" at bounding box center [295, 104] width 88 height 17
click at [307, 105] on input "text" at bounding box center [295, 104] width 88 height 17
click at [374, 140] on select "Select [DEMOGRAPHIC_DATA] [DEMOGRAPHIC_DATA] Other Prefer Not To Say" at bounding box center [449, 141] width 191 height 17
click at [354, 134] on select "Select [DEMOGRAPHIC_DATA] [DEMOGRAPHIC_DATA] Other Prefer Not To Say" at bounding box center [449, 141] width 191 height 17
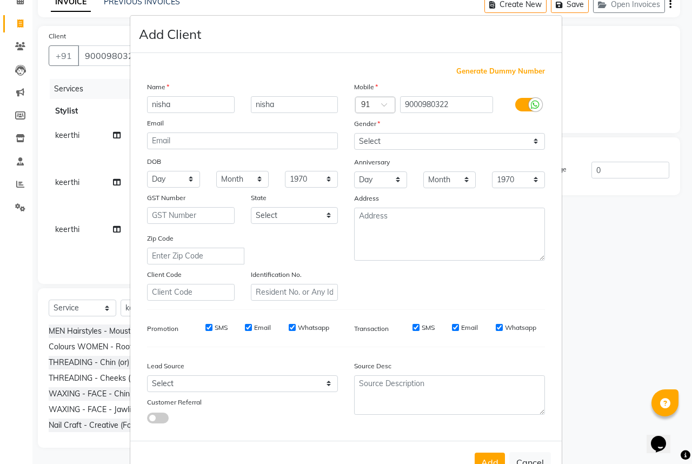
click at [496, 327] on input "Whatsapp" at bounding box center [499, 327] width 7 height 7
click at [452, 329] on input "Email" at bounding box center [455, 327] width 7 height 7
click at [413, 331] on input "SMS" at bounding box center [415, 327] width 7 height 7
click at [289, 329] on input "Whatsapp" at bounding box center [292, 327] width 7 height 7
click at [245, 330] on input "Email" at bounding box center [248, 327] width 7 height 7
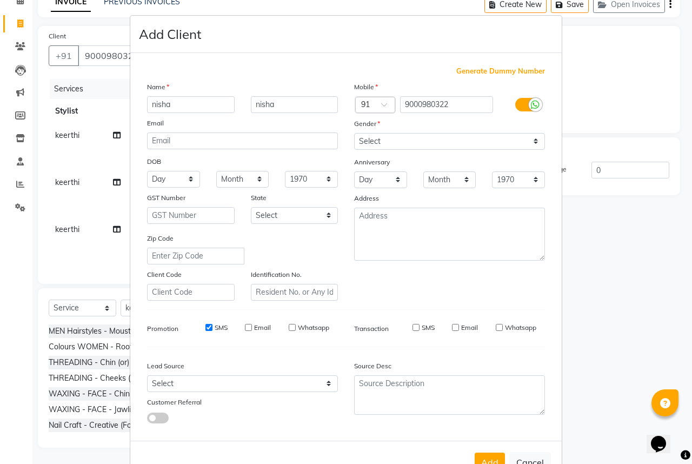
click at [206, 331] on input "SMS" at bounding box center [208, 327] width 7 height 7
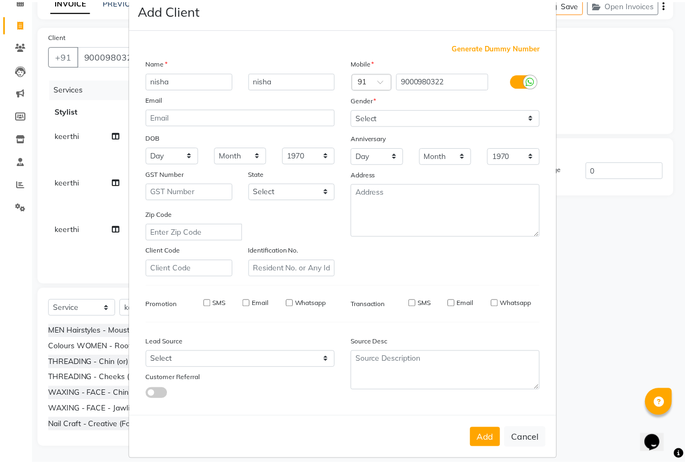
scroll to position [40, 0]
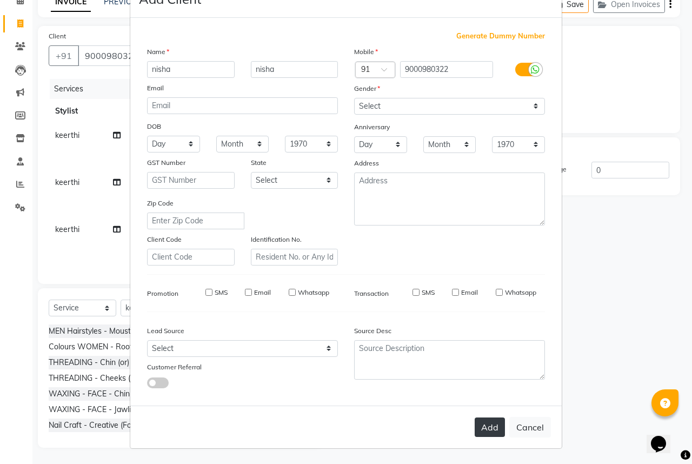
click at [477, 426] on button "Add" at bounding box center [490, 426] width 30 height 19
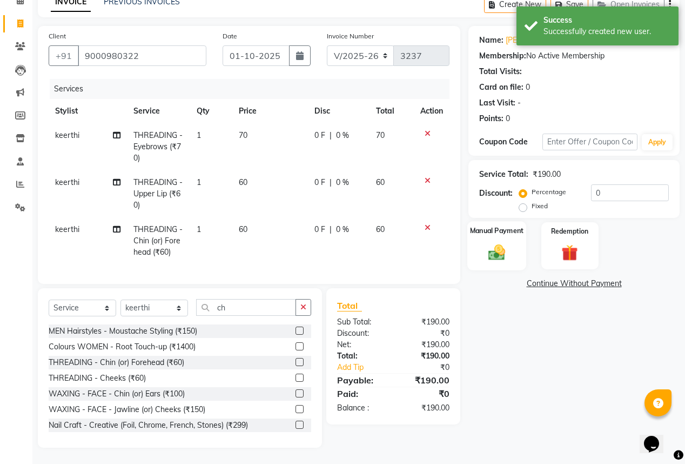
click at [499, 242] on img at bounding box center [497, 251] width 28 height 19
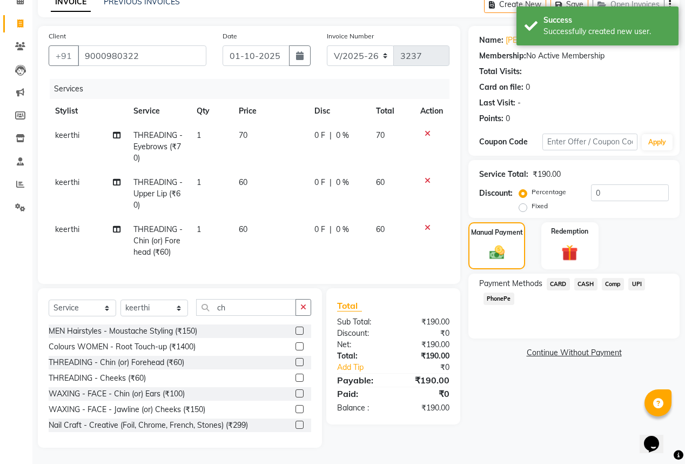
click at [636, 278] on span "UPI" at bounding box center [637, 284] width 17 height 12
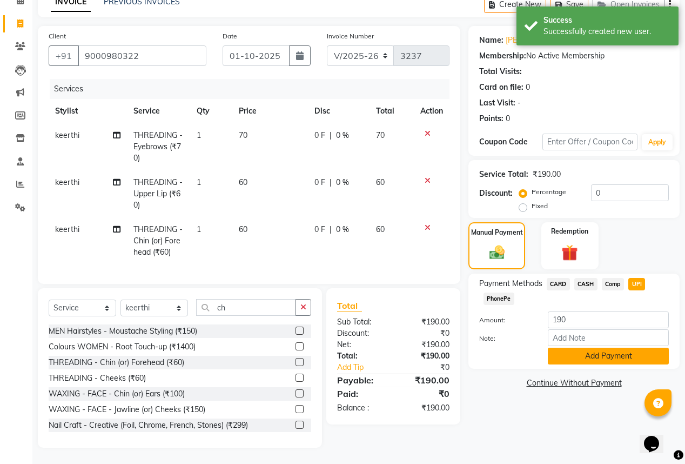
click at [623, 352] on button "Add Payment" at bounding box center [608, 356] width 121 height 17
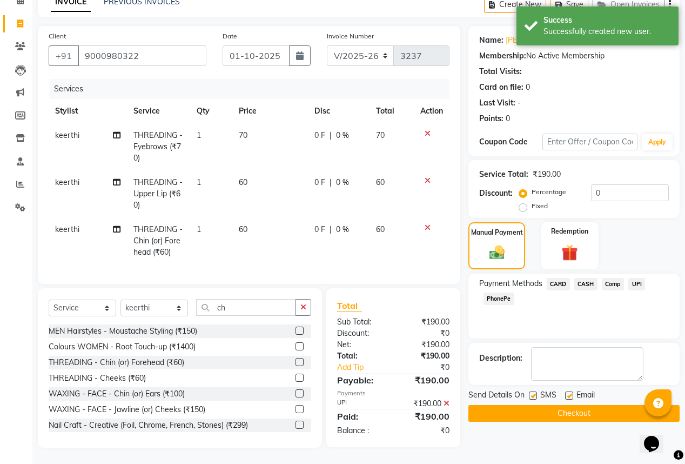
click at [569, 391] on label at bounding box center [569, 395] width 8 height 8
click at [569, 392] on input "checkbox" at bounding box center [568, 395] width 7 height 7
click at [566, 405] on button "Checkout" at bounding box center [574, 413] width 211 height 17
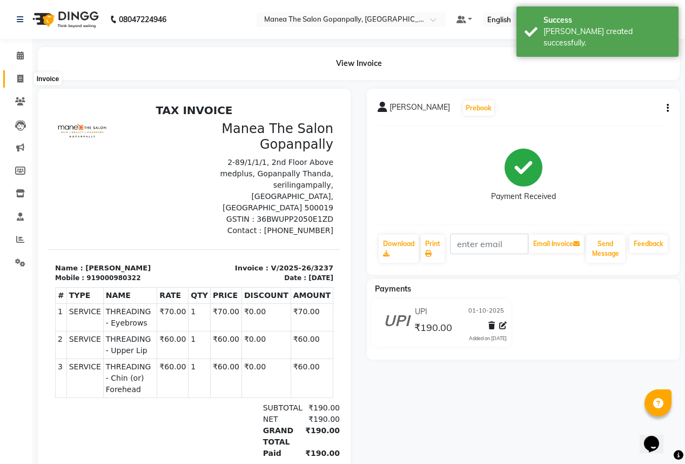
click at [21, 78] on icon at bounding box center [20, 79] width 6 height 8
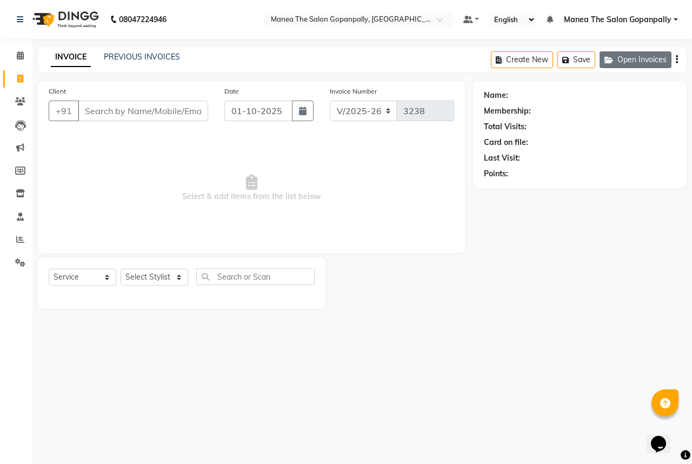
click at [636, 56] on button "Open Invoices" at bounding box center [635, 59] width 72 height 17
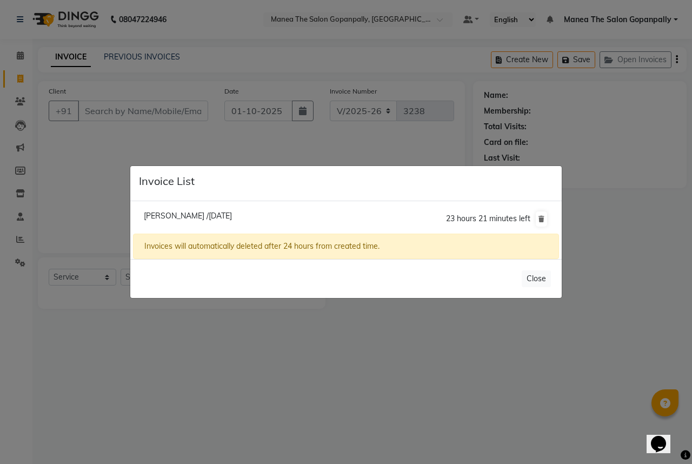
click at [232, 218] on span "[PERSON_NAME] /[DATE]" at bounding box center [188, 216] width 88 height 10
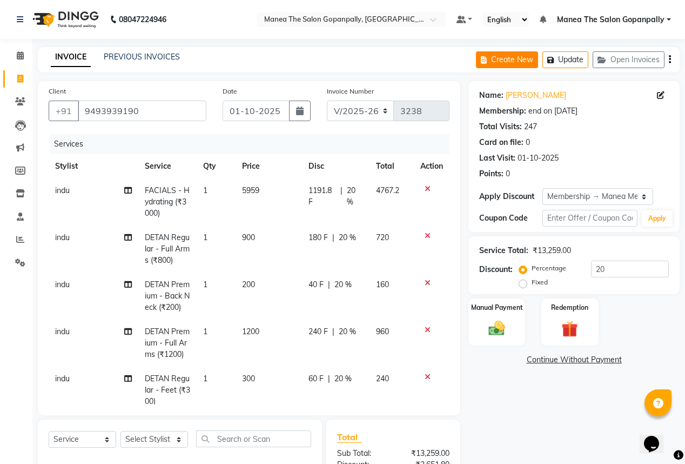
click at [513, 61] on button "Create New" at bounding box center [507, 59] width 62 height 17
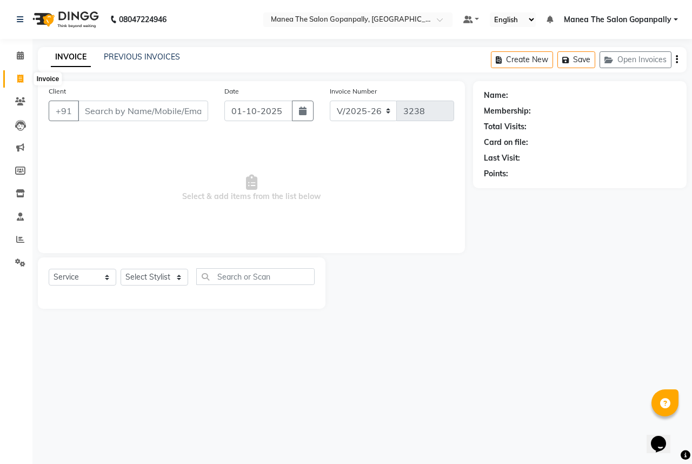
click at [24, 77] on span at bounding box center [20, 79] width 19 height 12
click at [576, 57] on button "Save" at bounding box center [576, 59] width 38 height 17
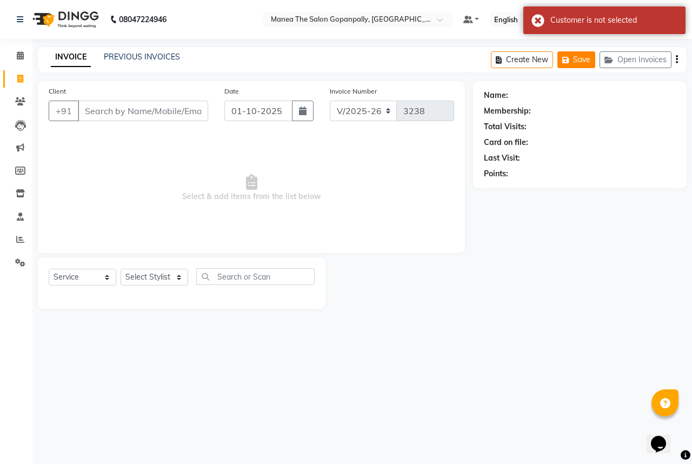
click at [575, 58] on button "Save" at bounding box center [576, 59] width 38 height 17
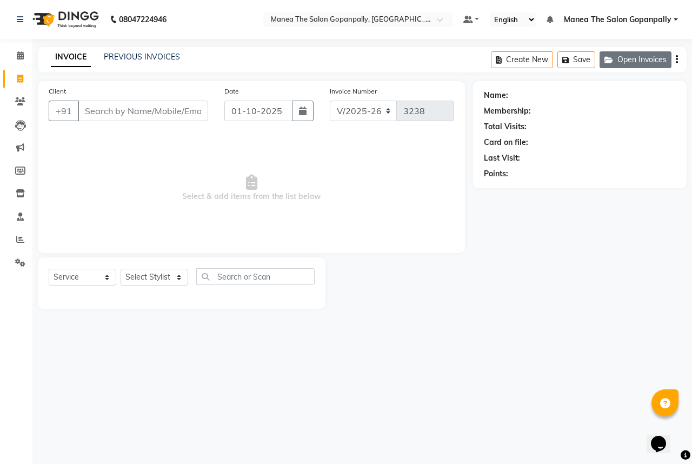
click at [641, 56] on button "Open Invoices" at bounding box center [635, 59] width 72 height 17
click at [629, 59] on button "Open Invoices" at bounding box center [635, 59] width 72 height 17
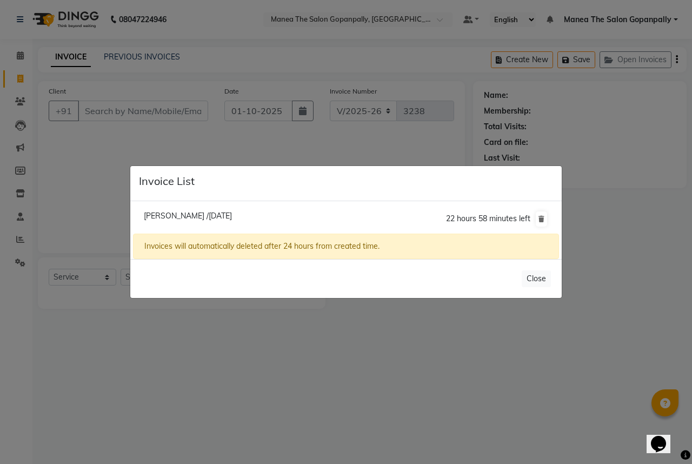
click at [244, 215] on li "[PERSON_NAME] /[DATE] 22 hours 58 minutes left" at bounding box center [346, 219] width 426 height 30
click at [179, 216] on span "[PERSON_NAME] /[DATE]" at bounding box center [188, 216] width 88 height 10
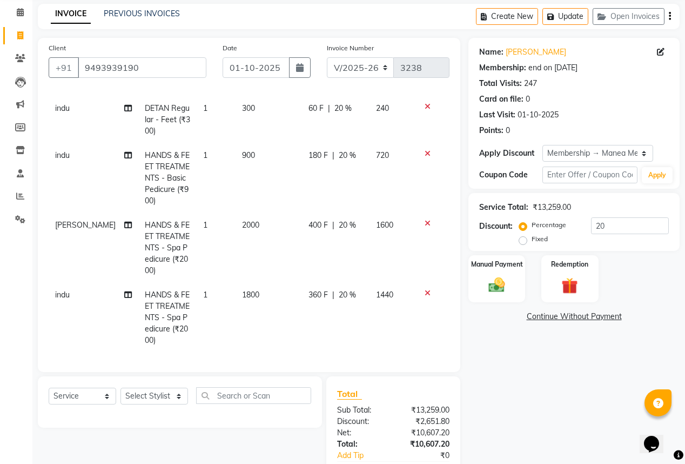
scroll to position [86, 0]
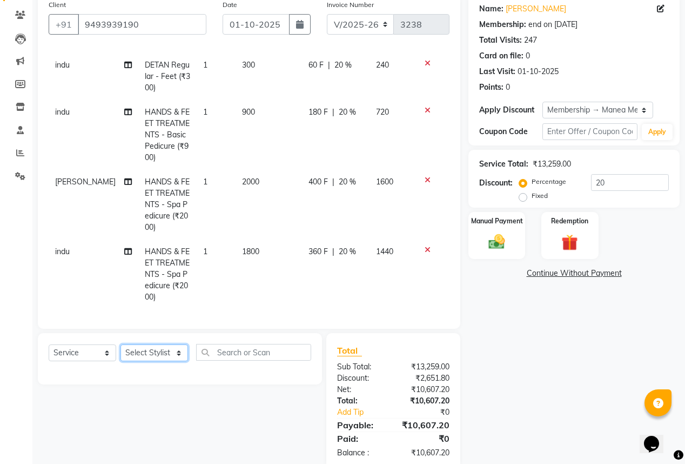
click at [179, 352] on select "Select Stylist anas [PERSON_NAME] [PERSON_NAME] [PERSON_NAME] sameer [PERSON_NA…" at bounding box center [155, 352] width 68 height 17
click at [121, 345] on select "Select Stylist anas [PERSON_NAME] [PERSON_NAME] [PERSON_NAME] sameer [PERSON_NA…" at bounding box center [155, 352] width 68 height 17
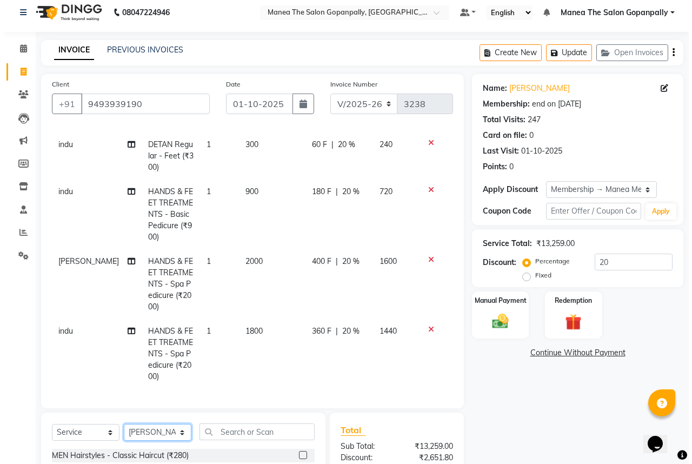
scroll to position [0, 0]
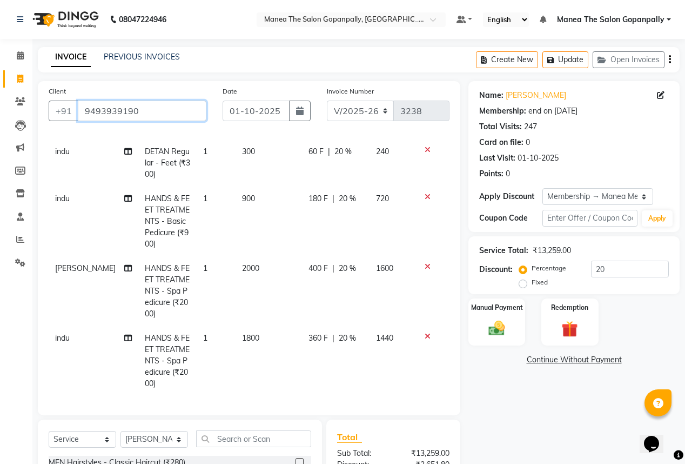
click at [166, 109] on input "9493939190" at bounding box center [142, 111] width 129 height 21
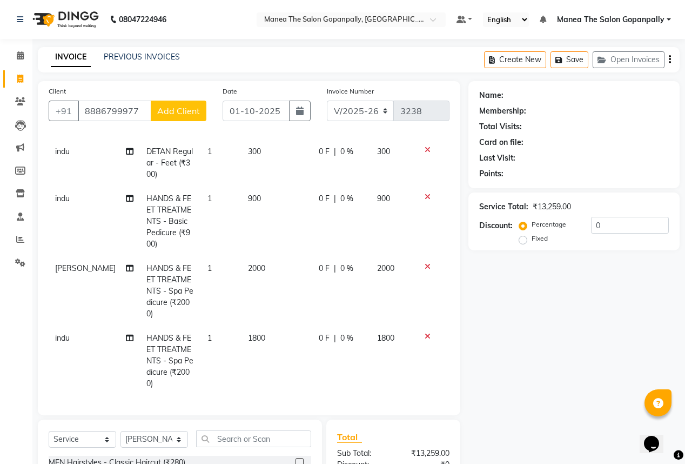
click at [183, 113] on span "Add Client" at bounding box center [178, 110] width 43 height 11
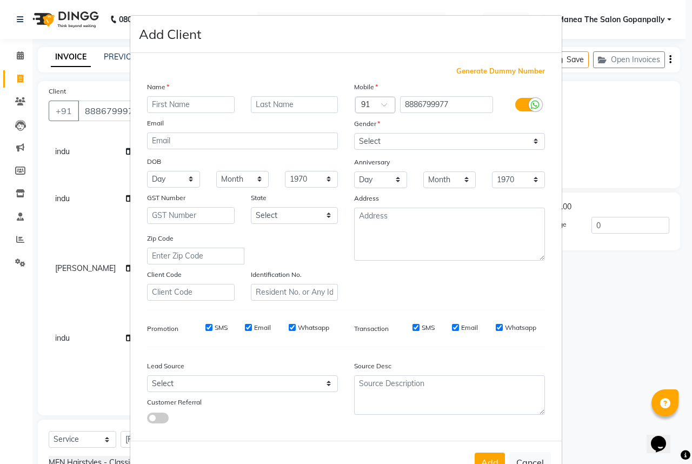
click at [192, 104] on input "text" at bounding box center [191, 104] width 88 height 17
click at [531, 141] on select "Select [DEMOGRAPHIC_DATA] [DEMOGRAPHIC_DATA] Other Prefer Not To Say" at bounding box center [449, 141] width 191 height 17
click at [354, 134] on select "Select [DEMOGRAPHIC_DATA] [DEMOGRAPHIC_DATA] Other Prefer Not To Say" at bounding box center [449, 141] width 191 height 17
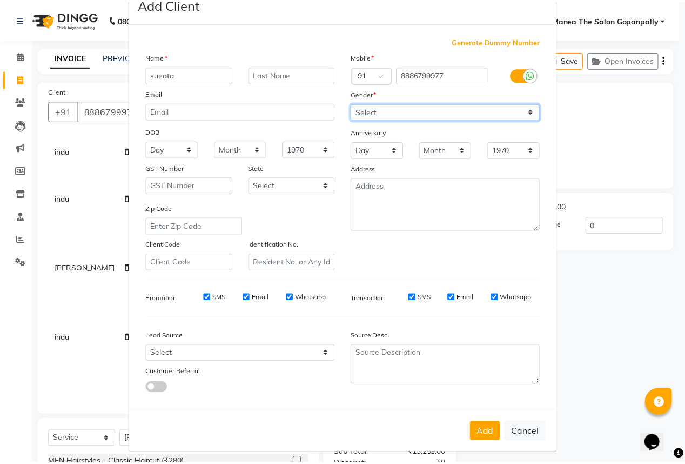
scroll to position [40, 0]
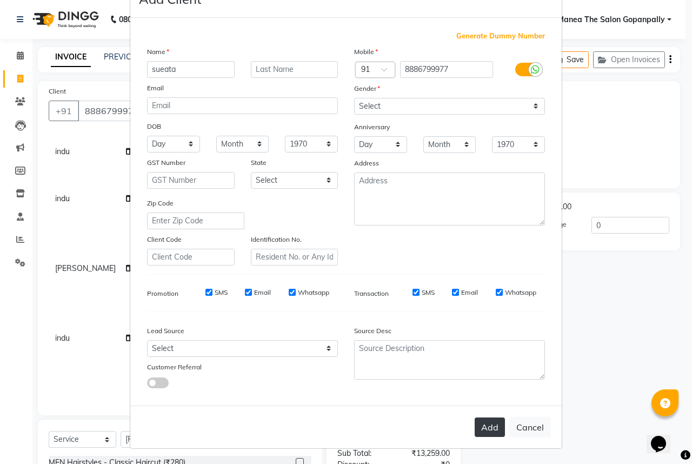
click at [489, 431] on button "Add" at bounding box center [490, 426] width 30 height 19
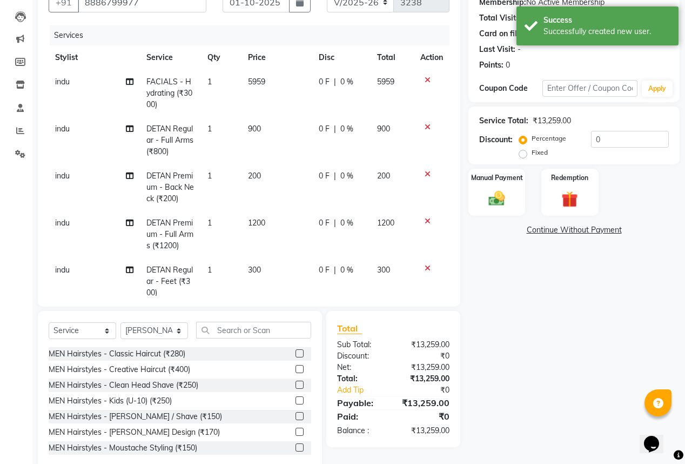
scroll to position [88, 0]
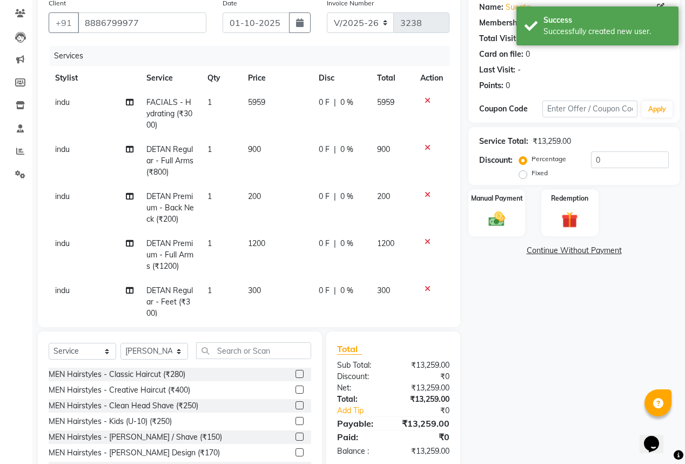
click at [341, 149] on span "0 %" at bounding box center [347, 149] width 13 height 11
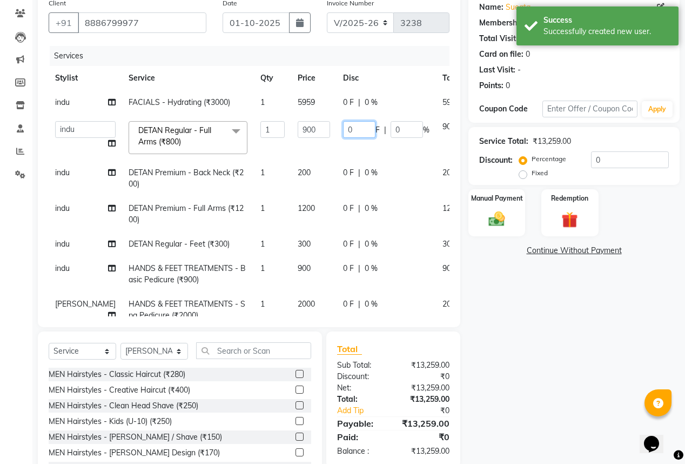
click at [343, 129] on input "0" at bounding box center [359, 129] width 32 height 17
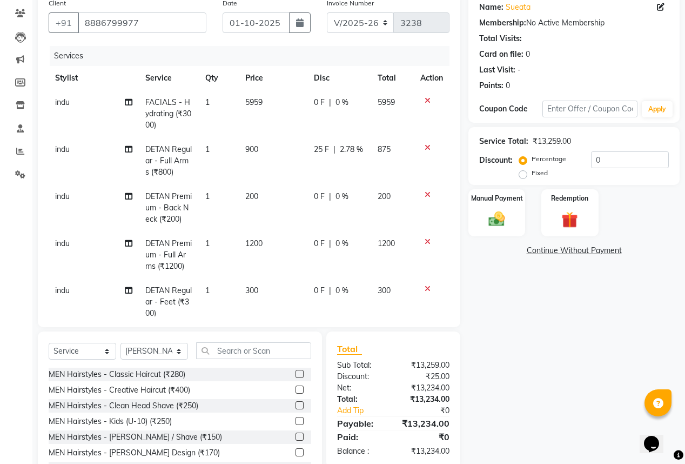
click at [333, 171] on tbody "indu FACIALS - Hydrating (₹3000) 1 5959 0 F | 0 % 5959 indu DETAN Regular - Ful…" at bounding box center [249, 312] width 401 height 444
click at [336, 196] on span "0 %" at bounding box center [342, 196] width 13 height 11
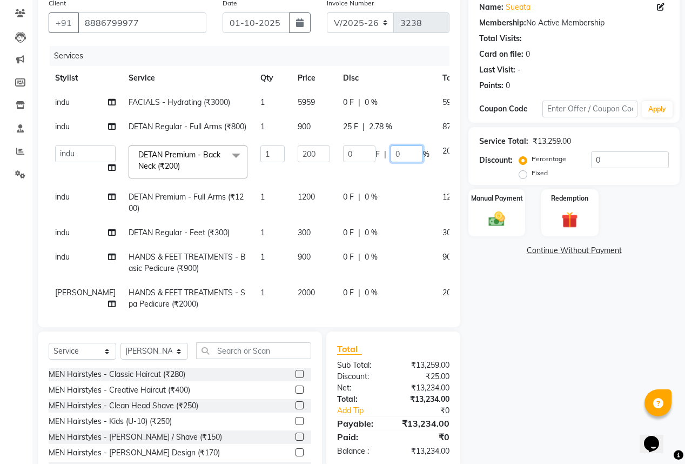
click at [391, 162] on input "0" at bounding box center [407, 153] width 32 height 17
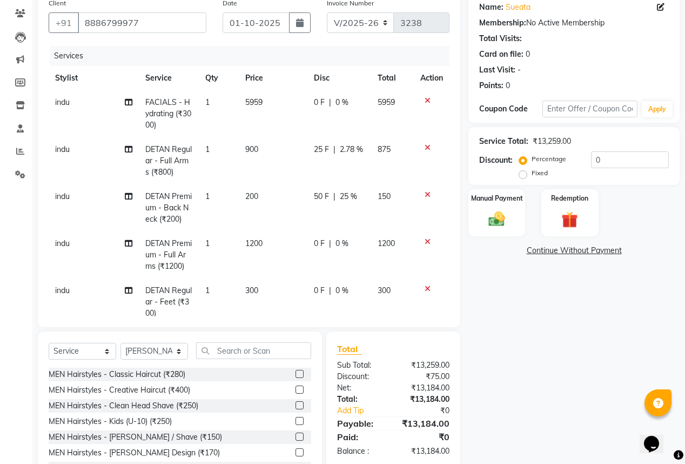
click at [377, 183] on tbody "indu FACIALS - Hydrating (₹3000) 1 5959 0 F | 0 % 5959 indu DETAN Regular - Ful…" at bounding box center [249, 312] width 401 height 444
click at [336, 243] on span "0 %" at bounding box center [342, 243] width 13 height 11
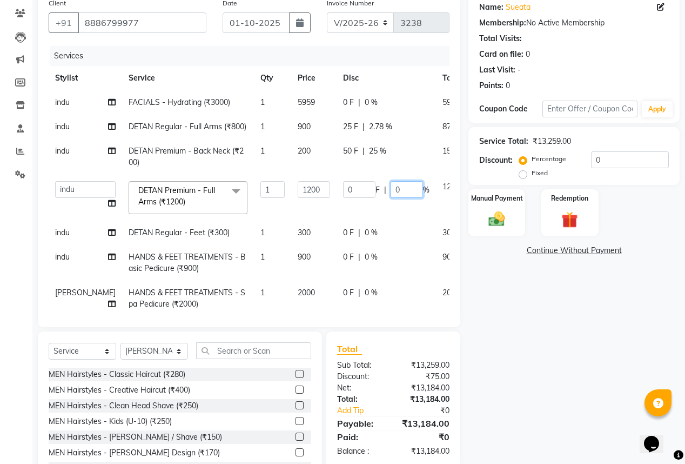
click at [391, 198] on input "0" at bounding box center [407, 189] width 32 height 17
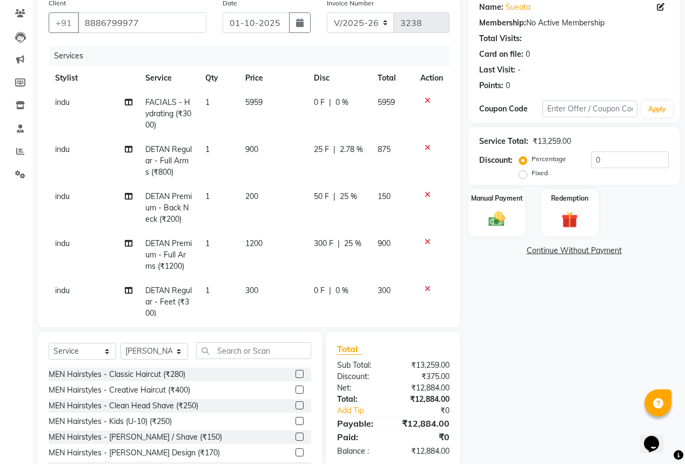
click at [365, 223] on tbody "indu FACIALS - Hydrating (₹3000) 1 5959 0 F | 0 % 5959 indu DETAN Regular - Ful…" at bounding box center [249, 312] width 401 height 444
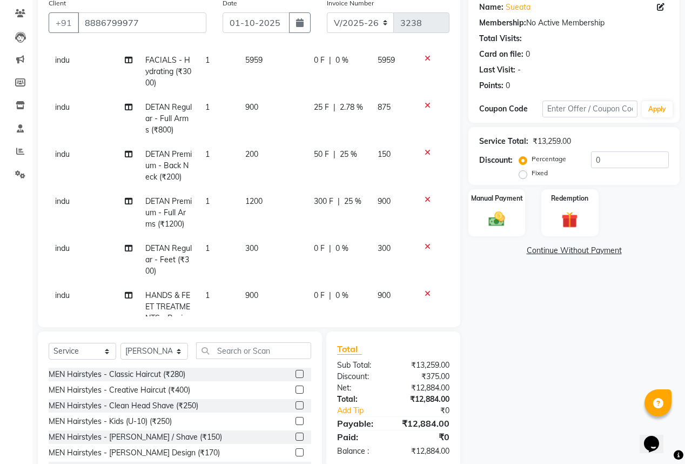
scroll to position [43, 0]
click at [336, 249] on span "0 %" at bounding box center [342, 247] width 13 height 11
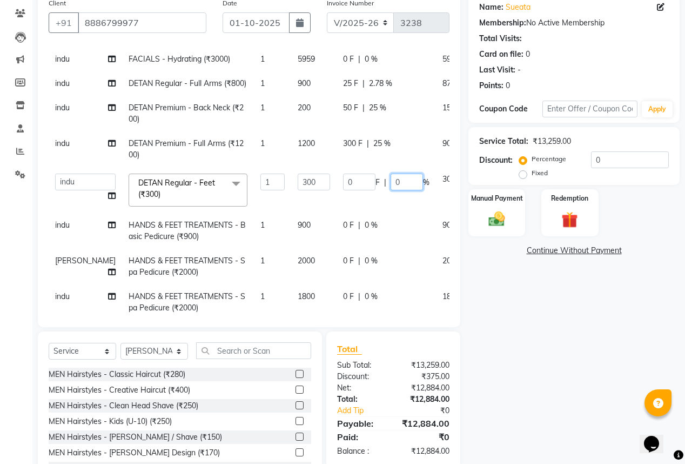
click at [391, 190] on input "0" at bounding box center [407, 182] width 32 height 17
click at [369, 221] on tbody "indu FACIALS - Hydrating (₹3000) 1 5959 0 F | 0 % 5959 indu DETAN Regular - Ful…" at bounding box center [276, 183] width 455 height 273
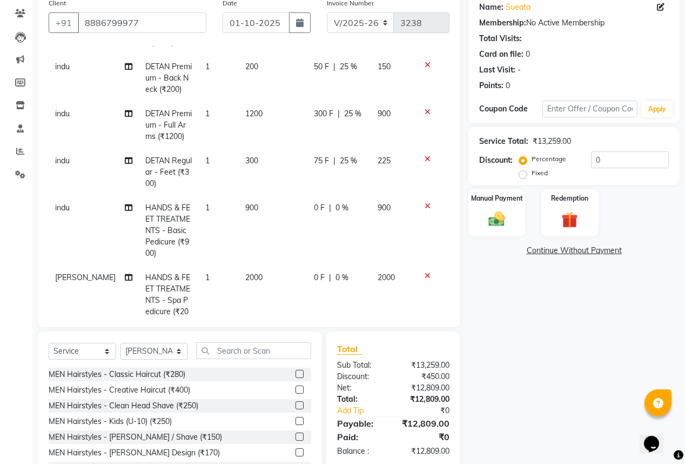
click at [336, 206] on span "0 %" at bounding box center [342, 207] width 13 height 11
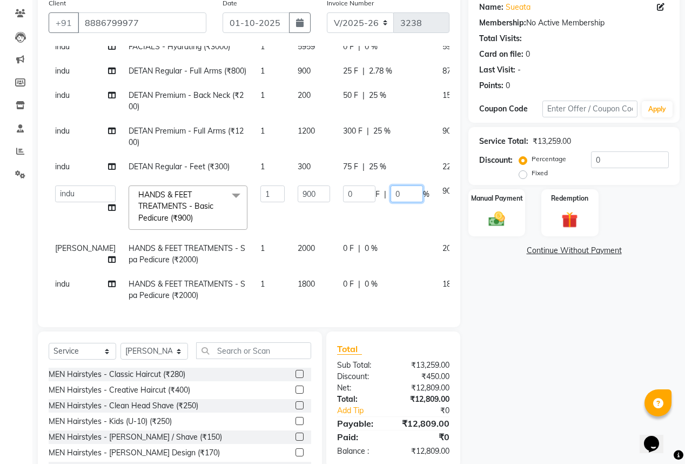
click at [391, 186] on input "0" at bounding box center [407, 193] width 32 height 17
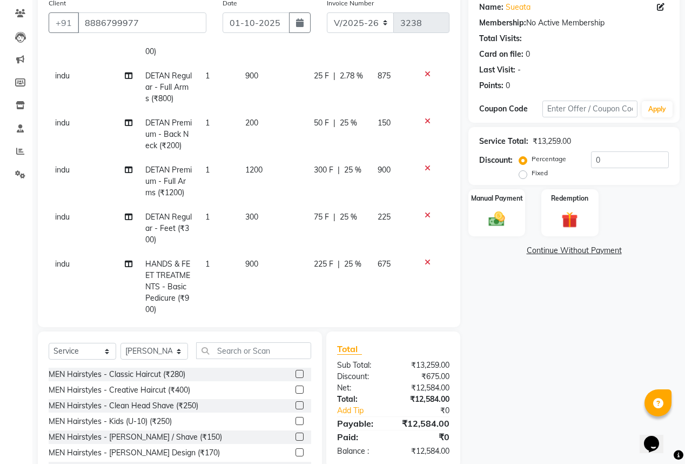
click at [377, 219] on tbody "indu FACIALS - Hydrating (₹3000) 1 5959 0 F | 0 % 5959 indu DETAN Regular - Ful…" at bounding box center [249, 239] width 401 height 444
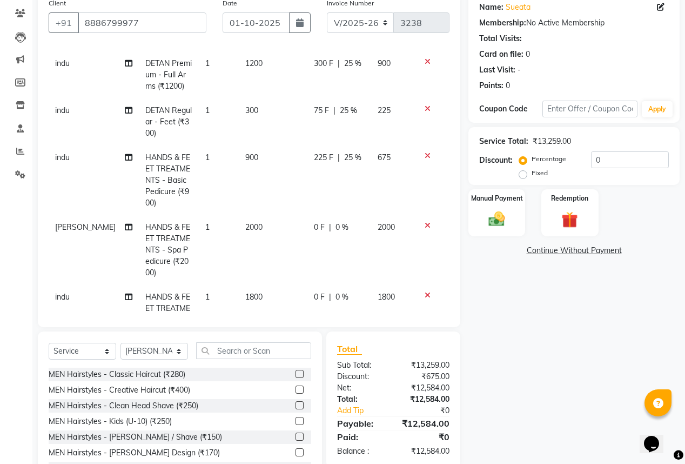
scroll to position [182, 0]
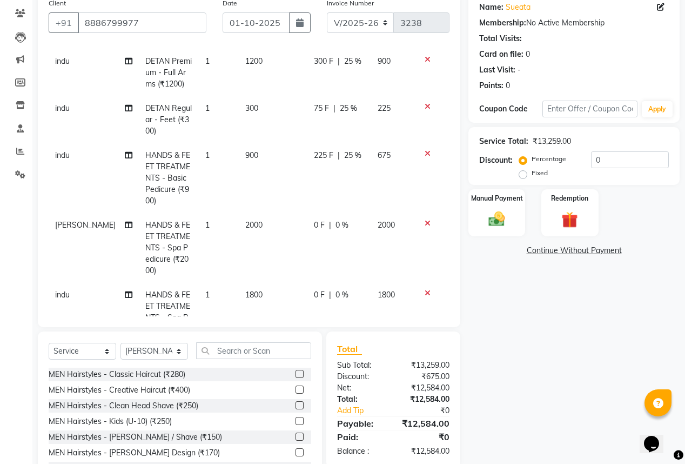
click at [336, 224] on span "0 %" at bounding box center [342, 224] width 13 height 11
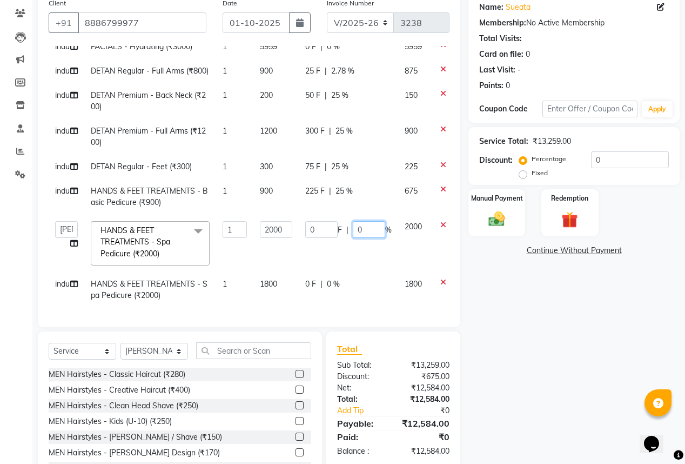
click at [371, 221] on input "0" at bounding box center [369, 229] width 32 height 17
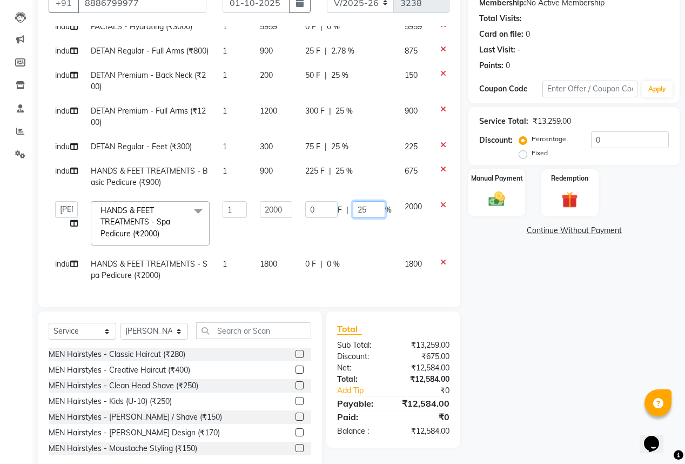
scroll to position [131, 0]
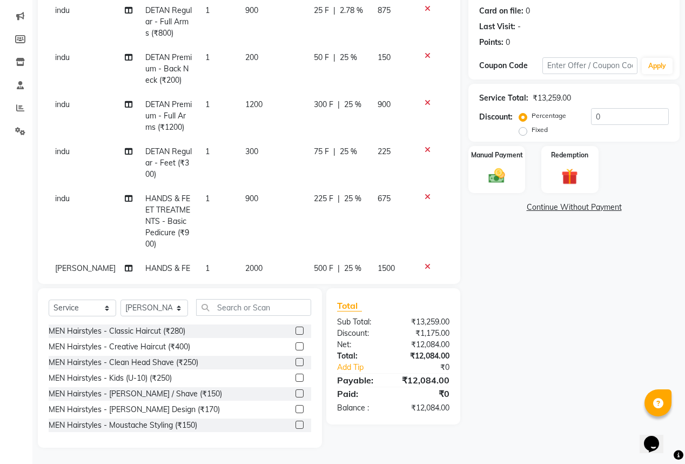
click at [373, 240] on tbody "indu FACIALS - Hydrating (₹3000) 1 5959 0 F | 0 % 5959 indu DETAN Regular - Ful…" at bounding box center [249, 173] width 401 height 444
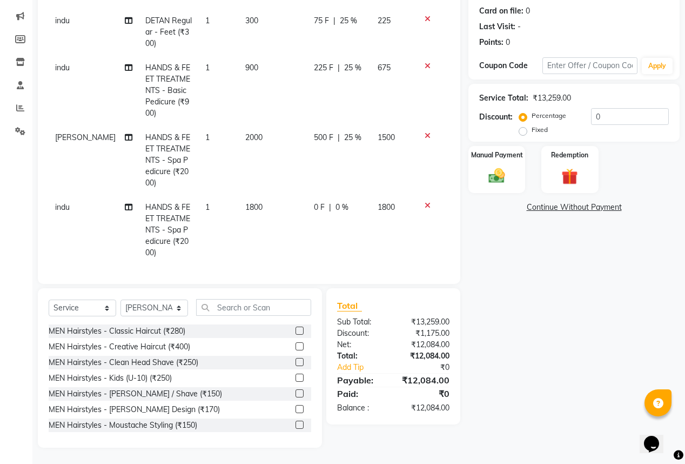
scroll to position [234, 0]
click at [336, 201] on span "0 %" at bounding box center [342, 206] width 13 height 11
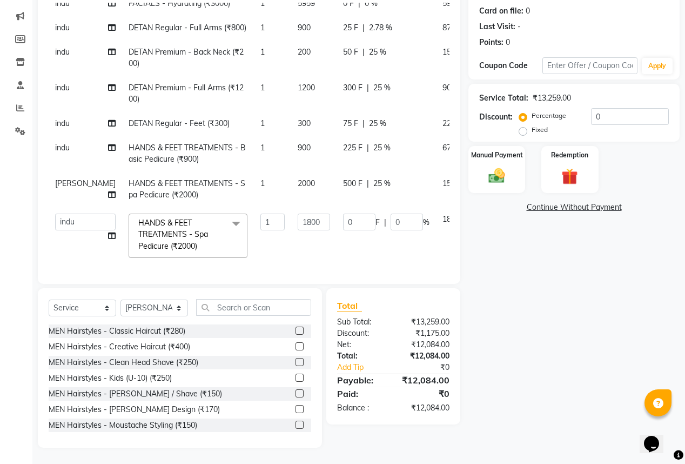
scroll to position [74, 0]
click at [391, 216] on input "0" at bounding box center [407, 222] width 32 height 17
click at [369, 232] on tbody "indu FACIALS - Hydrating (₹3000) 1 5959 0 F | 0 % 5959 indu DETAN Regular - Ful…" at bounding box center [276, 127] width 455 height 273
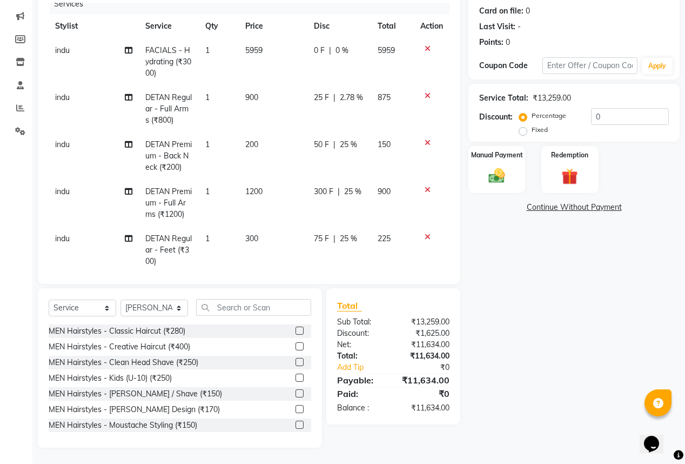
scroll to position [0, 0]
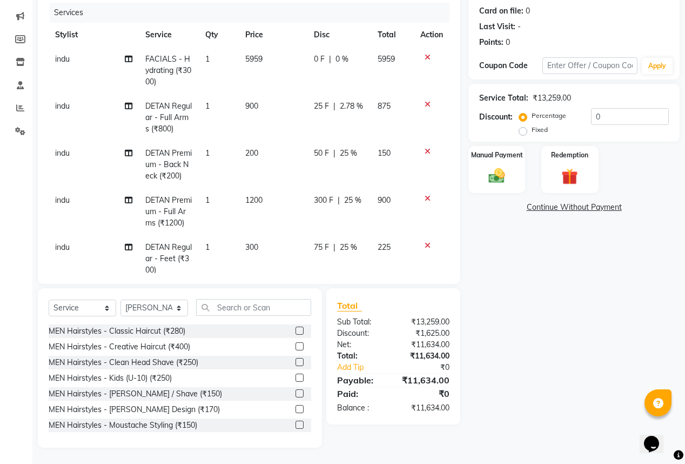
click at [346, 108] on span "2.78 %" at bounding box center [351, 106] width 23 height 11
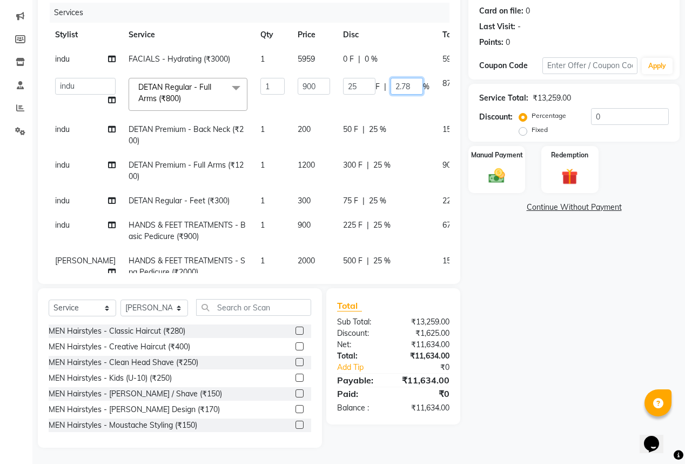
click at [391, 89] on input "2.78" at bounding box center [407, 86] width 32 height 17
click at [385, 119] on tbody "indu FACIALS - Hydrating (₹3000) 1 5959 0 F | 0 % 5959 anas [PERSON_NAME] [PERS…" at bounding box center [276, 183] width 455 height 273
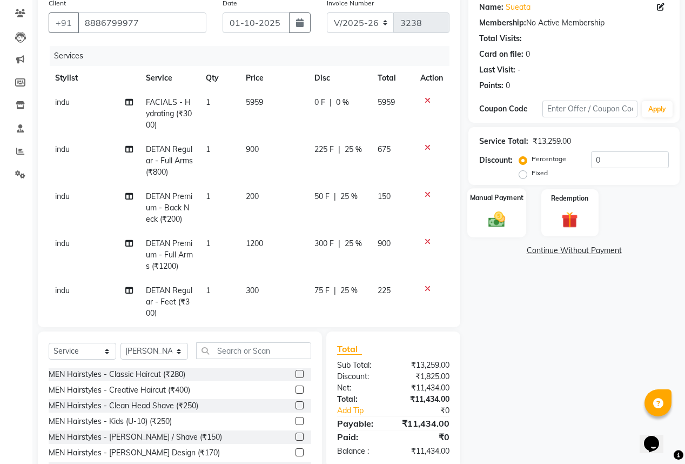
click at [505, 214] on img at bounding box center [497, 218] width 28 height 19
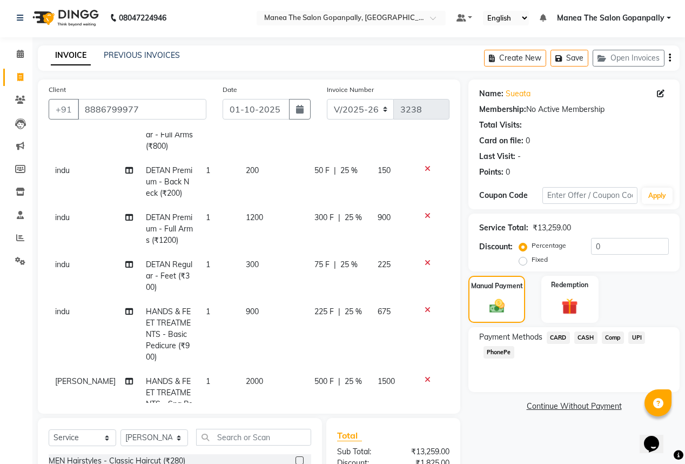
scroll to position [130, 0]
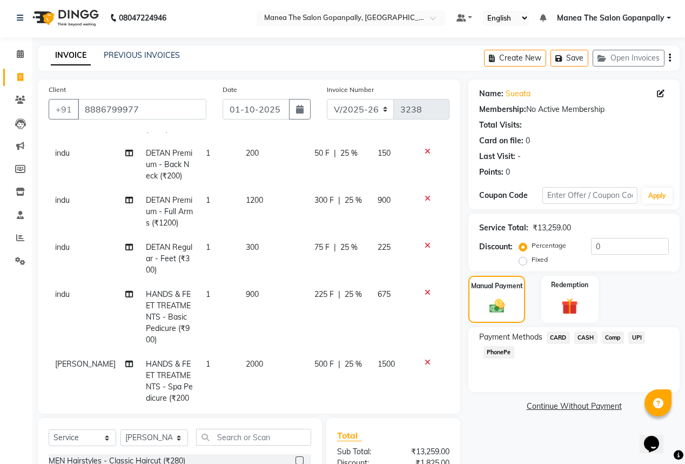
click at [425, 293] on icon at bounding box center [428, 293] width 6 height 8
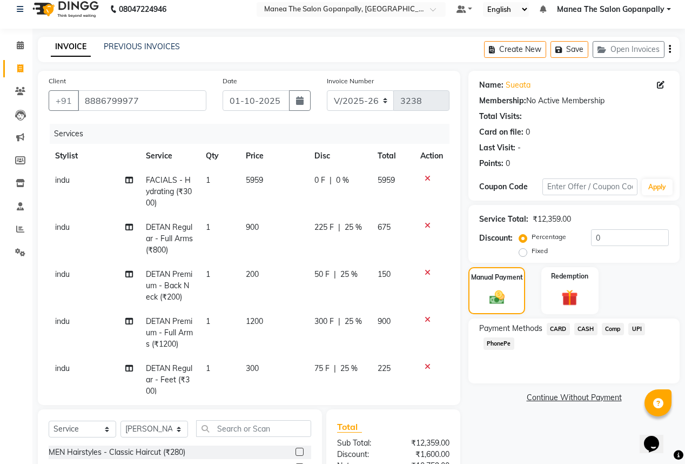
scroll to position [0, 0]
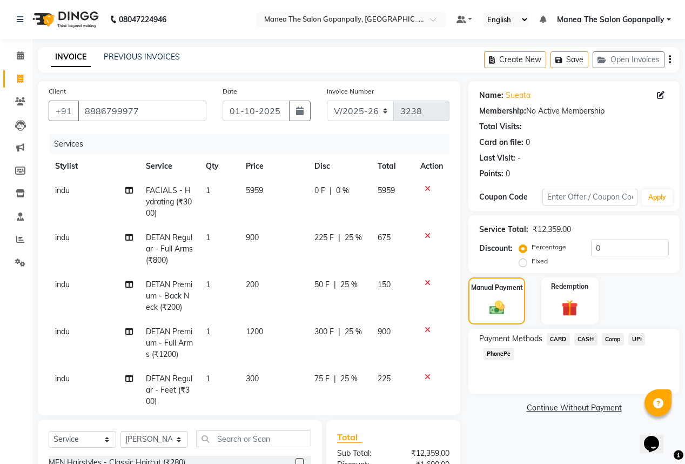
click at [246, 191] on span "5959" at bounding box center [254, 190] width 17 height 10
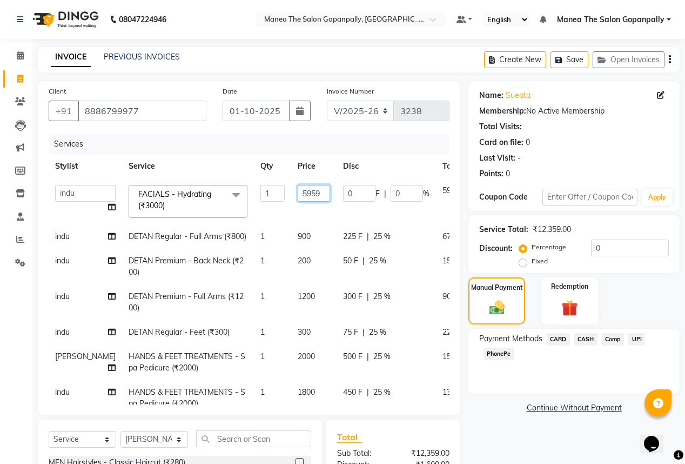
click at [298, 193] on input "5959" at bounding box center [314, 193] width 32 height 17
click at [298, 199] on input "5700" at bounding box center [314, 193] width 32 height 17
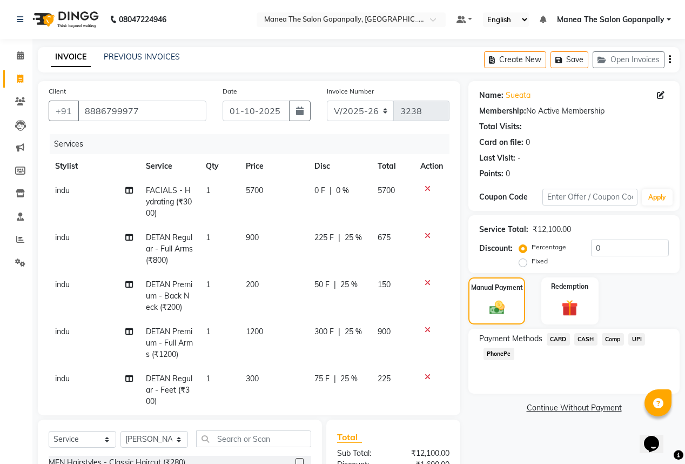
click at [263, 207] on td "5700" at bounding box center [273, 201] width 69 height 47
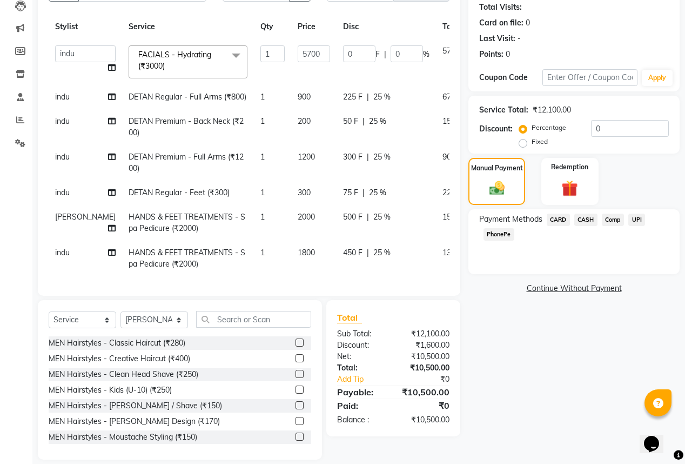
scroll to position [131, 0]
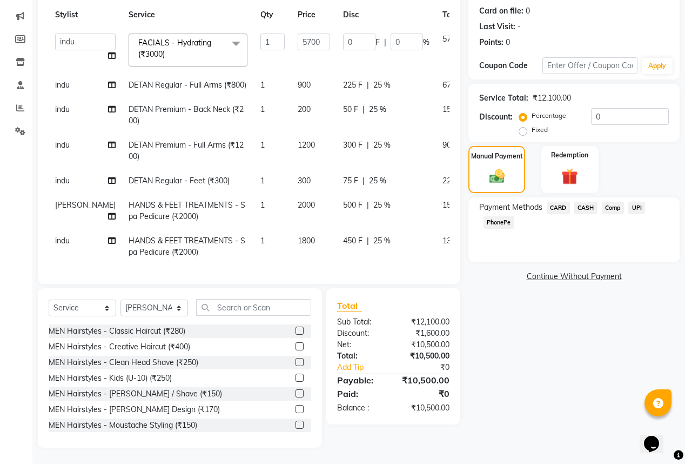
click at [586, 207] on span "CASH" at bounding box center [586, 208] width 23 height 12
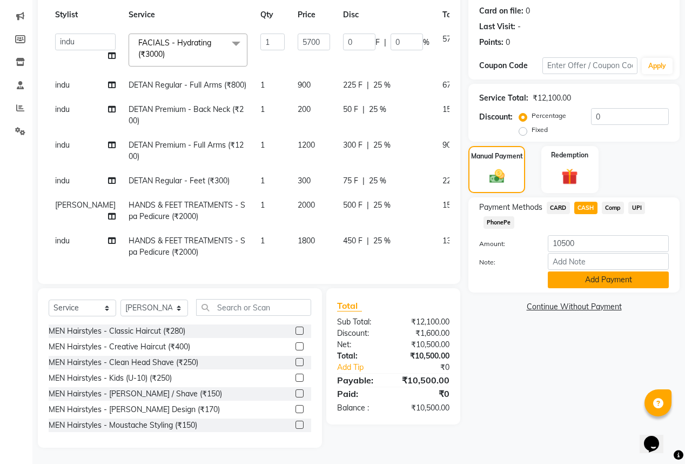
click at [624, 281] on button "Add Payment" at bounding box center [608, 279] width 121 height 17
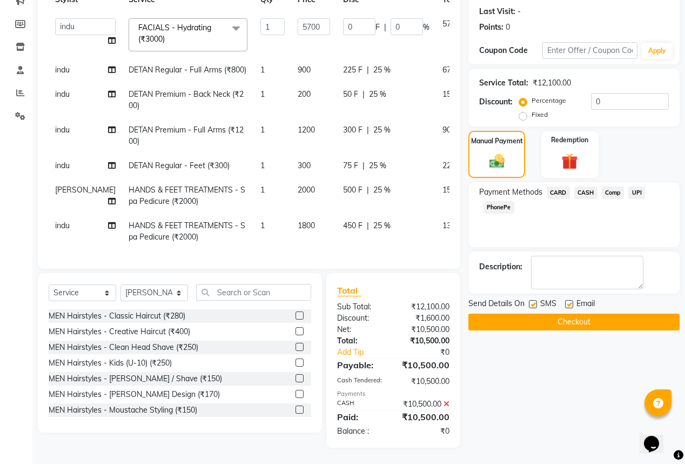
scroll to position [158, 0]
click at [569, 300] on label at bounding box center [569, 304] width 8 height 8
click at [569, 301] on input "checkbox" at bounding box center [568, 304] width 7 height 7
drag, startPoint x: 576, startPoint y: 308, endPoint x: 570, endPoint y: 311, distance: 7.5
click at [570, 313] on button "Checkout" at bounding box center [574, 321] width 211 height 17
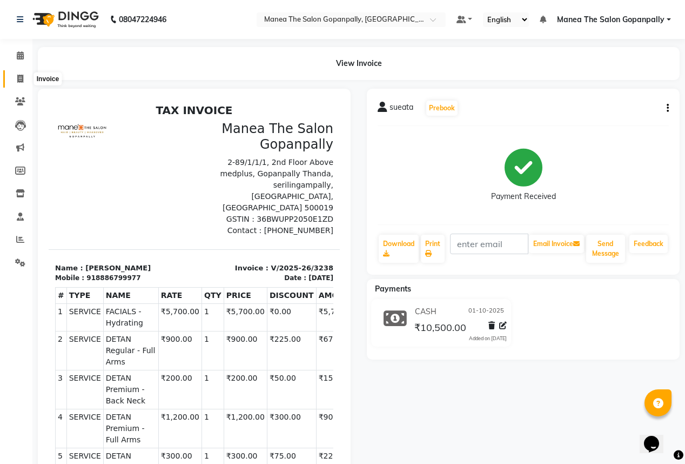
click at [19, 77] on icon at bounding box center [20, 79] width 6 height 8
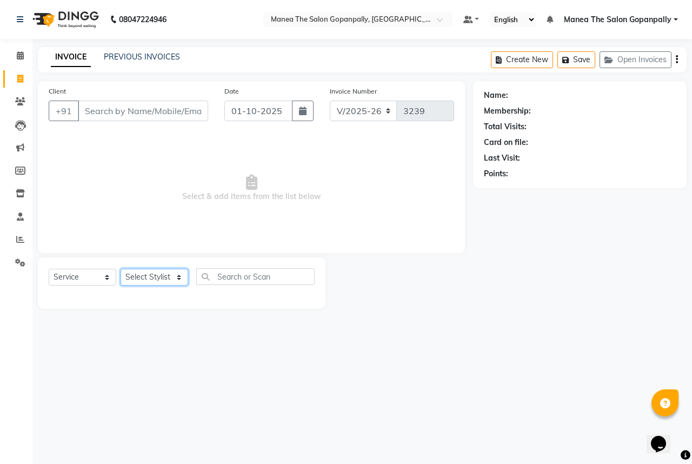
click at [145, 273] on select "Select Stylist anas [PERSON_NAME] [PERSON_NAME] [PERSON_NAME] sameer [PERSON_NA…" at bounding box center [155, 277] width 68 height 17
click at [121, 269] on select "Select Stylist anas [PERSON_NAME] [PERSON_NAME] [PERSON_NAME] sameer [PERSON_NA…" at bounding box center [155, 277] width 68 height 17
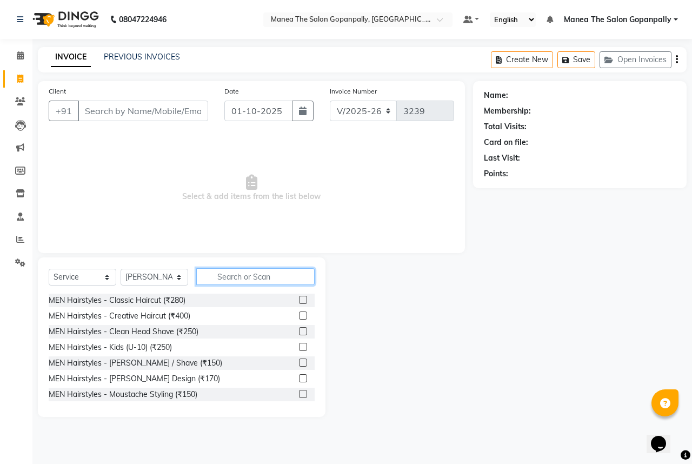
click at [256, 275] on input "text" at bounding box center [255, 276] width 118 height 17
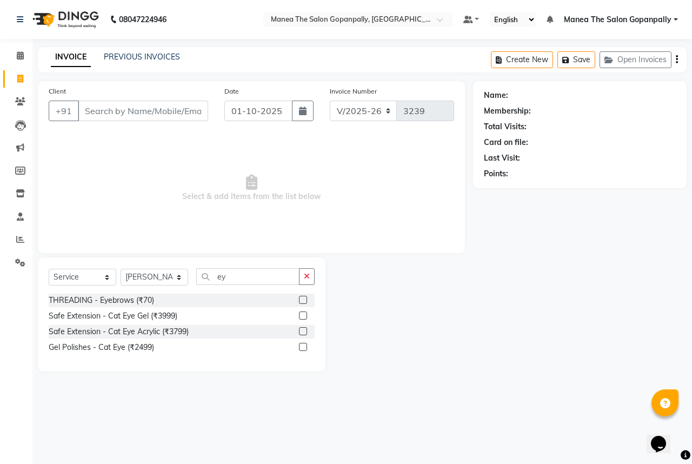
click at [305, 298] on label at bounding box center [303, 300] width 8 height 8
click at [305, 298] on input "checkbox" at bounding box center [302, 300] width 7 height 7
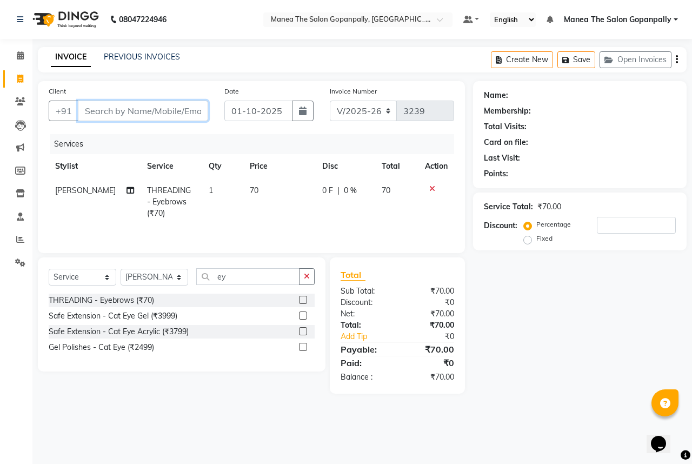
click at [154, 110] on input "Client" at bounding box center [143, 111] width 130 height 21
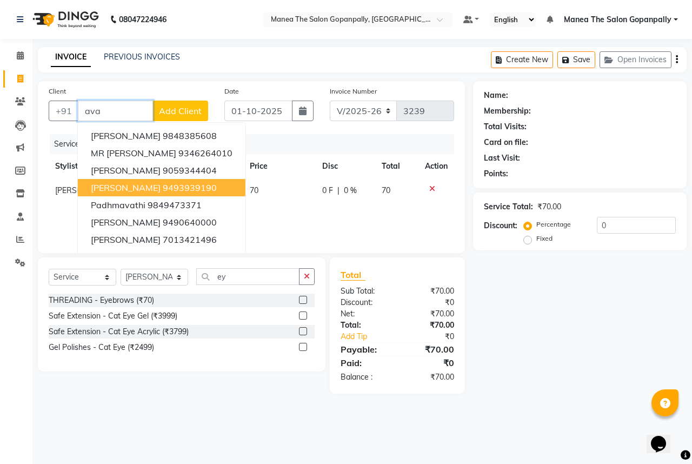
click at [163, 184] on ngb-highlight "9493939190" at bounding box center [190, 187] width 54 height 11
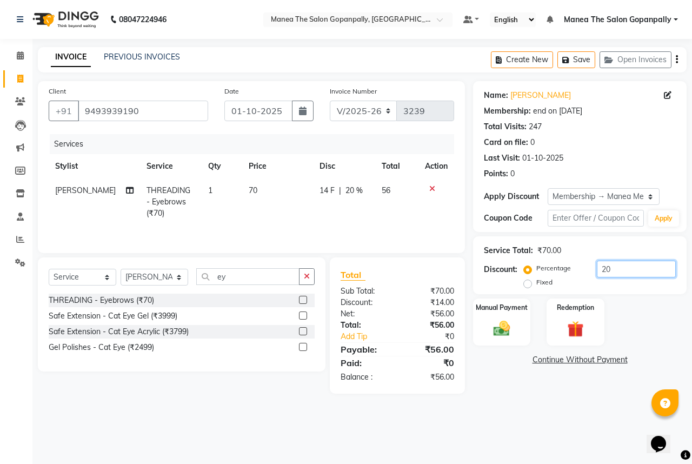
click at [617, 273] on input "20" at bounding box center [636, 269] width 79 height 17
click at [495, 324] on img at bounding box center [502, 328] width 28 height 20
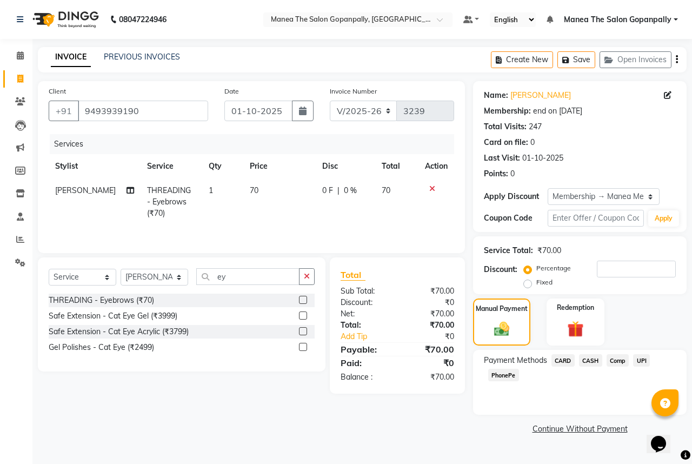
click at [646, 359] on span "UPI" at bounding box center [641, 360] width 17 height 12
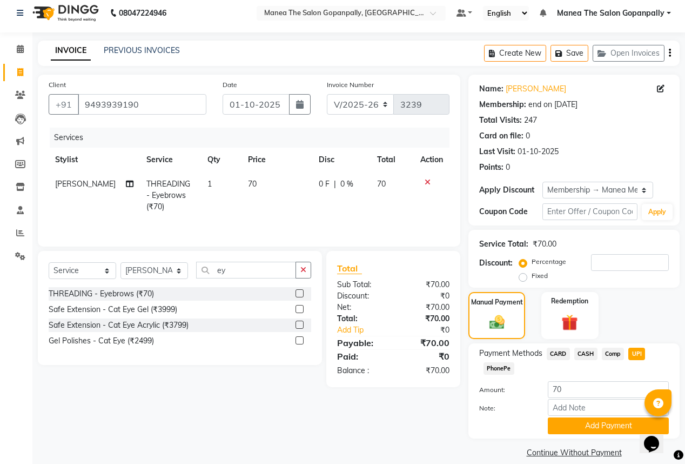
scroll to position [21, 0]
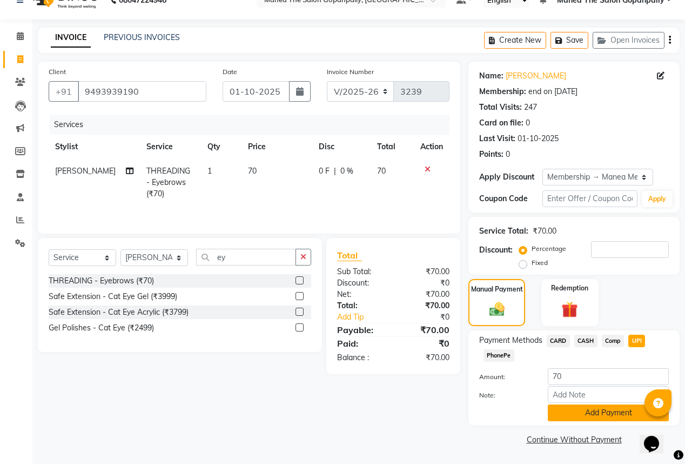
click at [603, 408] on button "Add Payment" at bounding box center [608, 412] width 121 height 17
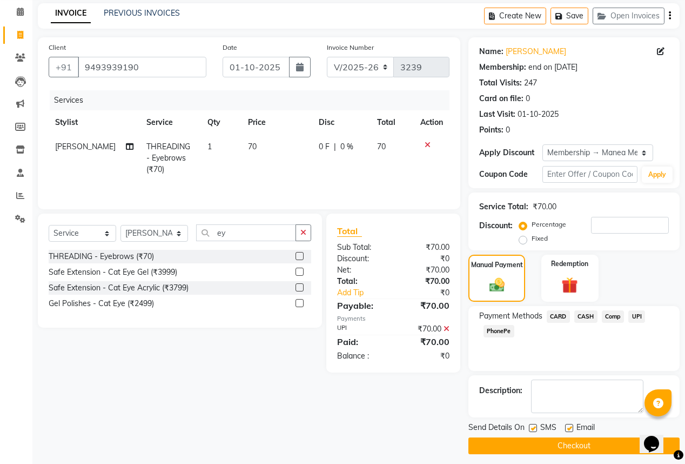
scroll to position [50, 0]
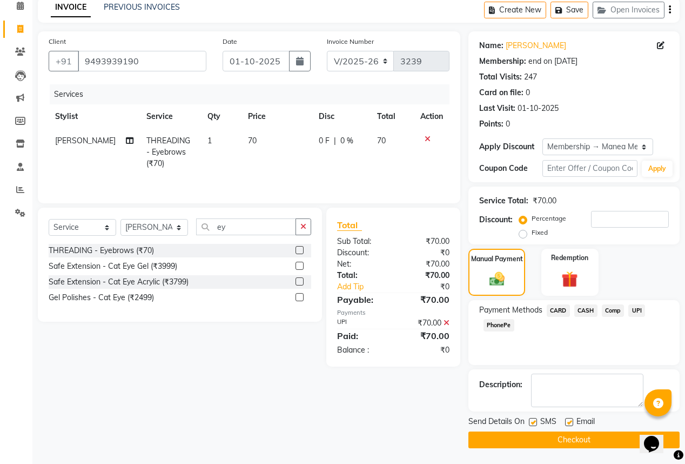
click at [566, 422] on label at bounding box center [569, 422] width 8 height 8
click at [566, 422] on input "checkbox" at bounding box center [568, 422] width 7 height 7
click at [575, 442] on button "Checkout" at bounding box center [574, 439] width 211 height 17
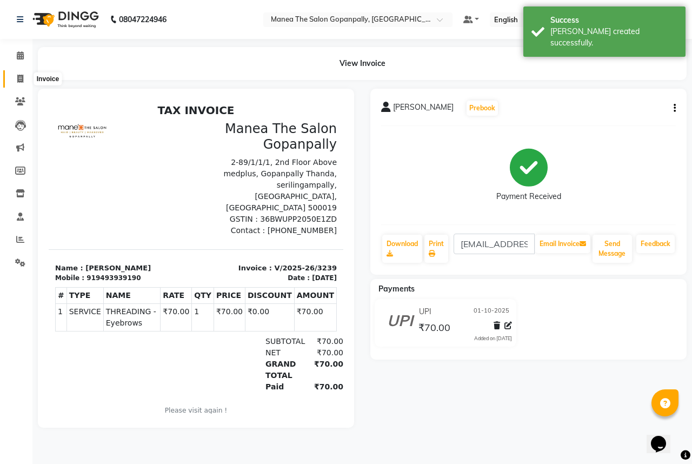
click at [21, 76] on icon at bounding box center [20, 79] width 6 height 8
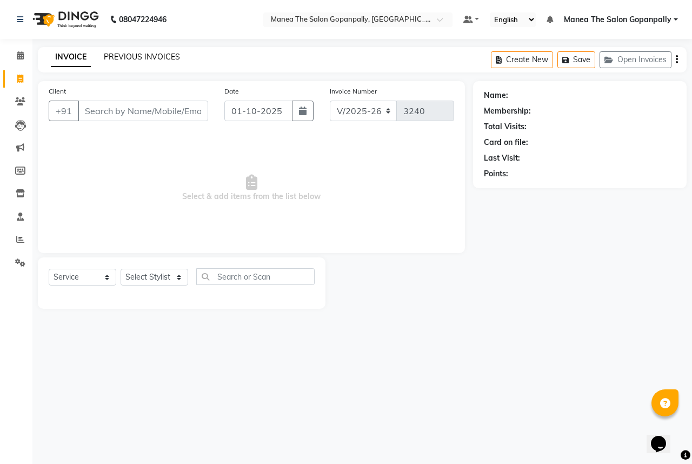
click at [159, 56] on link "PREVIOUS INVOICES" at bounding box center [142, 57] width 76 height 10
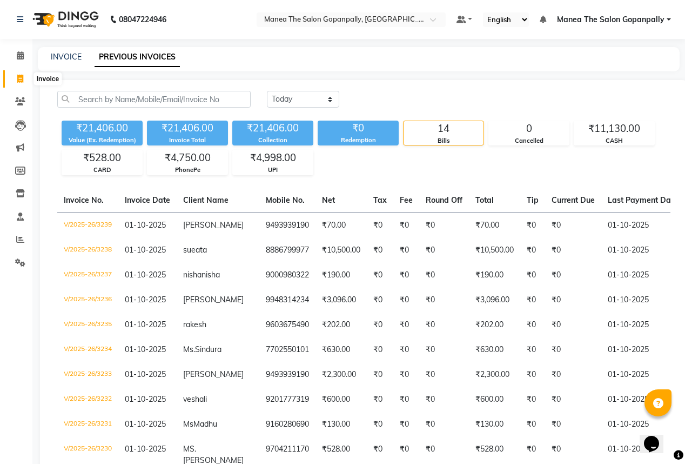
click at [20, 78] on icon at bounding box center [20, 79] width 6 height 8
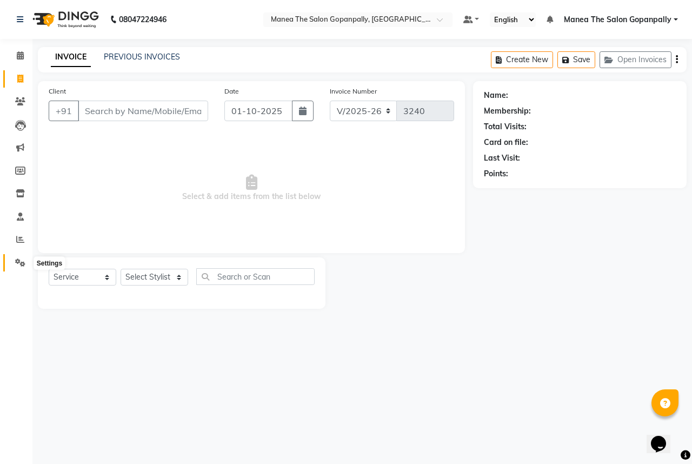
click at [23, 263] on icon at bounding box center [20, 262] width 10 height 8
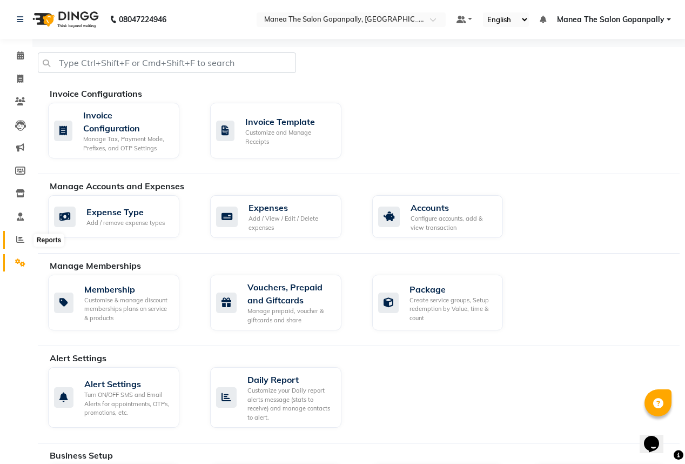
click at [19, 237] on icon at bounding box center [20, 239] width 8 height 8
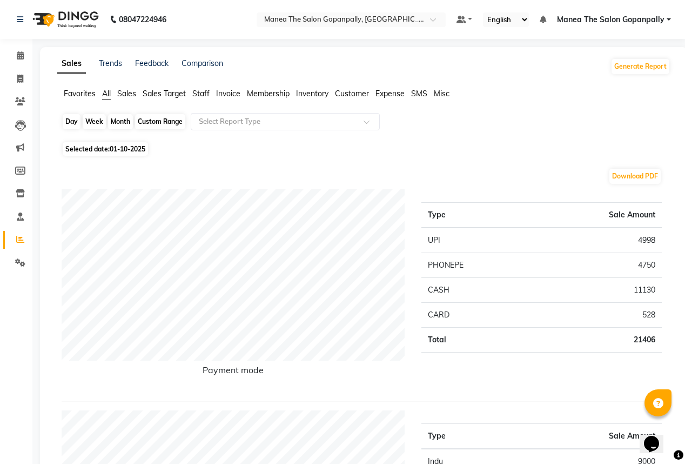
click at [70, 118] on div "Day" at bounding box center [72, 121] width 18 height 15
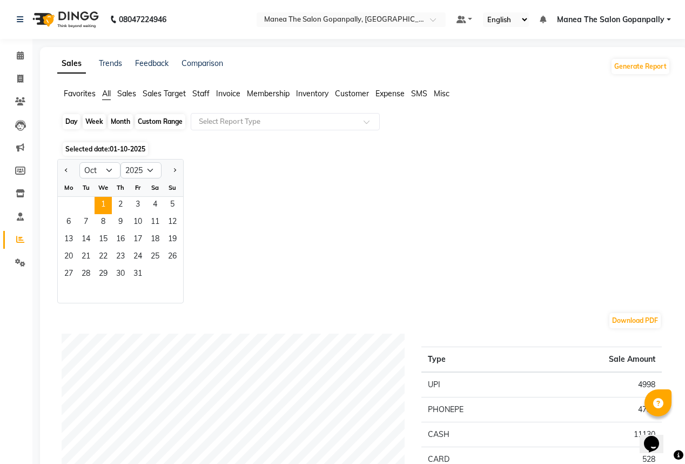
click at [74, 121] on div "Day" at bounding box center [72, 121] width 18 height 15
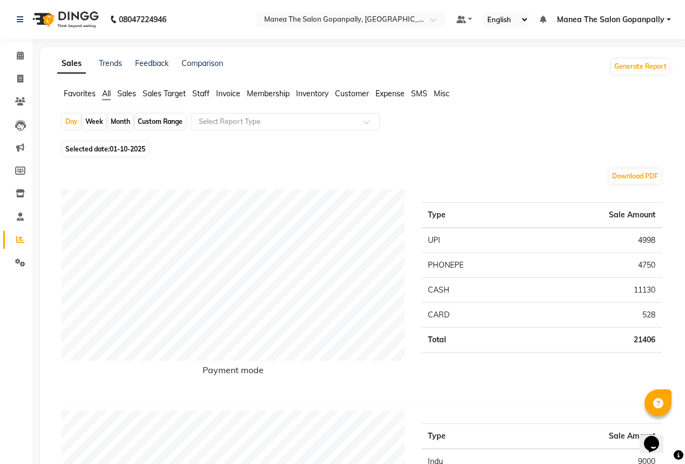
click at [69, 147] on span "Selected date: [DATE]" at bounding box center [105, 149] width 85 height 14
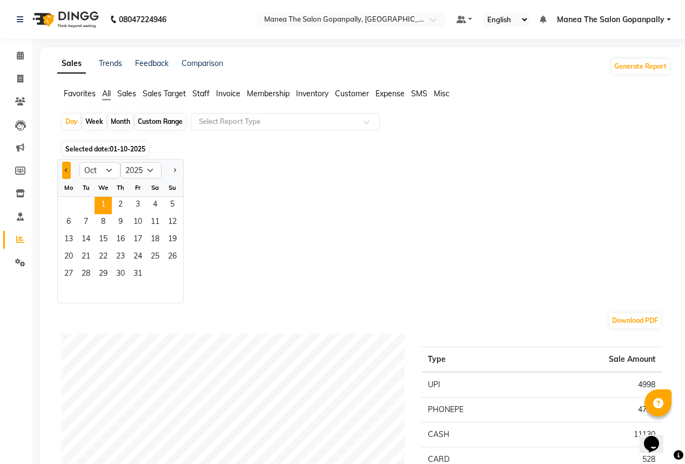
click at [66, 169] on span "Previous month" at bounding box center [67, 170] width 4 height 4
click at [84, 276] on span "30" at bounding box center [85, 274] width 17 height 17
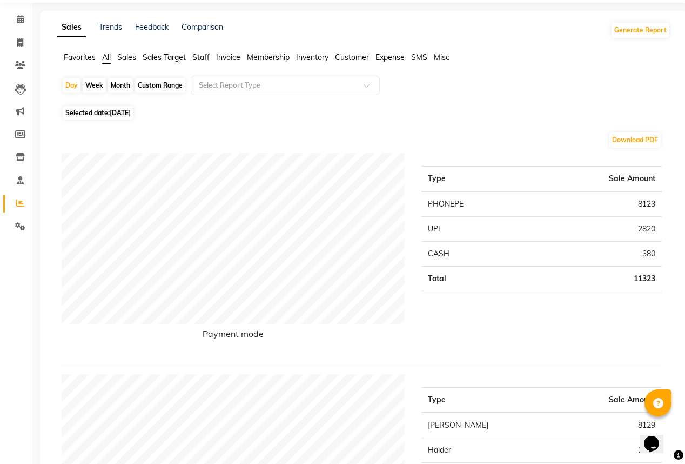
scroll to position [43, 0]
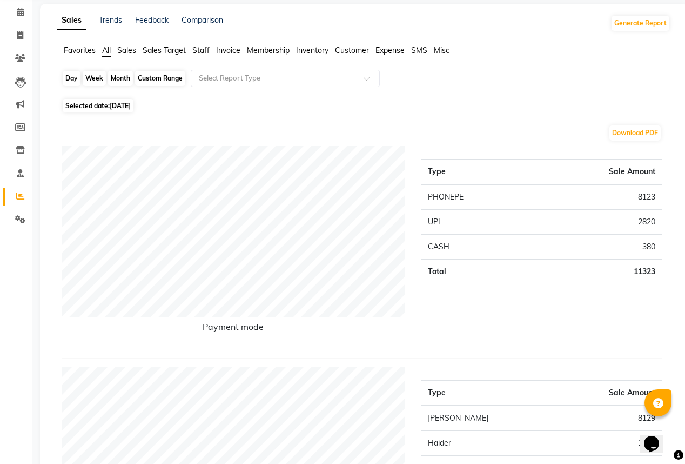
click at [72, 78] on div "Day" at bounding box center [72, 78] width 18 height 15
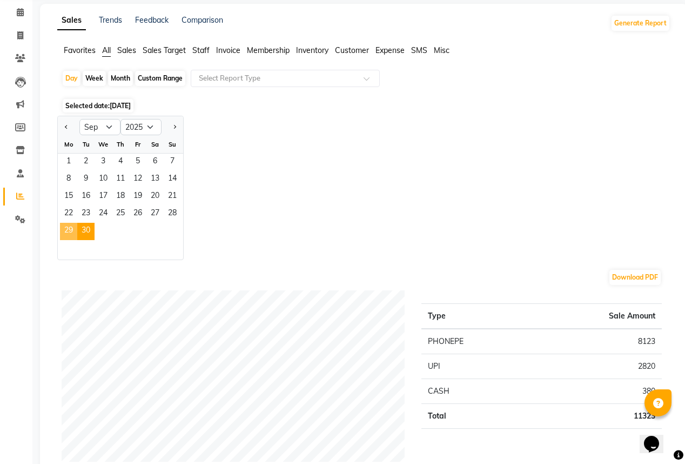
click at [68, 228] on span "29" at bounding box center [68, 231] width 17 height 17
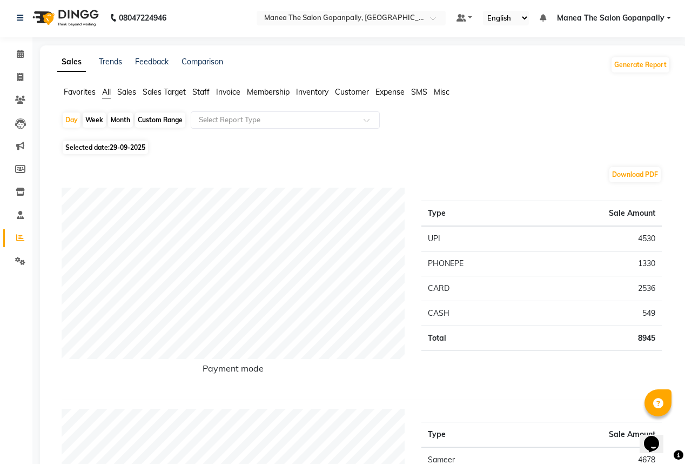
scroll to position [0, 0]
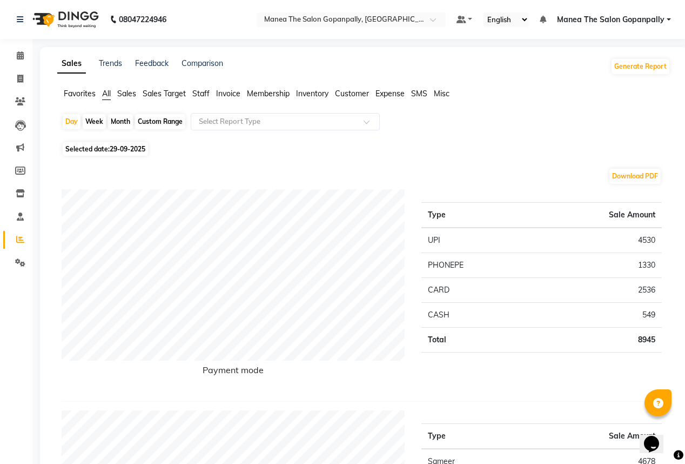
click at [123, 118] on div "Month" at bounding box center [120, 121] width 25 height 15
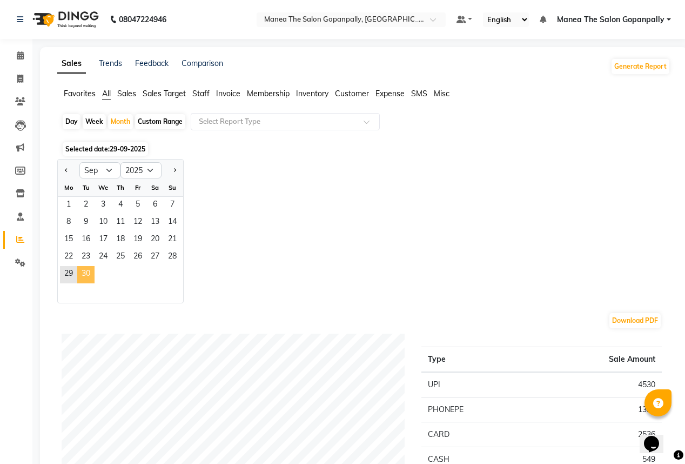
click at [89, 272] on span "30" at bounding box center [85, 274] width 17 height 17
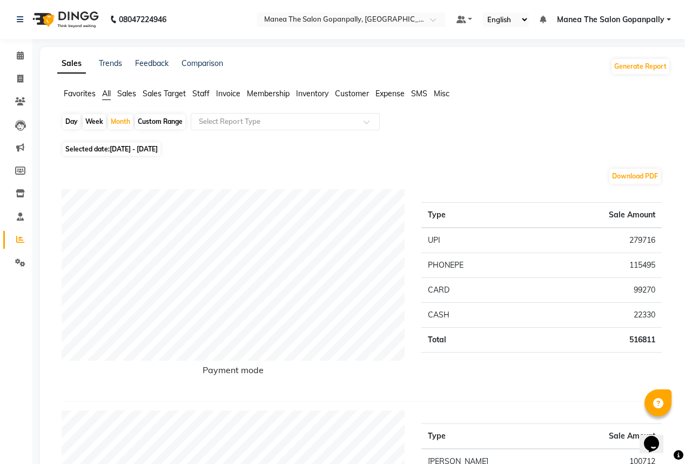
click at [74, 149] on span "Selected date: [DATE] - [DATE]" at bounding box center [112, 149] width 98 height 14
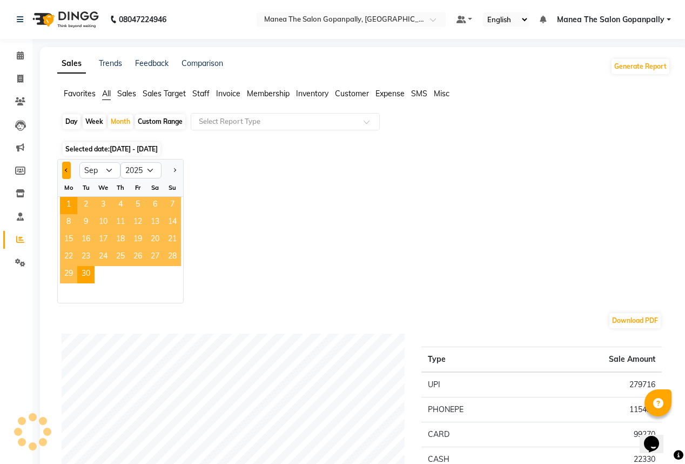
click at [65, 169] on span "Previous month" at bounding box center [67, 170] width 4 height 4
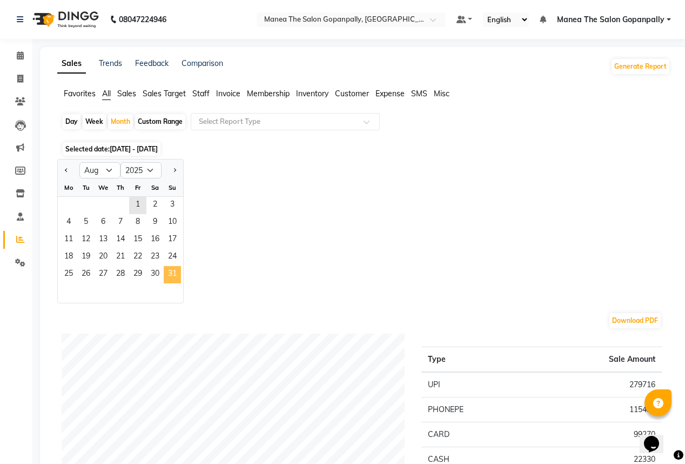
click at [176, 272] on span "31" at bounding box center [172, 274] width 17 height 17
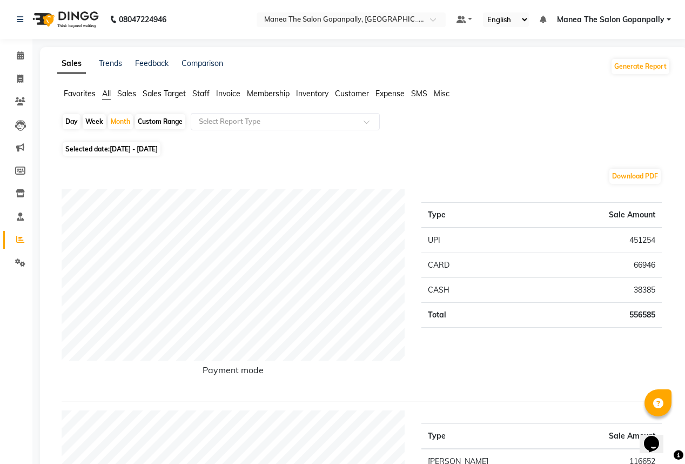
click at [76, 149] on span "Selected date: [DATE] - [DATE]" at bounding box center [112, 149] width 98 height 14
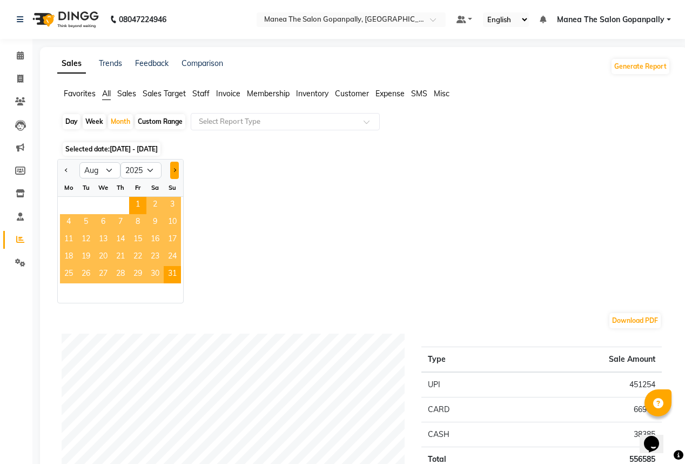
click at [177, 170] on button "Next month" at bounding box center [174, 170] width 9 height 17
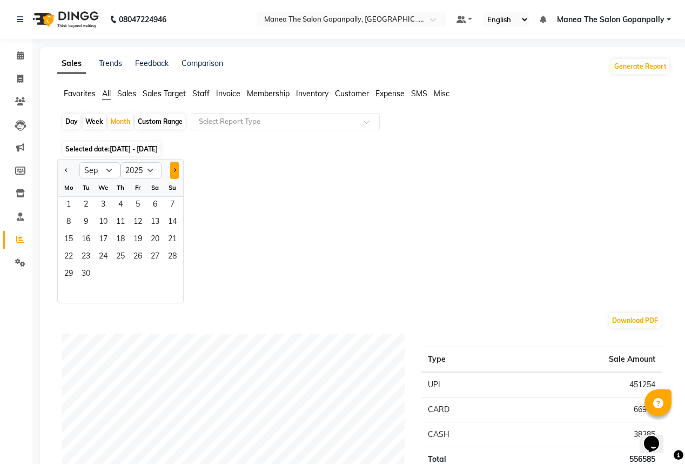
click at [177, 170] on button "Next month" at bounding box center [174, 170] width 9 height 17
click at [16, 80] on span at bounding box center [20, 79] width 19 height 12
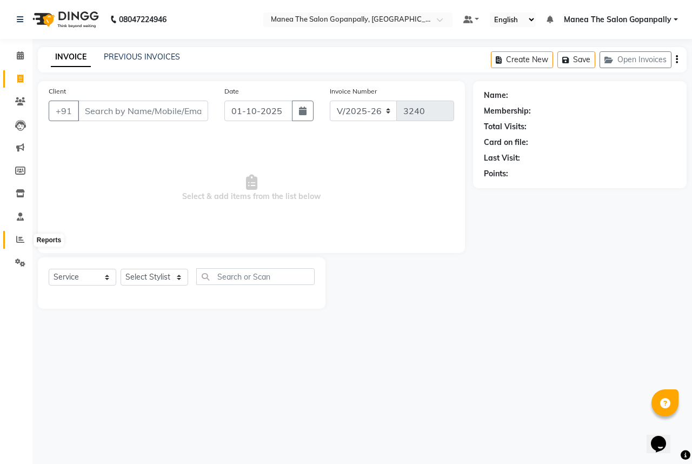
click at [13, 238] on span at bounding box center [20, 240] width 19 height 12
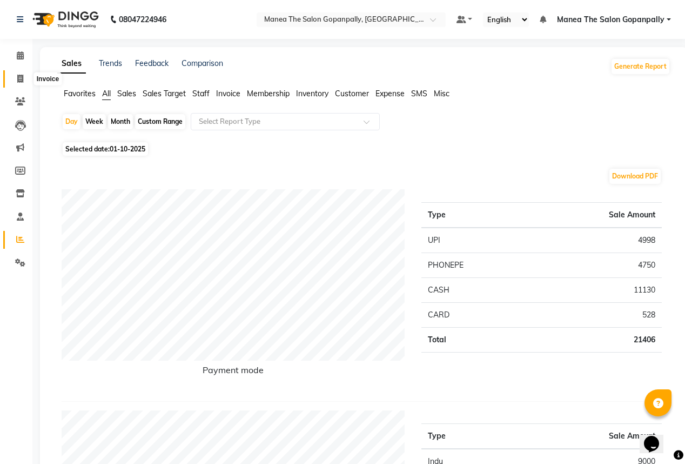
click at [20, 79] on icon at bounding box center [20, 79] width 6 height 8
